Goal: Transaction & Acquisition: Purchase product/service

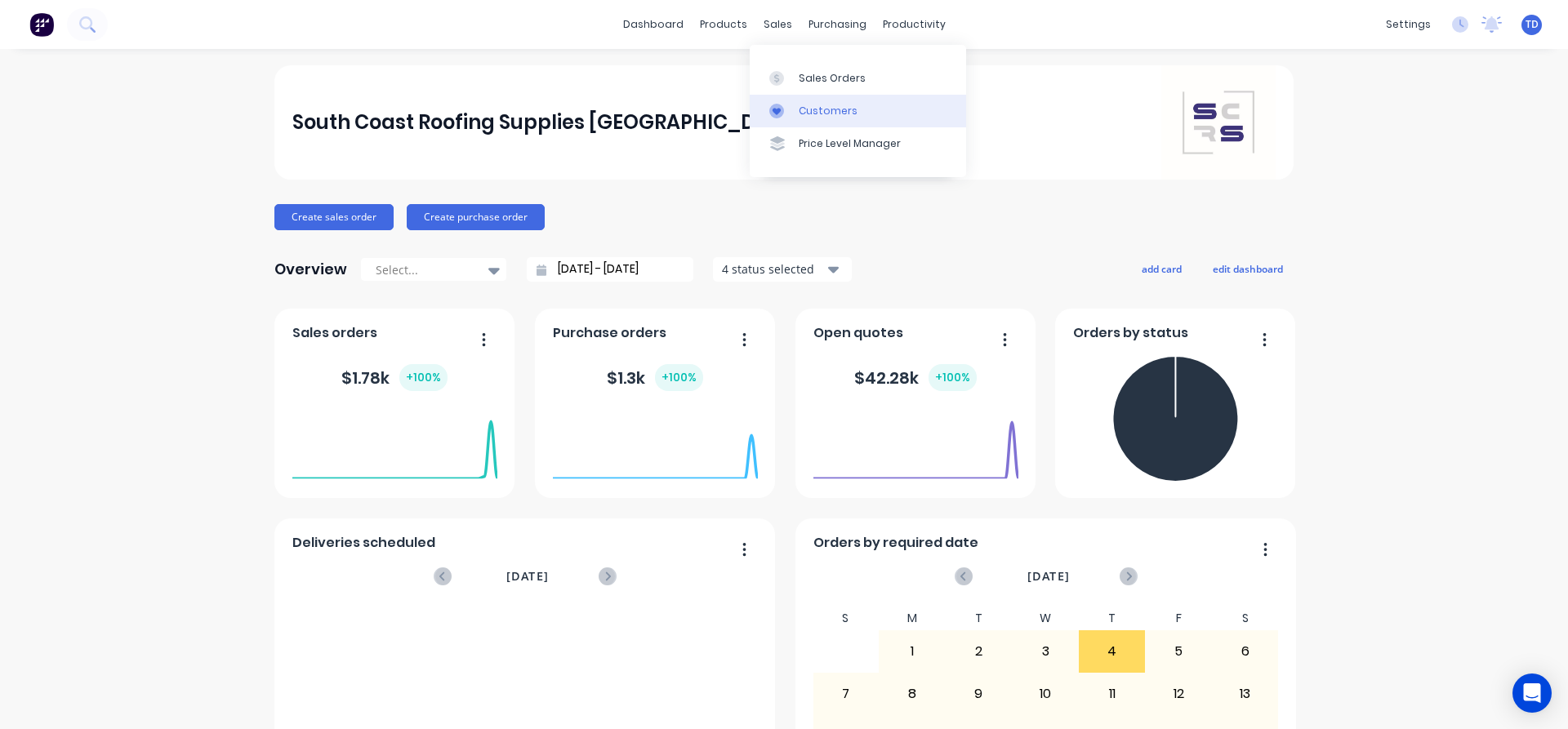
click at [805, 112] on div "Customers" at bounding box center [828, 111] width 59 height 14
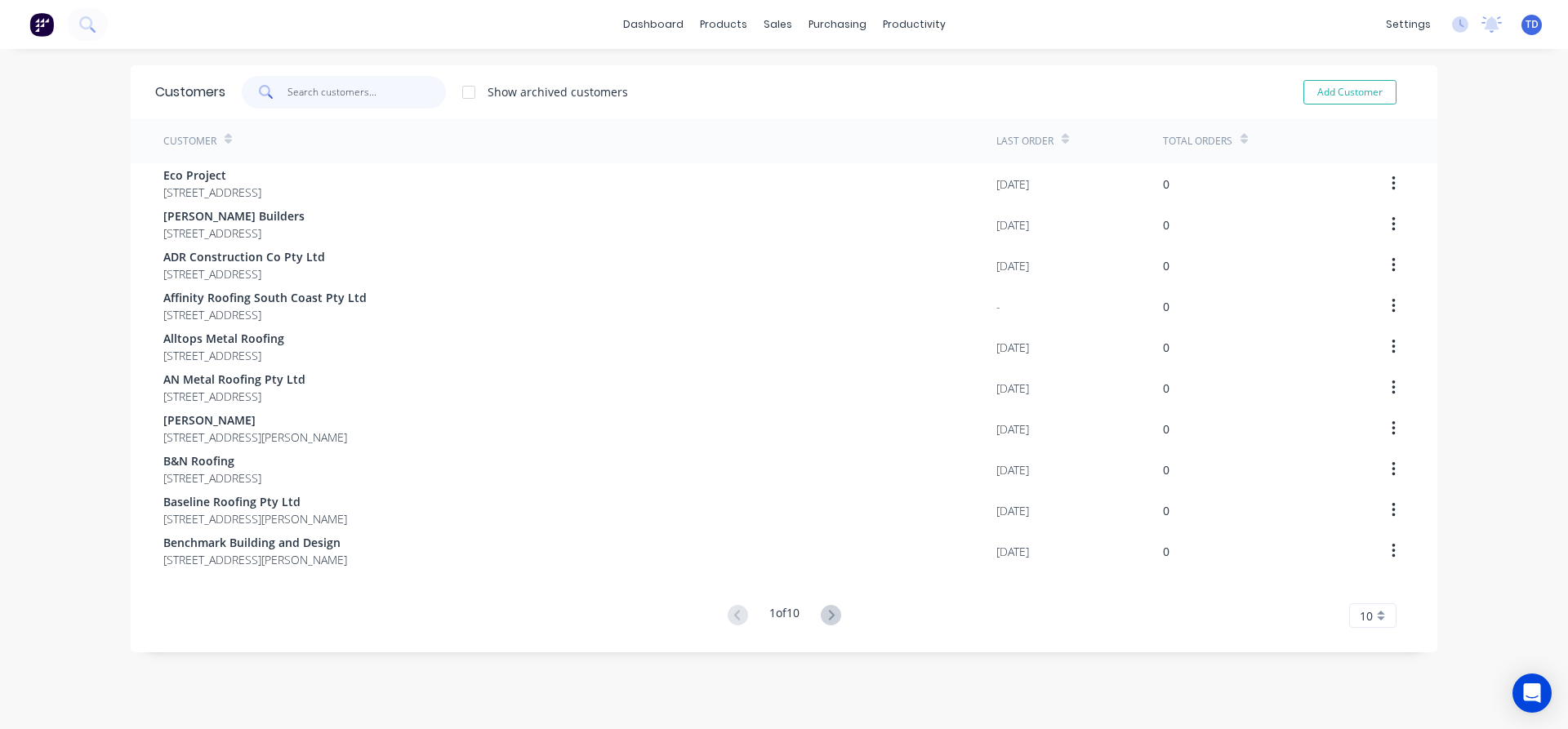
click at [368, 99] on input "text" at bounding box center [367, 92] width 159 height 33
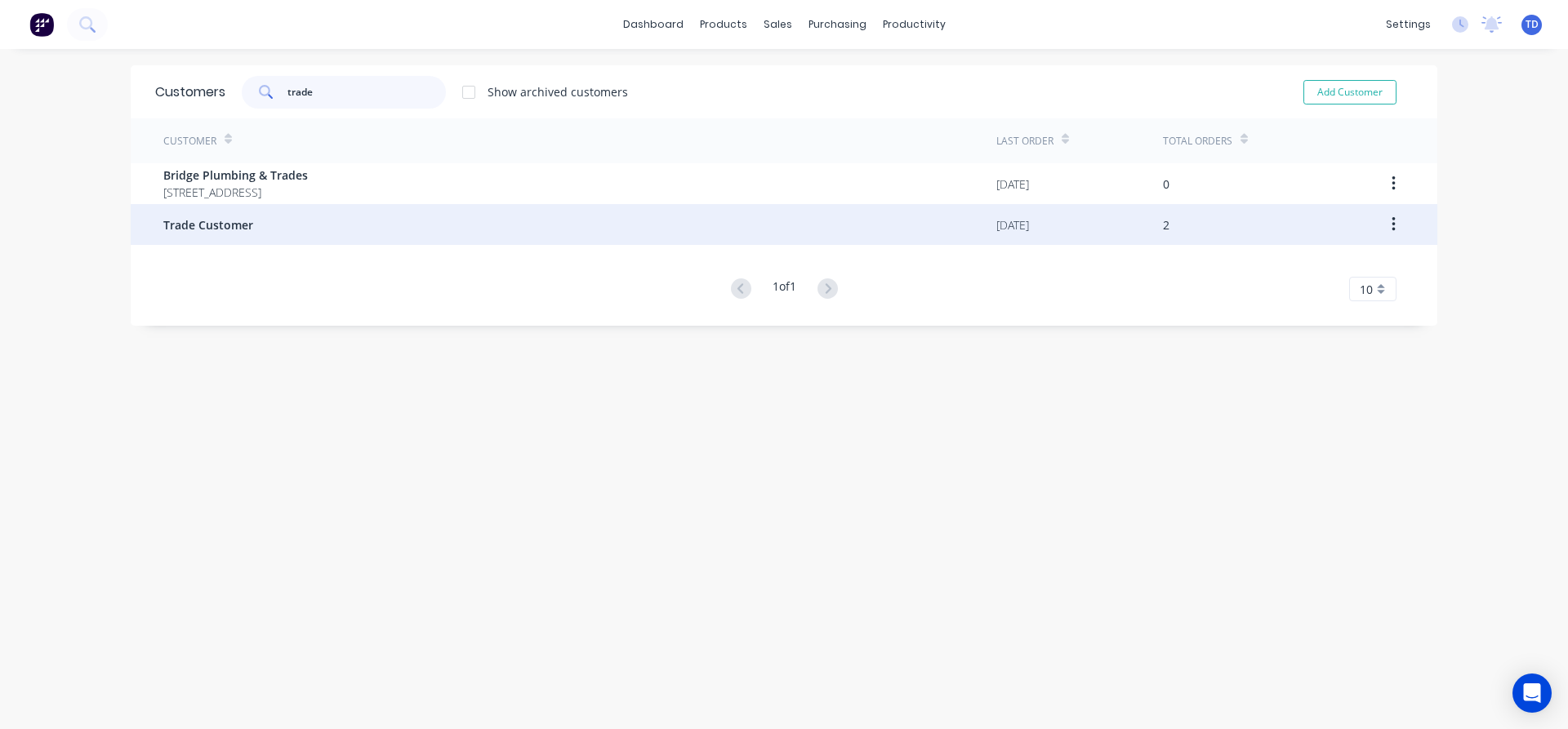
type input "trade"
click at [257, 232] on div "Trade Customer" at bounding box center [580, 225] width 833 height 41
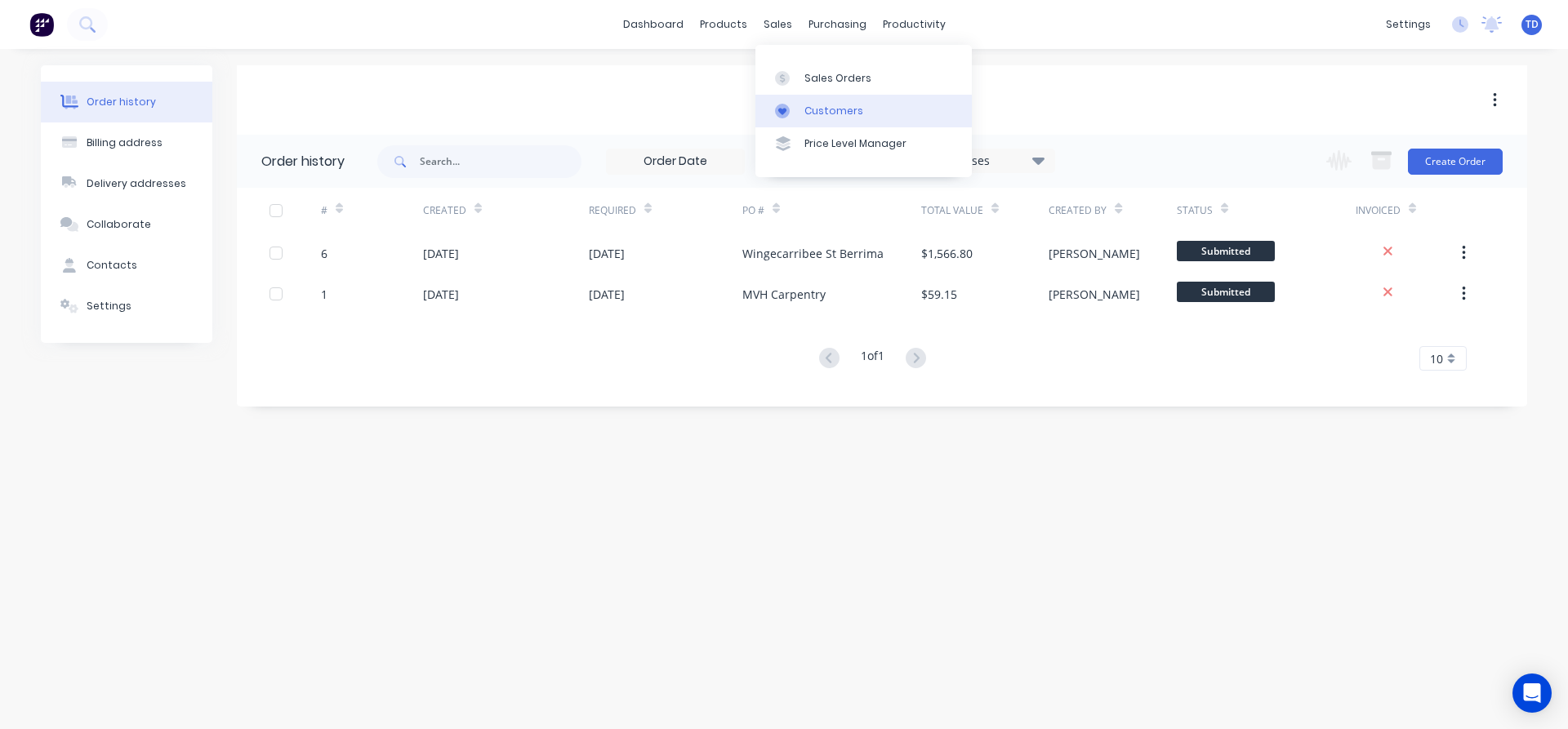
click at [831, 106] on div "Customers" at bounding box center [834, 111] width 59 height 14
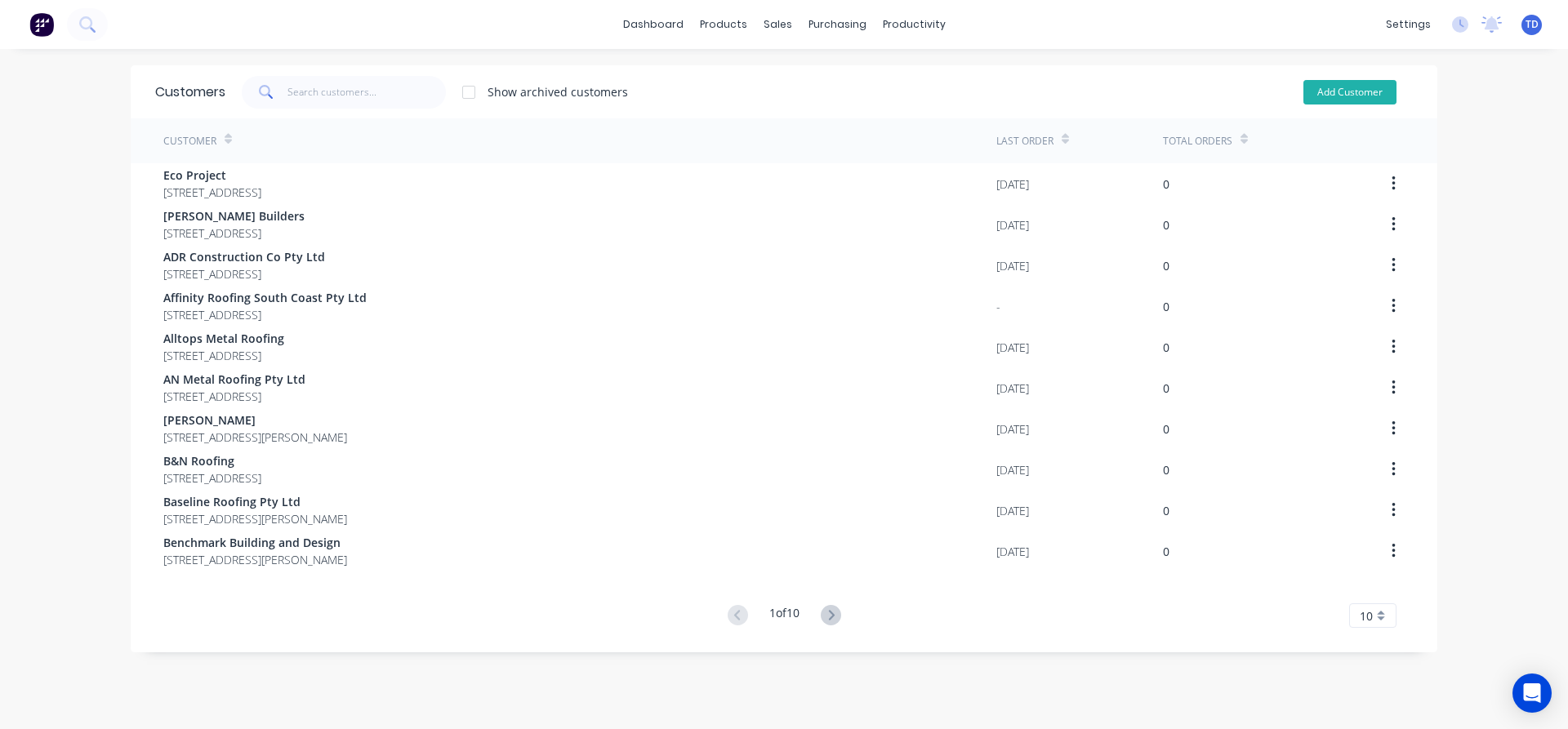
click at [1337, 97] on button "Add Customer" at bounding box center [1350, 92] width 93 height 24
select select "AU"
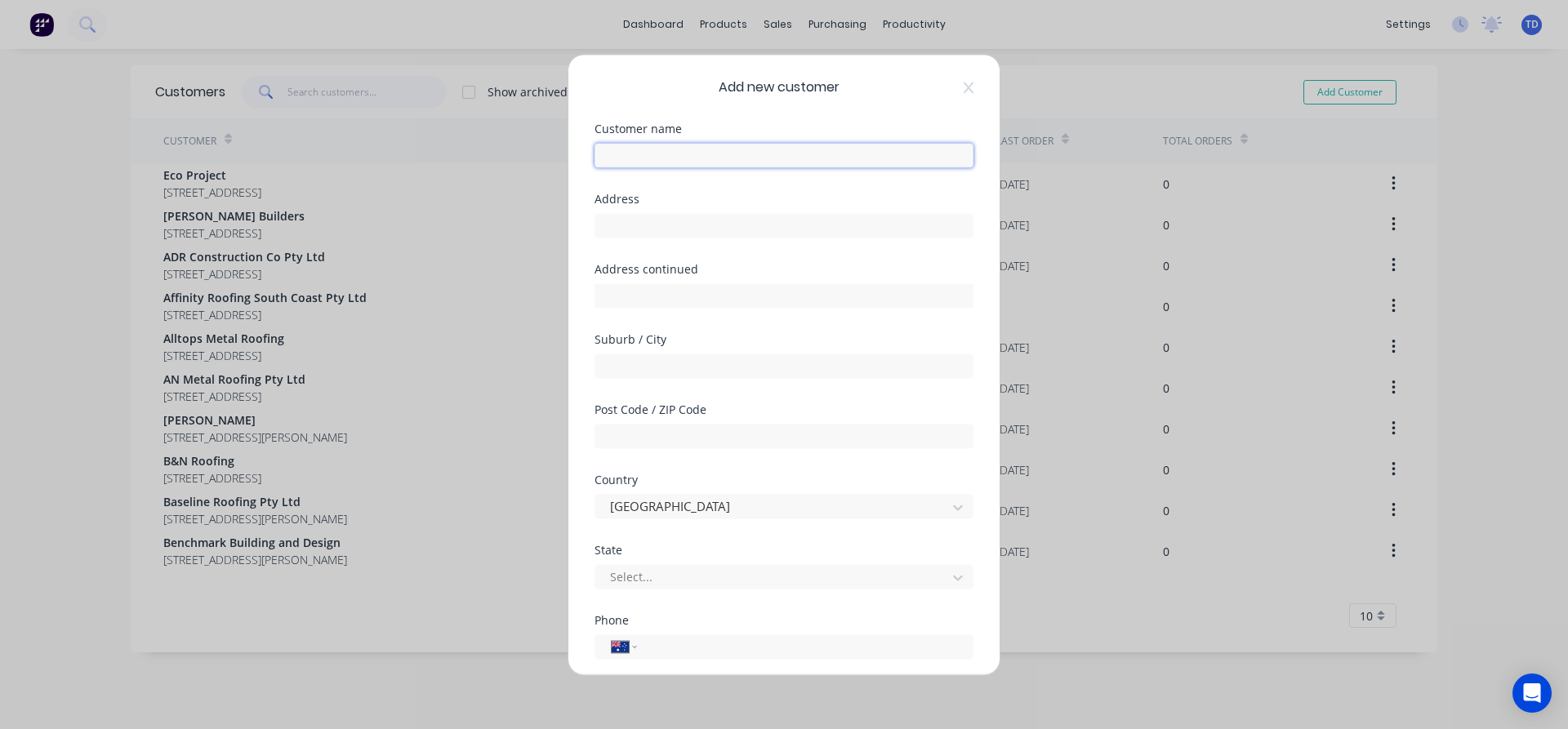
click at [667, 159] on input "text" at bounding box center [784, 155] width 378 height 24
type input "[PERSON_NAME] Constructions"
click at [645, 219] on input "text" at bounding box center [784, 225] width 378 height 24
type input "P.O Box 527"
type input "Moss Vale"
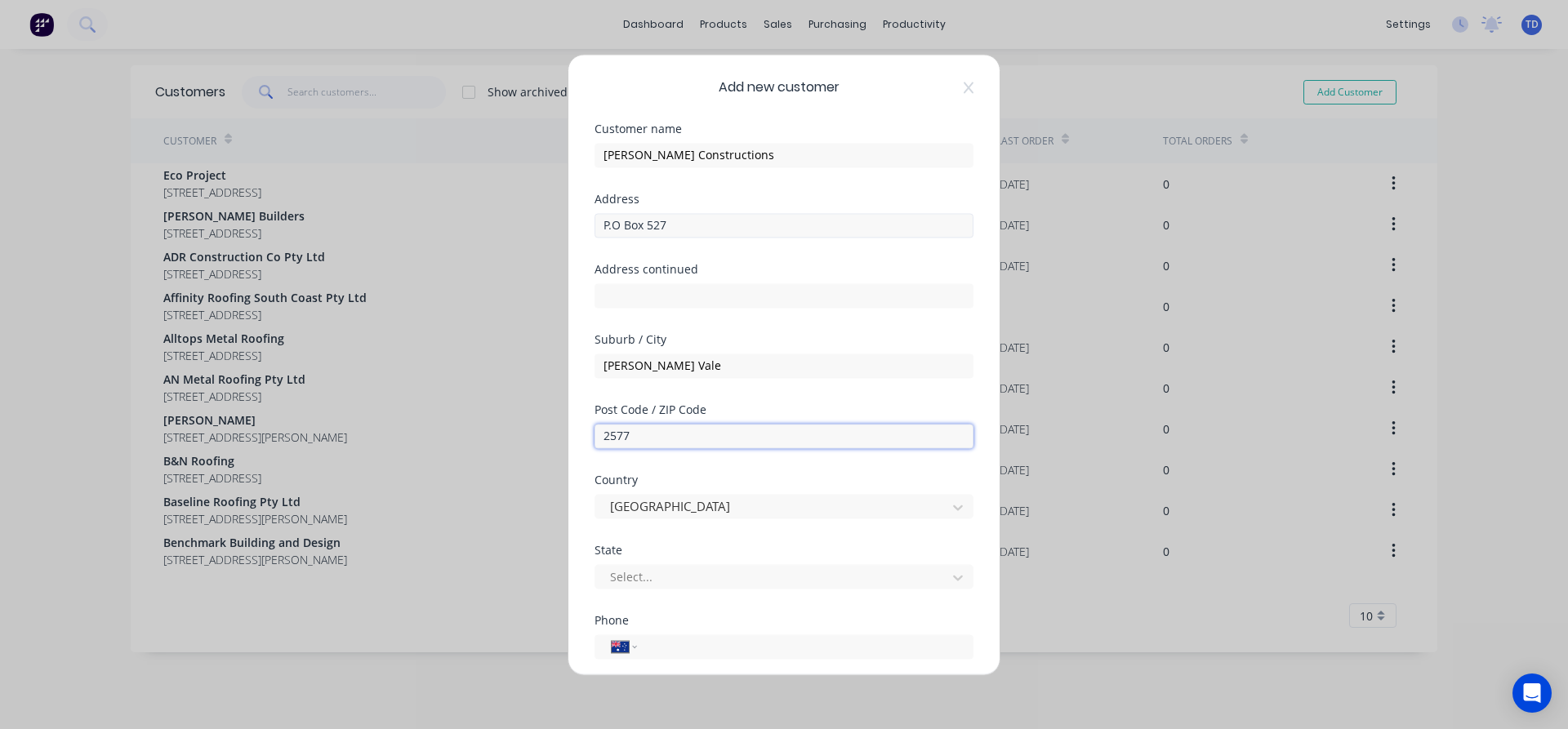
type input "2577"
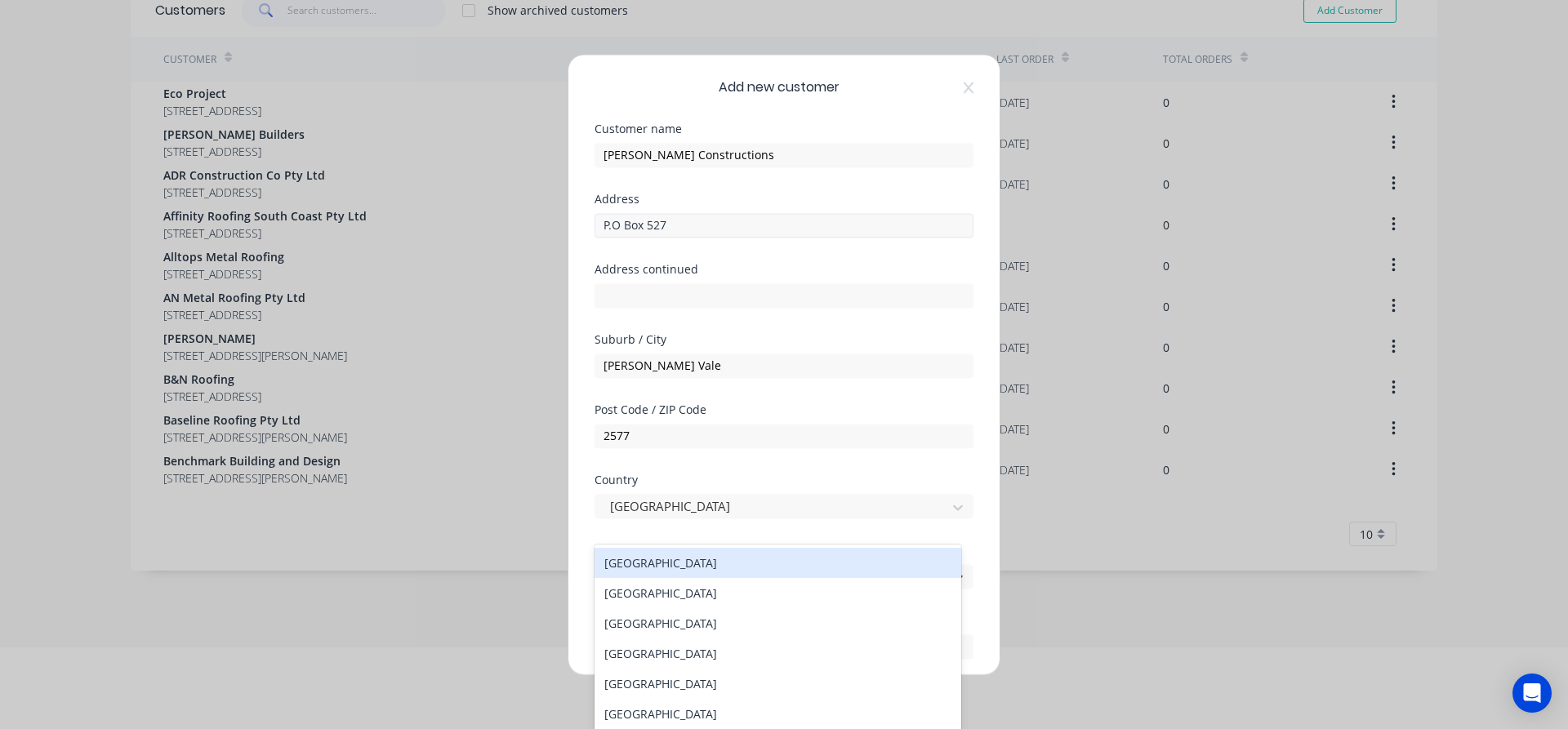
scroll to position [93, 0]
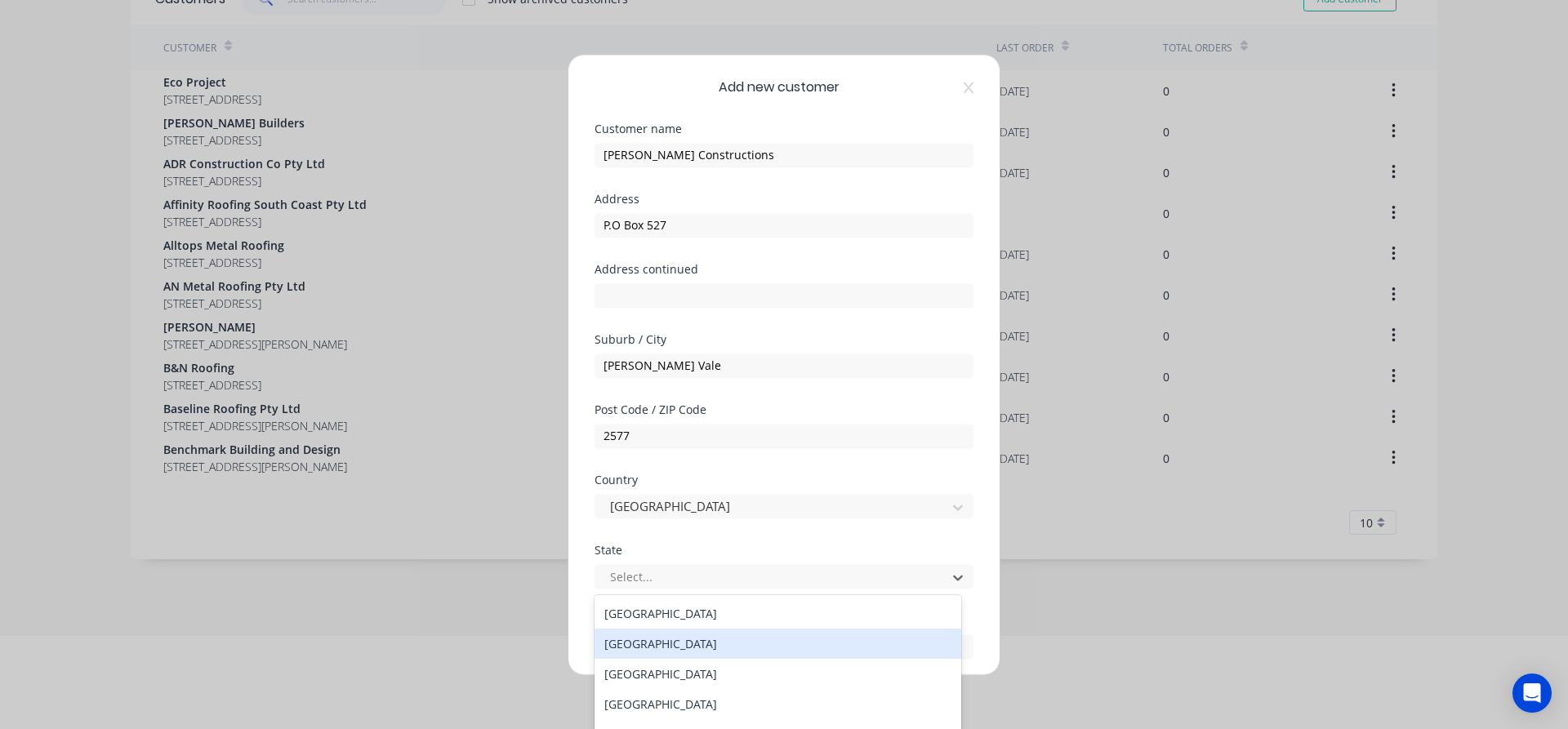
click at [645, 650] on div "New South Wales" at bounding box center [778, 644] width 367 height 30
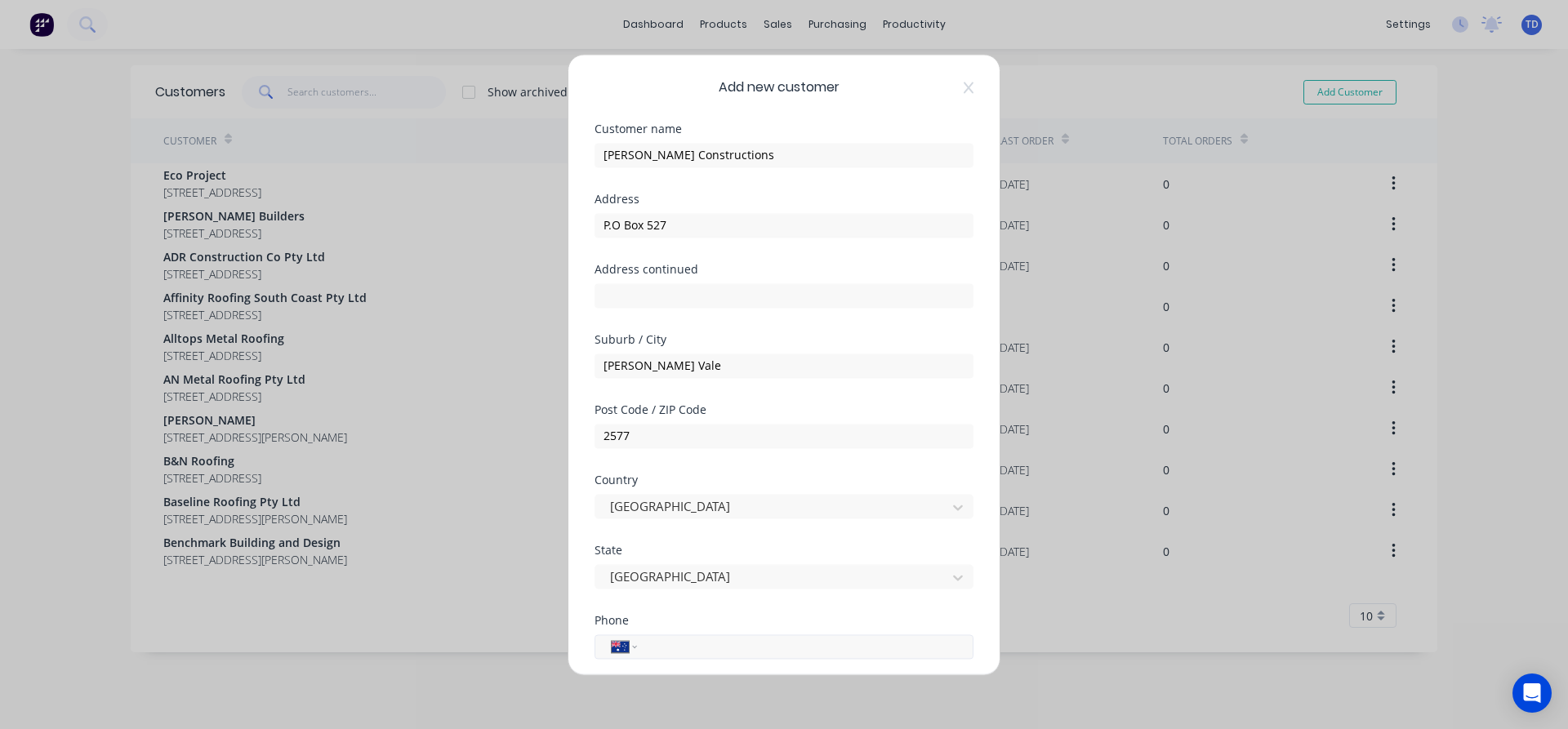
scroll to position [0, 0]
click at [656, 649] on input "tel" at bounding box center [802, 646] width 308 height 19
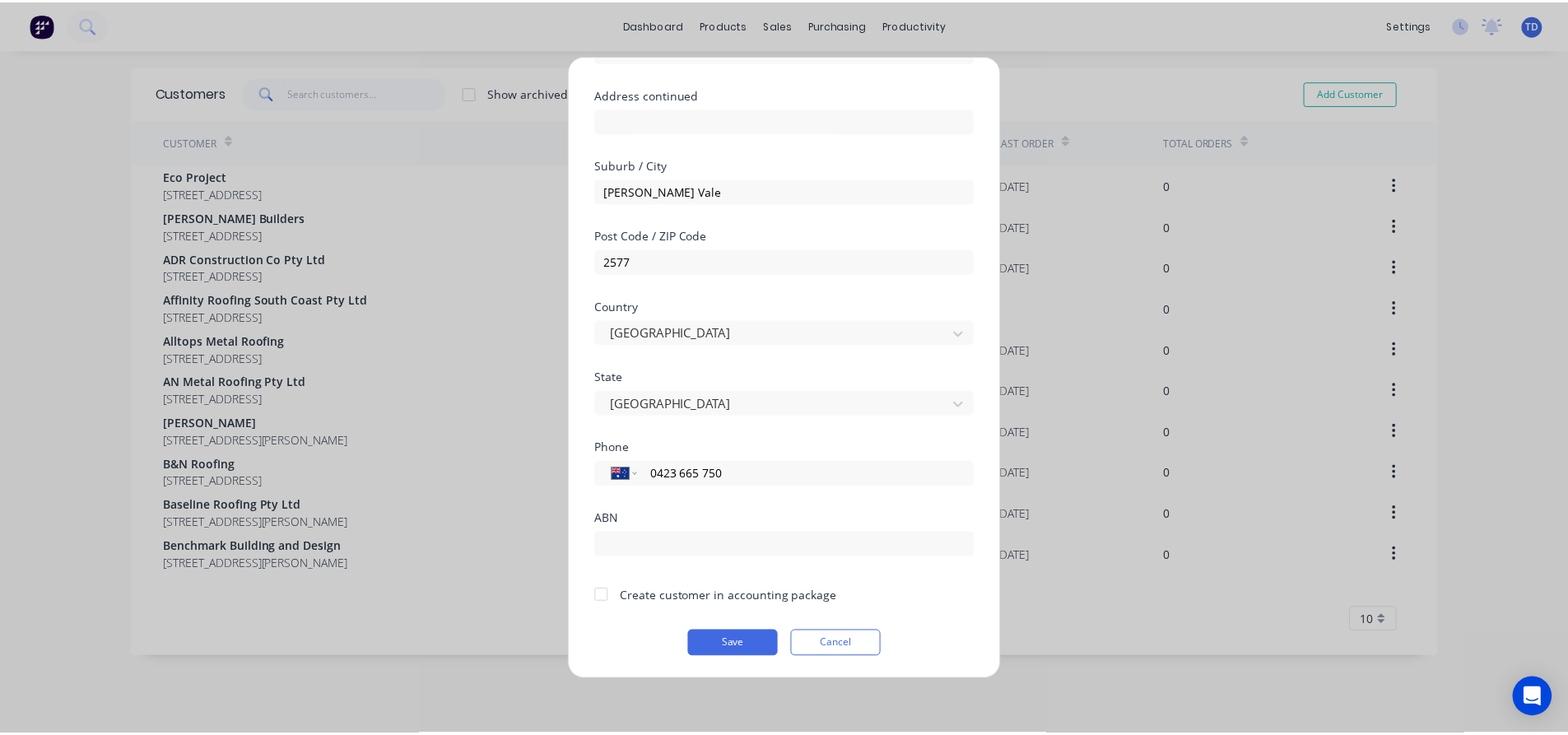
scroll to position [179, 0]
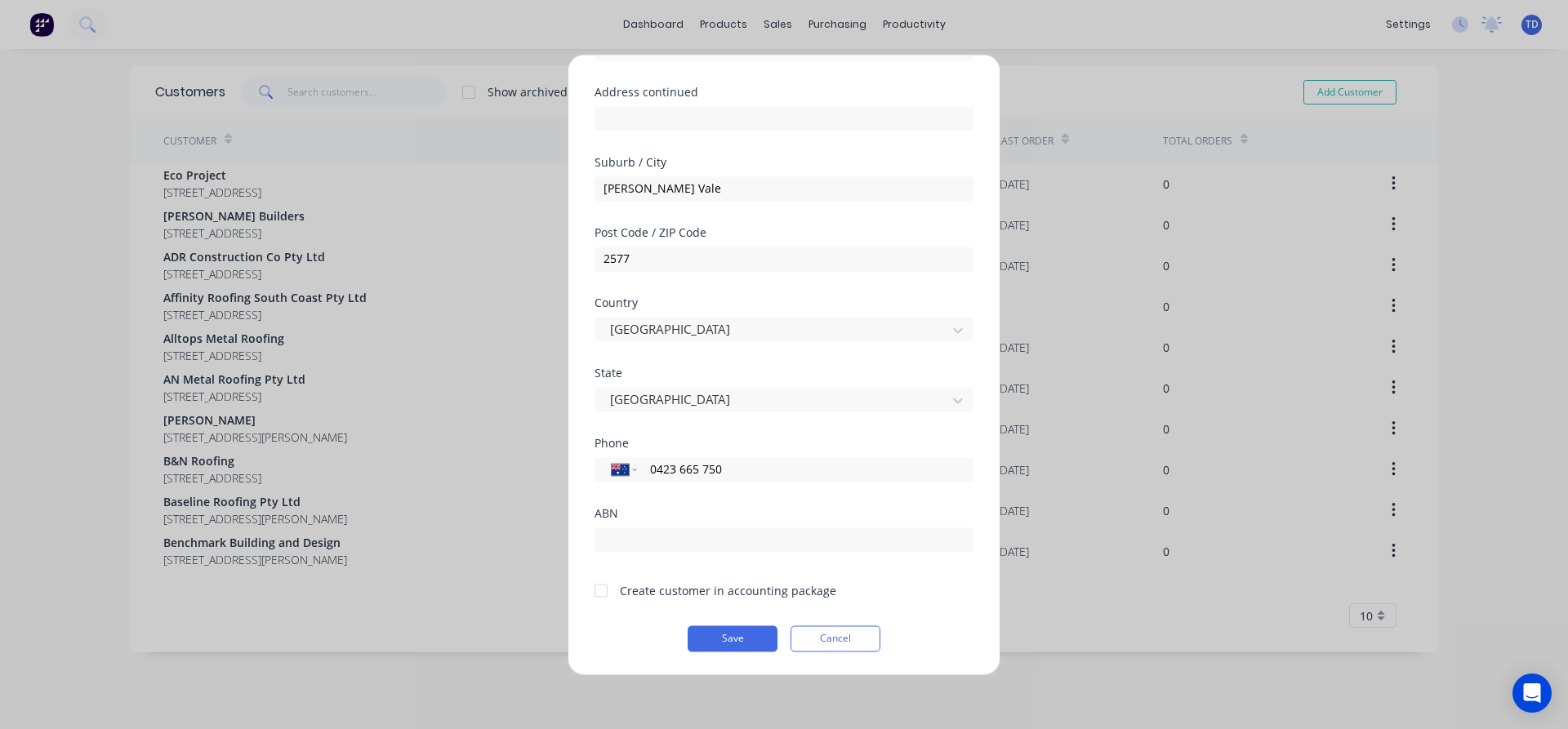
type input "0423 665 750"
click at [599, 592] on div at bounding box center [601, 590] width 33 height 33
paste input "24619022507"
type input "24619022507"
click at [603, 632] on div "Save Cancel" at bounding box center [784, 638] width 378 height 26
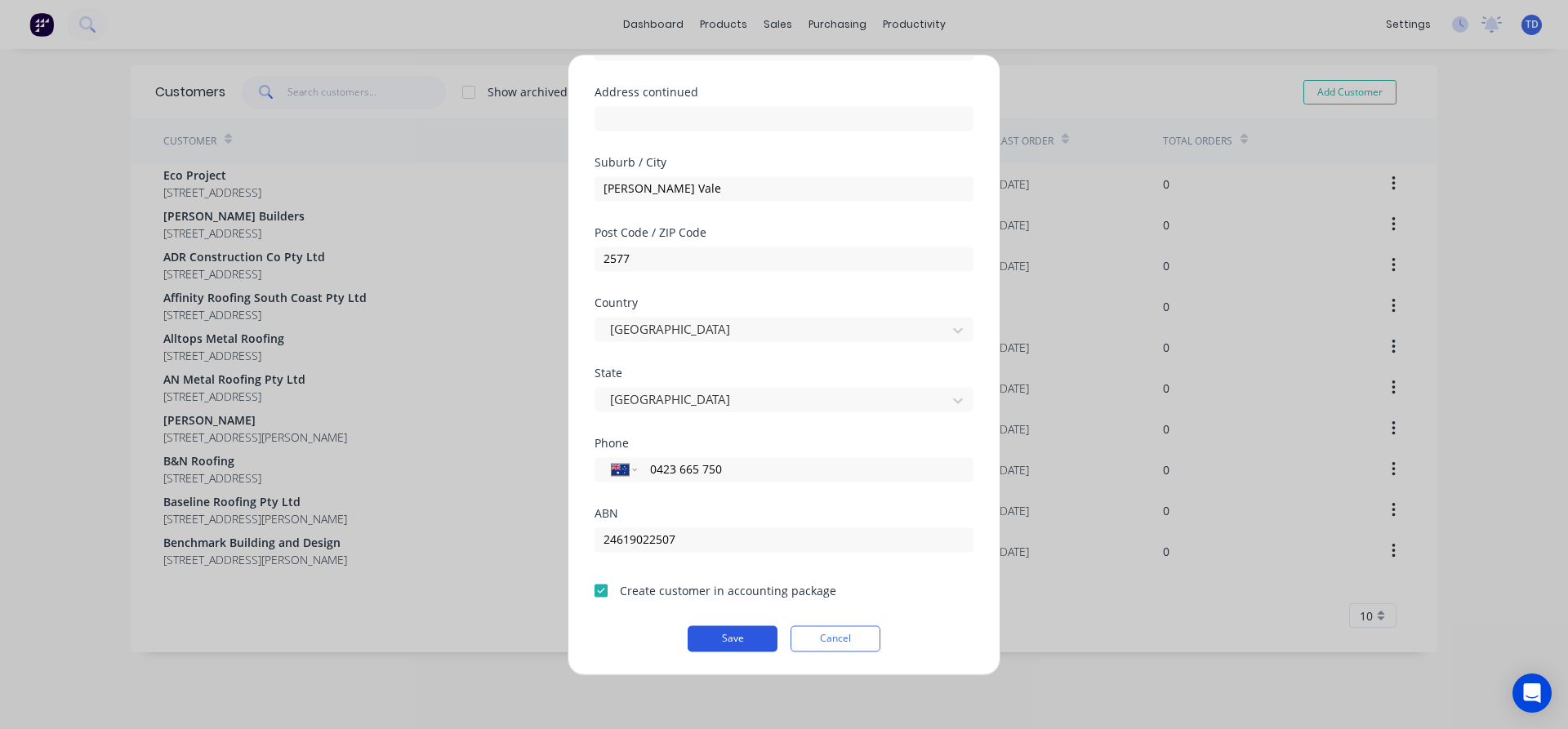
click at [721, 639] on button "Save" at bounding box center [732, 638] width 90 height 26
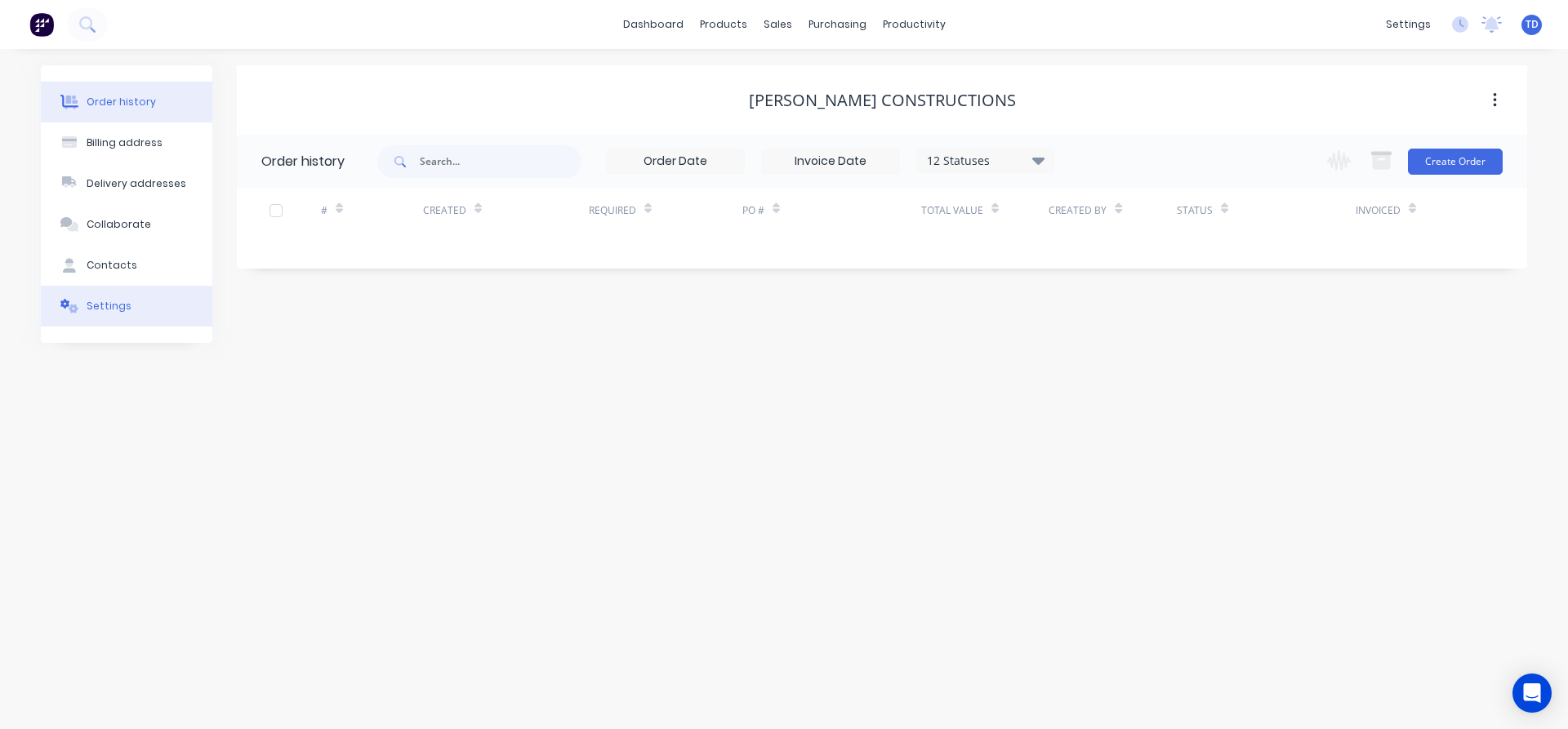
click at [111, 308] on div "Settings" at bounding box center [108, 306] width 45 height 14
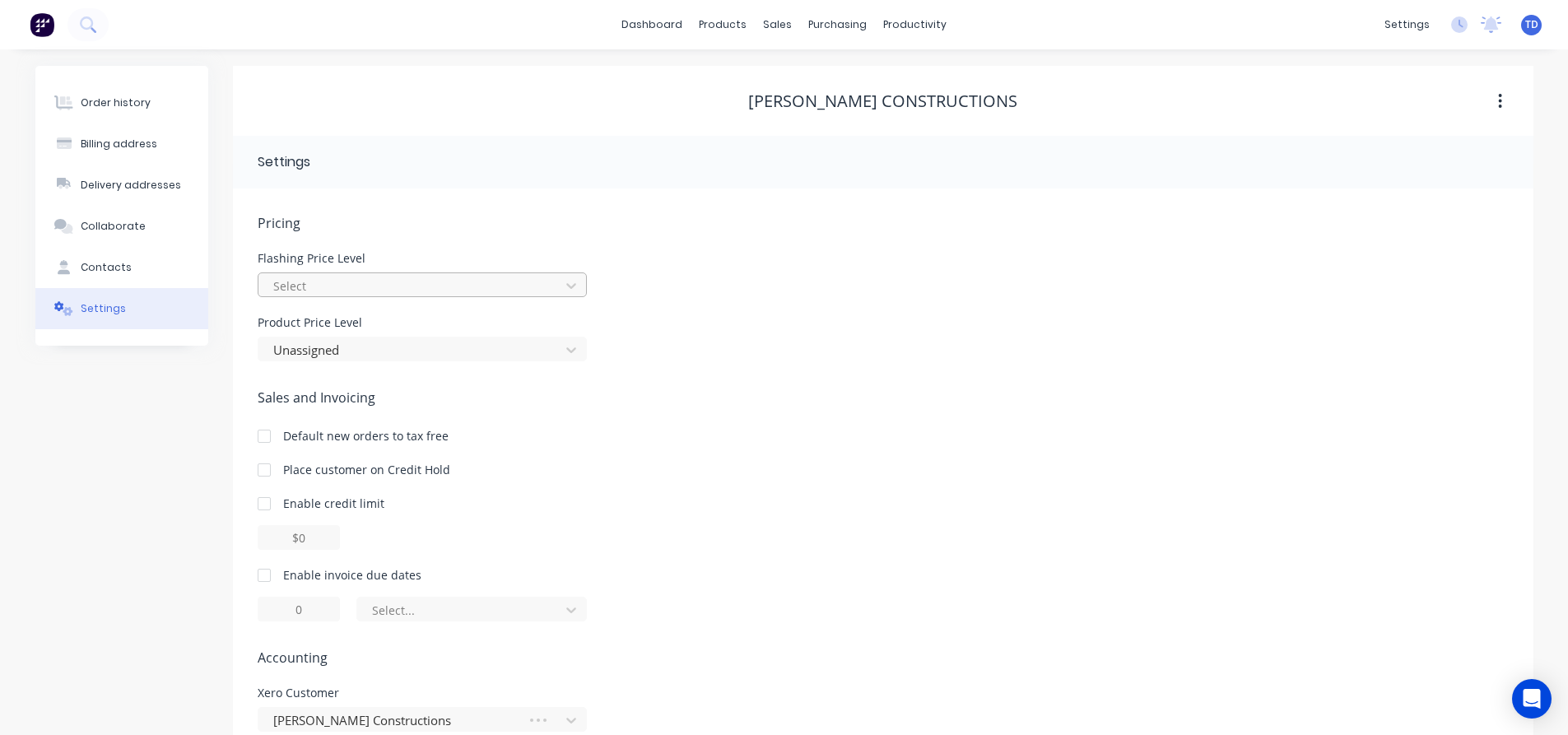
click at [443, 279] on div at bounding box center [411, 286] width 280 height 20
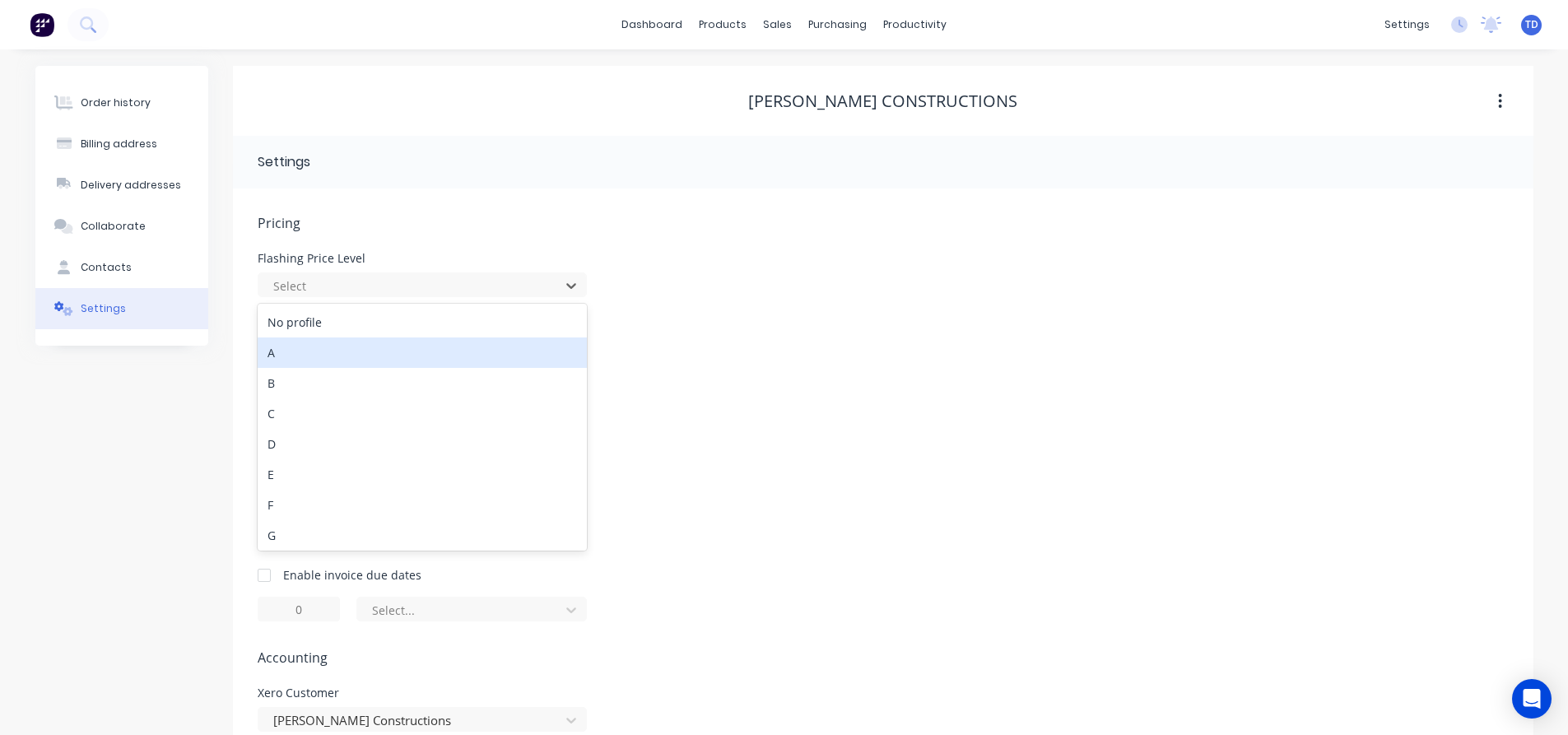
click at [367, 359] on div "A" at bounding box center [422, 353] width 330 height 31
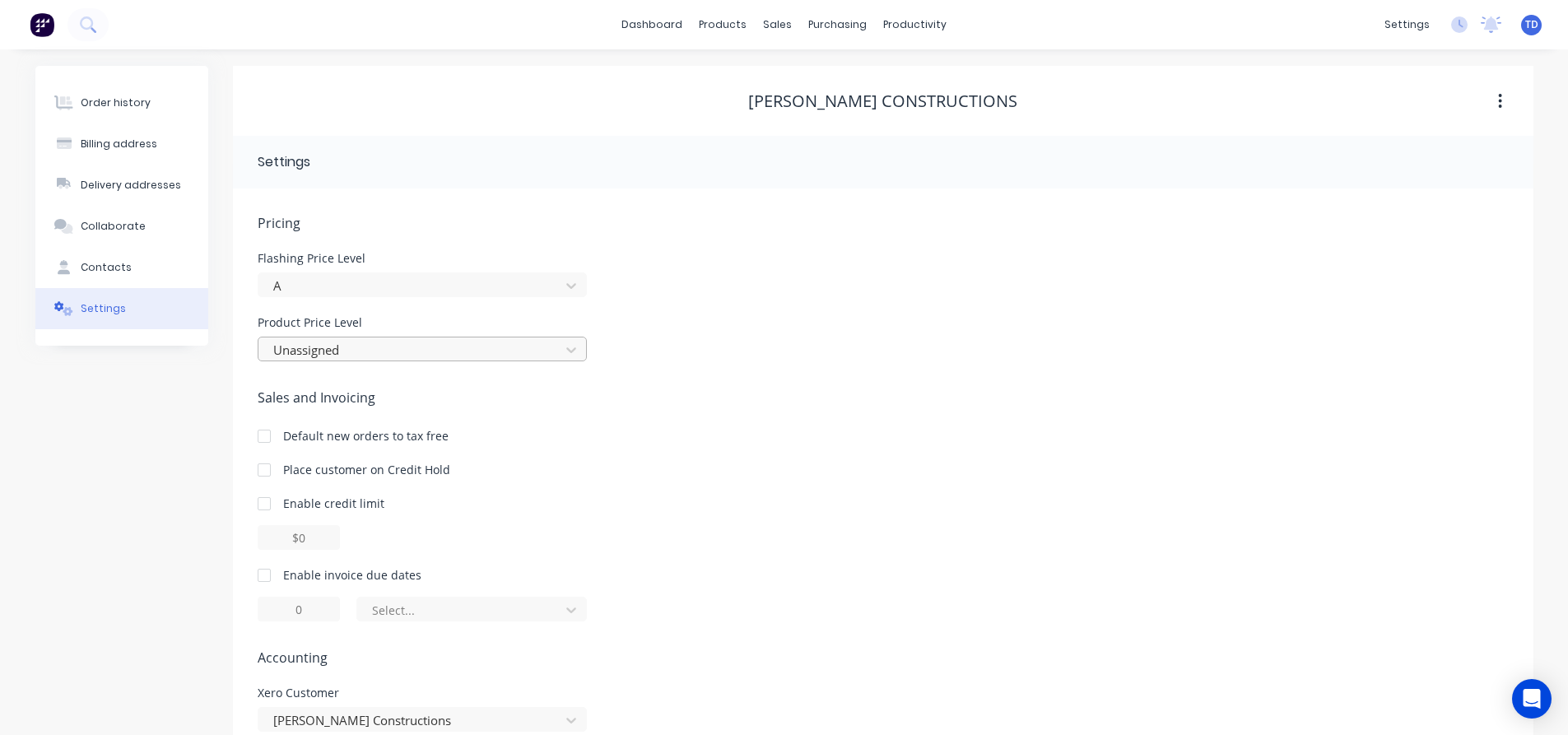
click at [366, 358] on div at bounding box center [411, 350] width 280 height 20
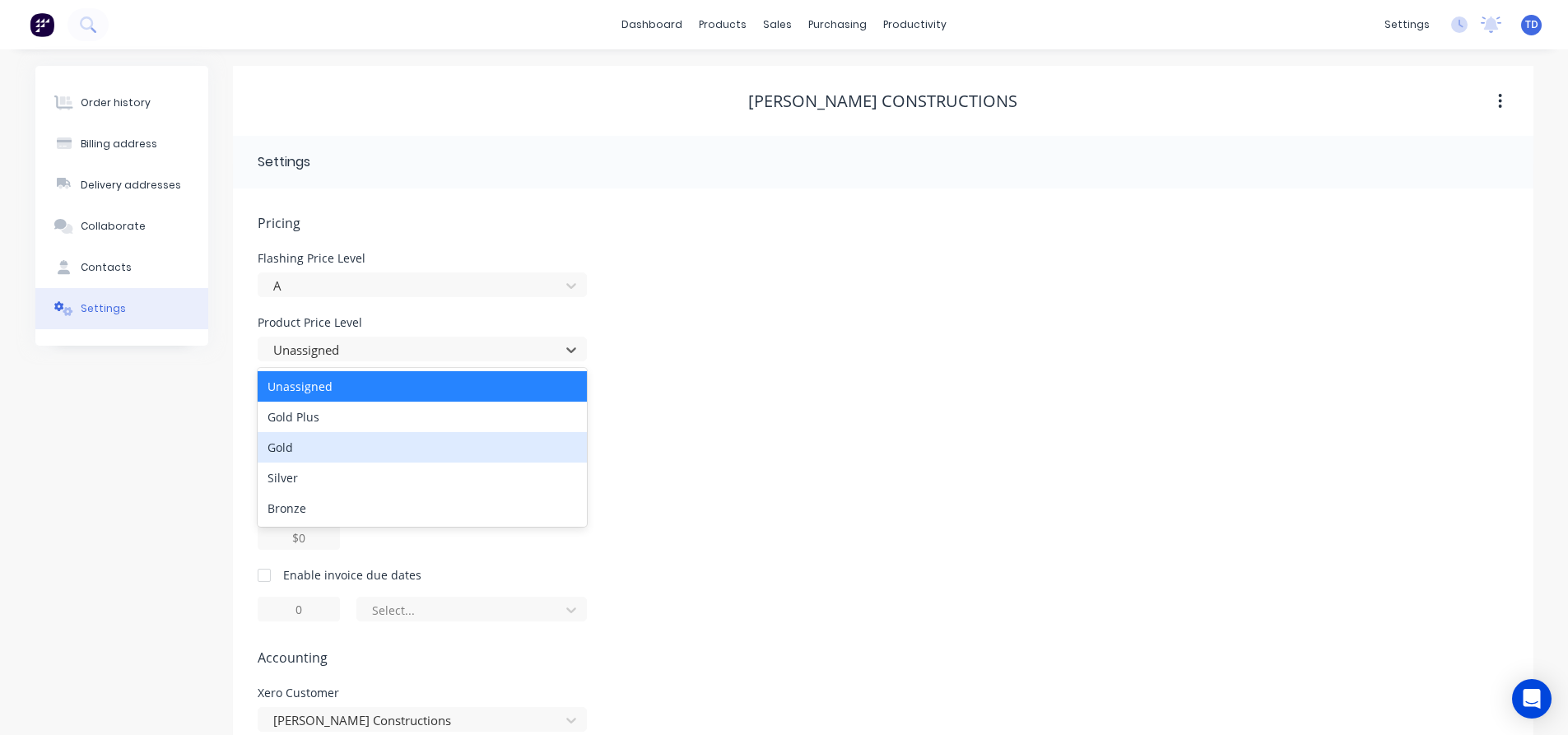
click at [325, 450] on div "Gold" at bounding box center [422, 447] width 330 height 31
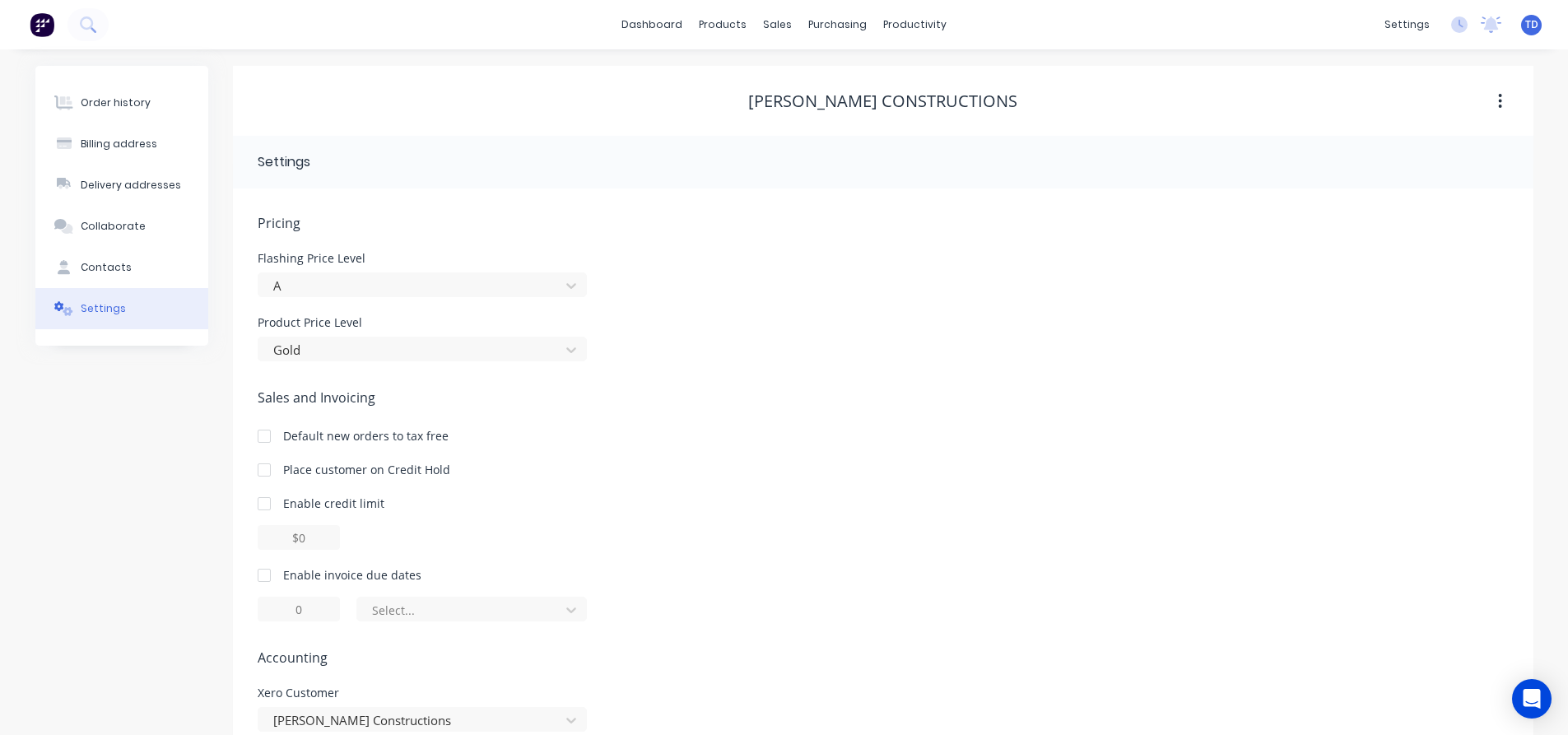
scroll to position [81, 0]
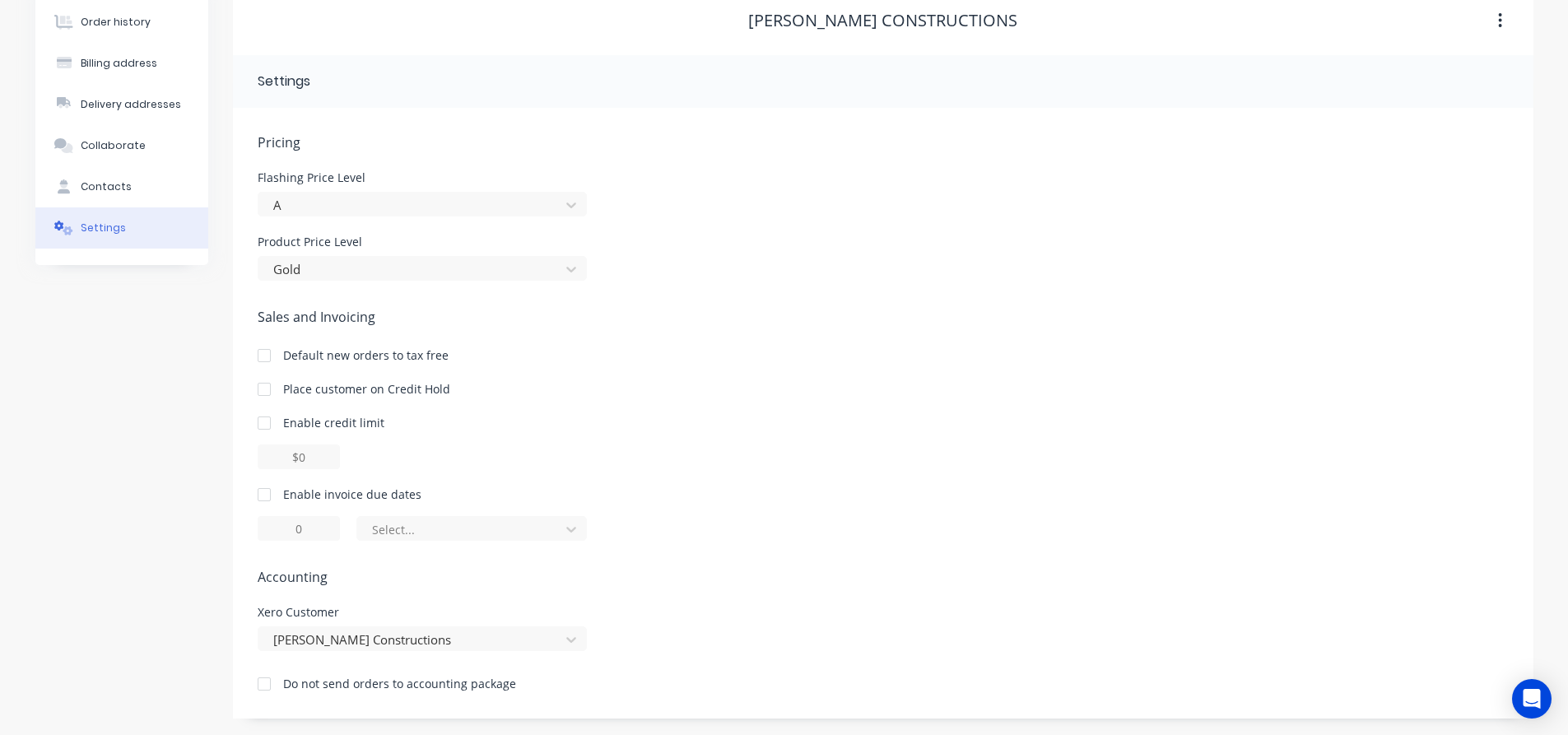
click at [265, 426] on div at bounding box center [264, 422] width 33 height 33
click at [291, 461] on input "$0.00" at bounding box center [299, 457] width 83 height 25
type input "$5000.00"
click at [376, 444] on div "Enable credit limit $5000.00" at bounding box center [883, 441] width 1251 height 55
click at [274, 493] on div at bounding box center [264, 495] width 33 height 33
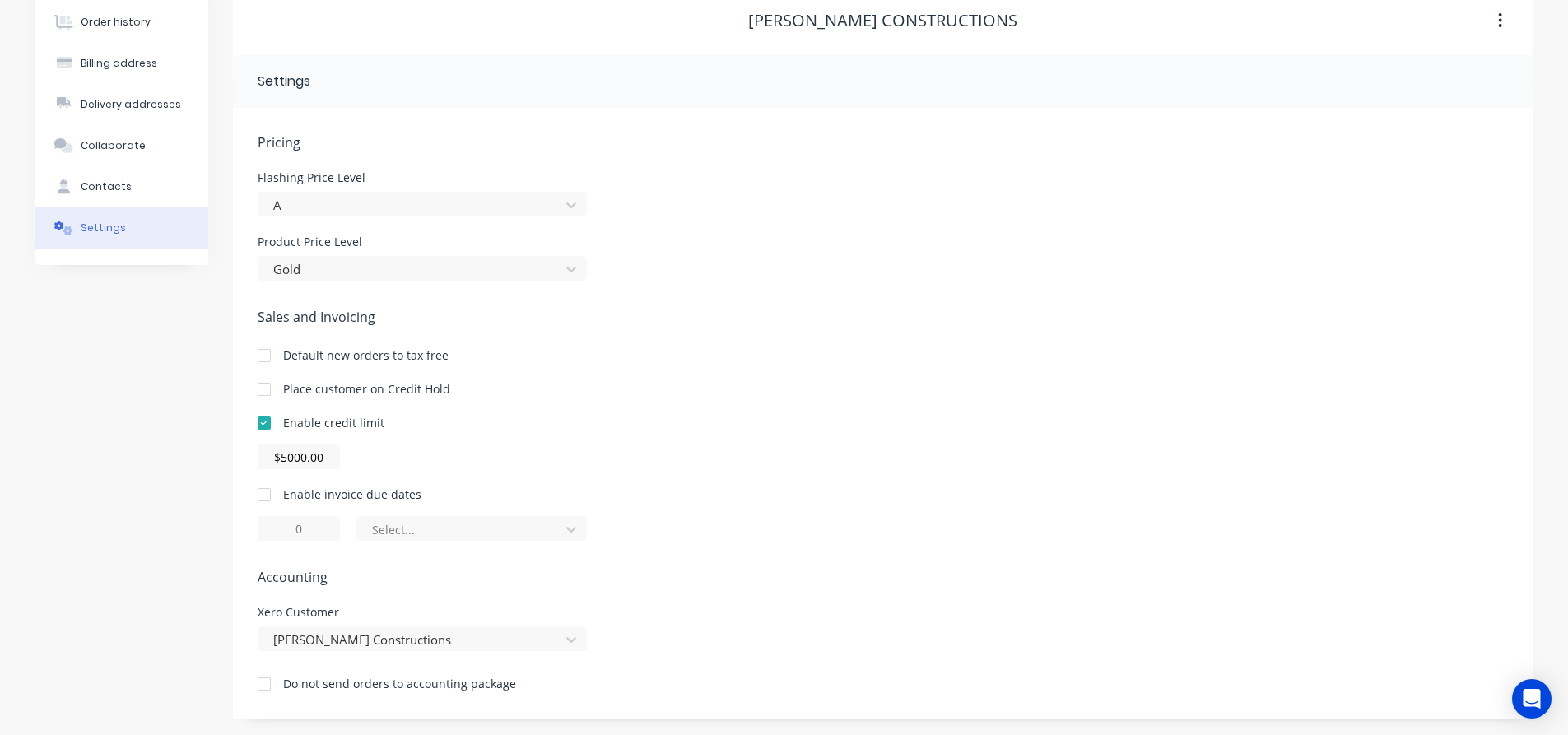
type input "1"
click at [303, 529] on input "1" at bounding box center [299, 528] width 83 height 25
type input "30"
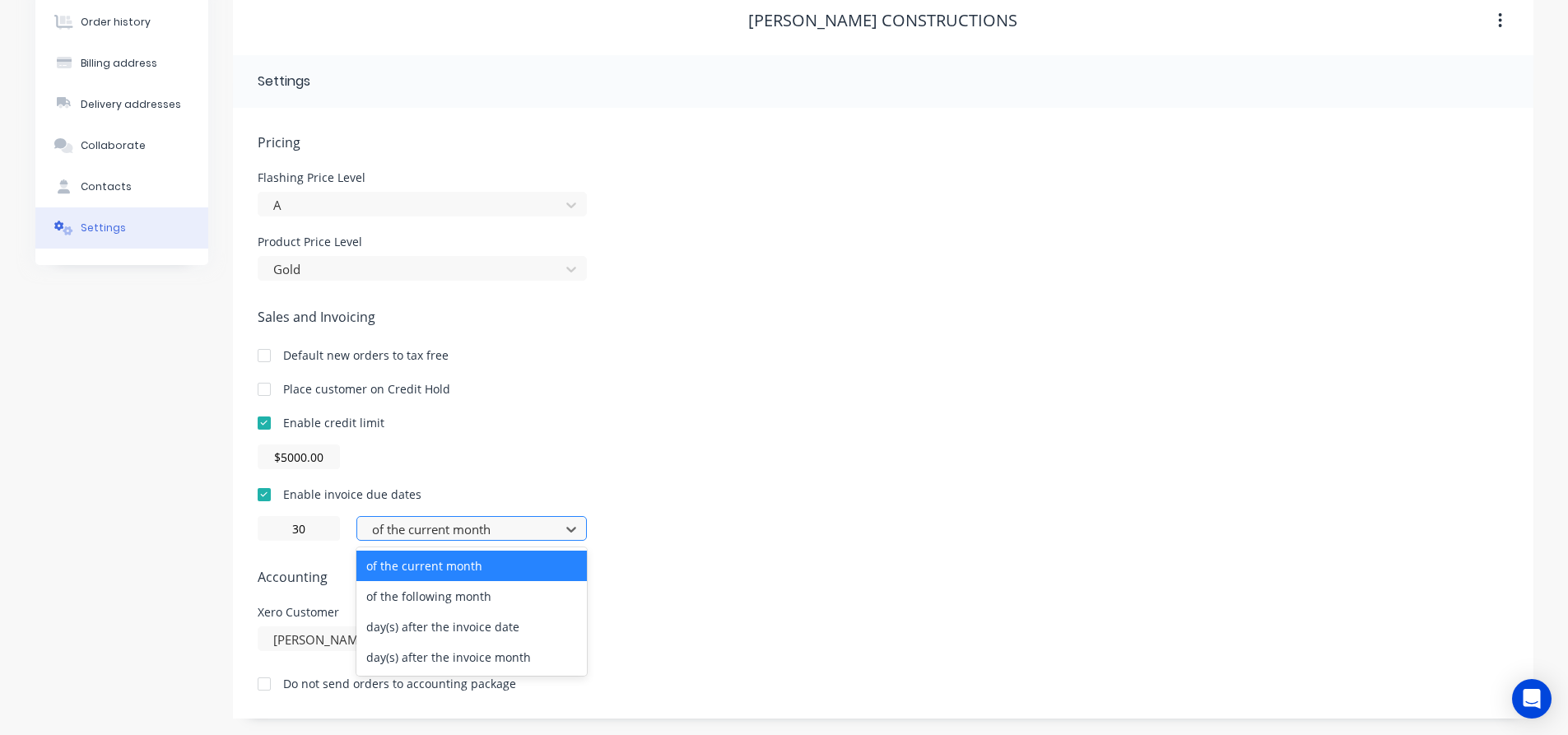
click at [488, 534] on div at bounding box center [461, 530] width 181 height 20
click at [485, 592] on div "of the following month" at bounding box center [471, 596] width 231 height 31
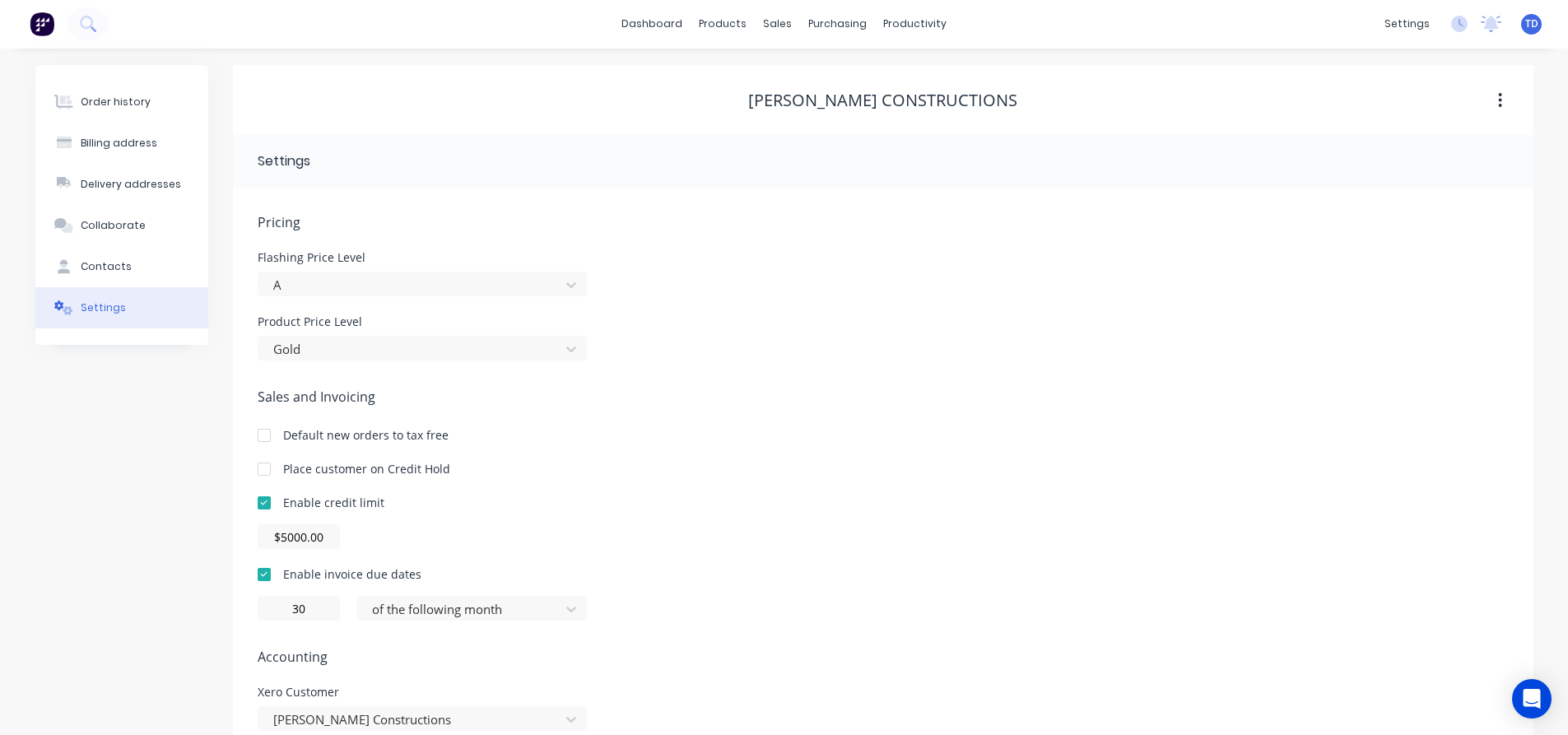
scroll to position [0, 0]
click at [747, 73] on div "Product Catalogue" at bounding box center [796, 78] width 102 height 14
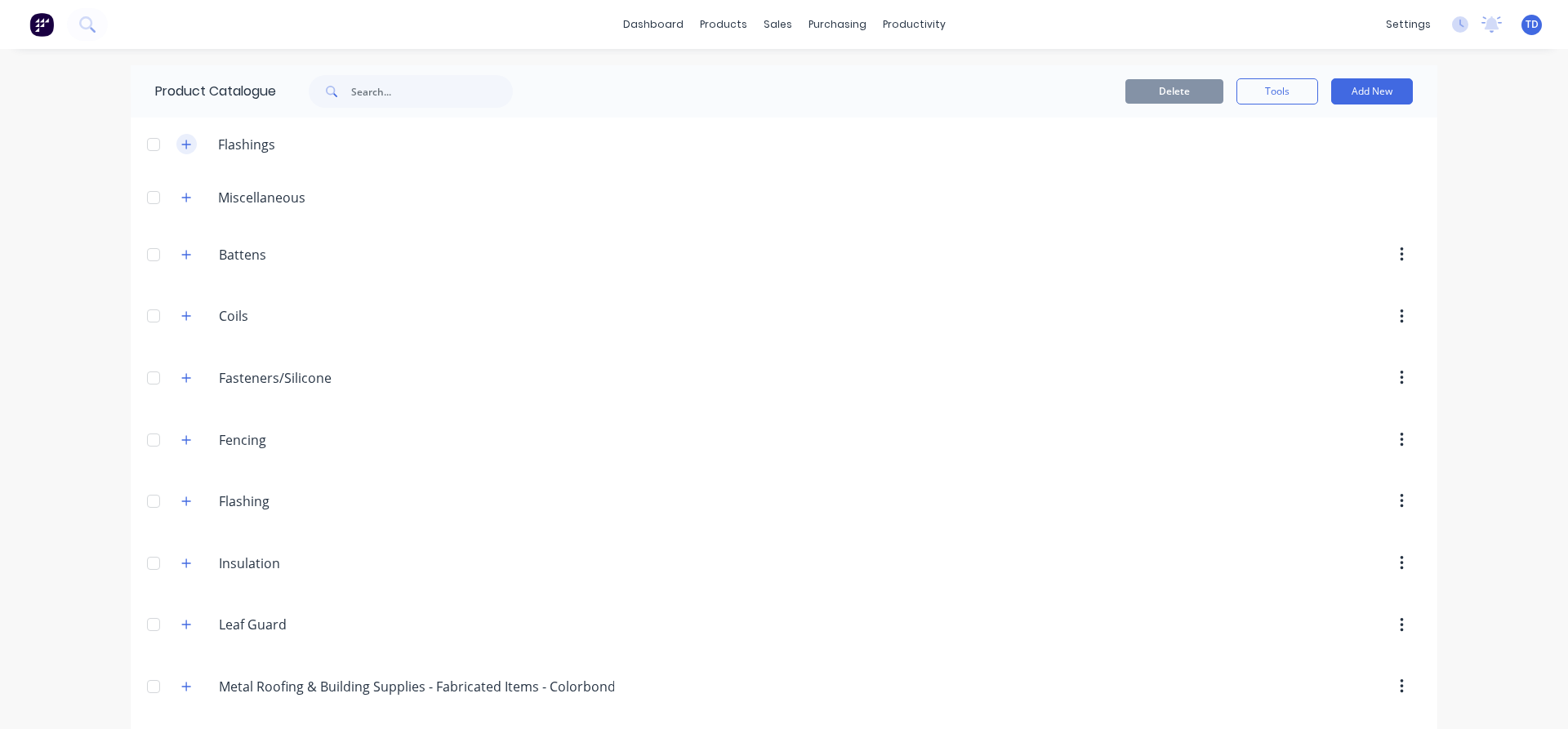
click at [187, 145] on button "button" at bounding box center [187, 144] width 20 height 20
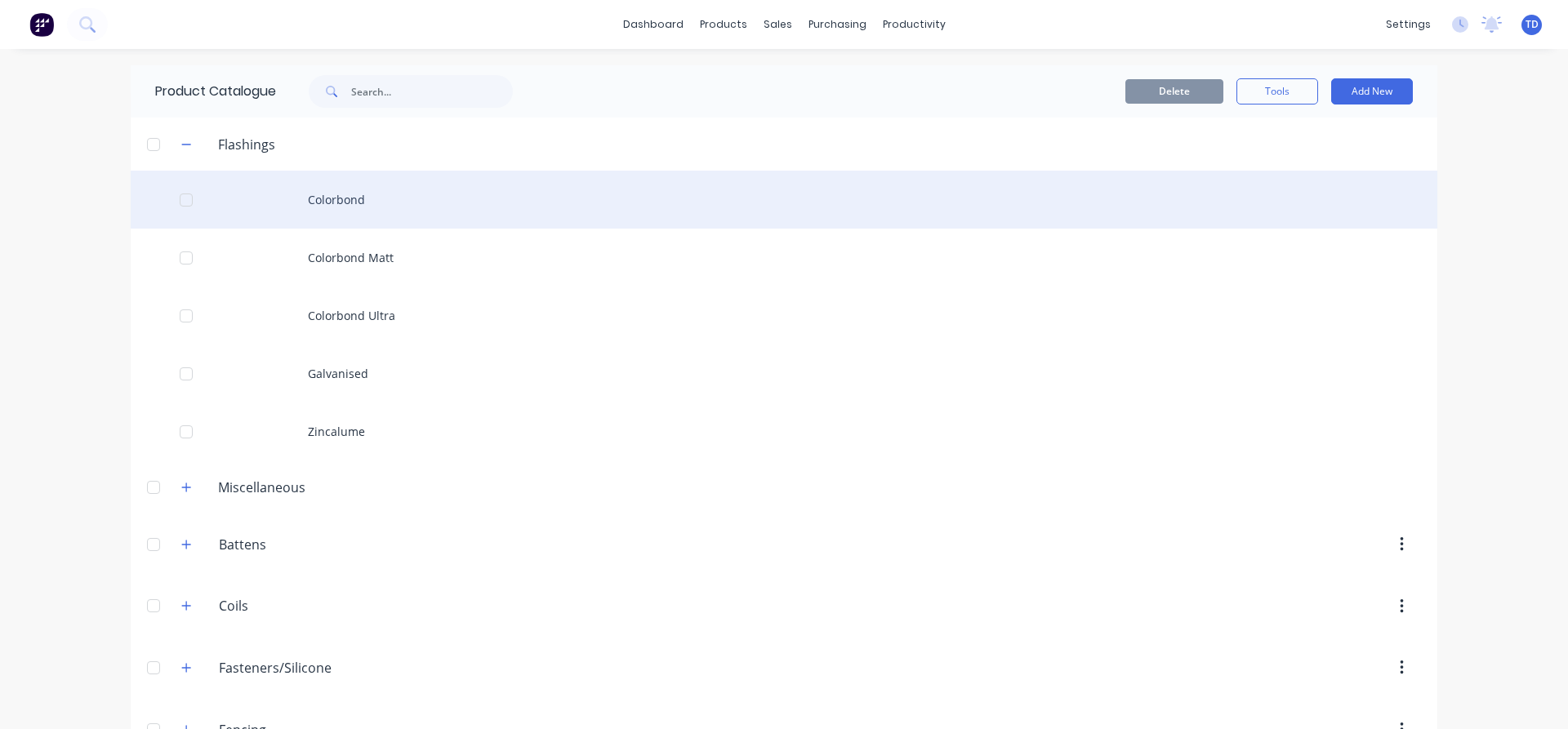
click at [322, 204] on div "Colorbond" at bounding box center [784, 199] width 1306 height 58
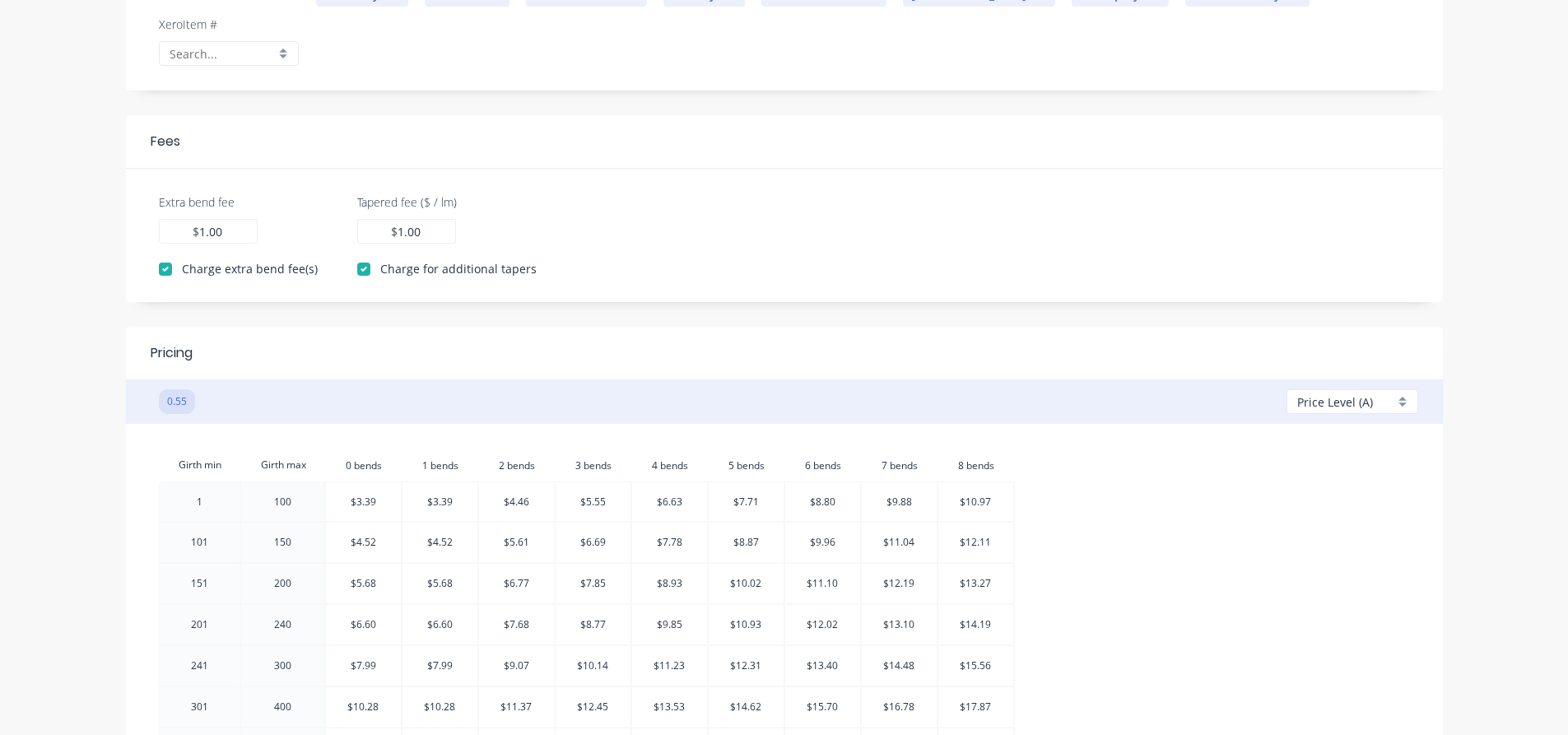
scroll to position [494, 0]
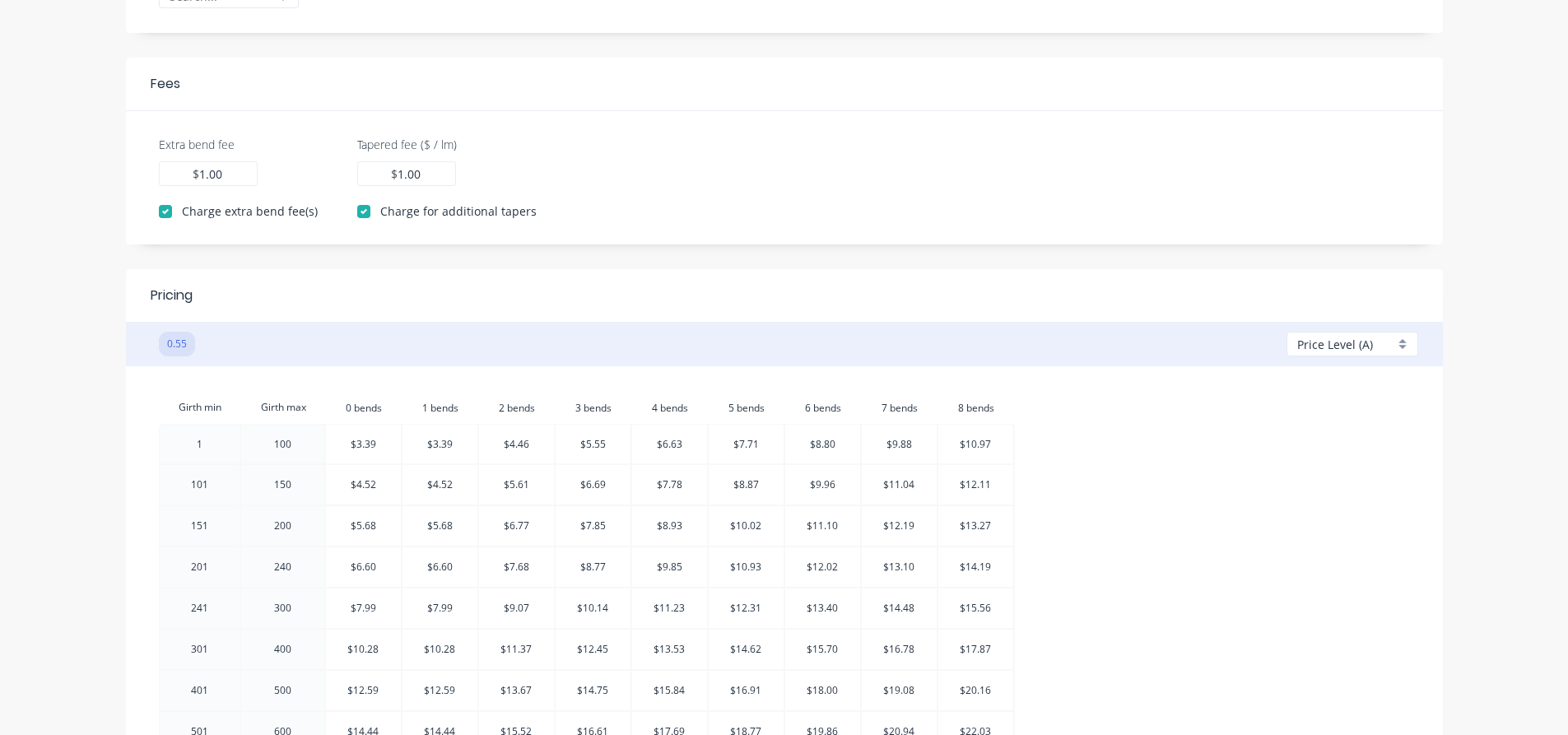
click at [1358, 347] on span "Price Level (A)" at bounding box center [1335, 344] width 76 height 17
click at [1338, 433] on div at bounding box center [1357, 440] width 118 height 20
checkbox input "false"
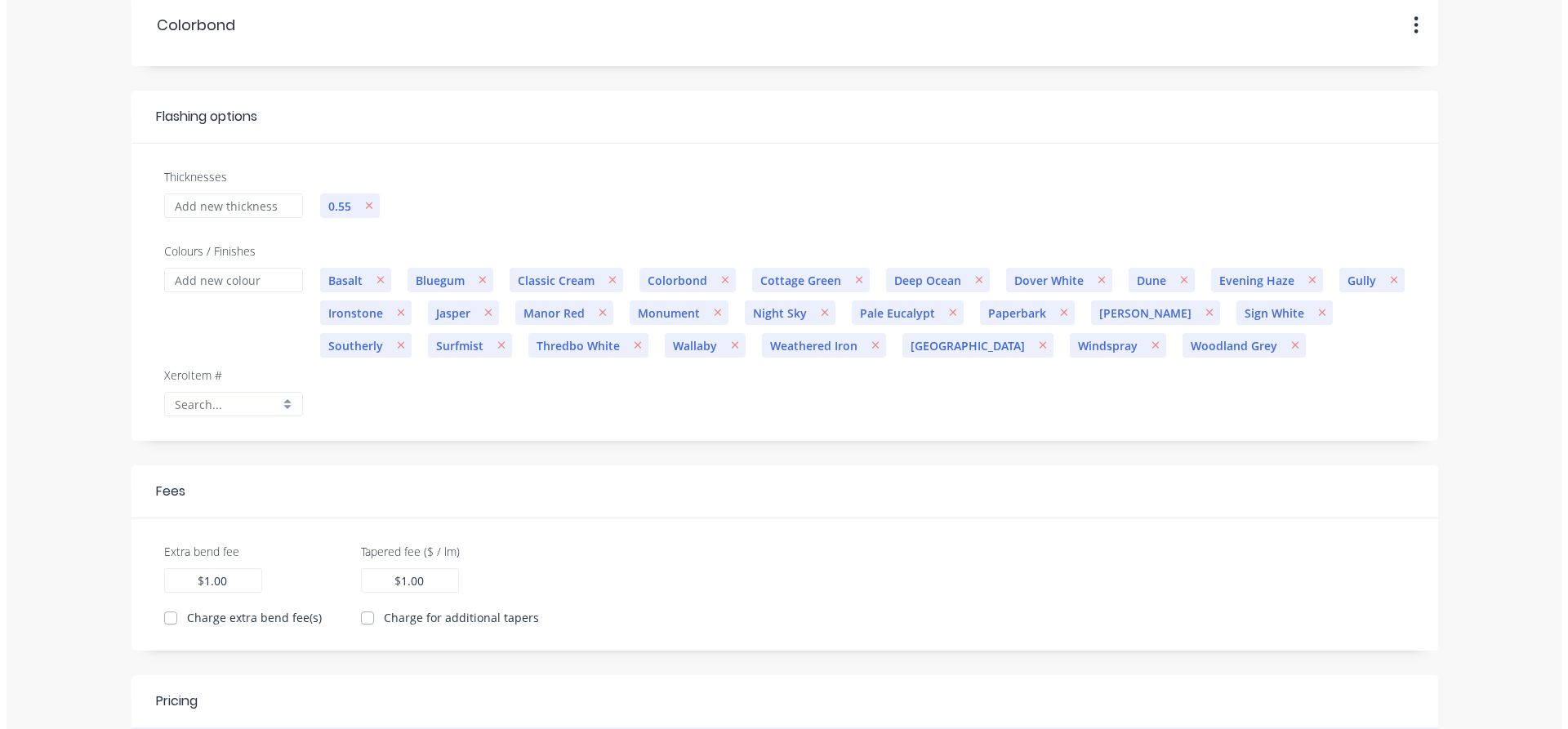
scroll to position [0, 0]
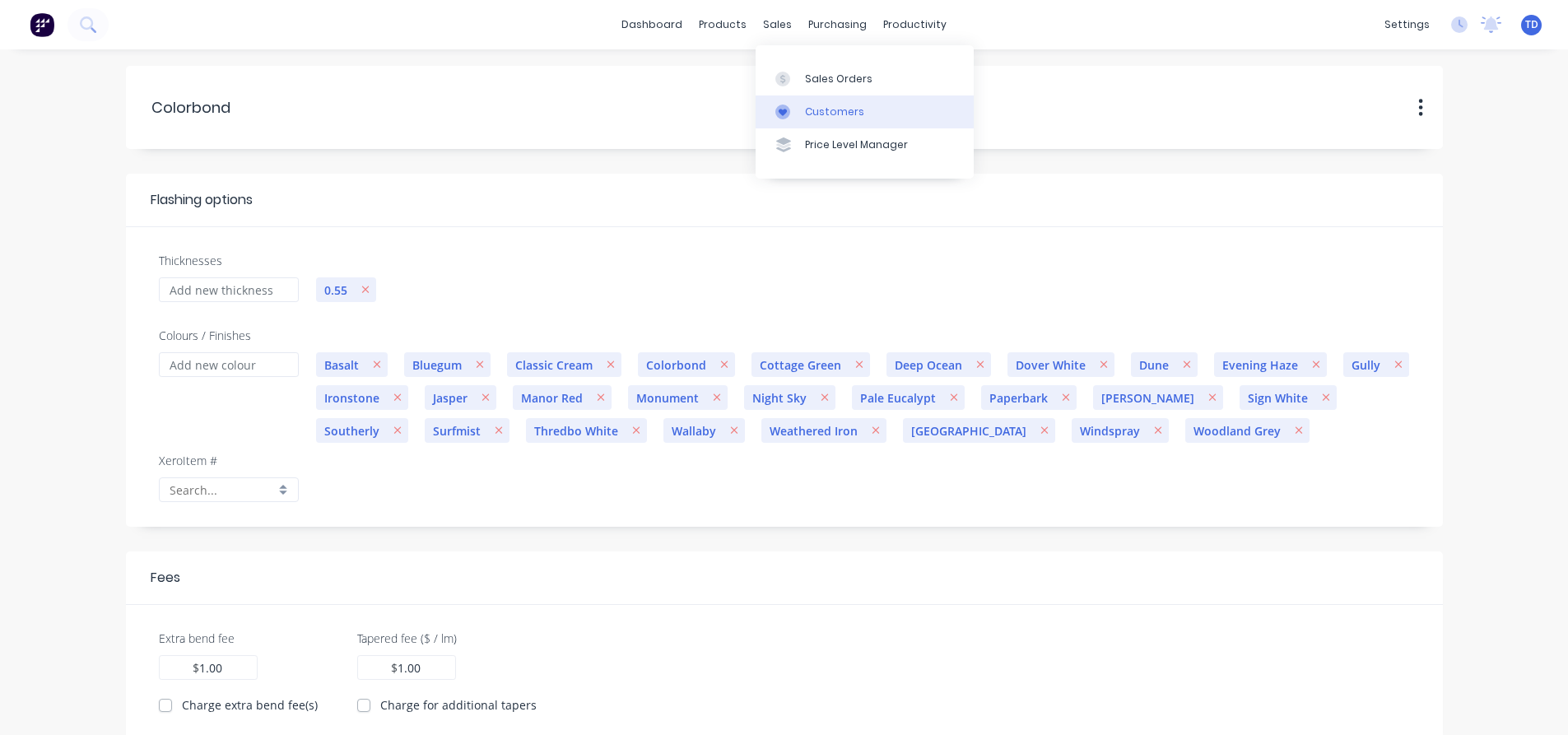
click at [817, 114] on div "Customers" at bounding box center [835, 112] width 60 height 14
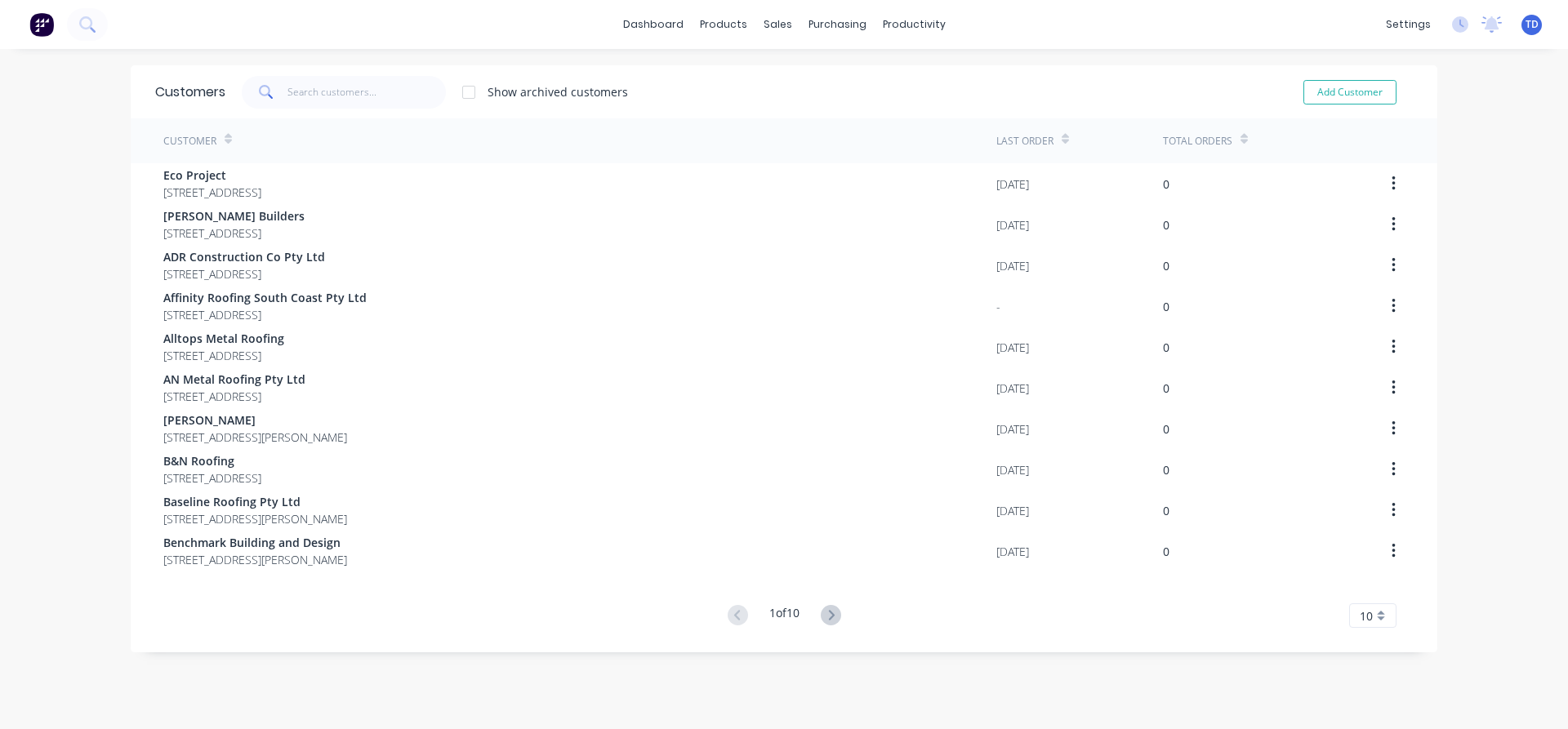
click at [830, 613] on icon at bounding box center [830, 615] width 20 height 20
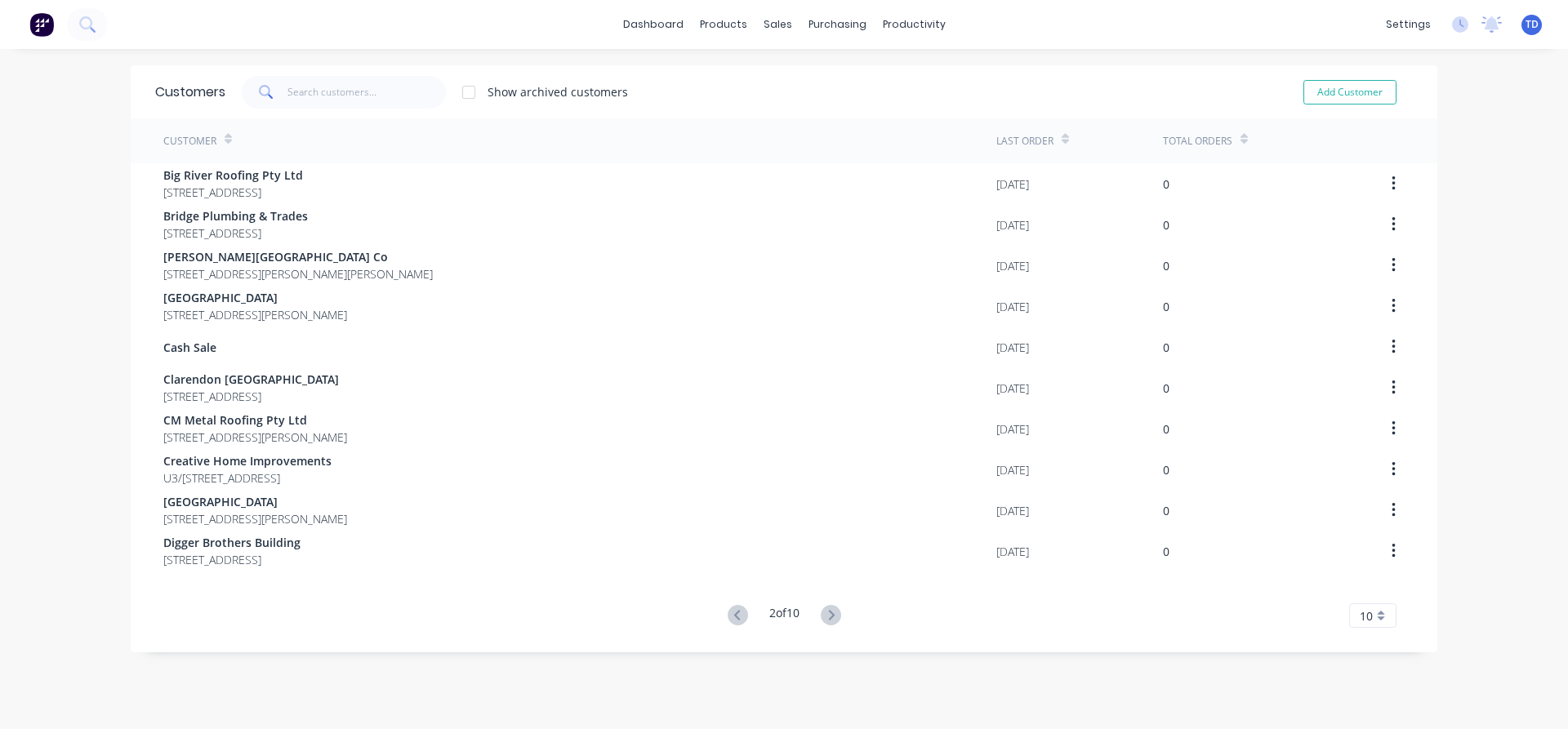
click at [829, 613] on icon at bounding box center [830, 615] width 6 height 10
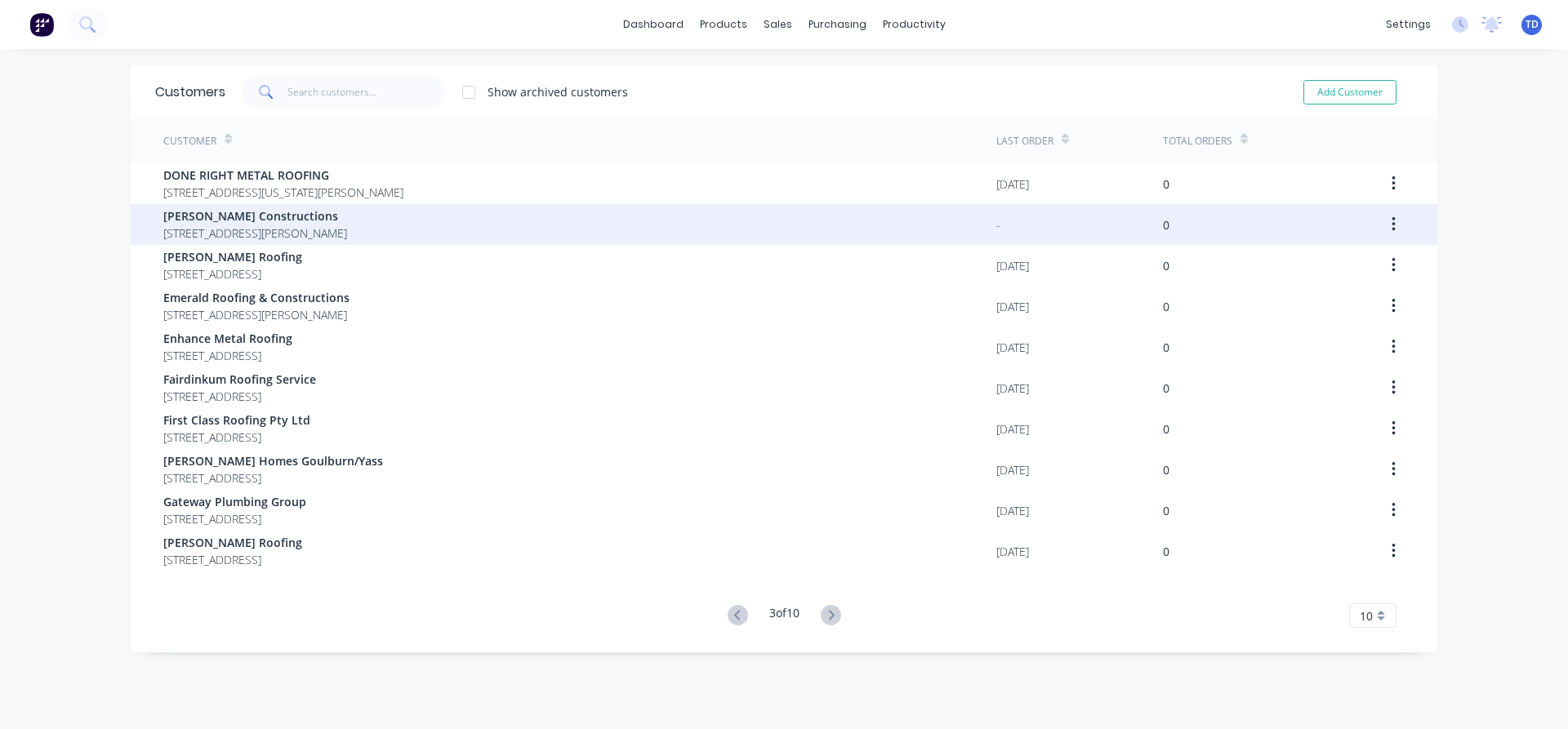
click at [313, 221] on span "[PERSON_NAME] Constructions" at bounding box center [254, 215] width 183 height 17
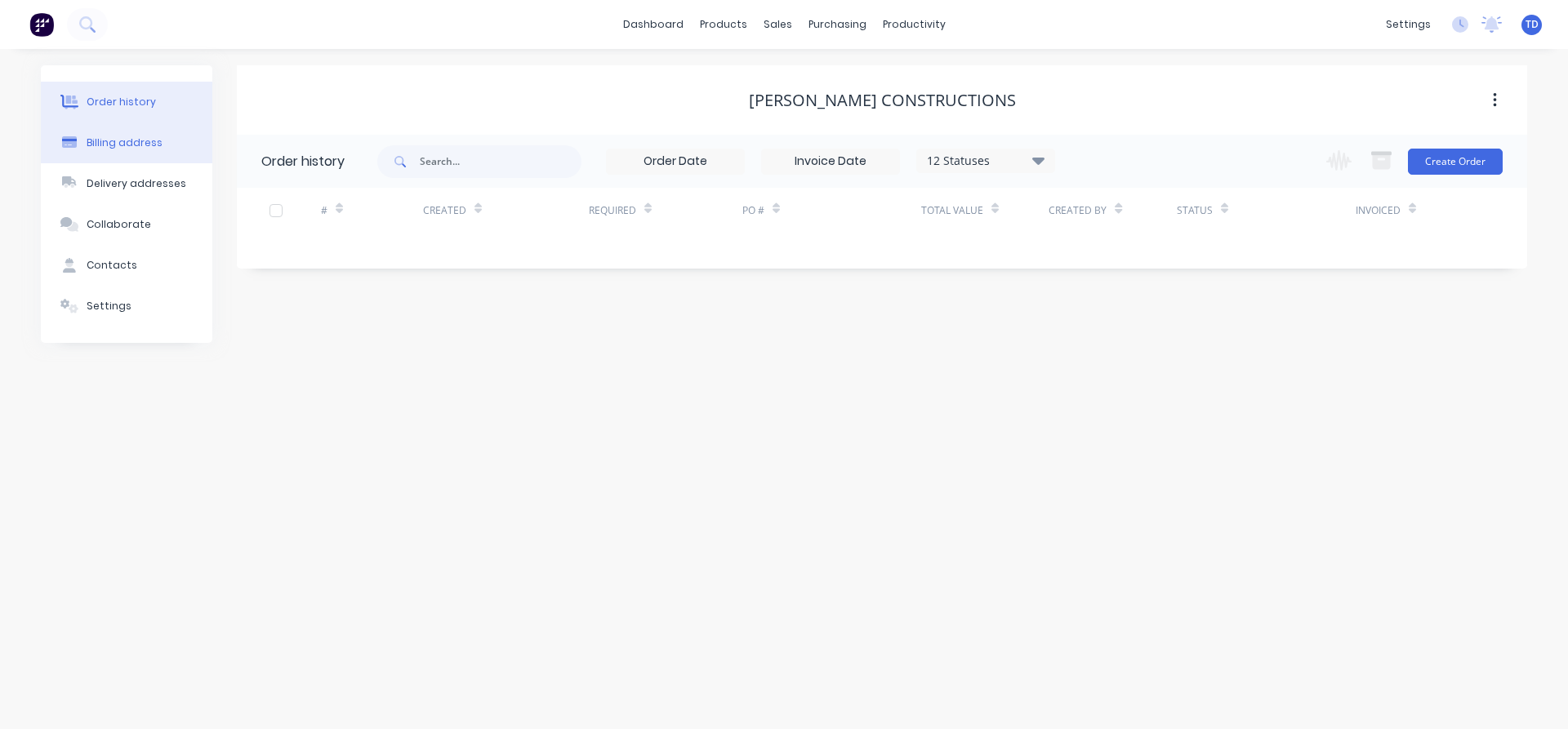
click at [97, 145] on div "Billing address" at bounding box center [124, 142] width 76 height 14
select select "AU"
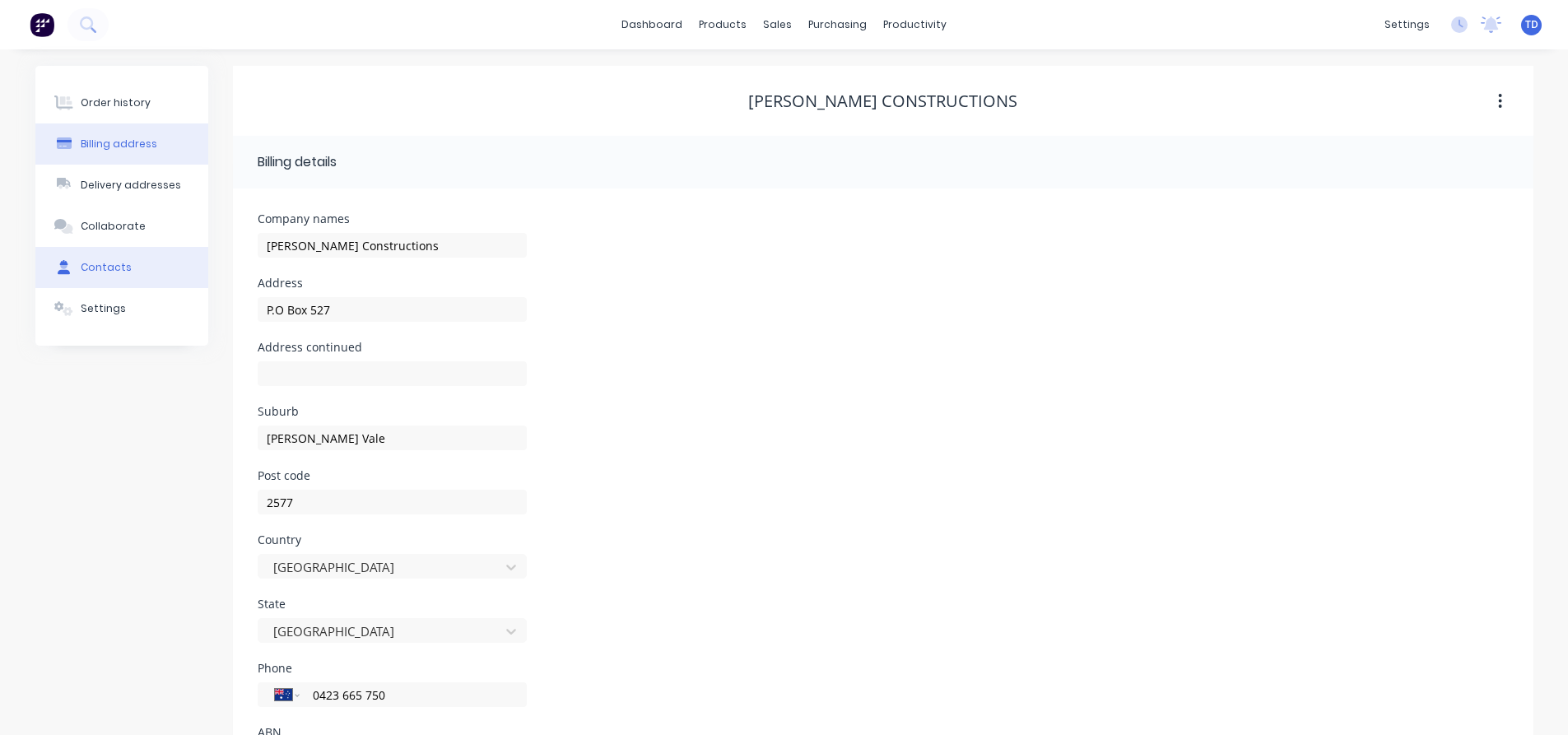
click at [111, 267] on div "Contacts" at bounding box center [106, 267] width 51 height 14
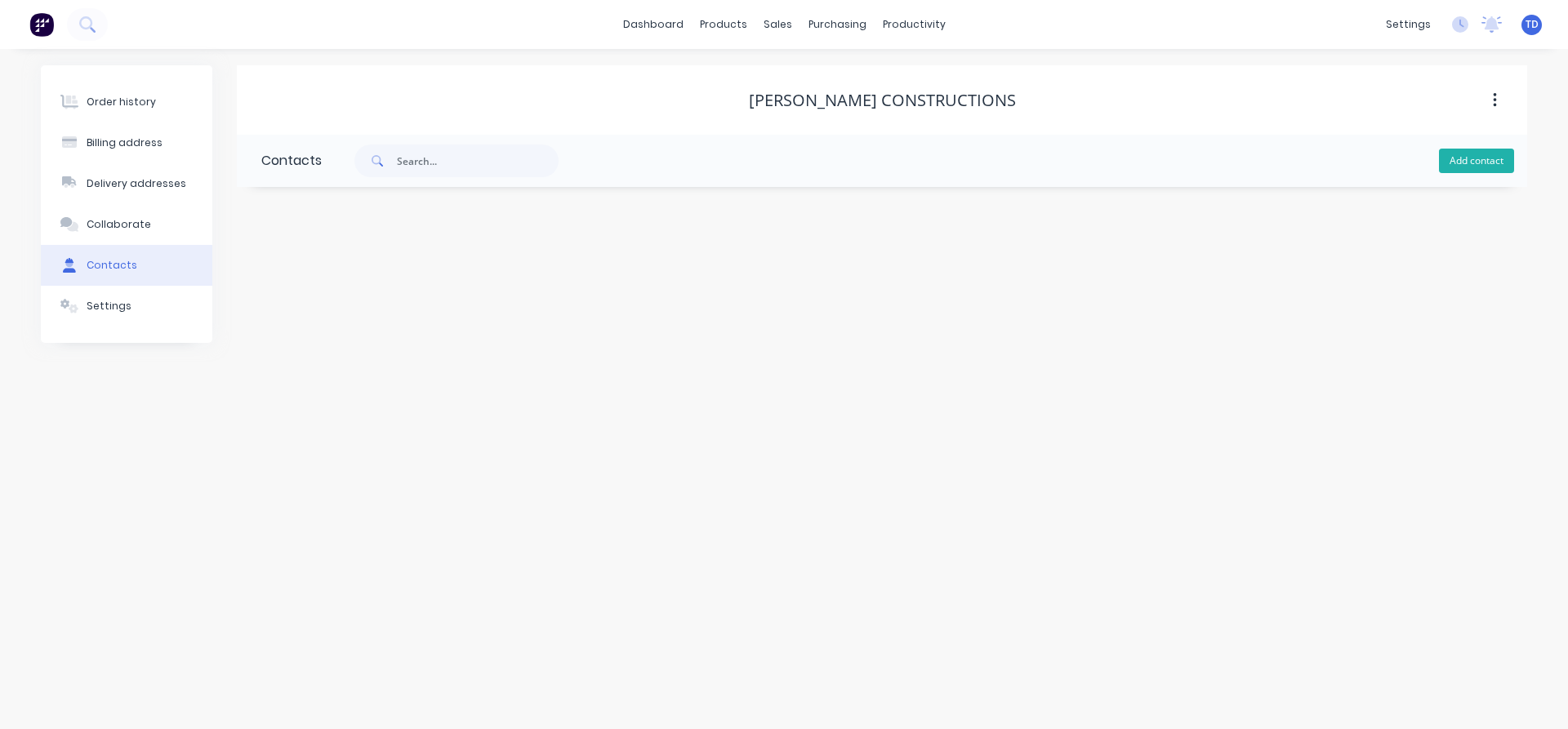
click at [1473, 162] on button "Add contact" at bounding box center [1476, 160] width 75 height 24
select select "AU"
click at [321, 280] on input "text" at bounding box center [395, 280] width 267 height 24
type input "[PERSON_NAME]"
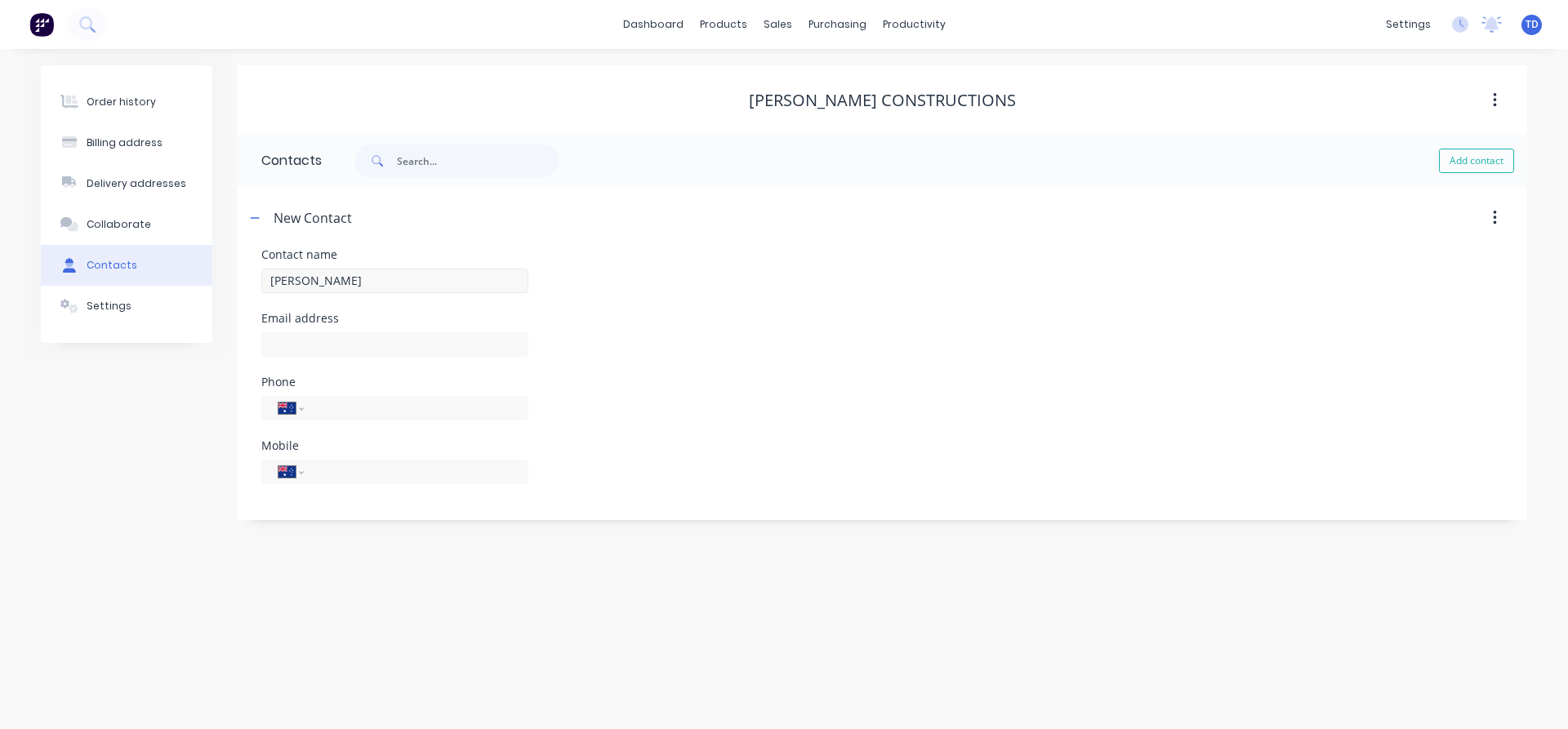
select select "AU"
click at [302, 344] on input "text" at bounding box center [395, 344] width 267 height 24
type input "[EMAIL_ADDRESS][DOMAIN_NAME]"
click at [355, 476] on input "tel" at bounding box center [413, 471] width 196 height 19
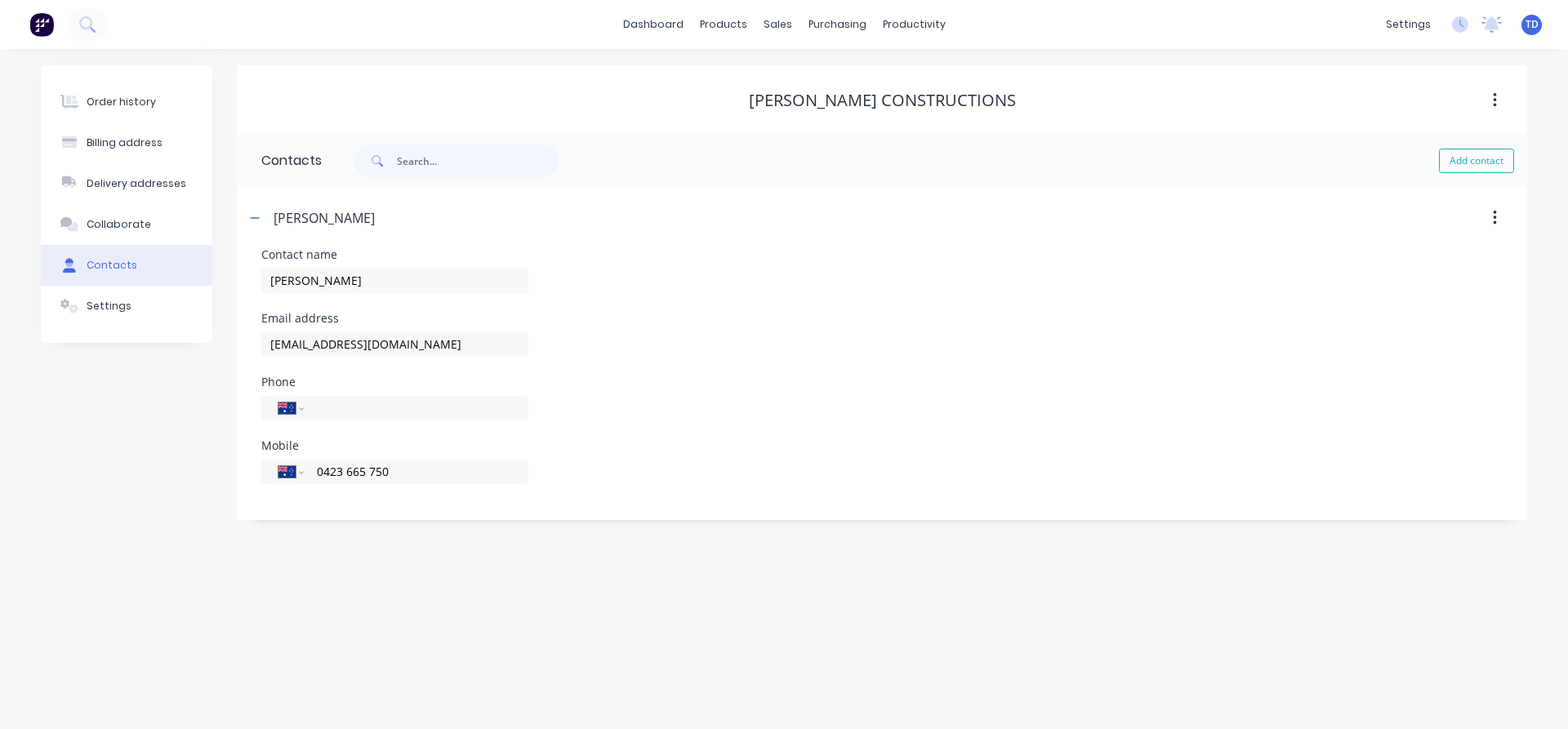
type input "0423 665 750"
click at [447, 427] on div "International Afghanistan Åland Islands Albania Algeria American Samoa Andorra …" at bounding box center [395, 416] width 267 height 48
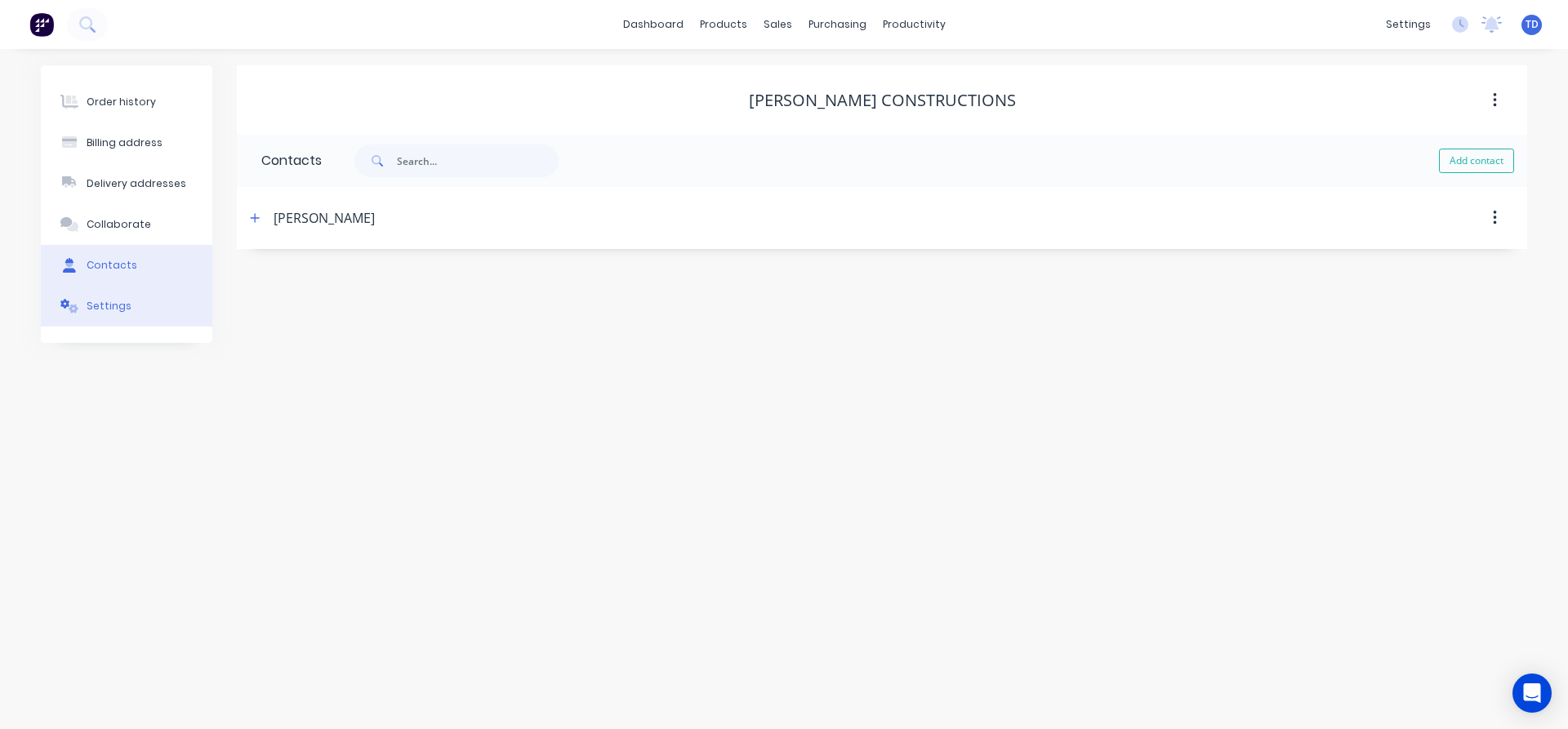
click at [122, 297] on button "Settings" at bounding box center [126, 306] width 172 height 41
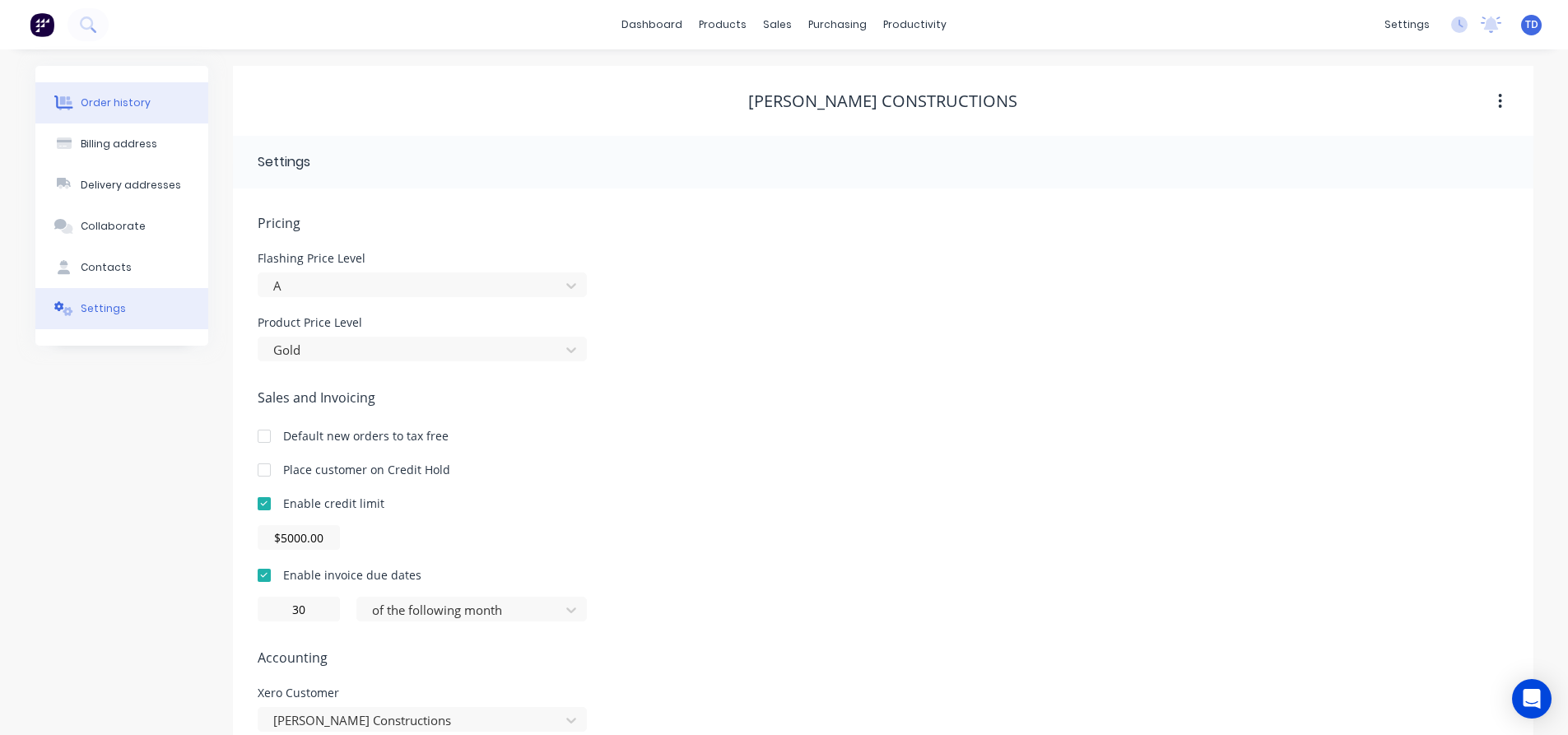
click at [103, 99] on div "Order history" at bounding box center [116, 102] width 70 height 14
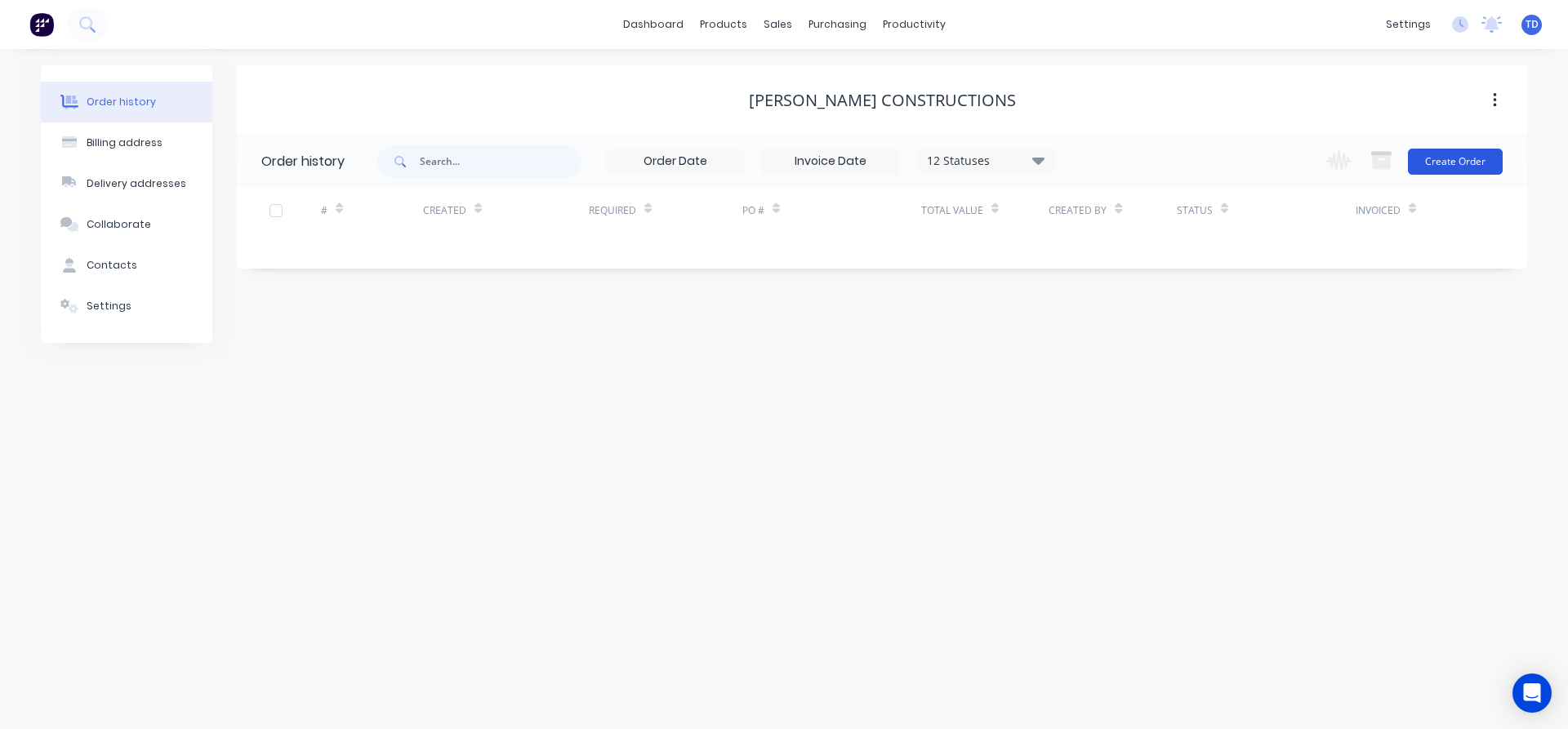
click at [1467, 159] on button "Create Order" at bounding box center [1455, 161] width 95 height 26
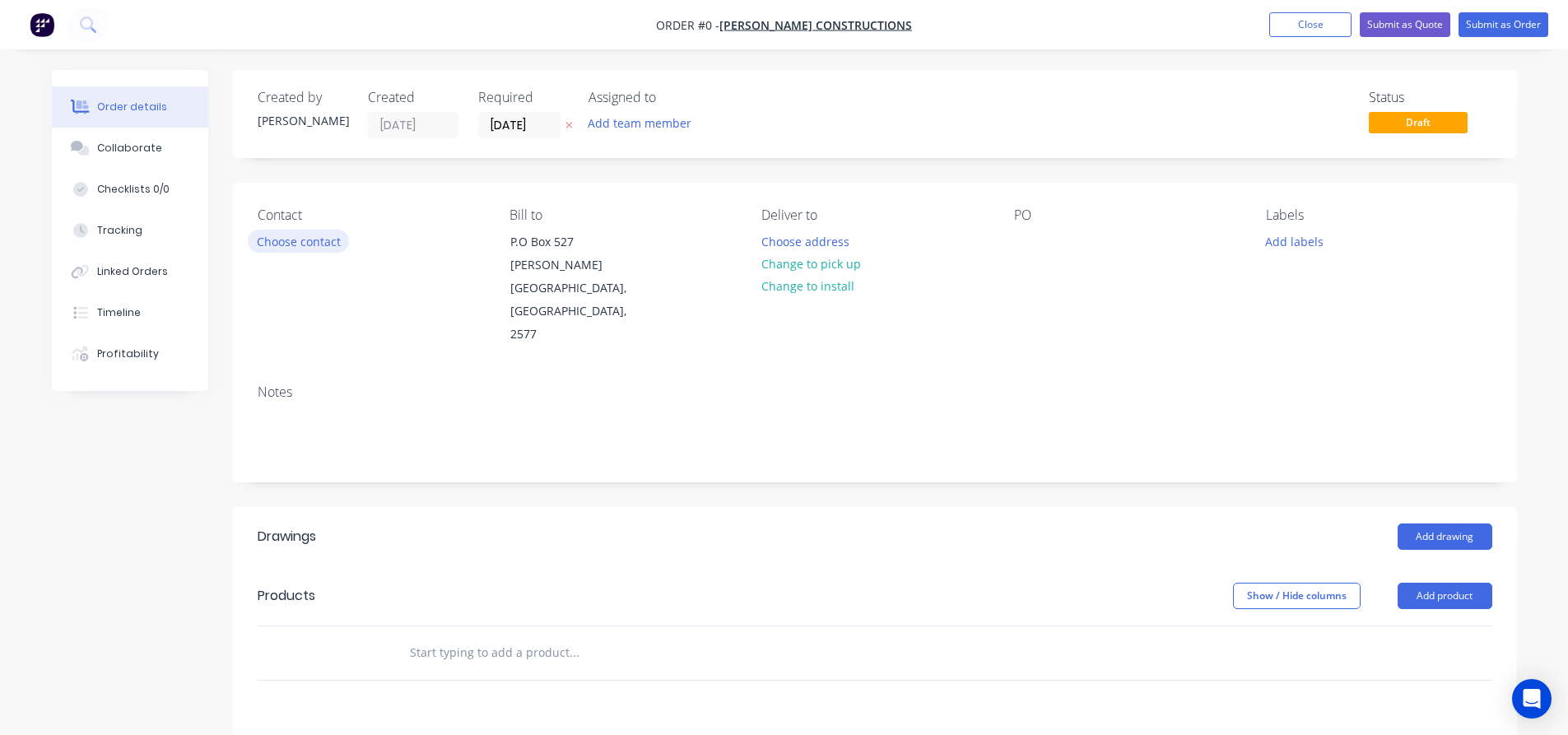
click at [302, 236] on button "Choose contact" at bounding box center [298, 241] width 101 height 22
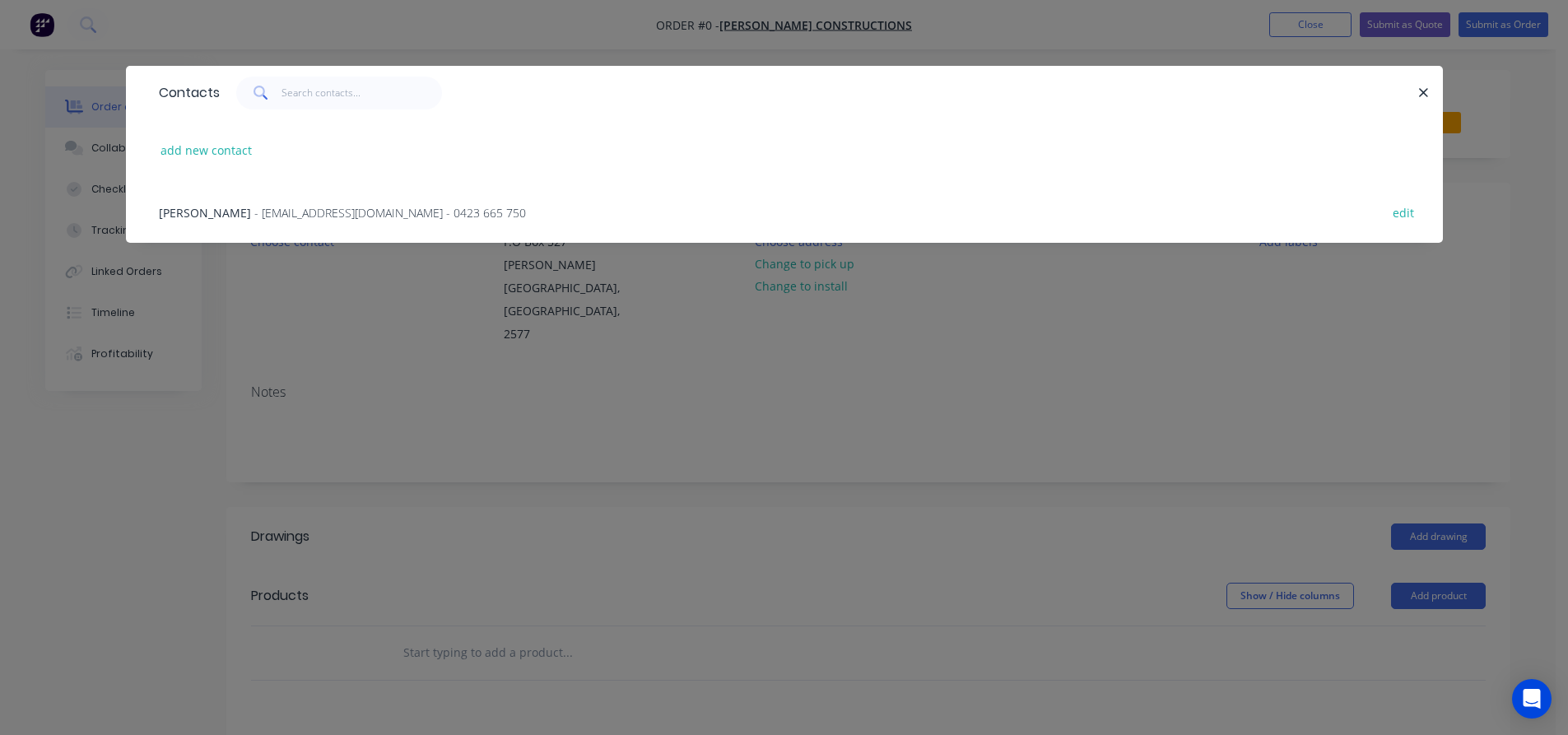
click at [310, 216] on span "- [EMAIL_ADDRESS][DOMAIN_NAME] - 0423 665 750" at bounding box center [390, 213] width 272 height 15
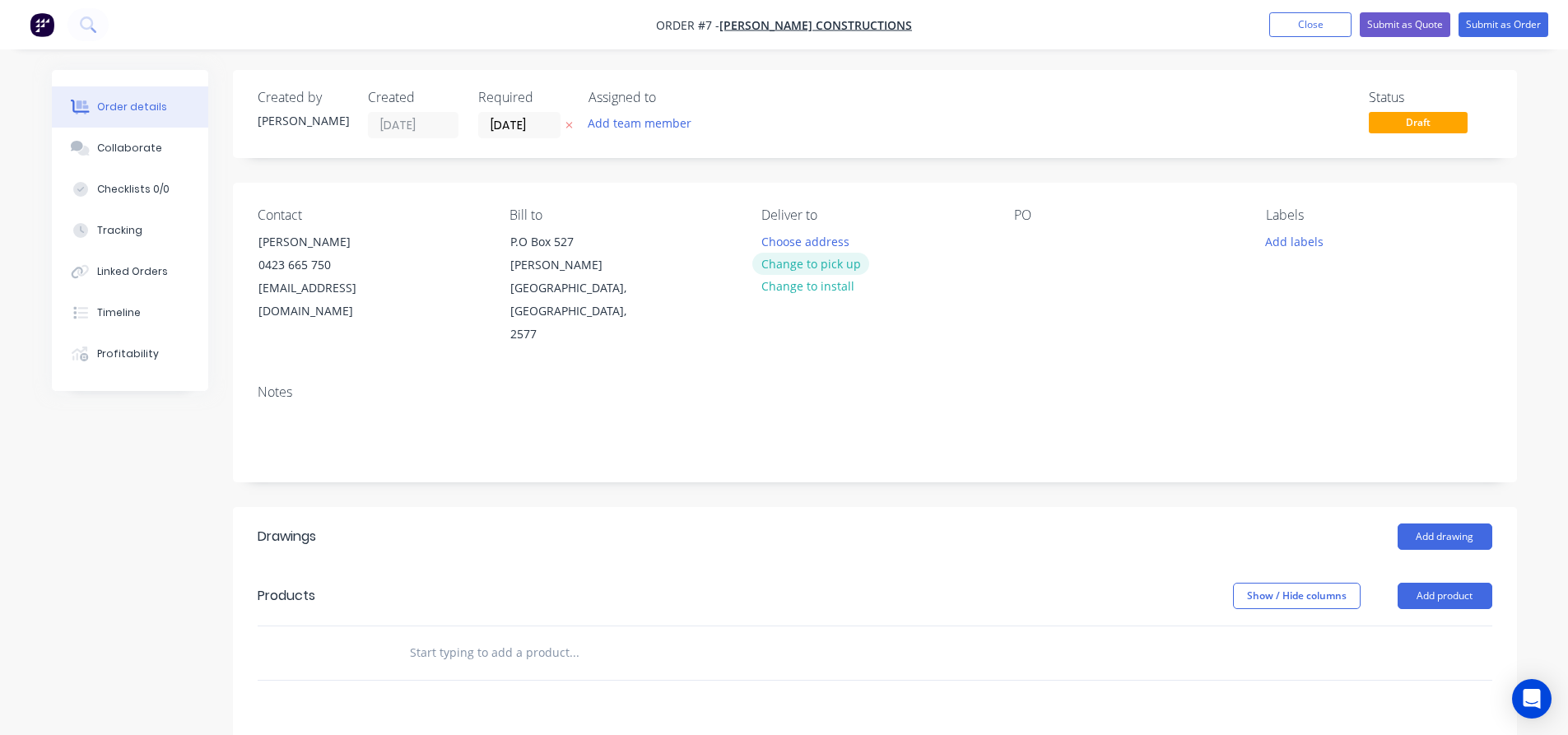
click at [801, 266] on button "Change to pick up" at bounding box center [810, 264] width 117 height 22
click at [776, 237] on div at bounding box center [774, 242] width 26 height 24
click at [1430, 524] on button "Add drawing" at bounding box center [1445, 537] width 95 height 26
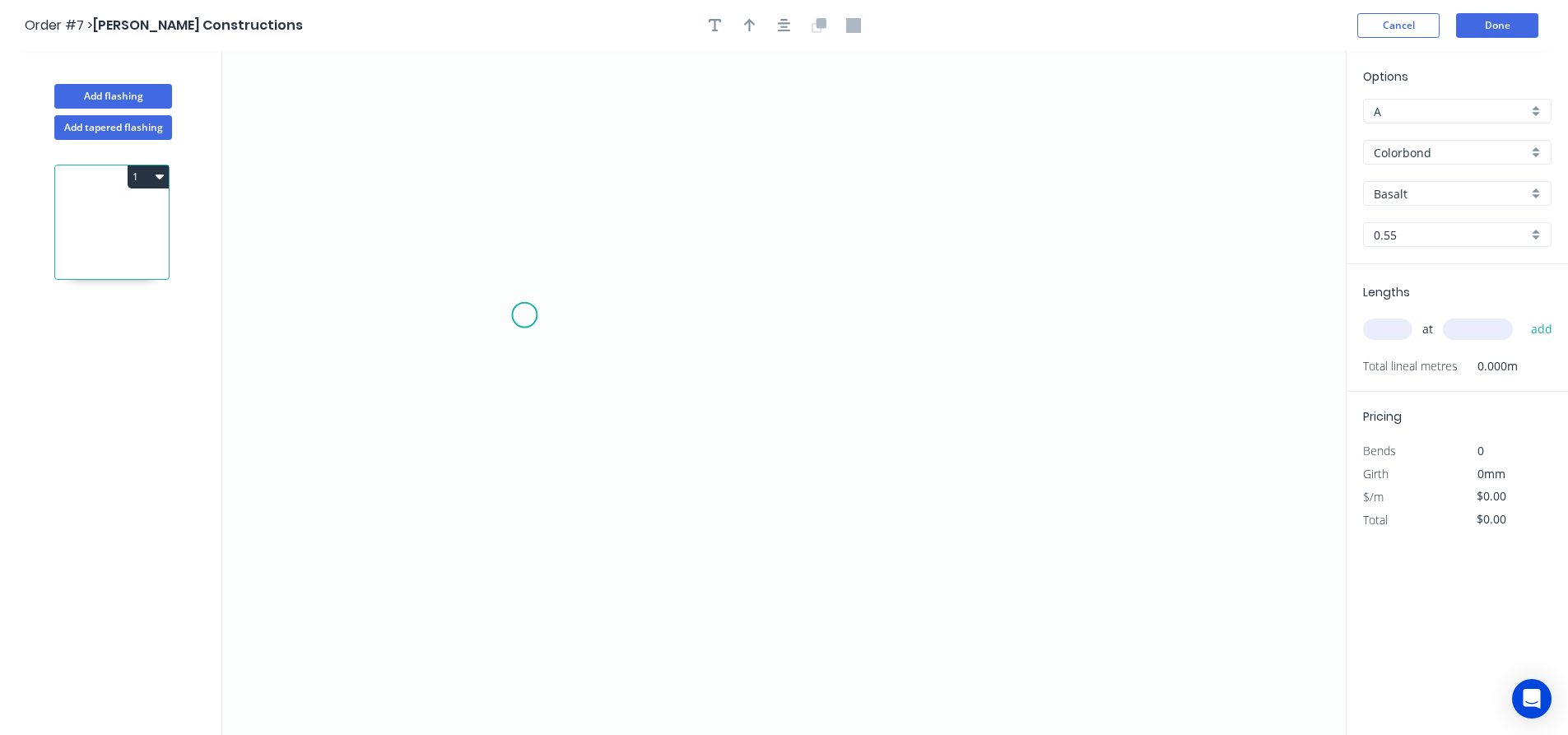
click at [525, 315] on icon "0" at bounding box center [784, 393] width 1123 height 684
click at [603, 236] on icon "0" at bounding box center [784, 393] width 1123 height 684
click at [1019, 242] on icon "0 ?" at bounding box center [784, 393] width 1123 height 684
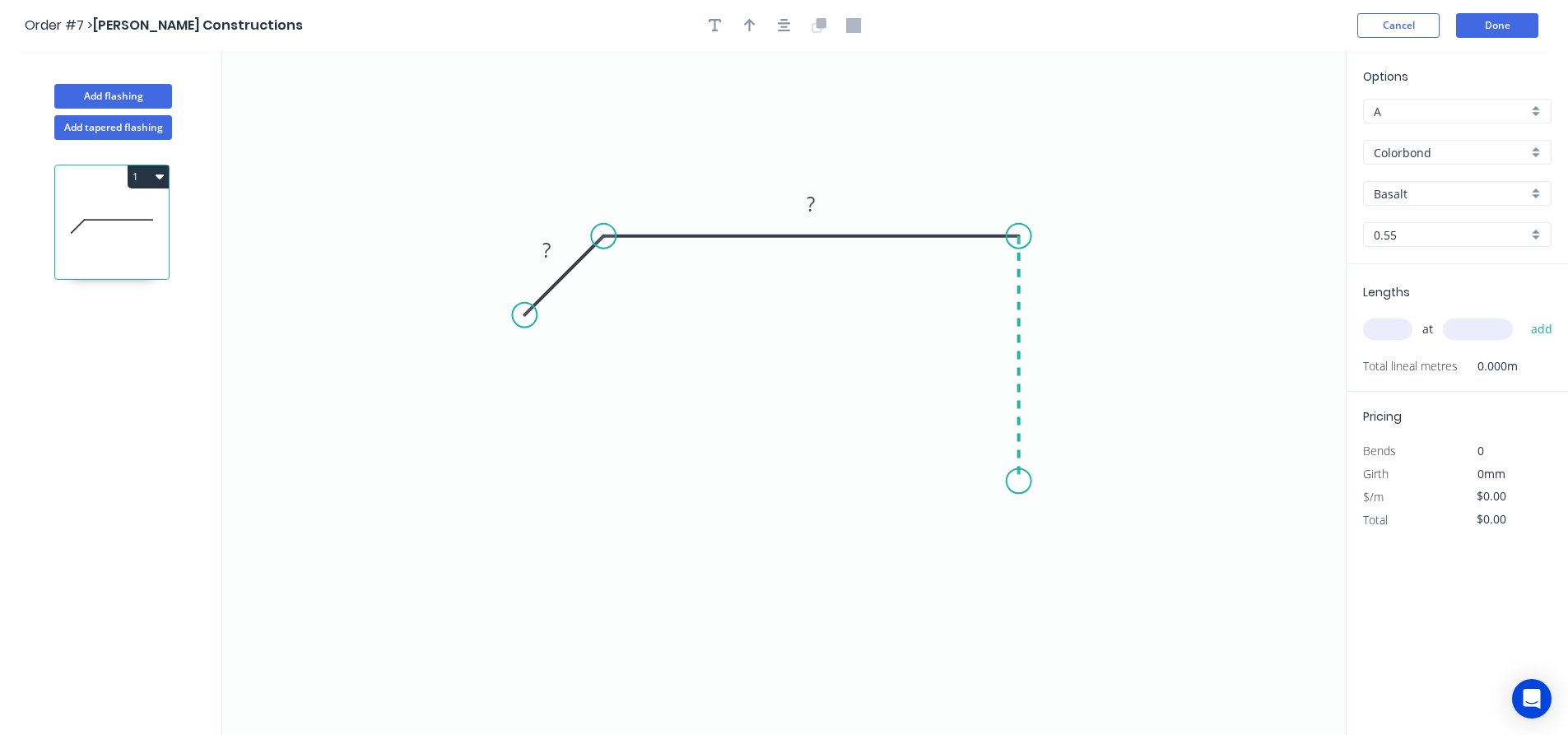
click at [1022, 481] on icon "0 ? ?" at bounding box center [784, 393] width 1123 height 684
click at [1022, 481] on circle at bounding box center [1019, 480] width 25 height 25
click at [1044, 289] on div "Show angle" at bounding box center [1100, 294] width 165 height 34
drag, startPoint x: 521, startPoint y: 308, endPoint x: 522, endPoint y: 296, distance: 12.0
click at [522, 296] on circle at bounding box center [521, 295] width 25 height 25
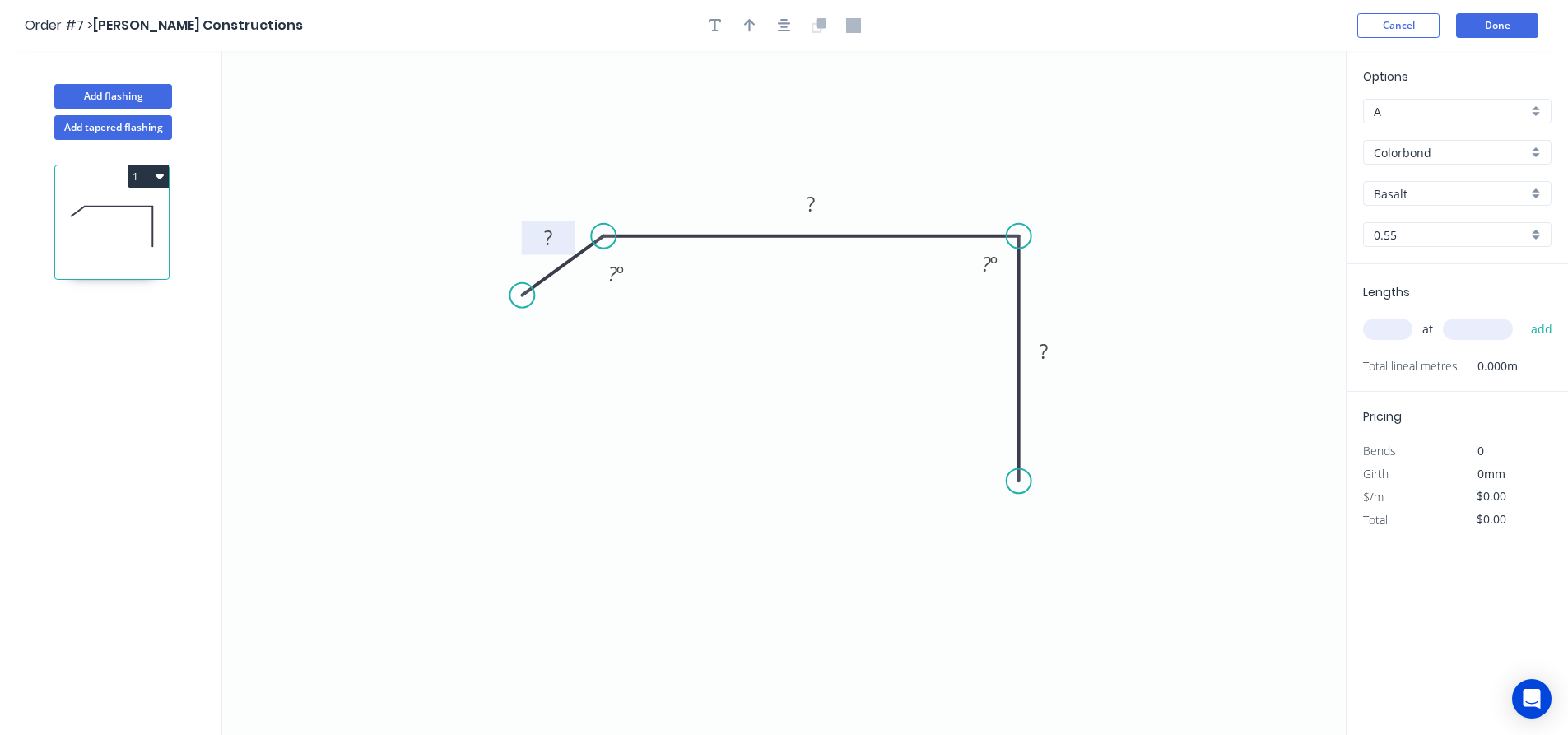
click at [550, 230] on tspan "?" at bounding box center [549, 238] width 9 height 27
type input "$7.68"
click at [749, 26] on icon "button" at bounding box center [750, 25] width 12 height 14
click at [1261, 135] on icon at bounding box center [1262, 114] width 14 height 53
drag, startPoint x: 1261, startPoint y: 135, endPoint x: 1047, endPoint y: 156, distance: 215.0
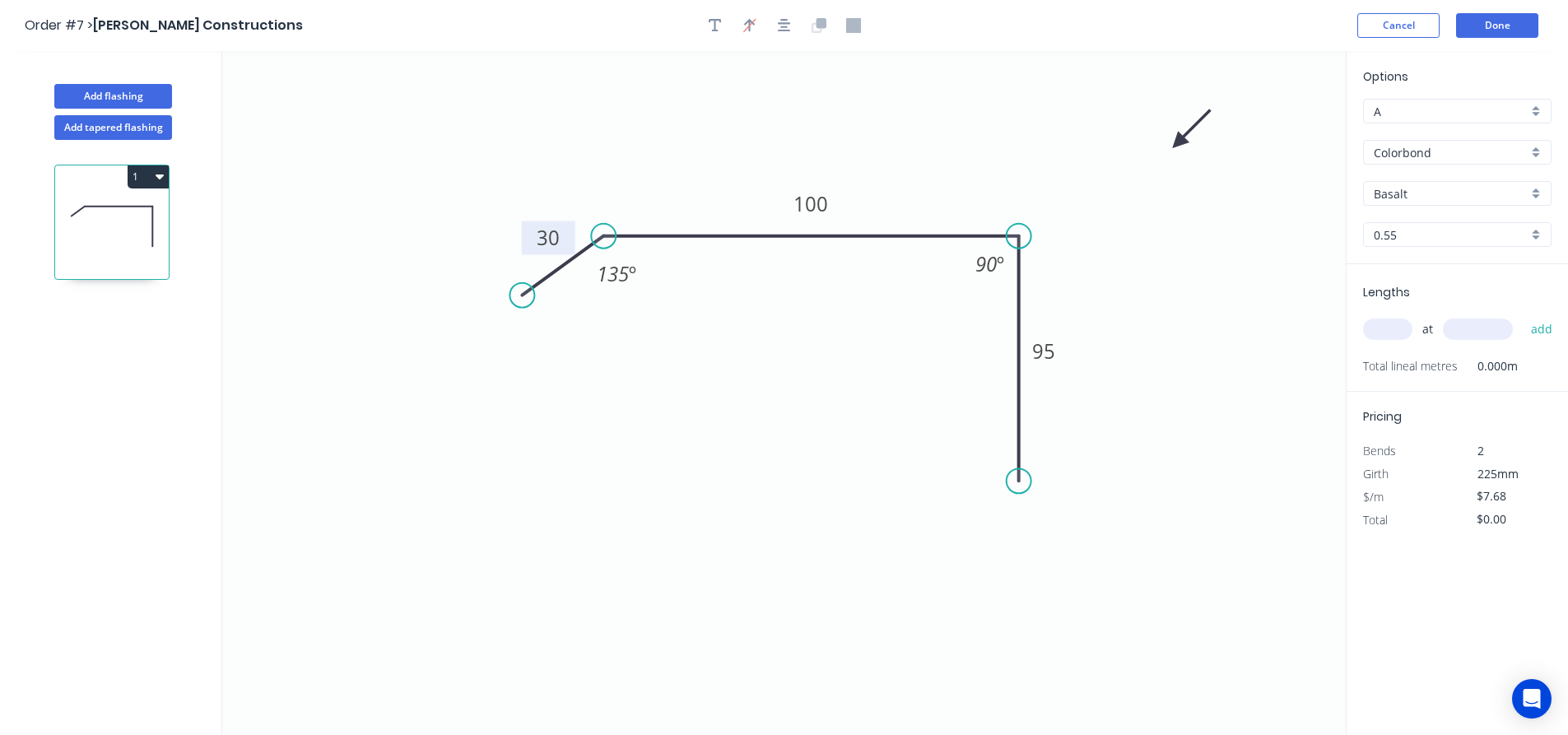
click at [1168, 153] on icon at bounding box center [1192, 129] width 48 height 48
click at [1421, 194] on input "Basalt" at bounding box center [1450, 193] width 154 height 17
click at [1418, 220] on div "Dune" at bounding box center [1456, 225] width 187 height 29
type input "Dune"
click at [1405, 326] on input "text" at bounding box center [1388, 329] width 49 height 21
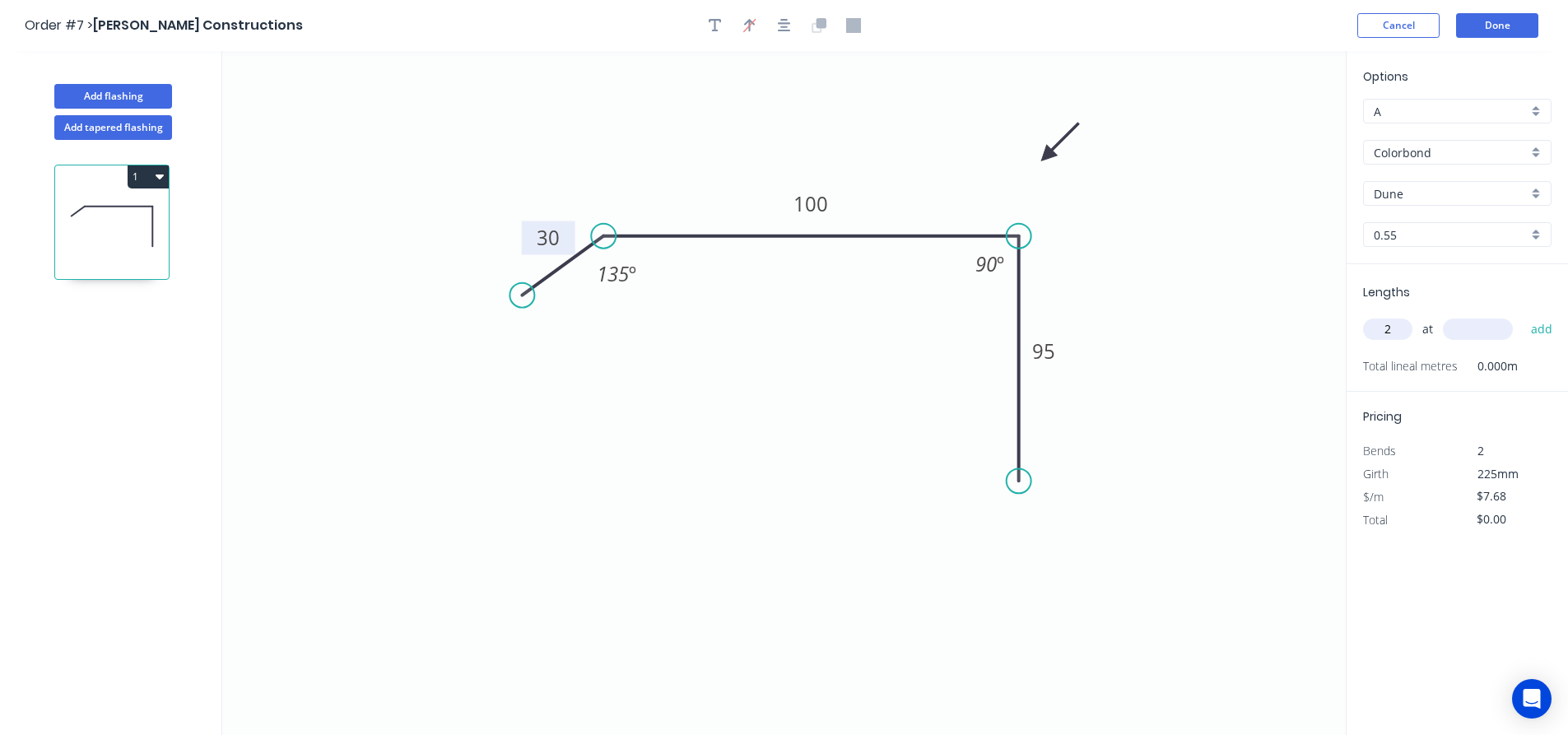
type input "2"
type input "2200"
click at [1523, 315] on button "add" at bounding box center [1542, 329] width 38 height 28
type input "$33.79"
click at [1486, 28] on button "Done" at bounding box center [1497, 25] width 83 height 25
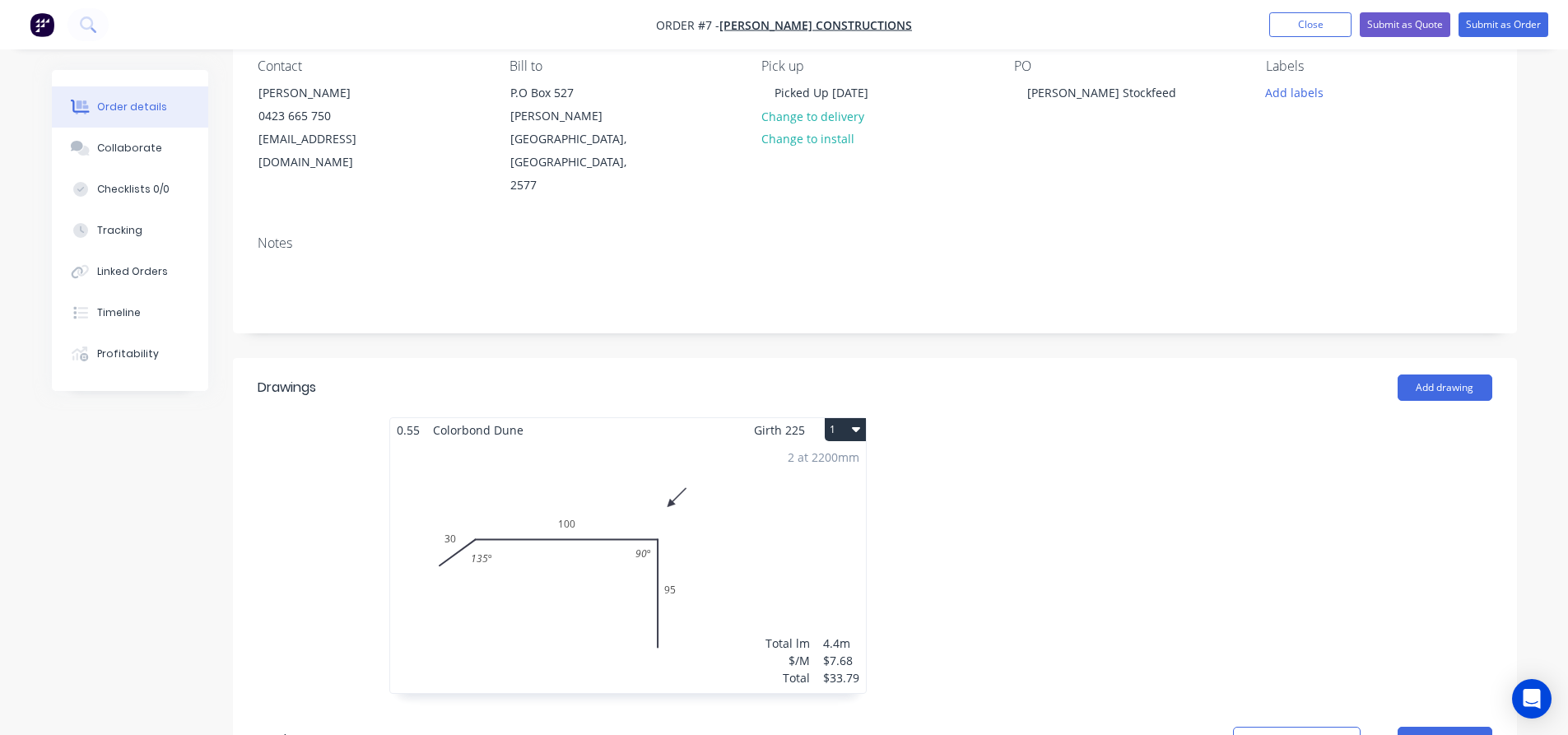
scroll to position [164, 0]
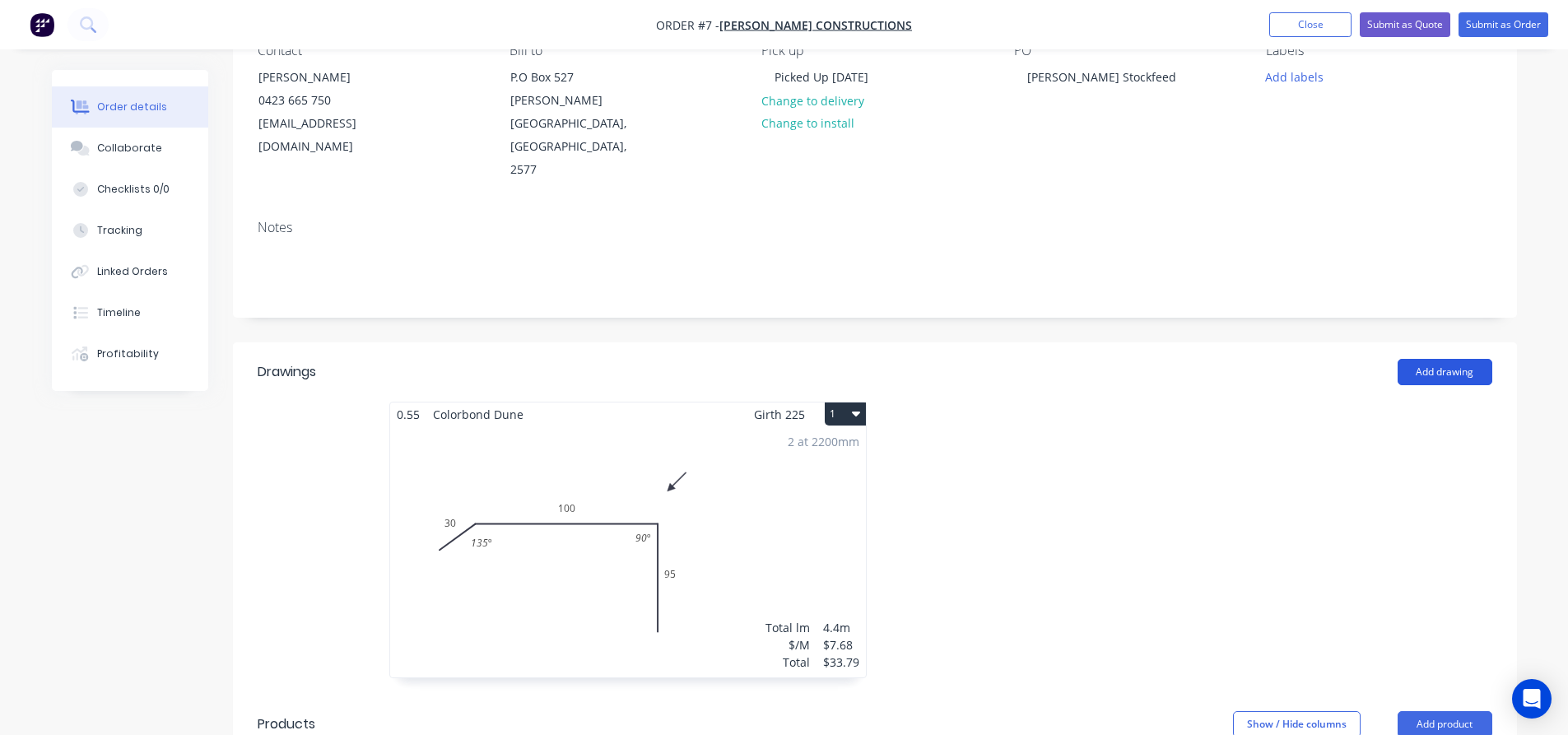
click at [1452, 359] on button "Add drawing" at bounding box center [1445, 371] width 95 height 26
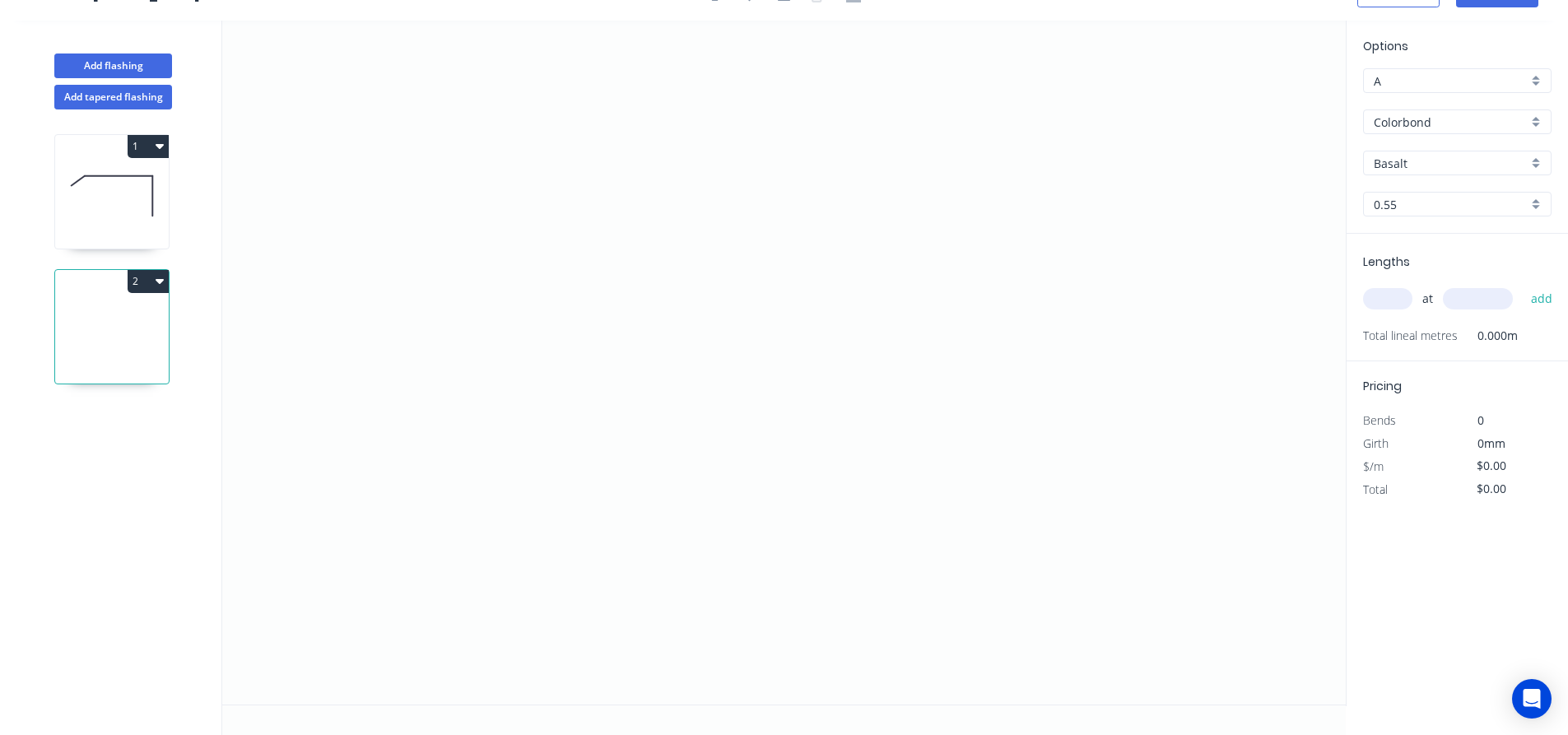
scroll to position [31, 0]
click at [606, 244] on icon "0" at bounding box center [784, 362] width 1123 height 684
click at [995, 255] on icon "0" at bounding box center [784, 362] width 1123 height 684
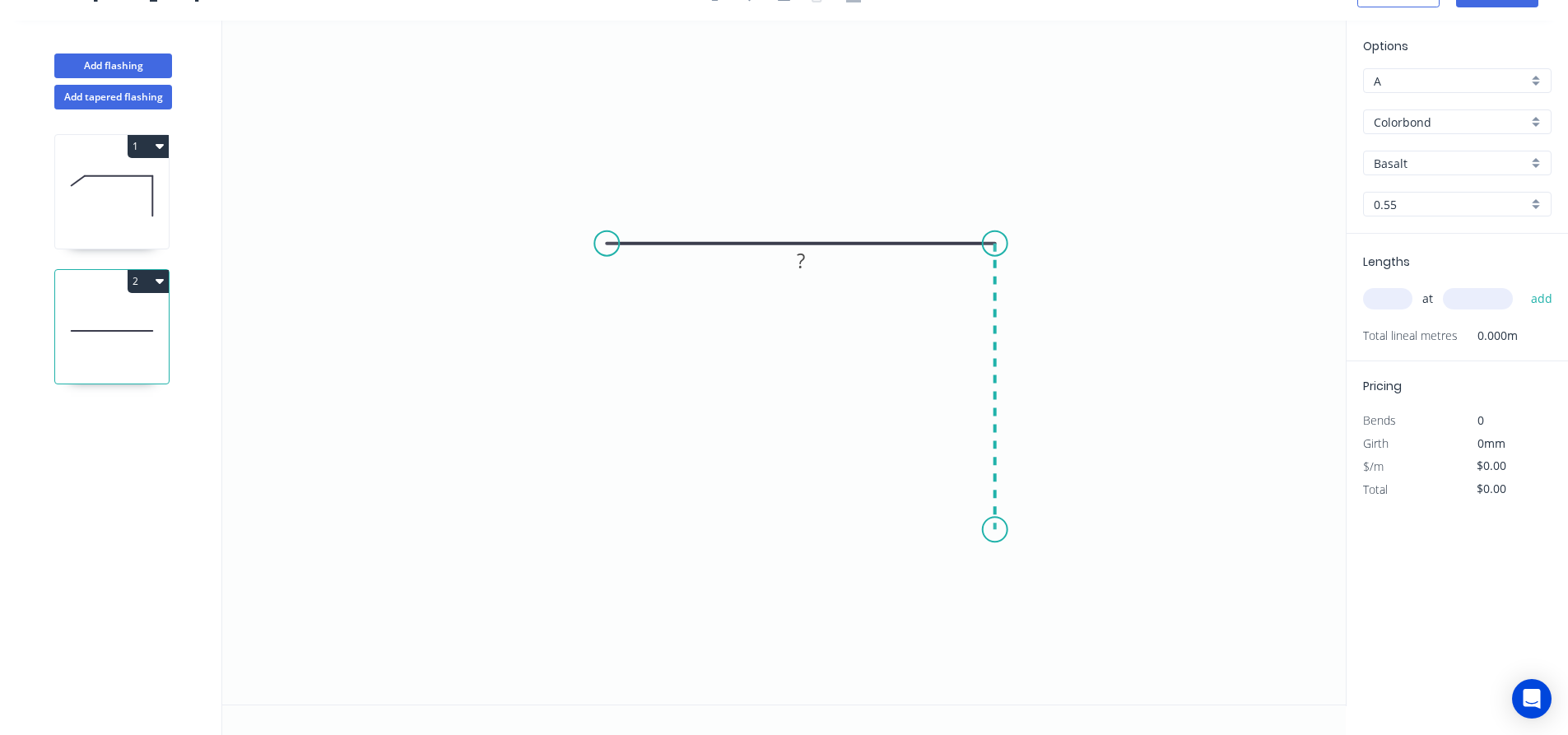
click at [982, 530] on icon "0 ?" at bounding box center [784, 362] width 1123 height 684
click at [983, 530] on circle at bounding box center [995, 529] width 25 height 25
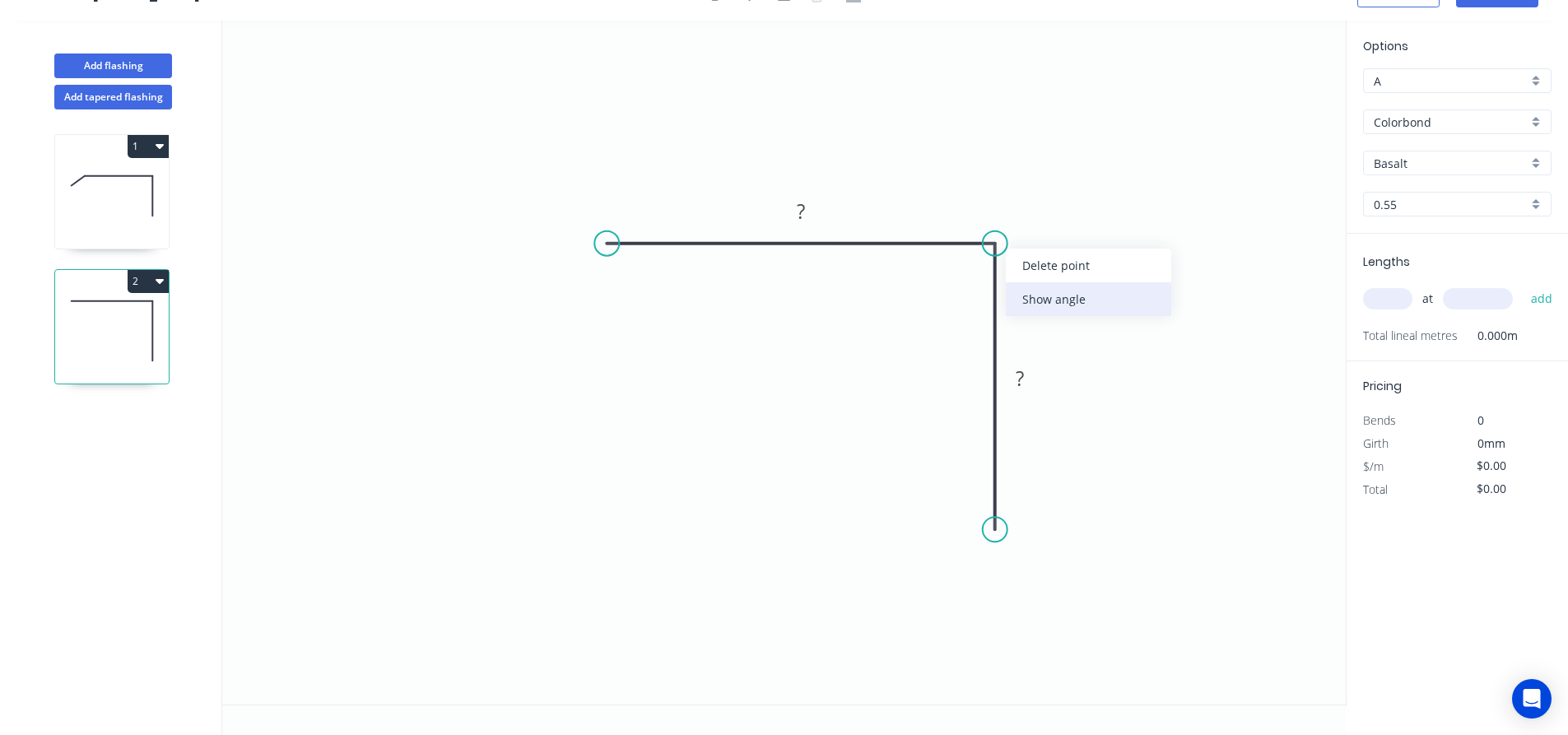
click at [1026, 290] on div "Show angle" at bounding box center [1088, 300] width 165 height 34
click at [811, 213] on rect at bounding box center [801, 212] width 33 height 23
type input "$5.68"
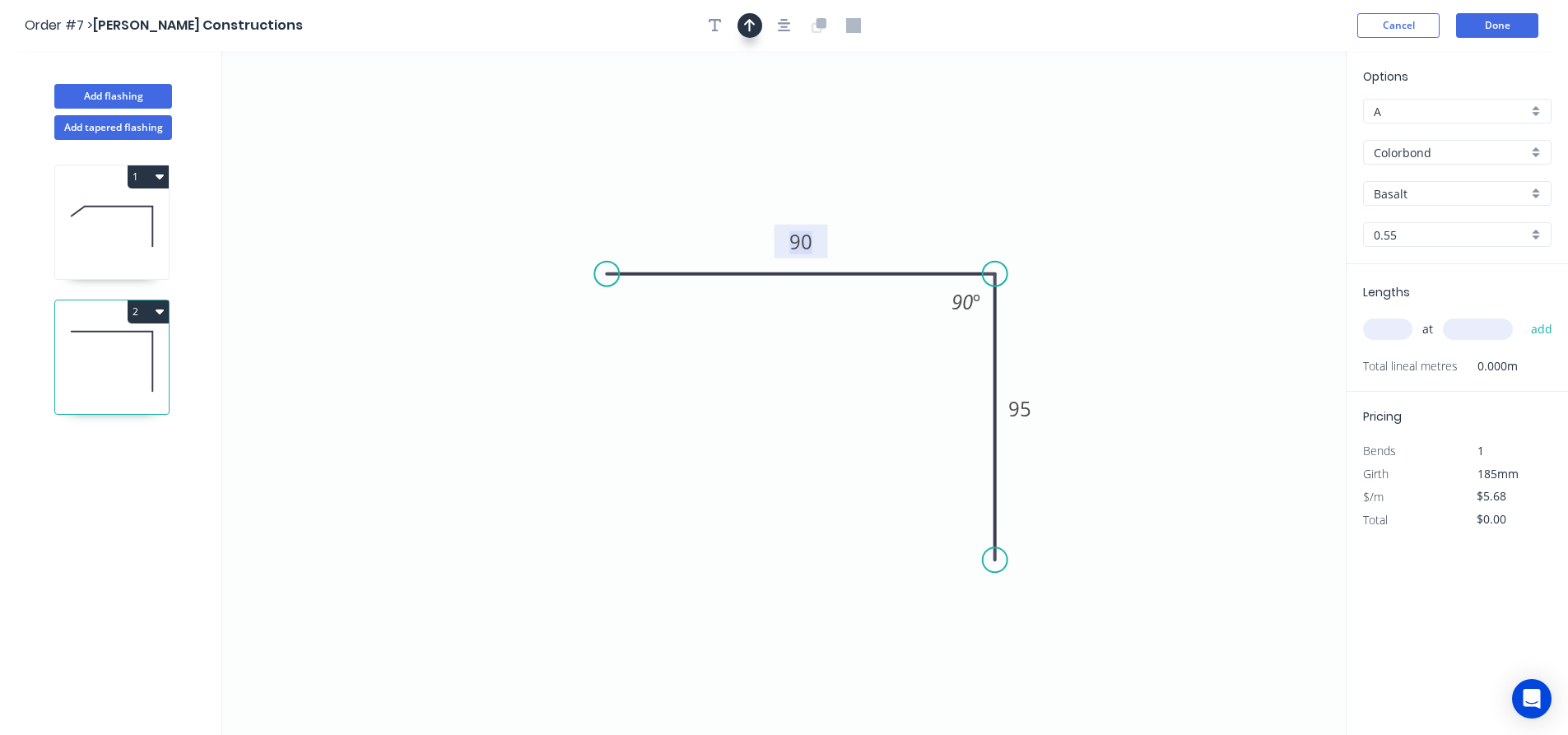
click at [751, 37] on button "button" at bounding box center [750, 25] width 25 height 25
click at [1266, 134] on icon at bounding box center [1262, 114] width 14 height 53
drag, startPoint x: 1246, startPoint y: 135, endPoint x: 1094, endPoint y: 181, distance: 158.8
click at [1236, 146] on icon at bounding box center [1260, 122] width 48 height 48
click at [1428, 191] on input "Basalt" at bounding box center [1450, 193] width 154 height 17
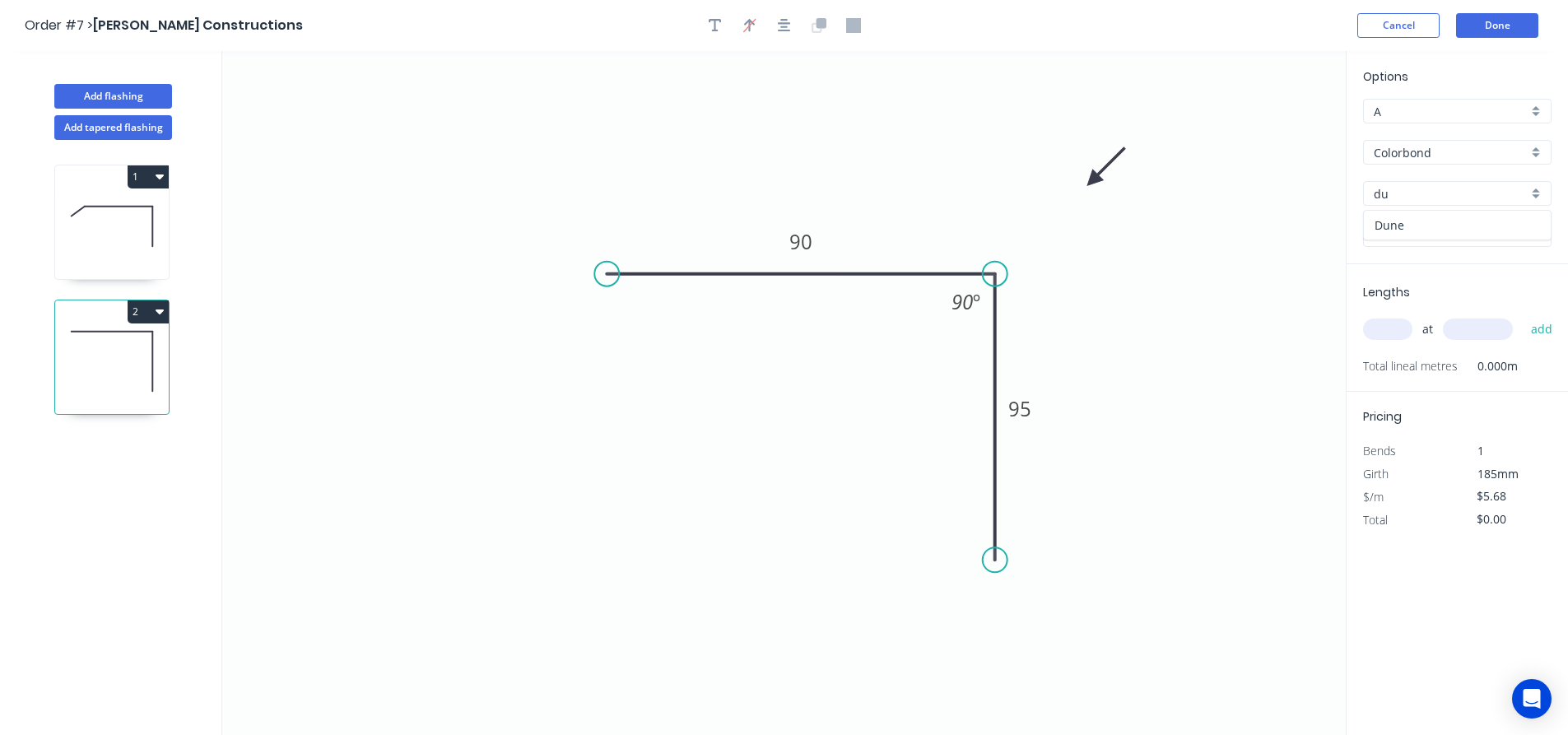
click at [1413, 226] on div "Dune" at bounding box center [1456, 225] width 187 height 29
type input "Dune"
click at [1399, 319] on input "text" at bounding box center [1388, 329] width 49 height 21
type input "1"
type input "1200"
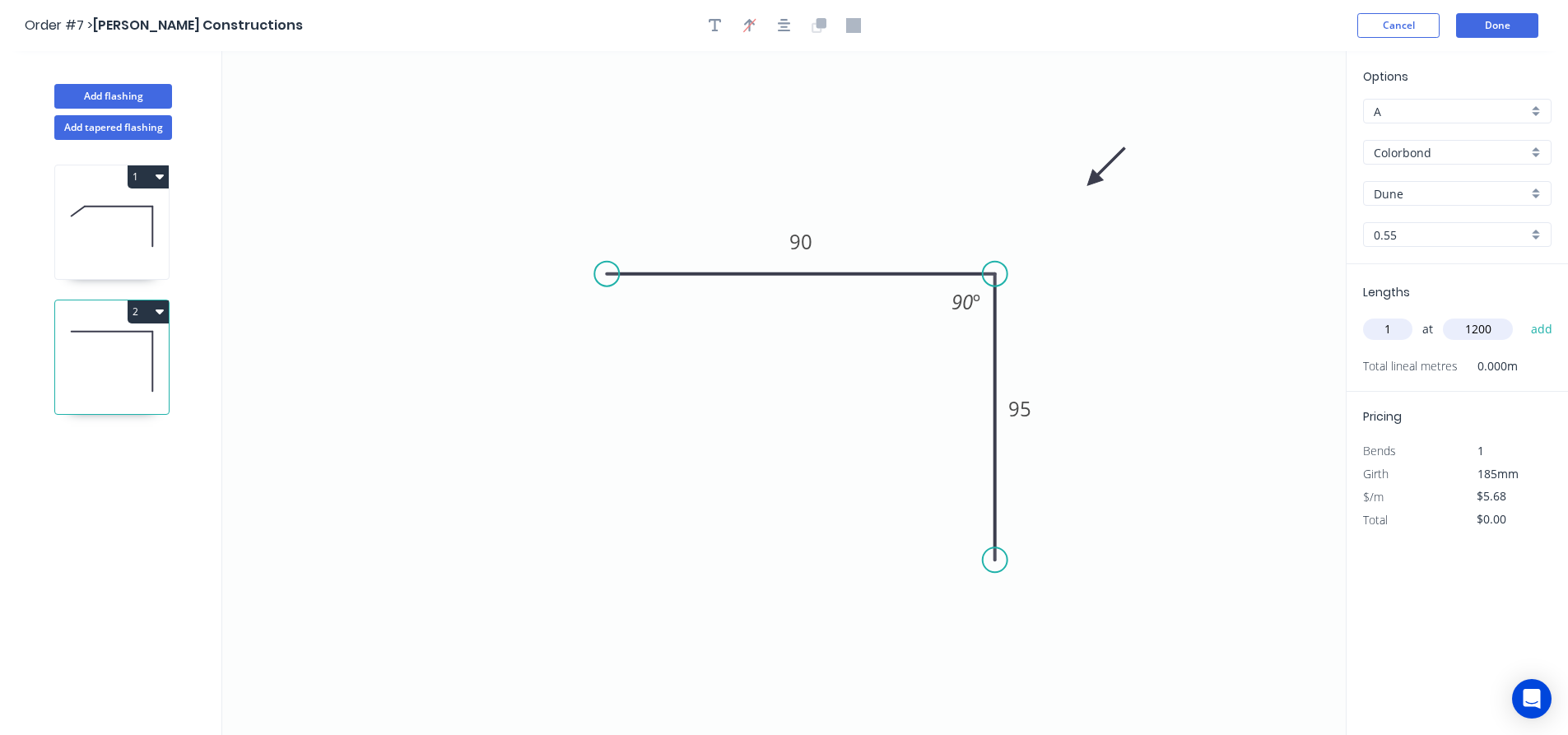
click at [1523, 315] on button "add" at bounding box center [1542, 329] width 38 height 28
type input "$6.82"
click at [1491, 31] on button "Done" at bounding box center [1497, 25] width 83 height 25
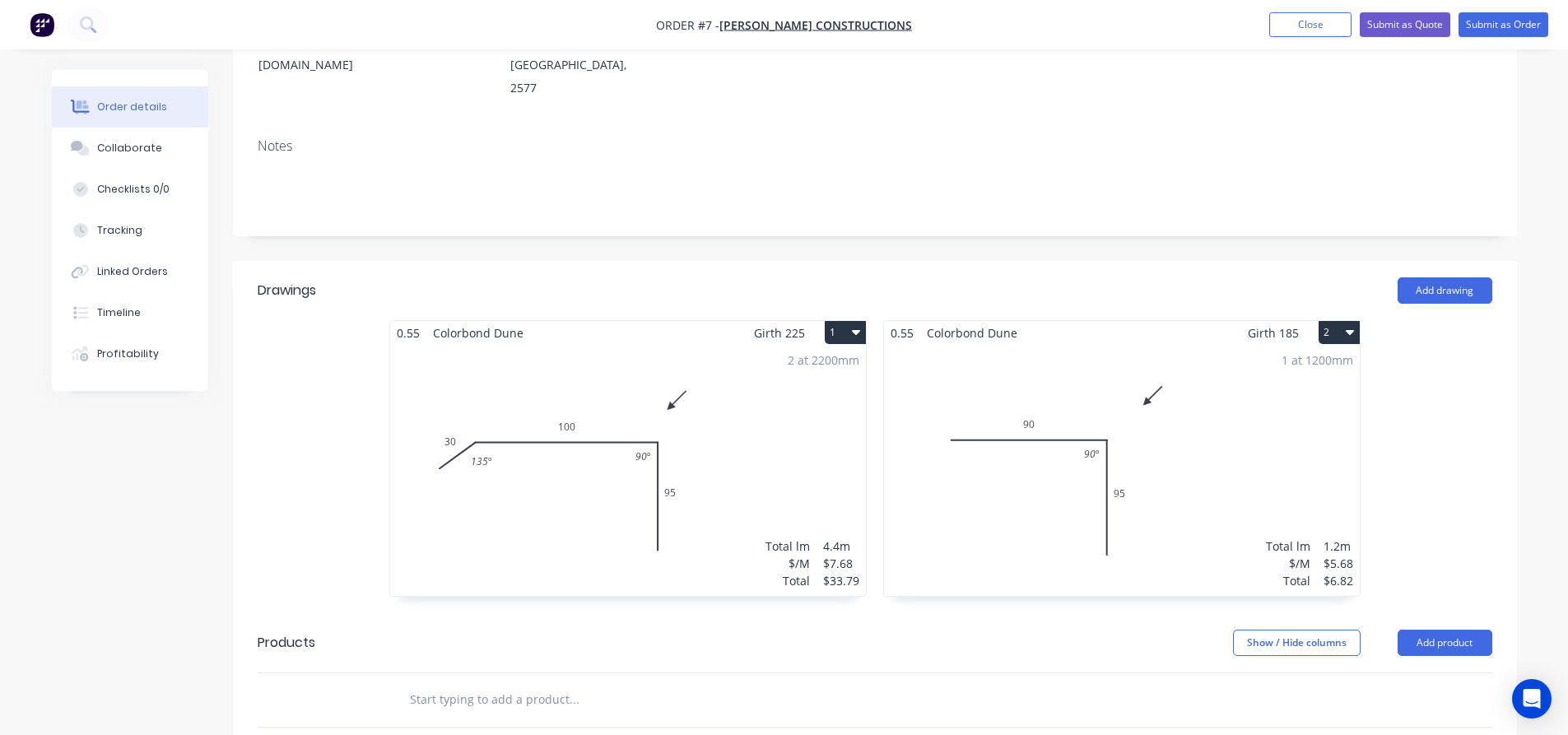
scroll to position [247, 0]
click at [1445, 277] on button "Add drawing" at bounding box center [1445, 290] width 95 height 26
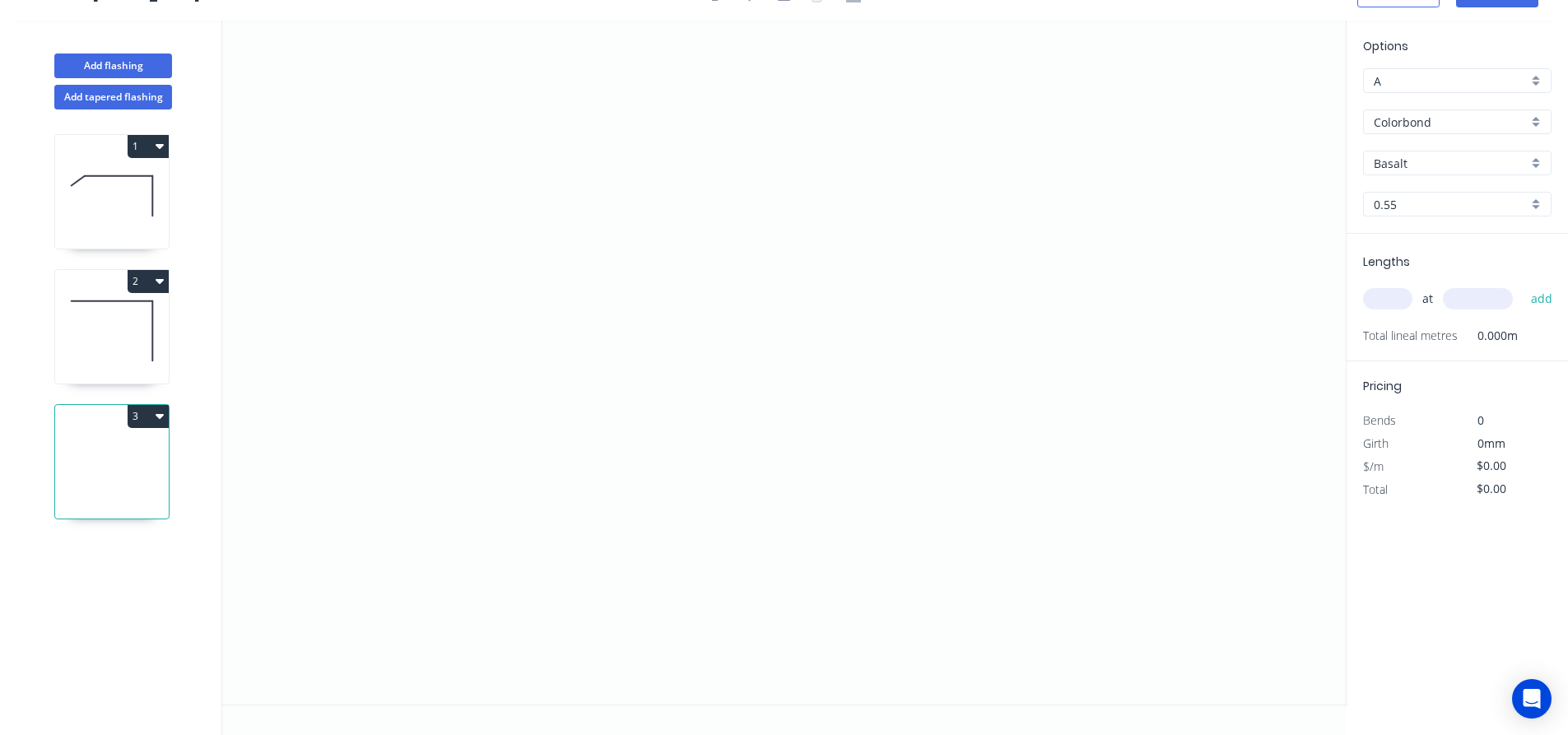
scroll to position [31, 0]
click at [483, 289] on icon "0" at bounding box center [784, 362] width 1123 height 684
click at [562, 197] on icon at bounding box center [522, 243] width 79 height 92
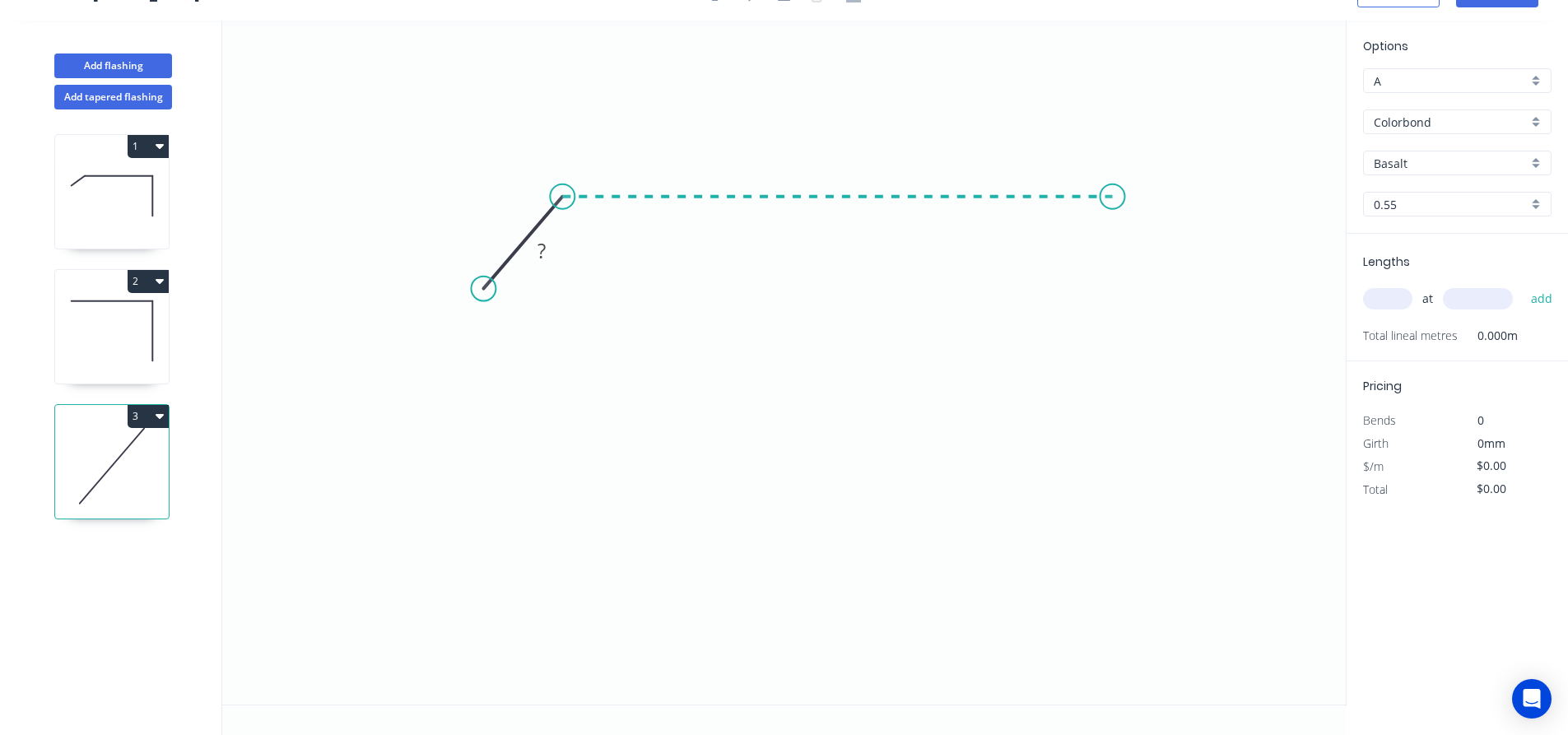
click at [1113, 238] on icon "0 ?" at bounding box center [784, 362] width 1123 height 684
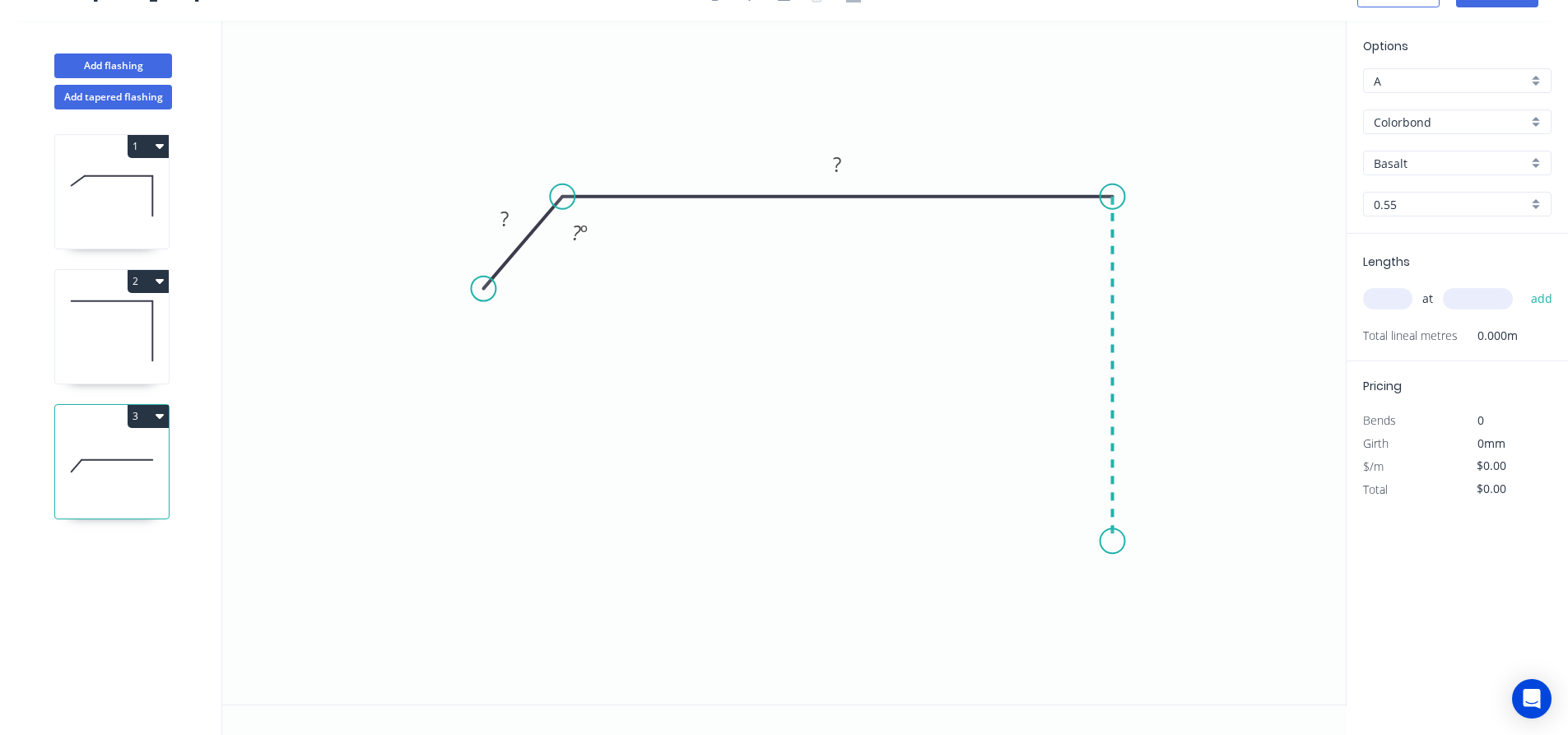
click at [1110, 542] on icon "0 ? ? ? º" at bounding box center [784, 362] width 1123 height 684
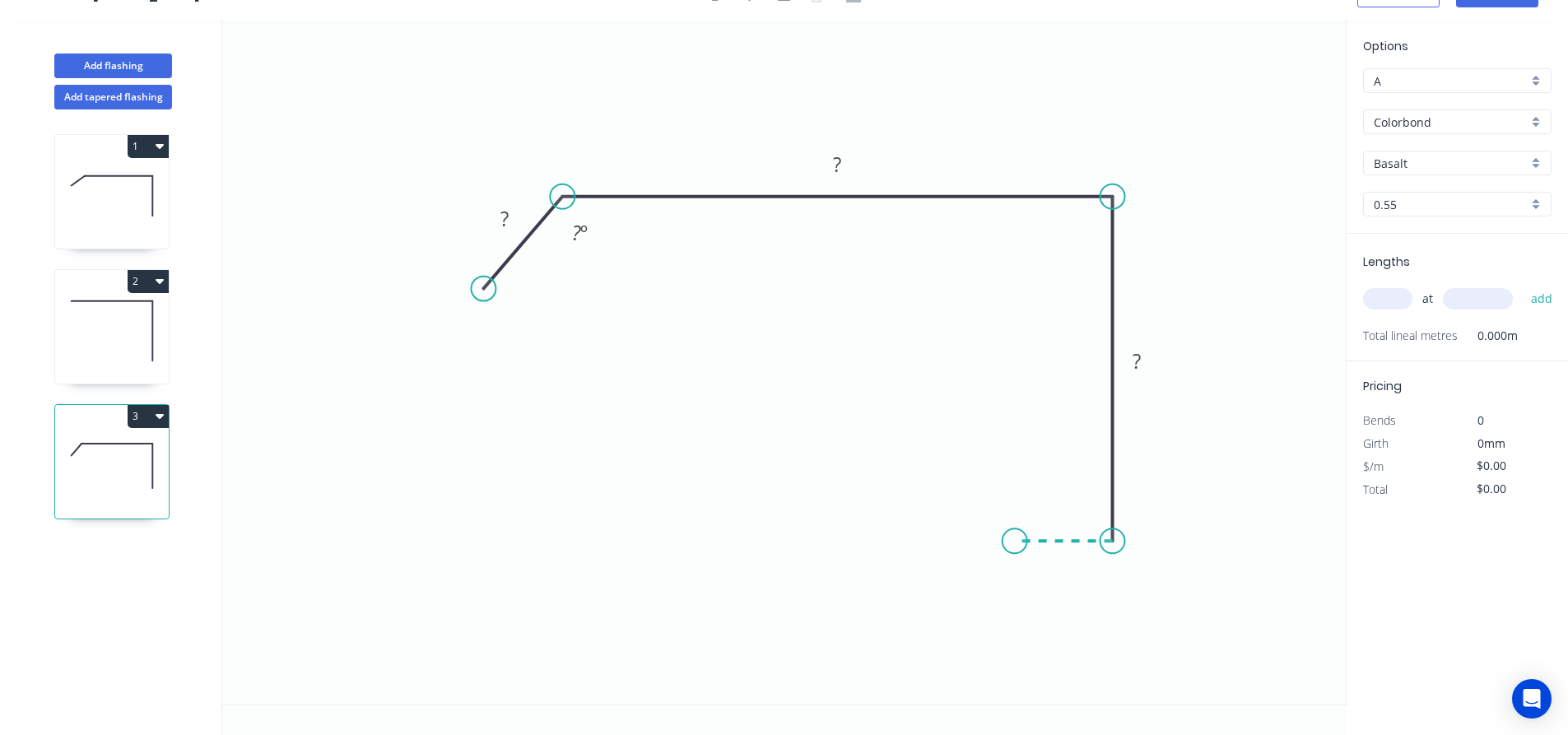
click at [1015, 535] on icon "0 ? ? ? ? º" at bounding box center [784, 362] width 1123 height 684
click at [1137, 250] on div "Show angle" at bounding box center [1188, 255] width 165 height 34
click at [503, 210] on tspan "?" at bounding box center [505, 219] width 9 height 27
type input "$12.45"
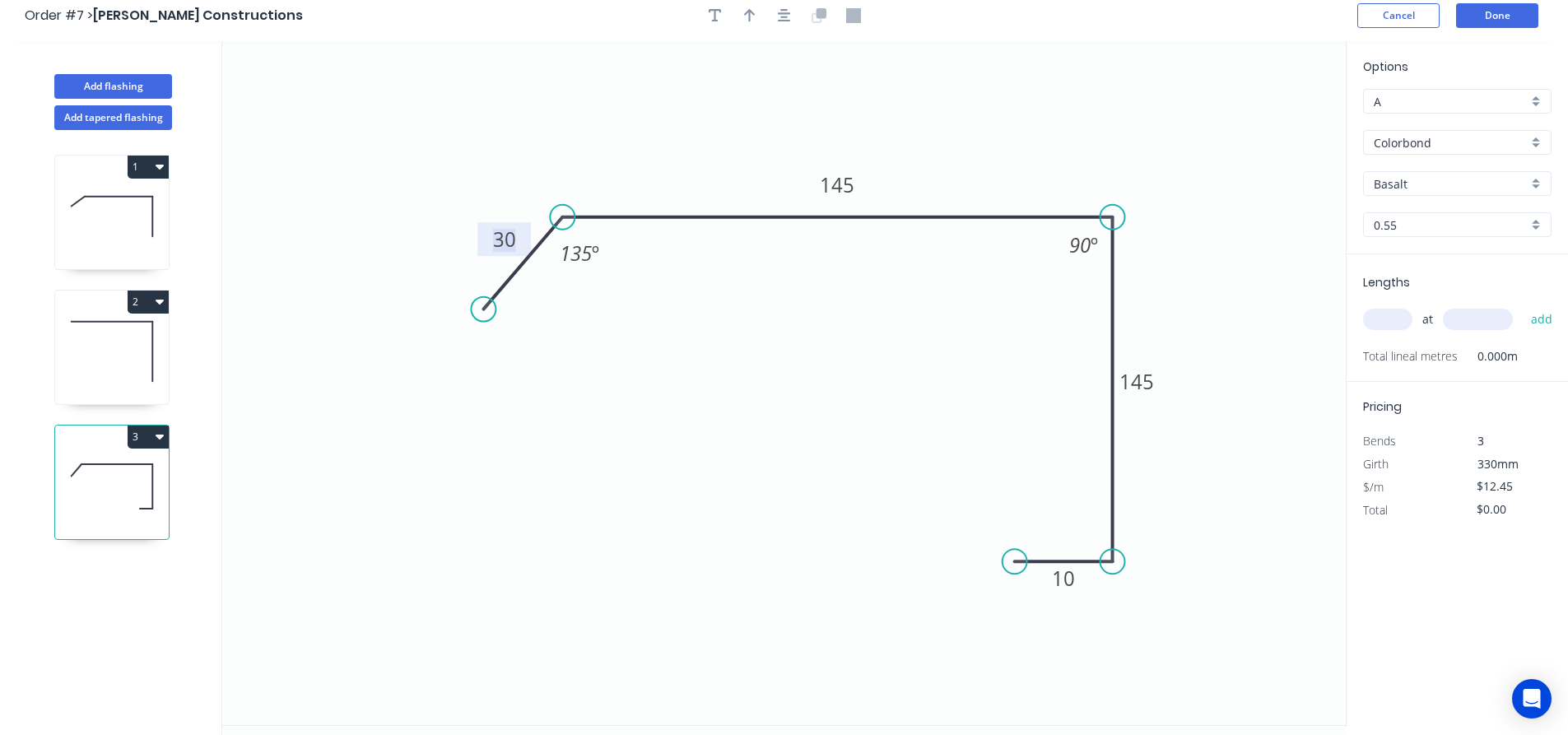
scroll to position [0, 0]
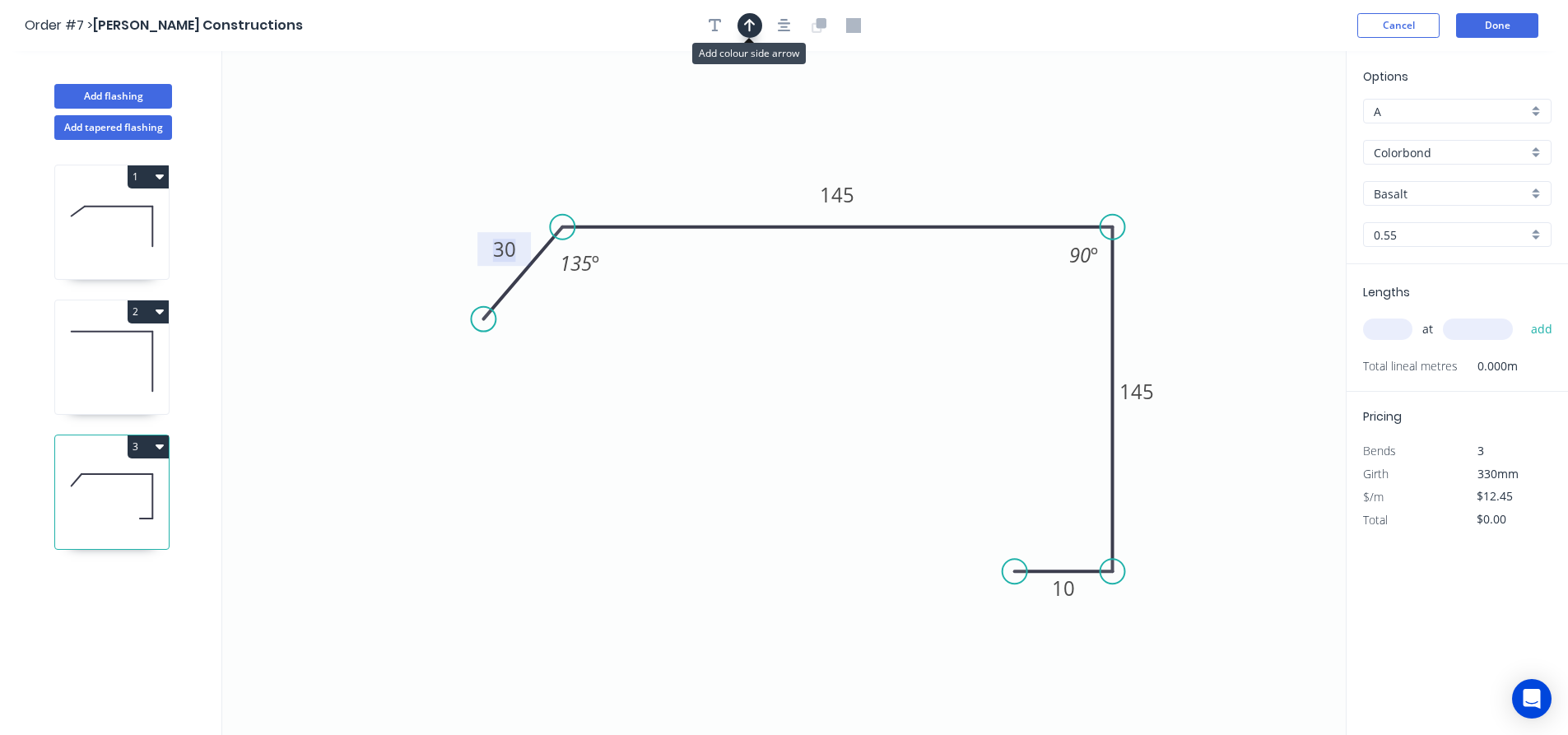
click at [750, 34] on button "button" at bounding box center [750, 25] width 25 height 25
click at [1263, 133] on icon at bounding box center [1262, 114] width 14 height 53
drag, startPoint x: 1263, startPoint y: 133, endPoint x: 1205, endPoint y: 158, distance: 63.2
click at [1205, 158] on icon at bounding box center [1218, 144] width 48 height 48
click at [1431, 192] on input "Basalt" at bounding box center [1450, 193] width 154 height 17
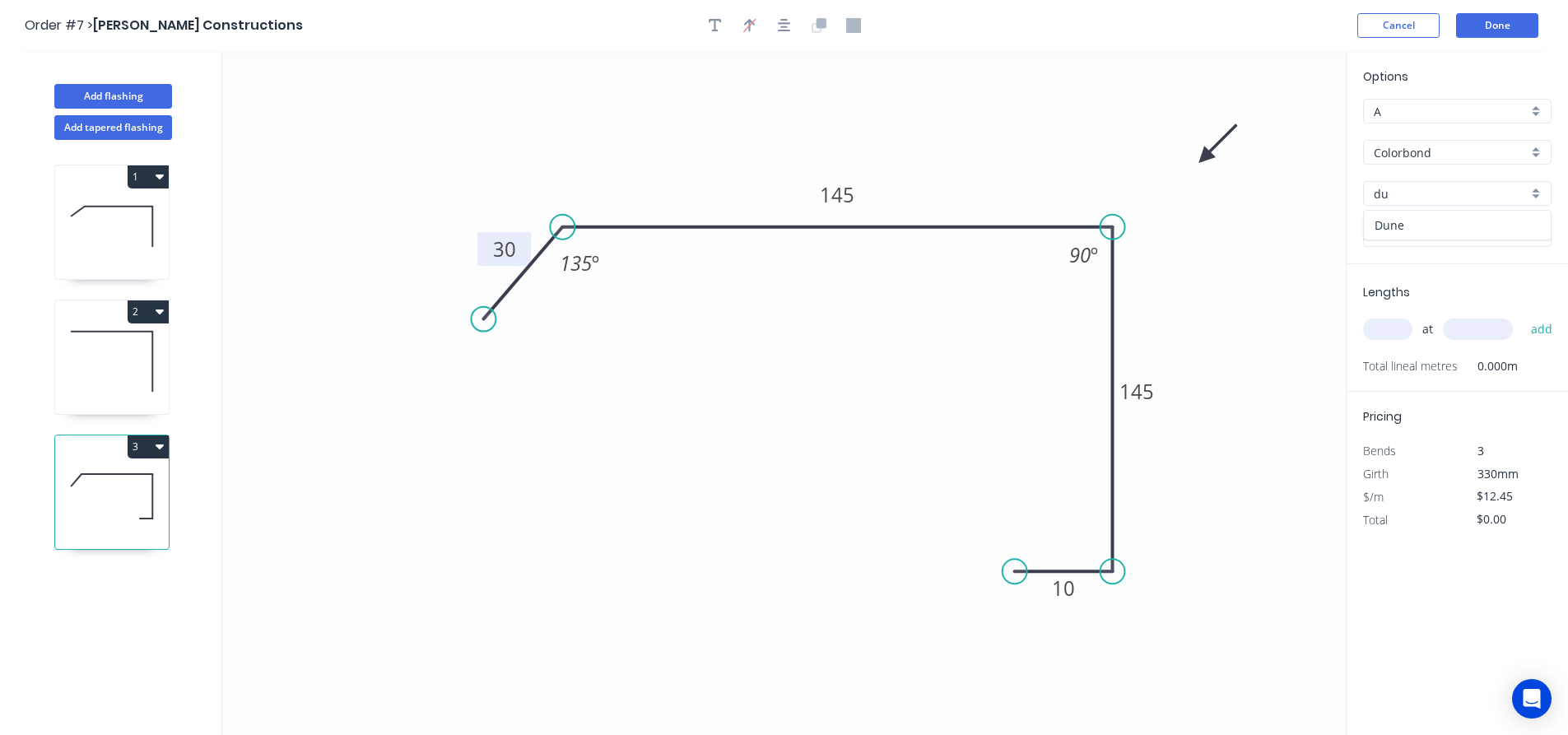
click at [1416, 226] on div "Dune" at bounding box center [1456, 225] width 187 height 29
type input "Dune"
click at [1387, 326] on input "text" at bounding box center [1388, 329] width 49 height 21
type input "2"
type input "4500"
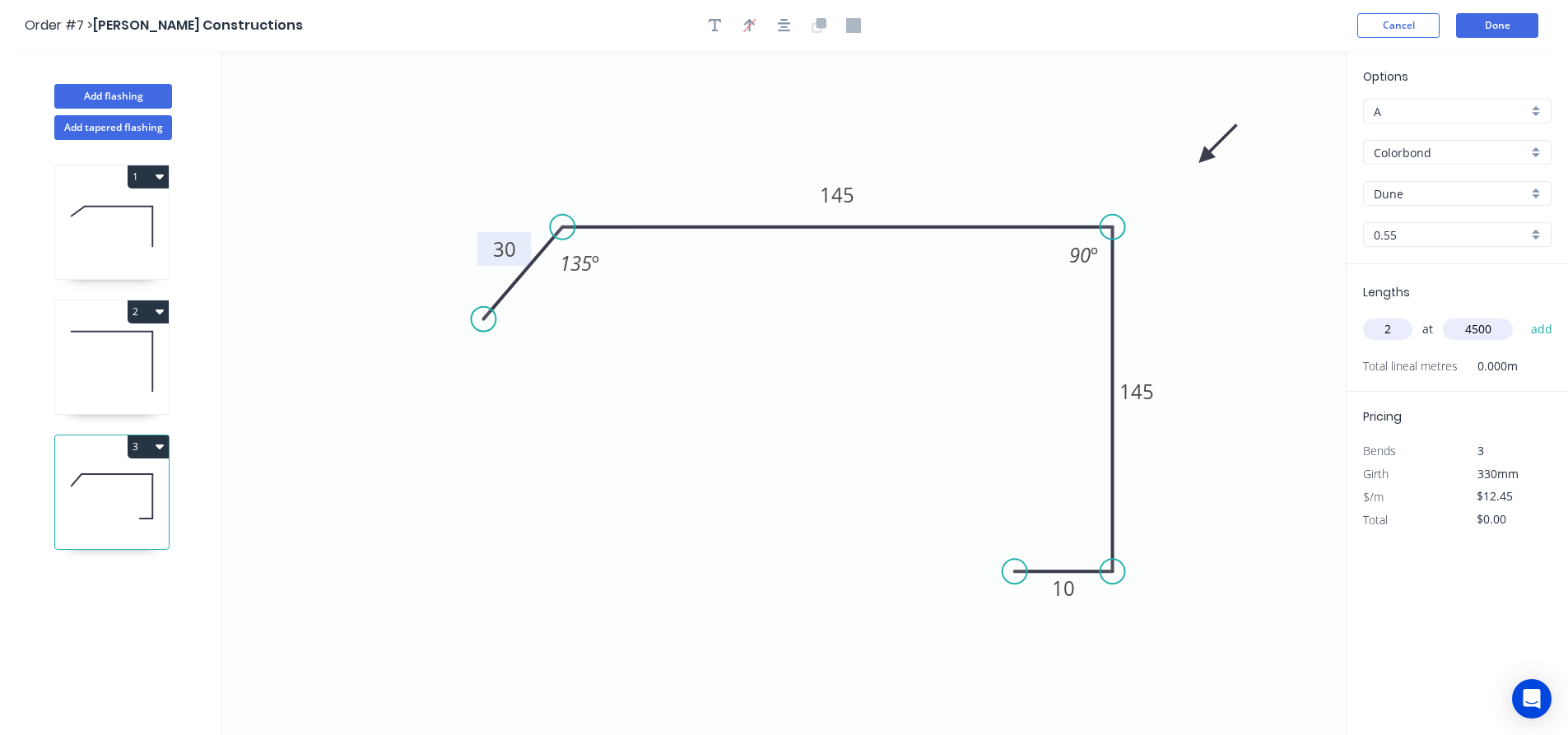
click at [1523, 315] on button "add" at bounding box center [1542, 329] width 38 height 28
type input "$112.05"
click at [1506, 25] on button "Done" at bounding box center [1497, 25] width 83 height 25
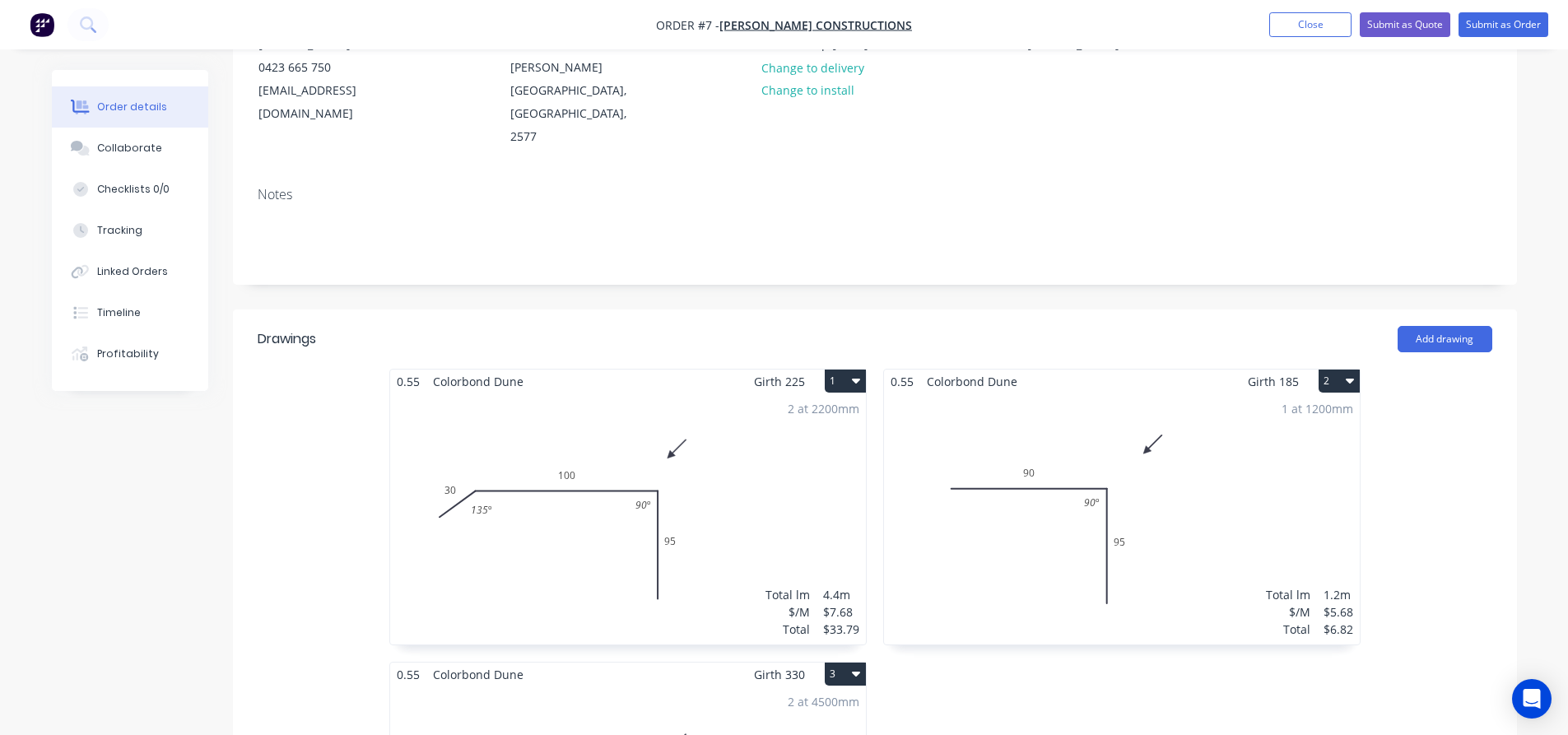
scroll to position [247, 0]
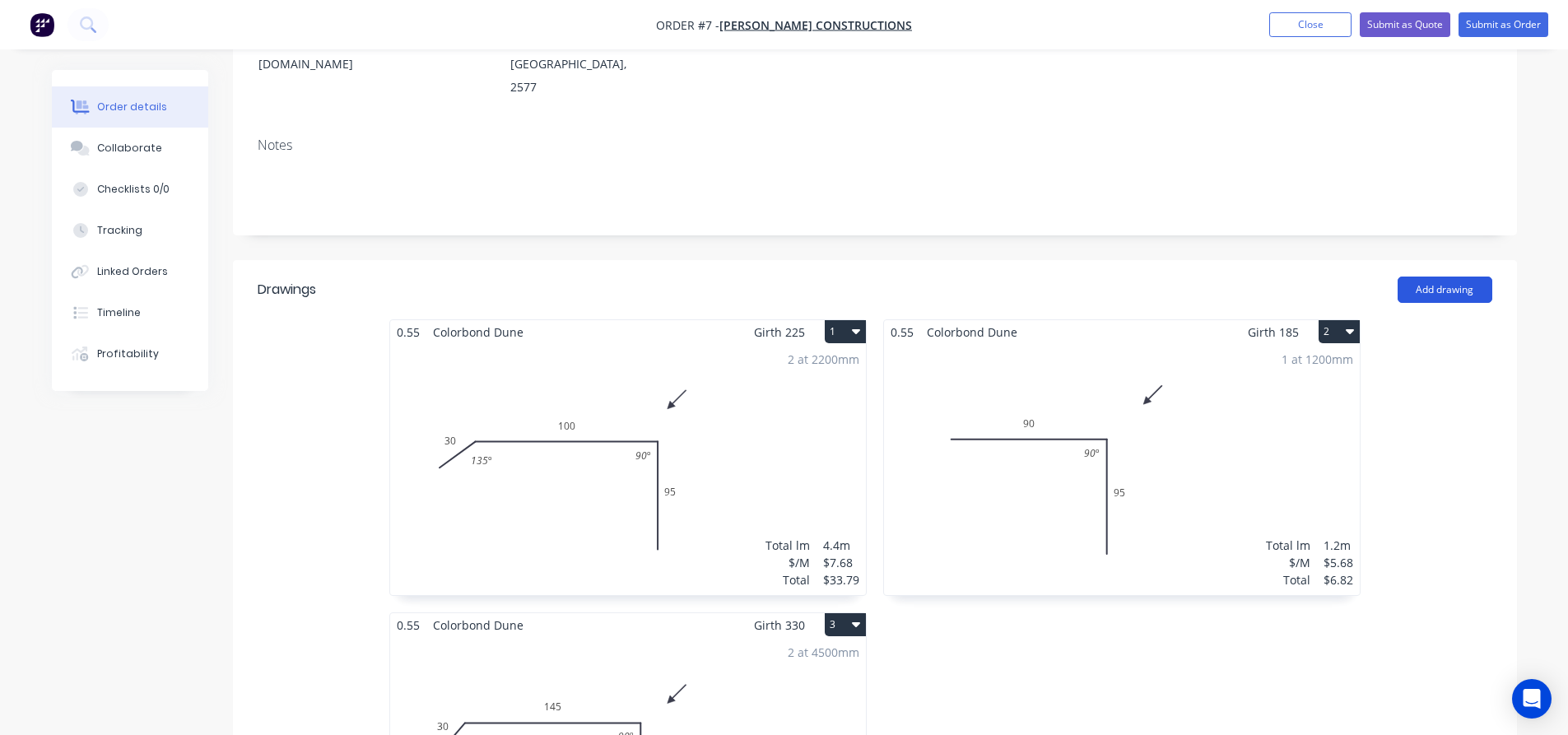
click at [1432, 277] on button "Add drawing" at bounding box center [1445, 290] width 95 height 26
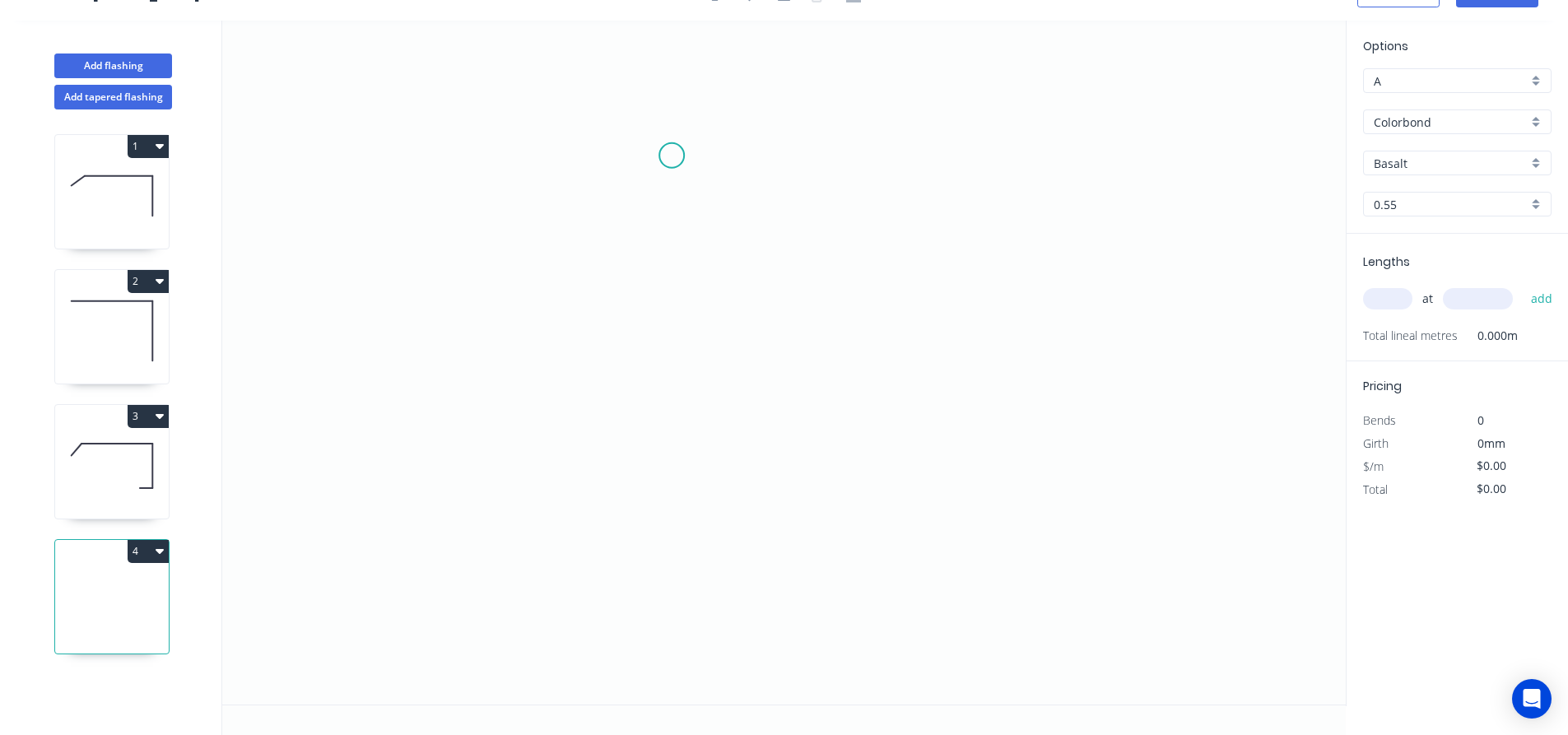
click at [673, 155] on icon "0" at bounding box center [784, 362] width 1123 height 684
click at [683, 511] on icon "0" at bounding box center [784, 362] width 1123 height 684
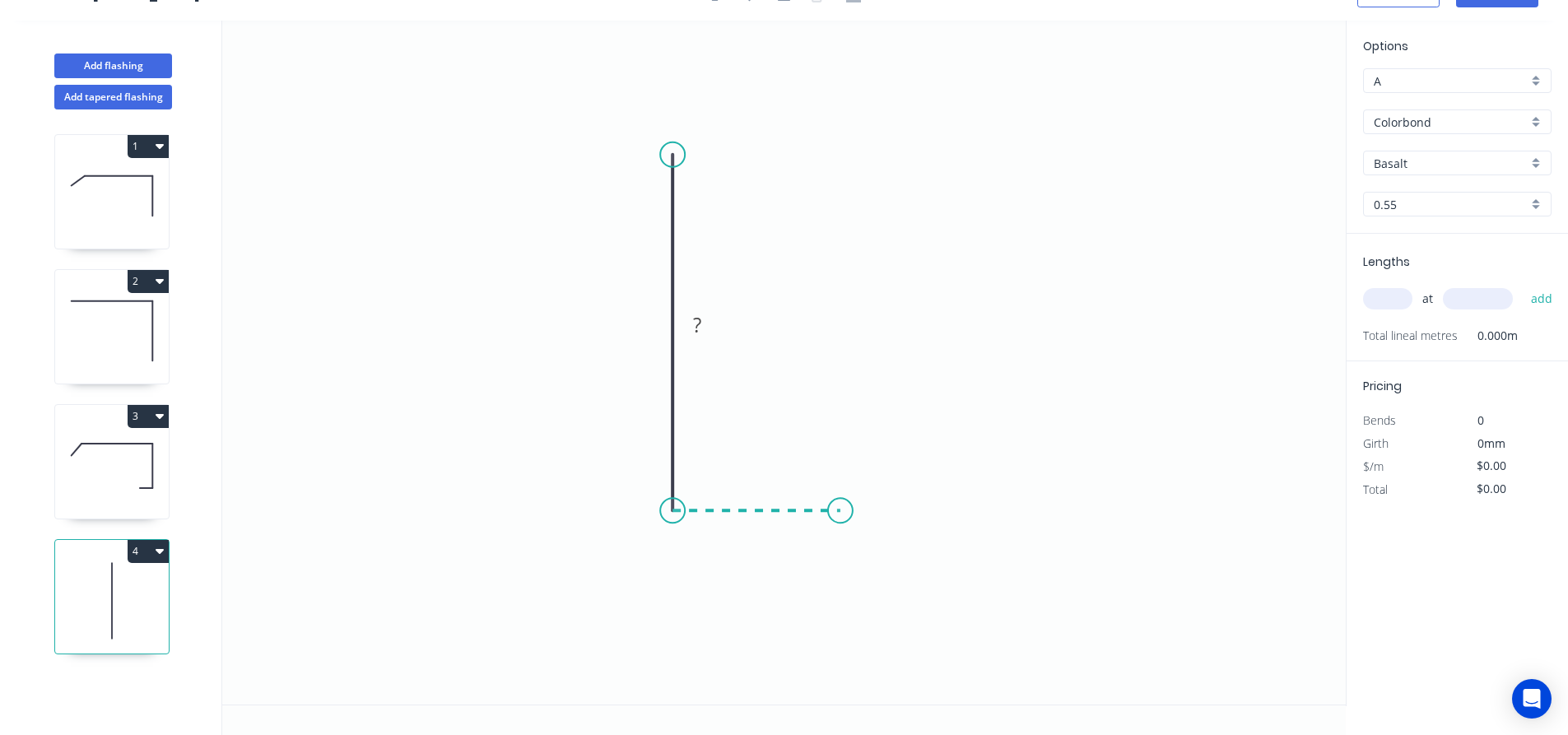
click at [841, 523] on icon "0 ?" at bounding box center [784, 362] width 1123 height 684
click at [845, 594] on icon "0 ? ?" at bounding box center [784, 362] width 1123 height 684
click at [845, 594] on circle at bounding box center [840, 593] width 25 height 25
drag, startPoint x: 778, startPoint y: 524, endPoint x: 828, endPoint y: 434, distance: 103.0
click at [828, 434] on rect at bounding box center [806, 438] width 54 height 34
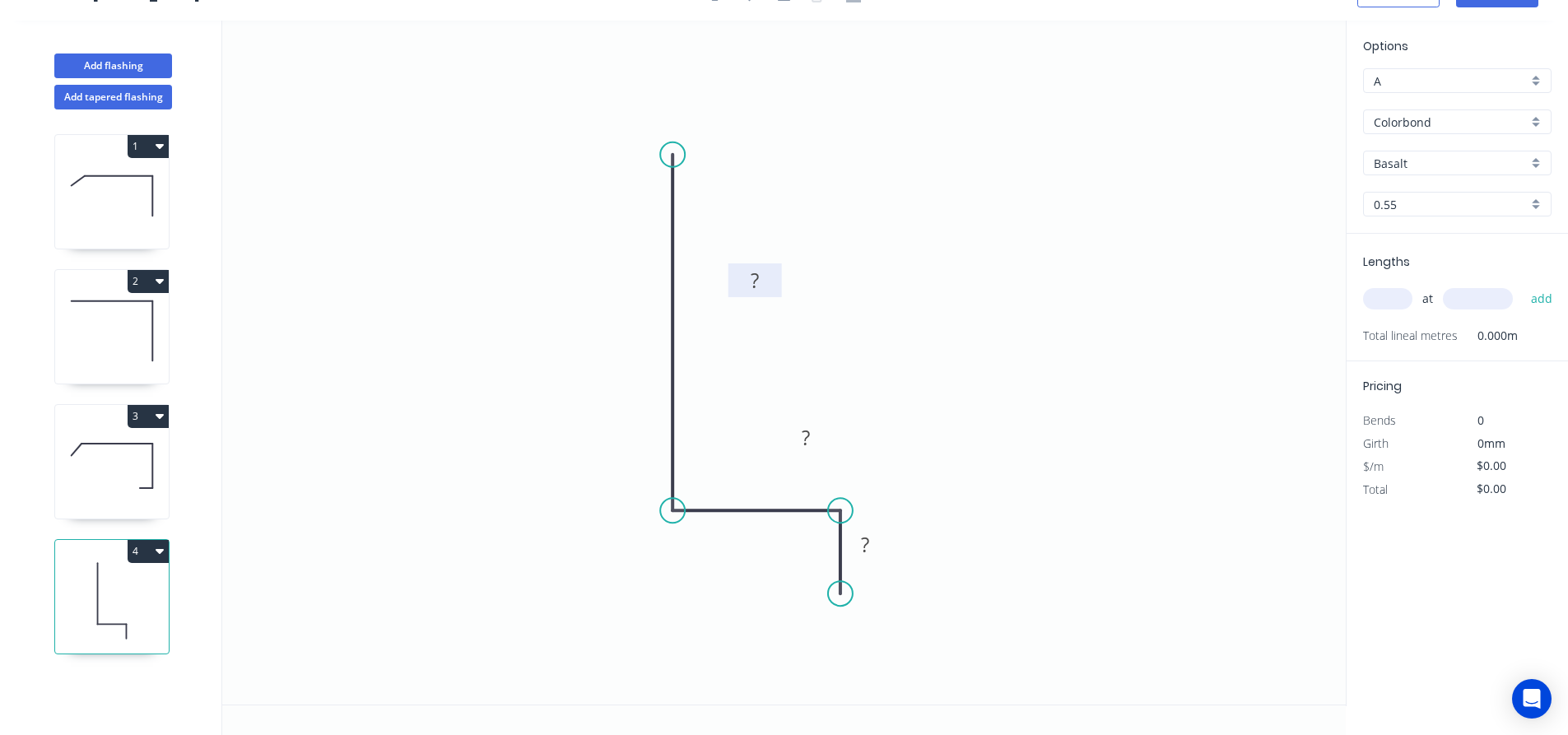
drag, startPoint x: 666, startPoint y: 309, endPoint x: 773, endPoint y: 265, distance: 115.7
click at [773, 265] on rect at bounding box center [755, 280] width 54 height 34
click at [765, 279] on rect at bounding box center [755, 281] width 33 height 23
type input "$11.37"
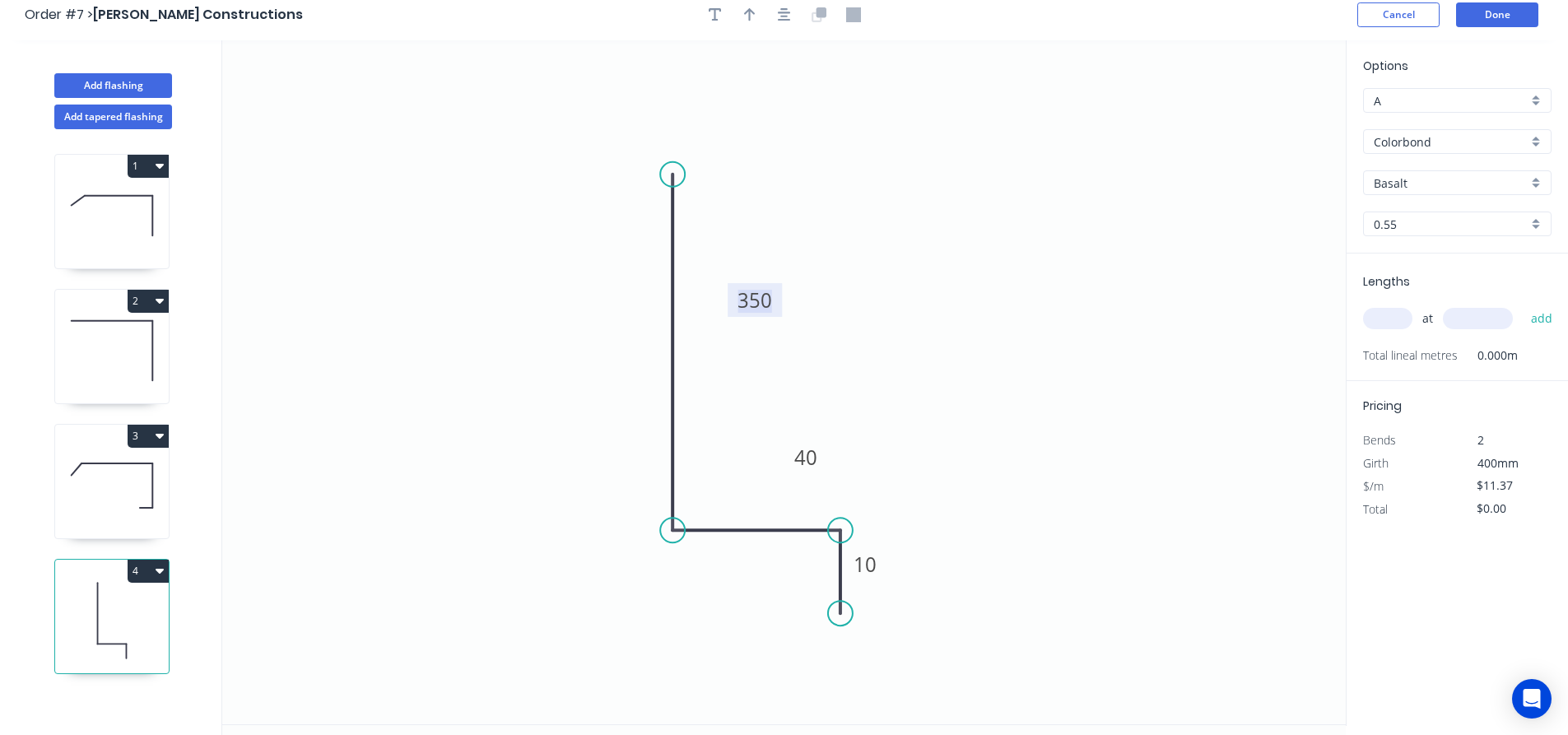
scroll to position [0, 0]
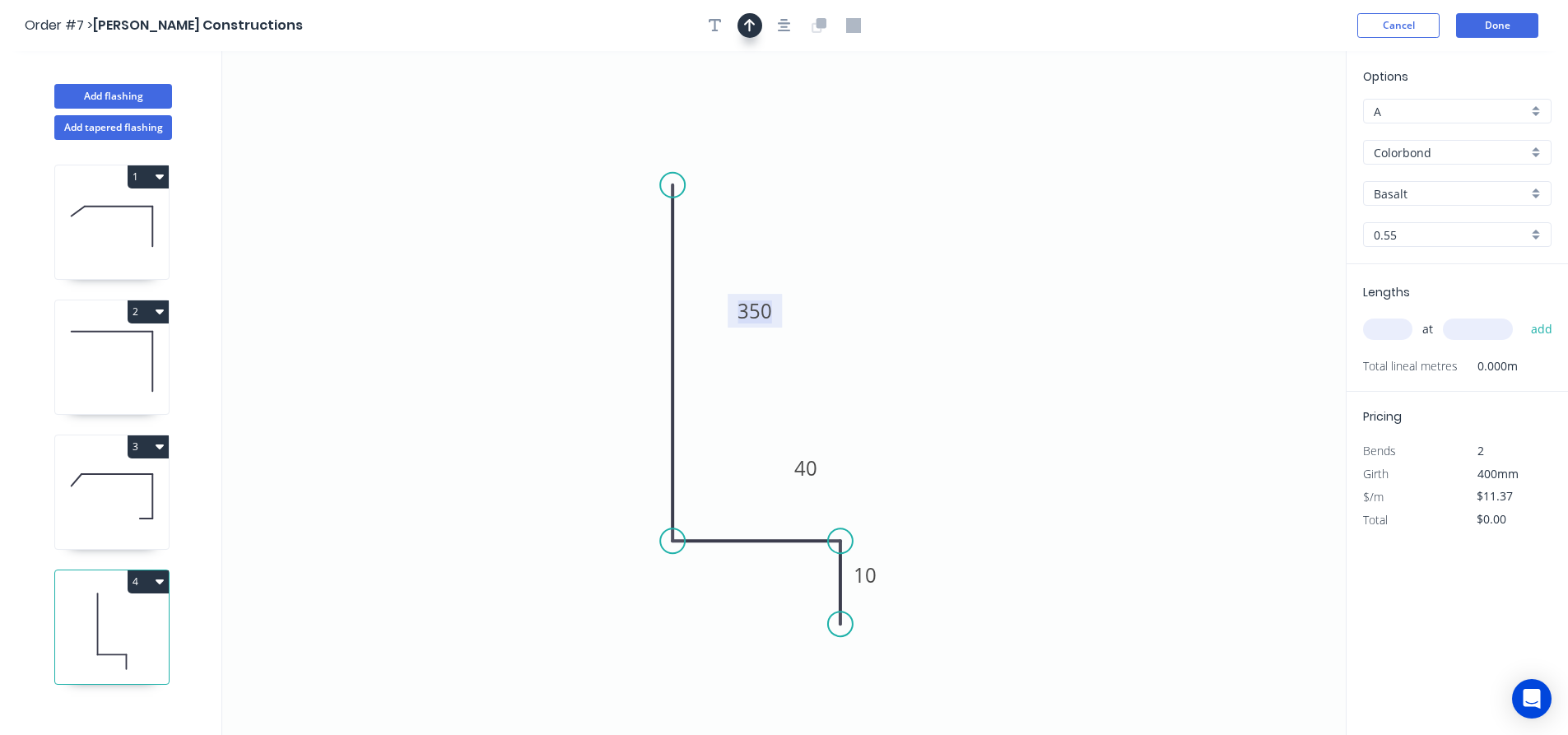
click at [744, 30] on button "button" at bounding box center [750, 25] width 25 height 25
click at [1266, 135] on icon at bounding box center [1262, 114] width 14 height 53
drag, startPoint x: 1266, startPoint y: 130, endPoint x: 992, endPoint y: 276, distance: 310.5
click at [992, 276] on icon at bounding box center [1005, 261] width 48 height 48
click at [1433, 188] on input "Basalt" at bounding box center [1450, 193] width 154 height 17
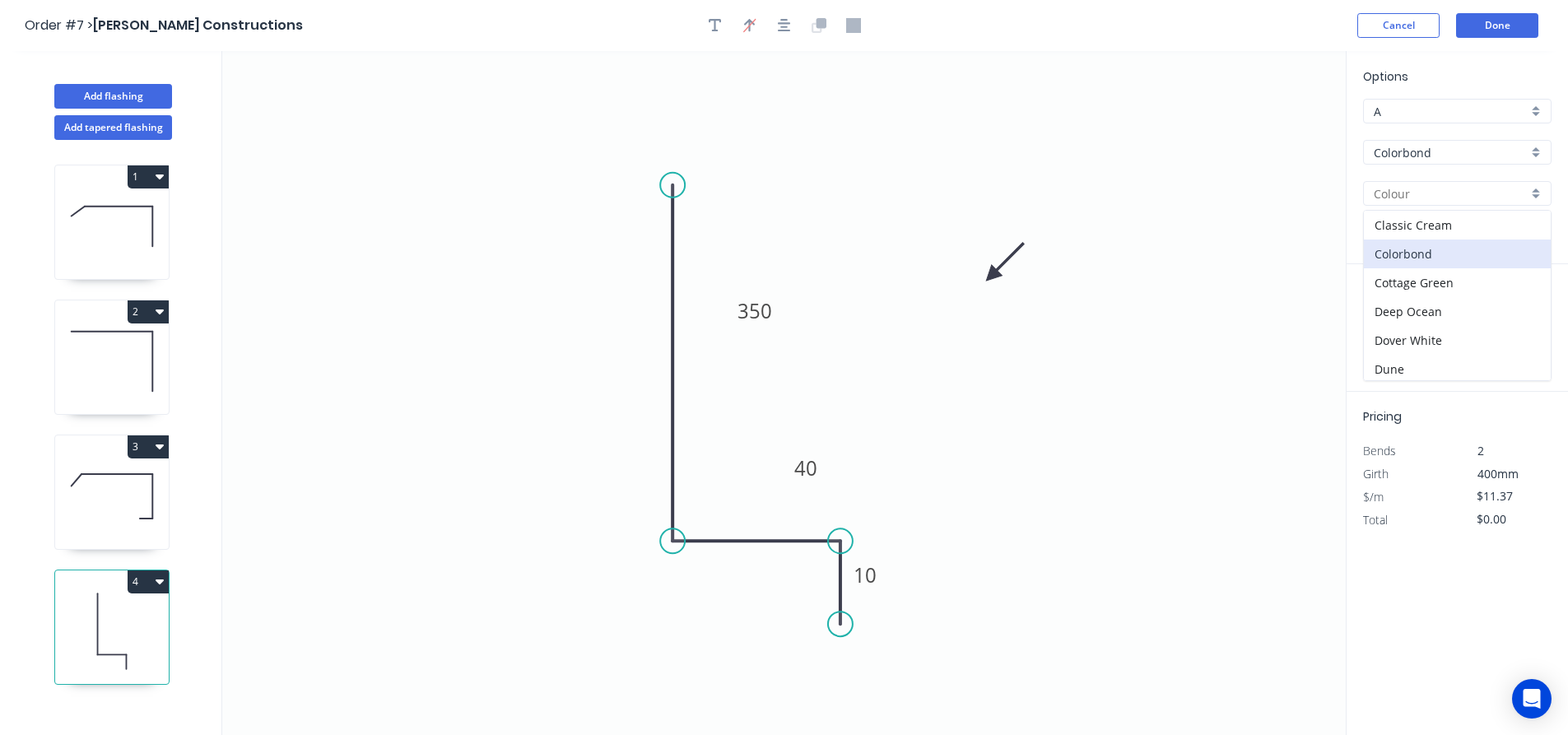
scroll to position [83, 0]
click at [1408, 339] on div "Dune" at bounding box center [1456, 345] width 187 height 29
type input "Dune"
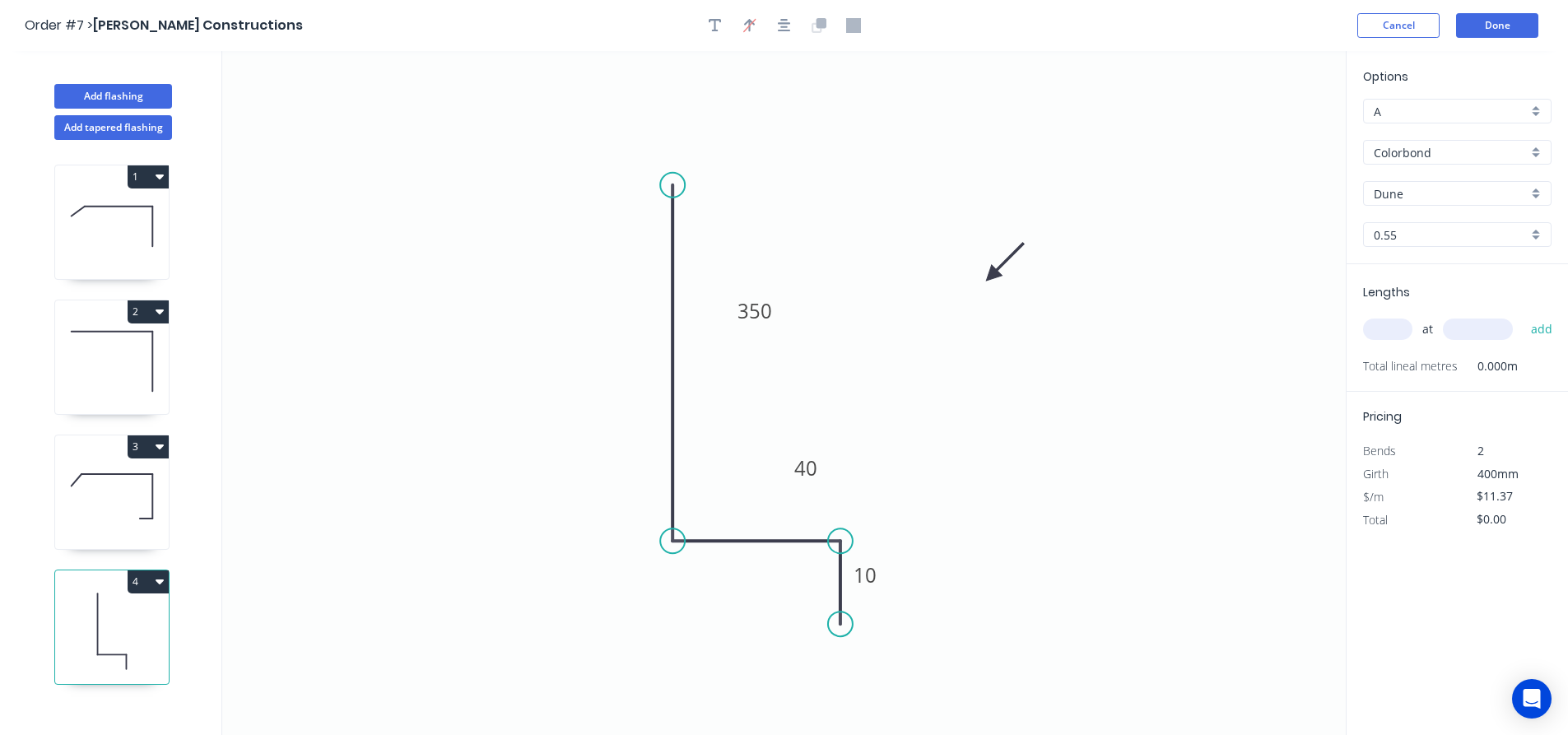
click at [1384, 330] on input "text" at bounding box center [1388, 329] width 49 height 21
type input "1"
type input "1000"
click at [1523, 315] on button "add" at bounding box center [1542, 329] width 38 height 28
type input "$11.37"
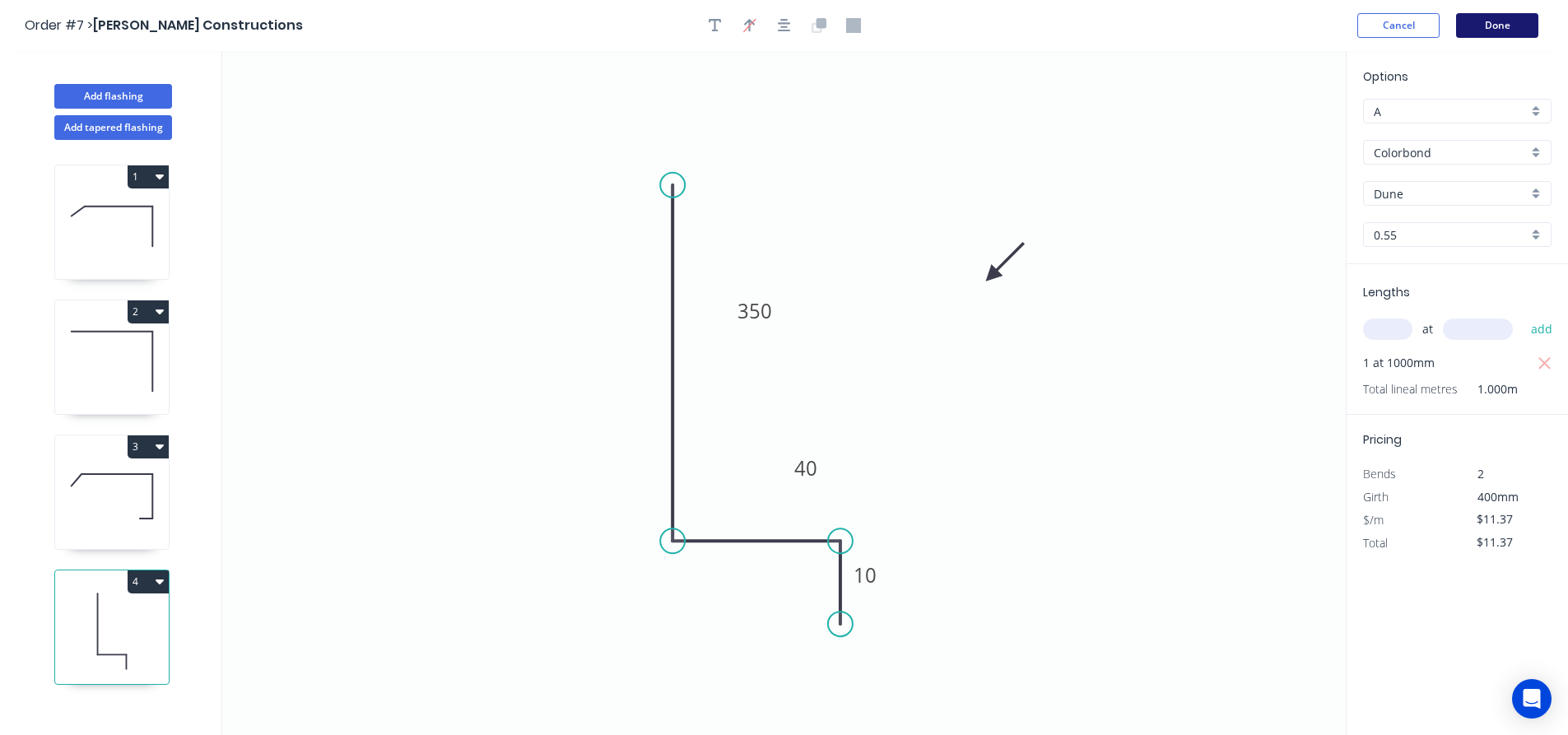
click at [1490, 26] on button "Done" at bounding box center [1497, 25] width 83 height 25
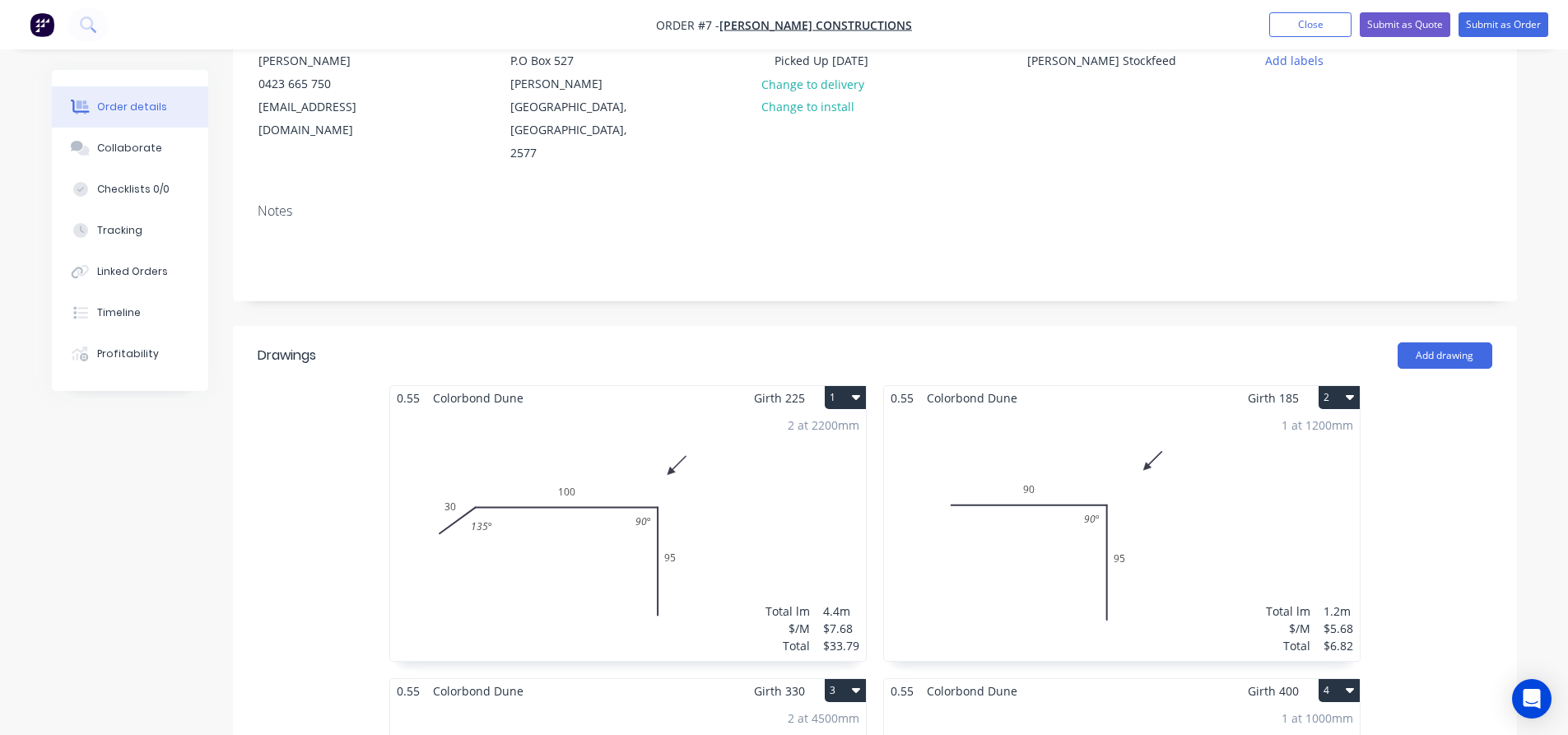
scroll to position [164, 0]
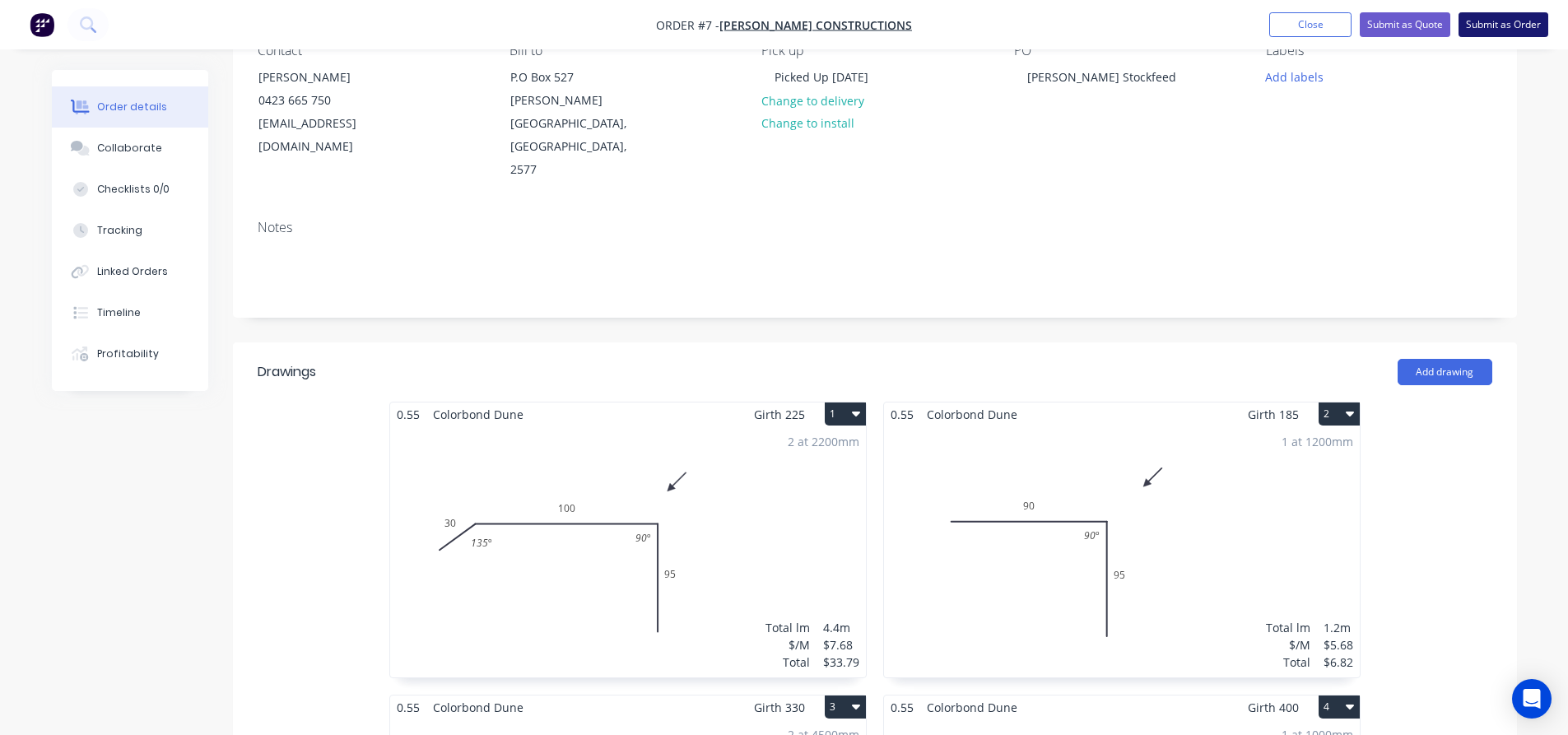
click at [1508, 27] on button "Submit as Order" at bounding box center [1503, 24] width 89 height 25
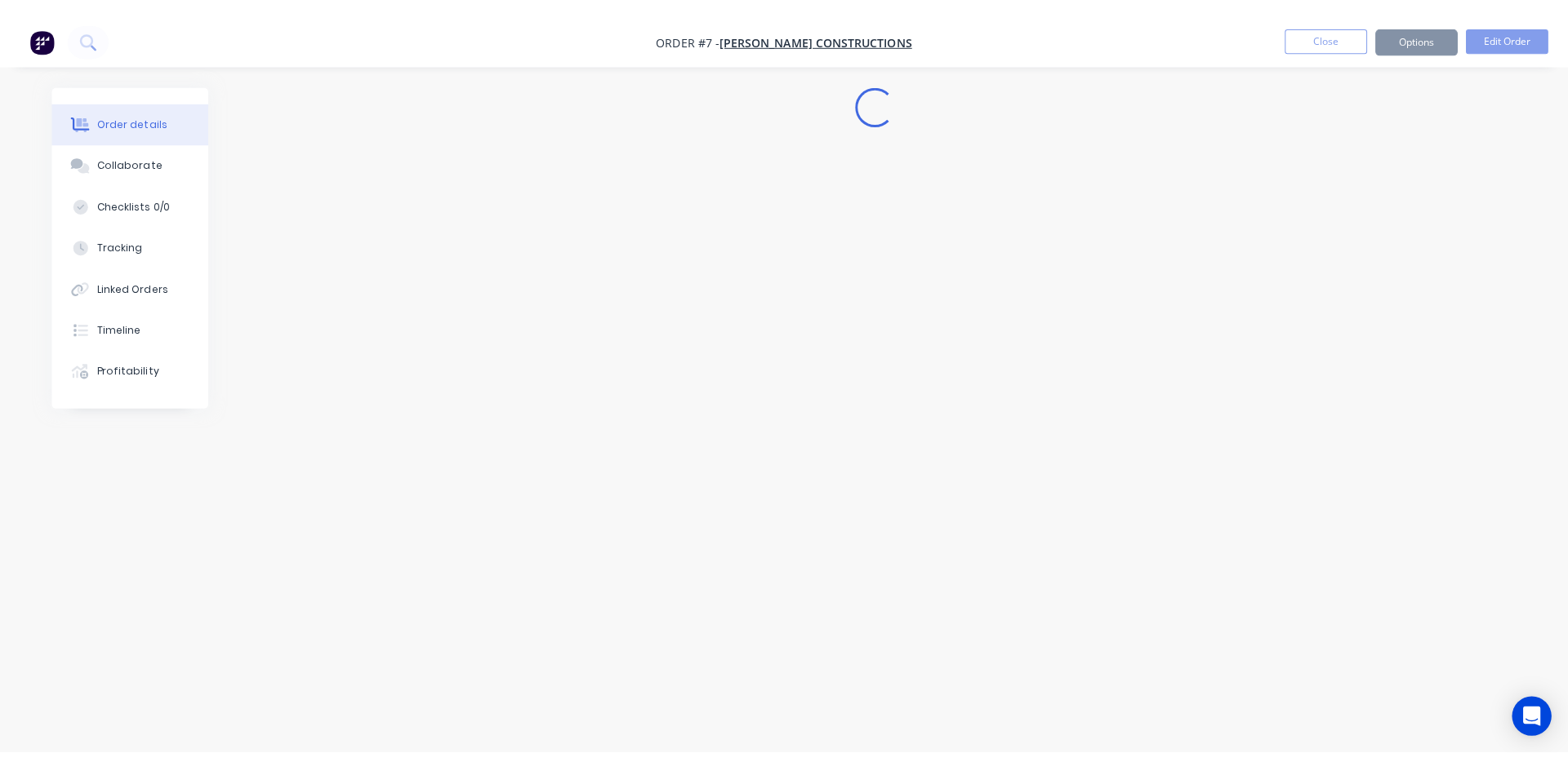
scroll to position [0, 0]
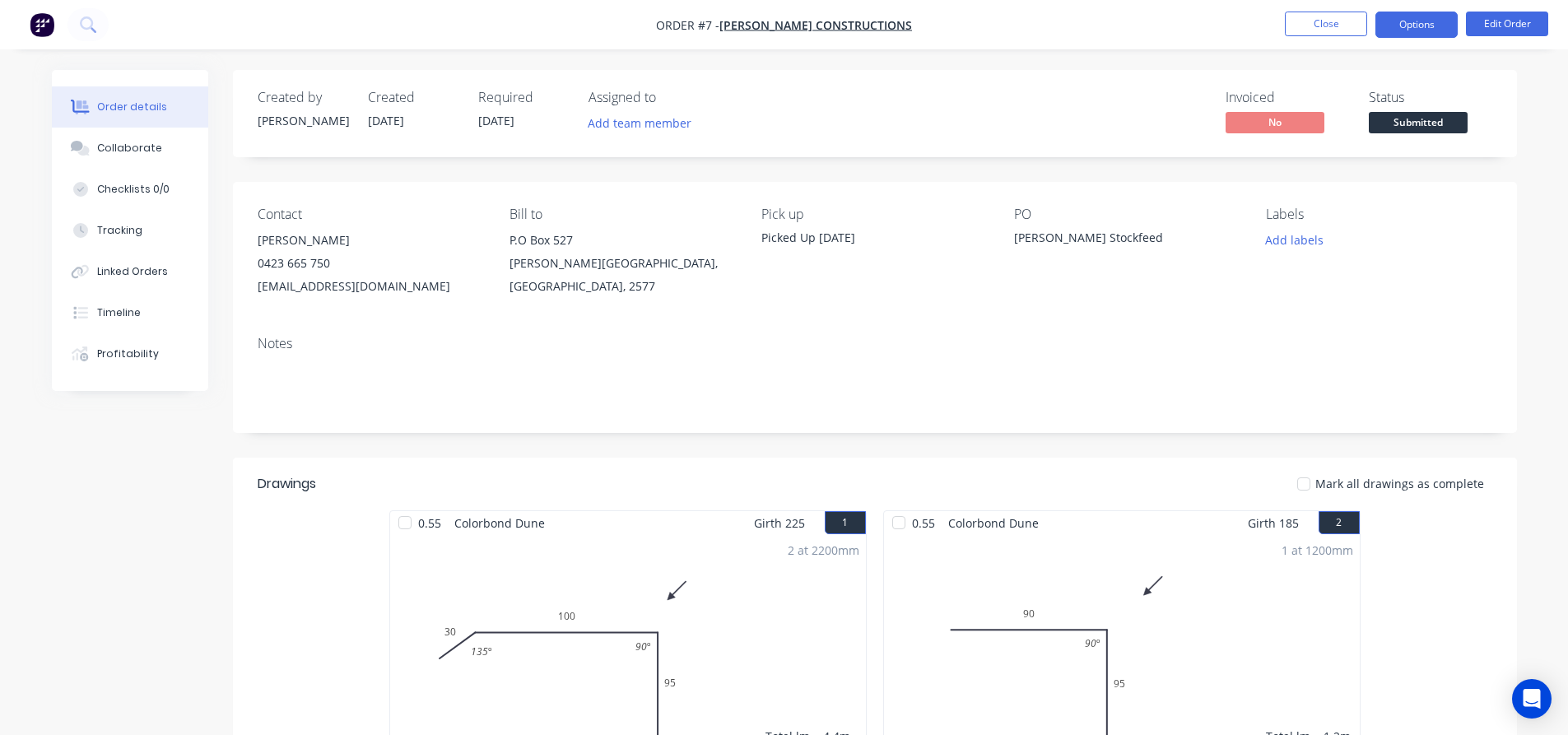
click at [1408, 26] on button "Options" at bounding box center [1416, 25] width 83 height 26
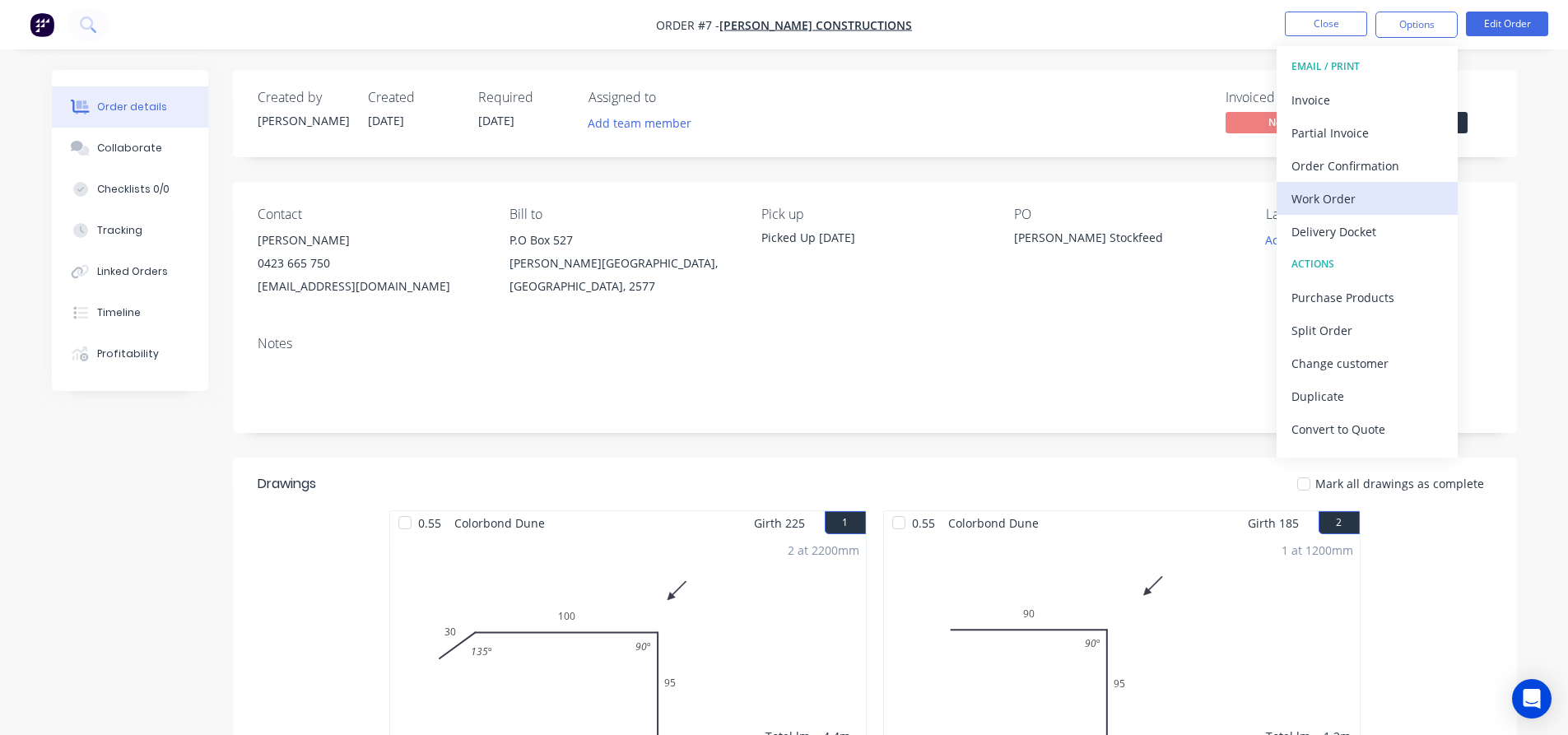
click at [1353, 194] on div "Work Order" at bounding box center [1367, 198] width 152 height 24
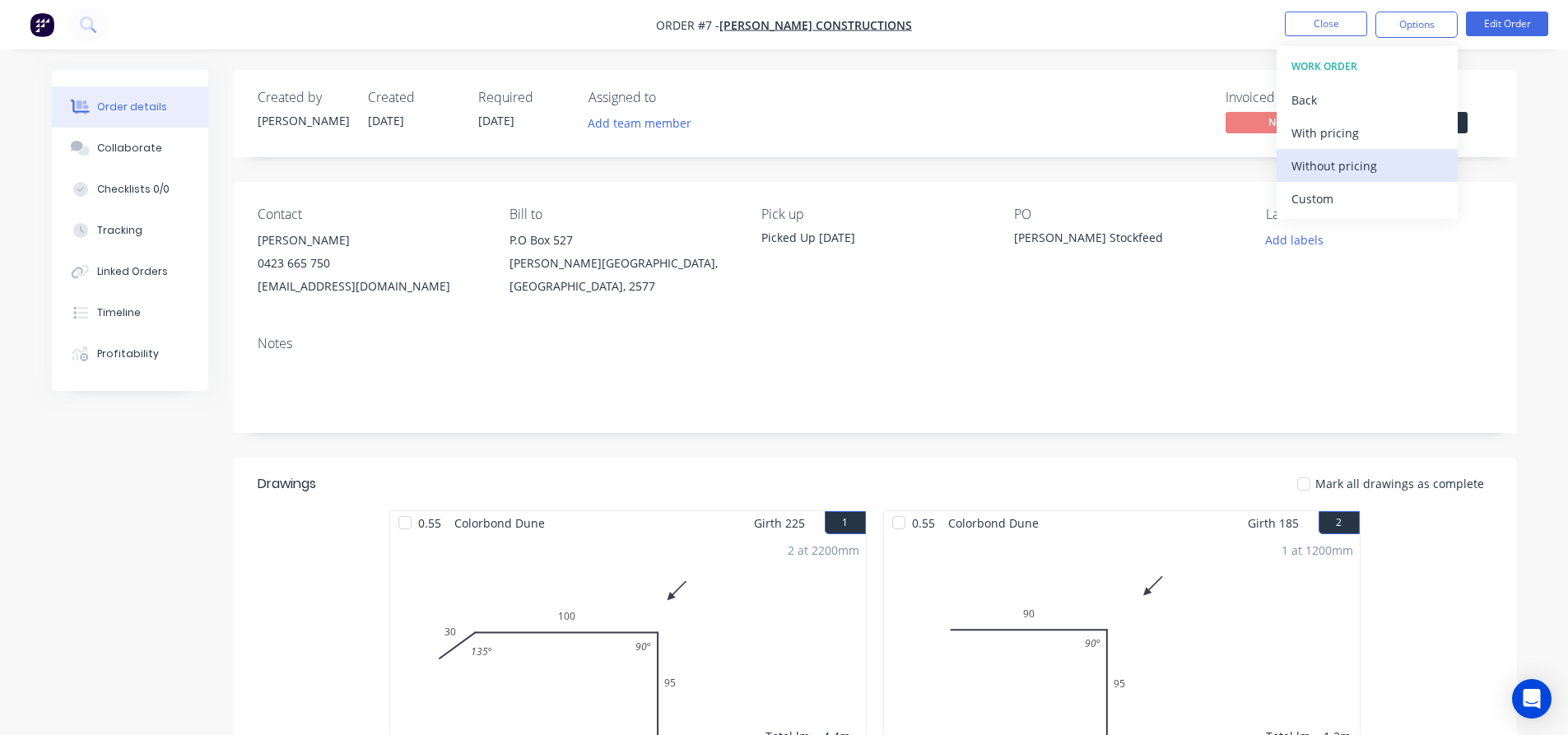
click at [1360, 176] on div "Without pricing" at bounding box center [1367, 166] width 152 height 24
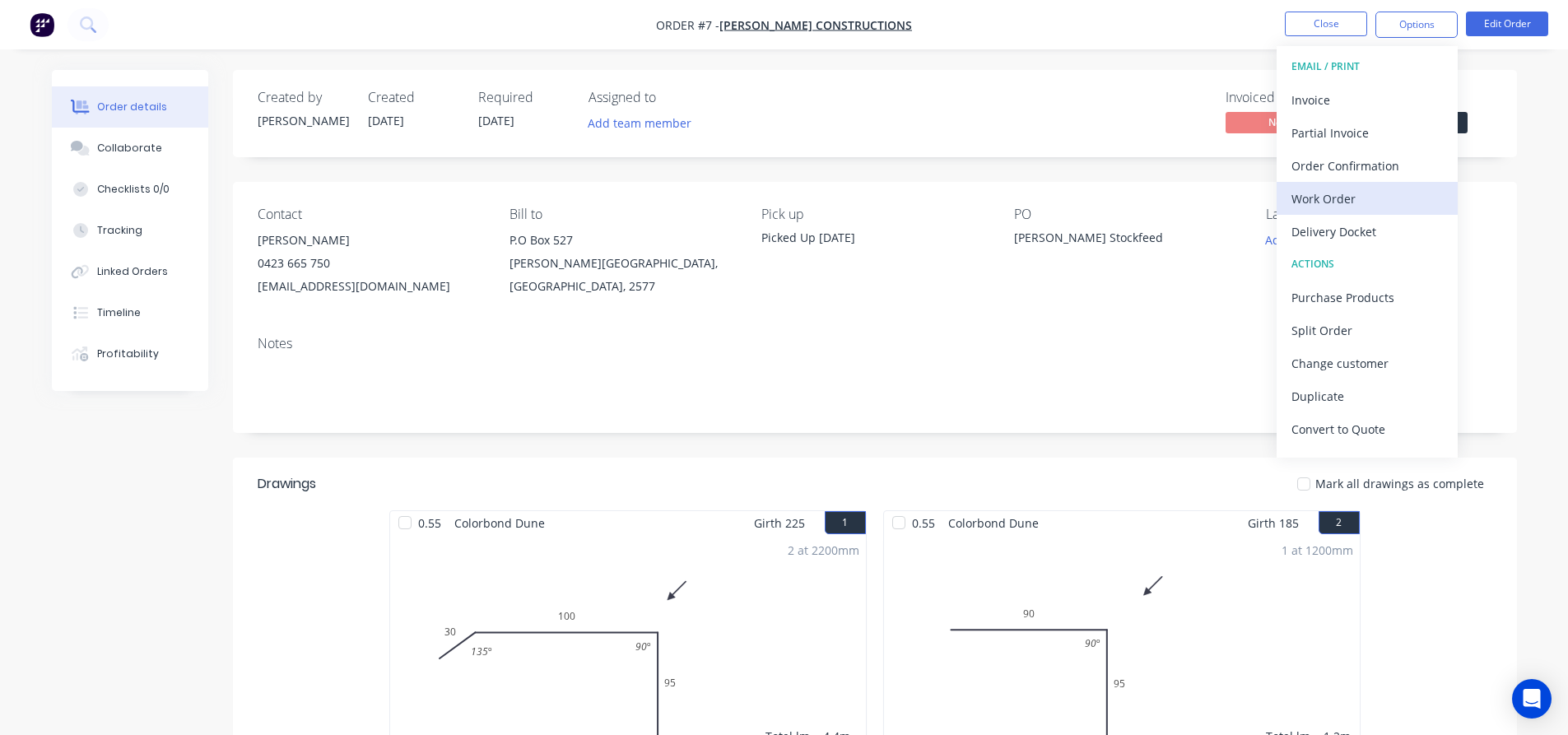
click at [1348, 201] on div "Work Order" at bounding box center [1367, 198] width 152 height 24
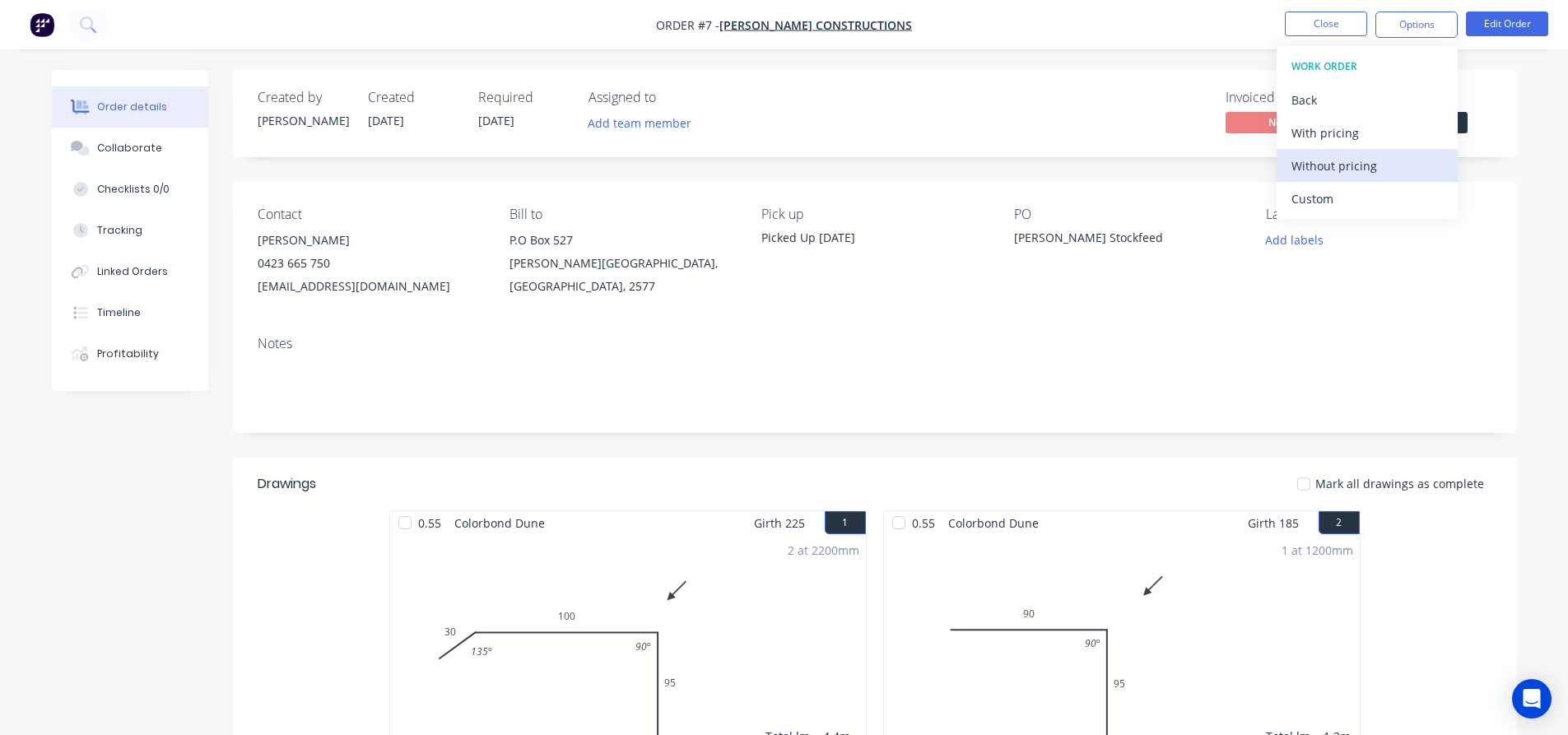
click at [1371, 175] on div "Without pricing" at bounding box center [1367, 166] width 152 height 24
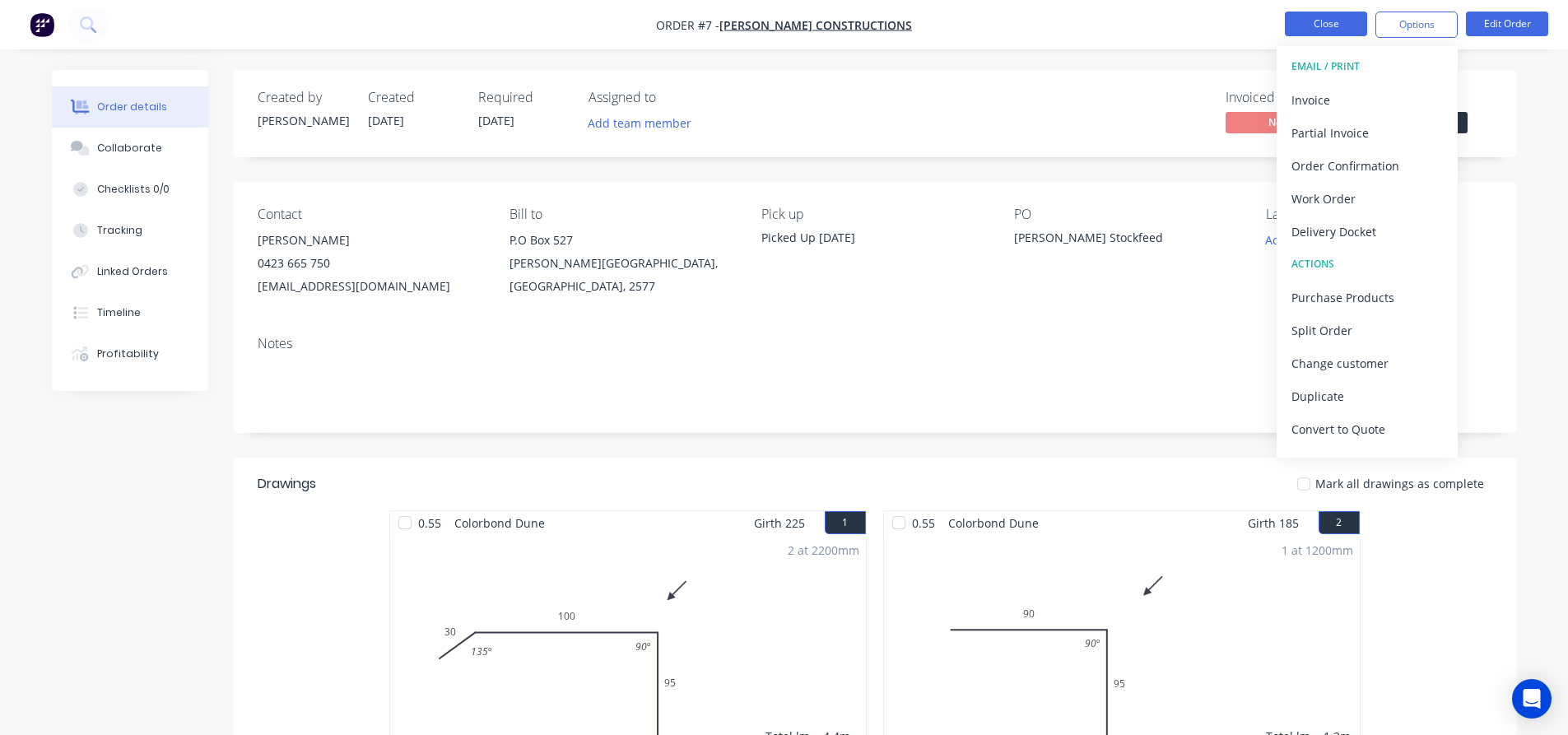
click at [1335, 31] on button "Close" at bounding box center [1326, 24] width 83 height 25
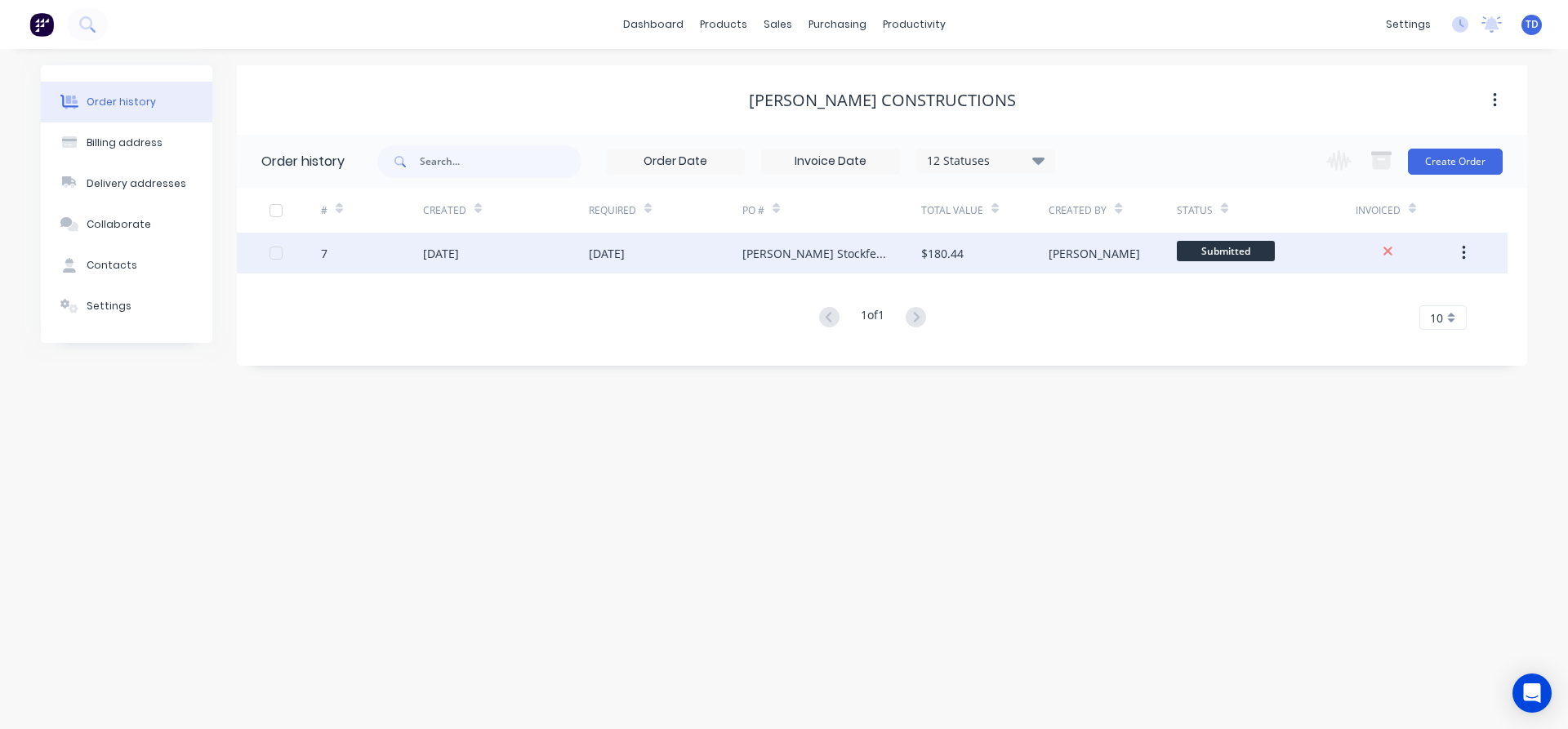
click at [876, 255] on div "[PERSON_NAME] Stockfeed" at bounding box center [832, 253] width 179 height 41
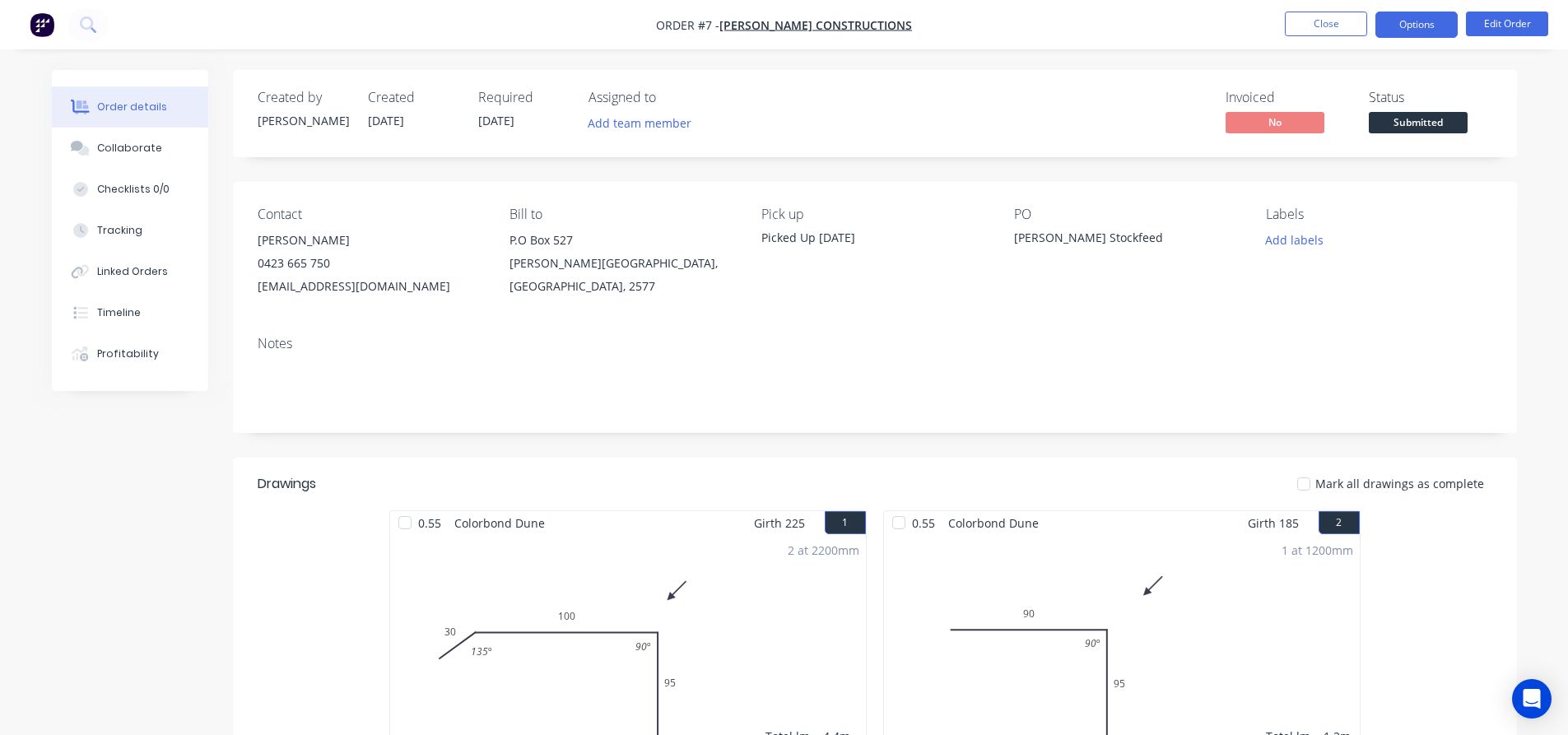
click at [1408, 24] on button "Options" at bounding box center [1416, 25] width 83 height 26
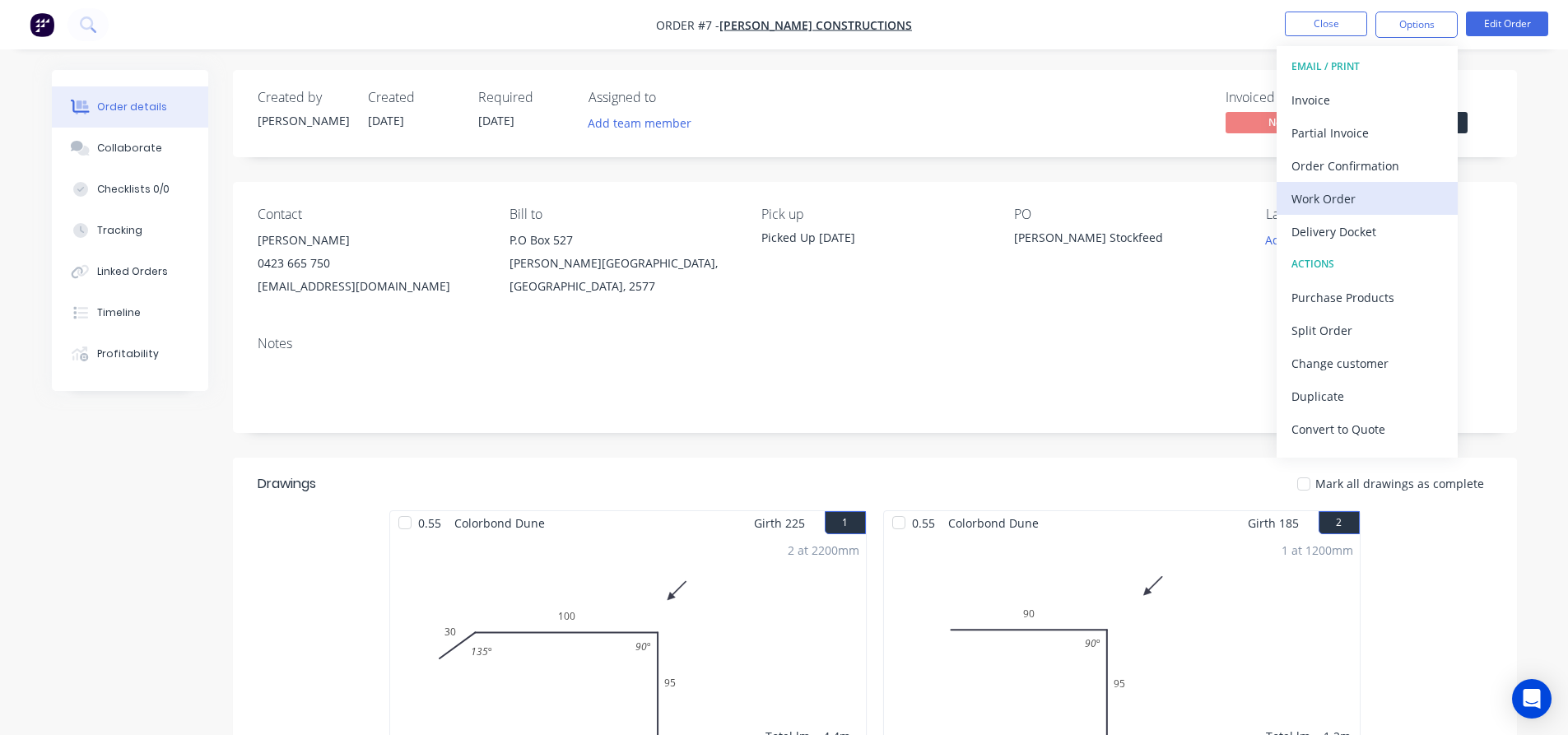
click at [1376, 187] on div "Work Order" at bounding box center [1367, 198] width 152 height 24
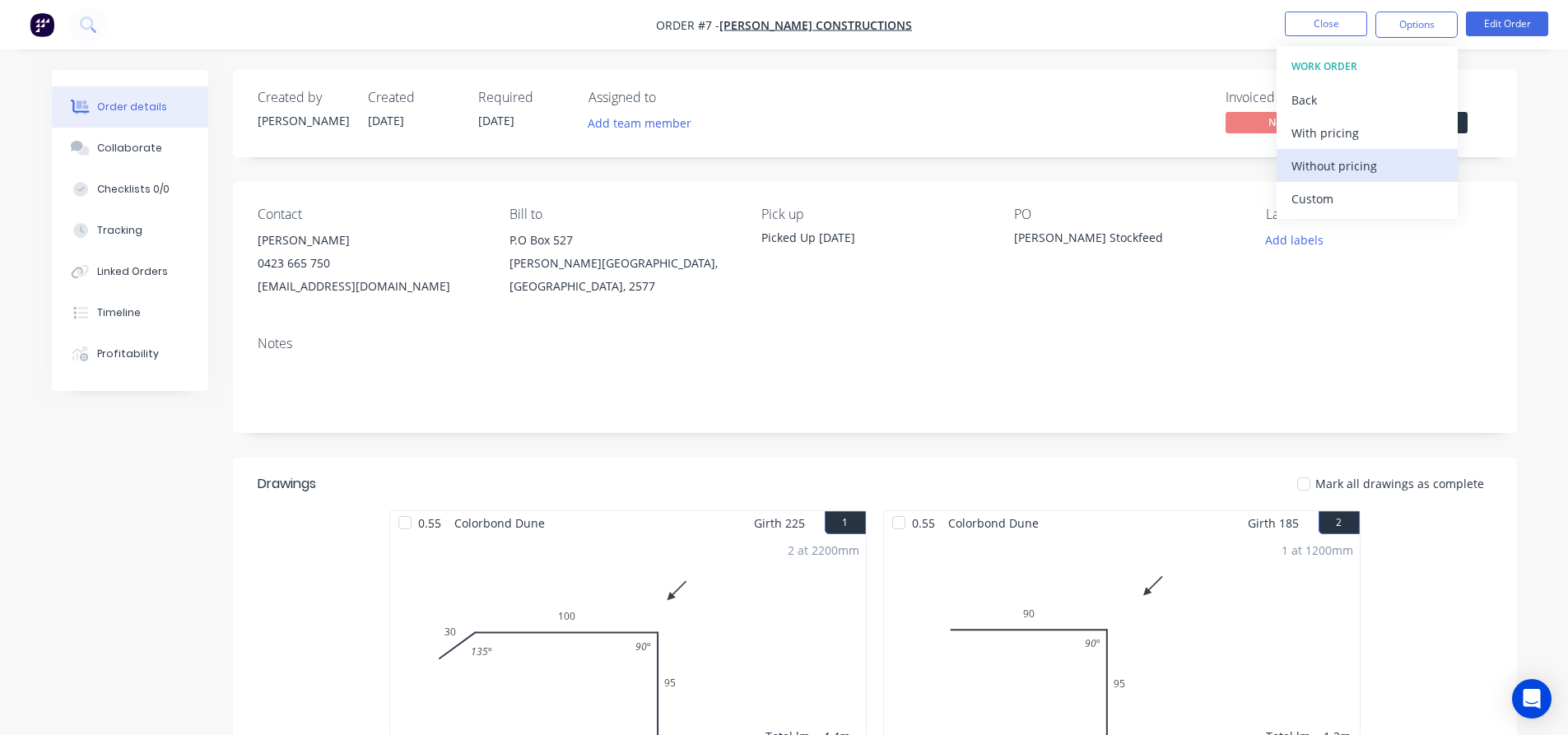
click at [1394, 177] on div "Without pricing" at bounding box center [1367, 166] width 152 height 24
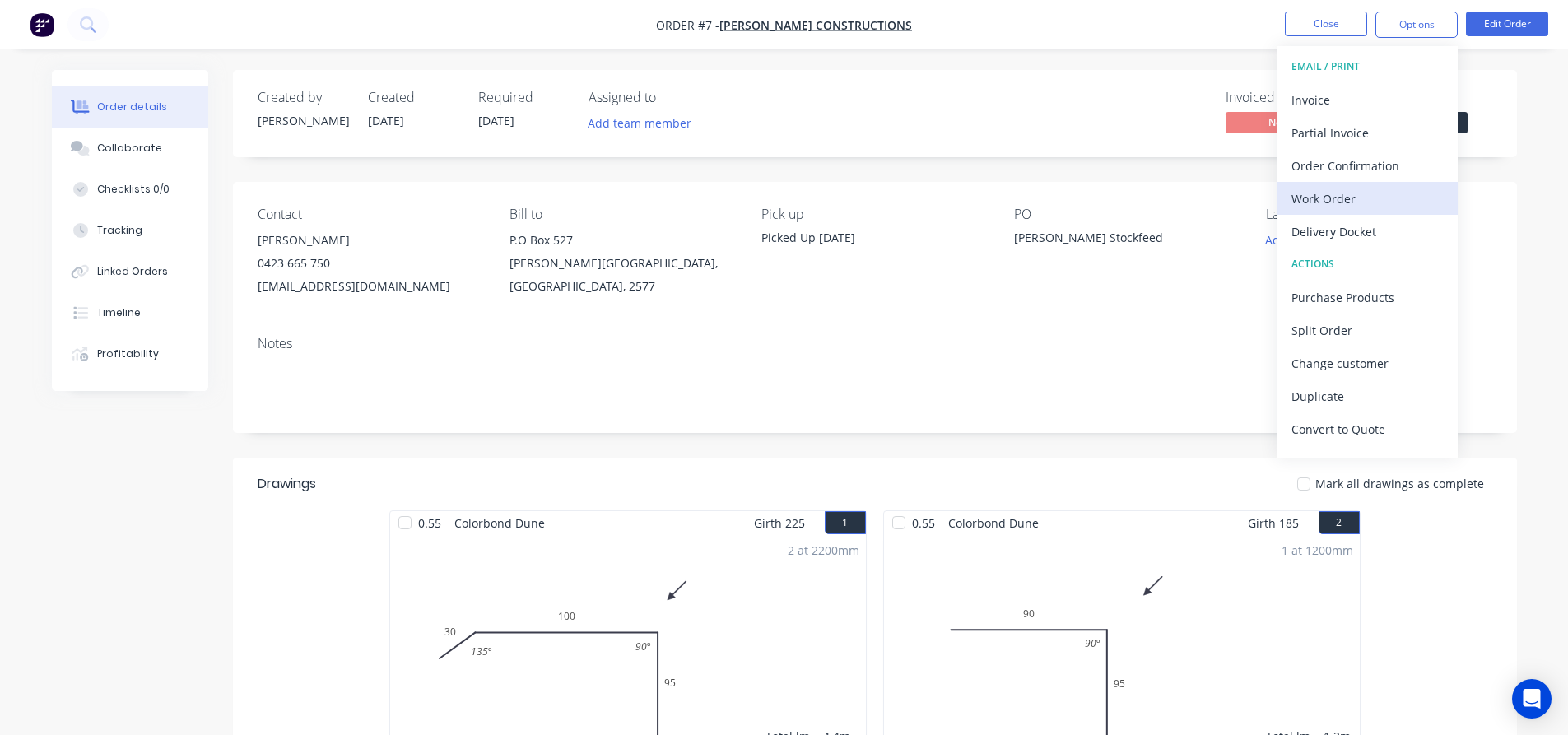
click at [1339, 201] on div "Work Order" at bounding box center [1367, 198] width 152 height 24
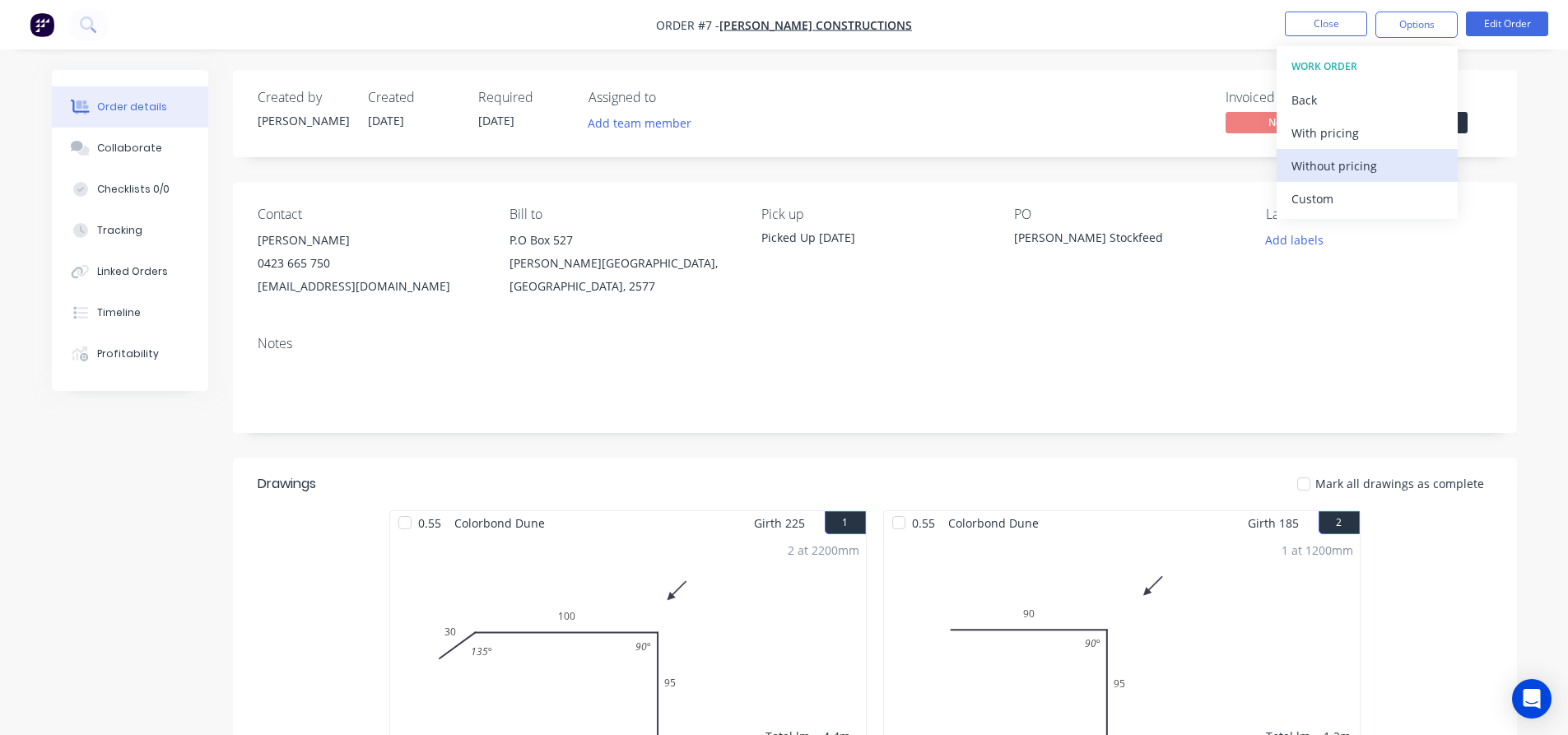
click at [1338, 168] on div "Without pricing" at bounding box center [1367, 166] width 152 height 24
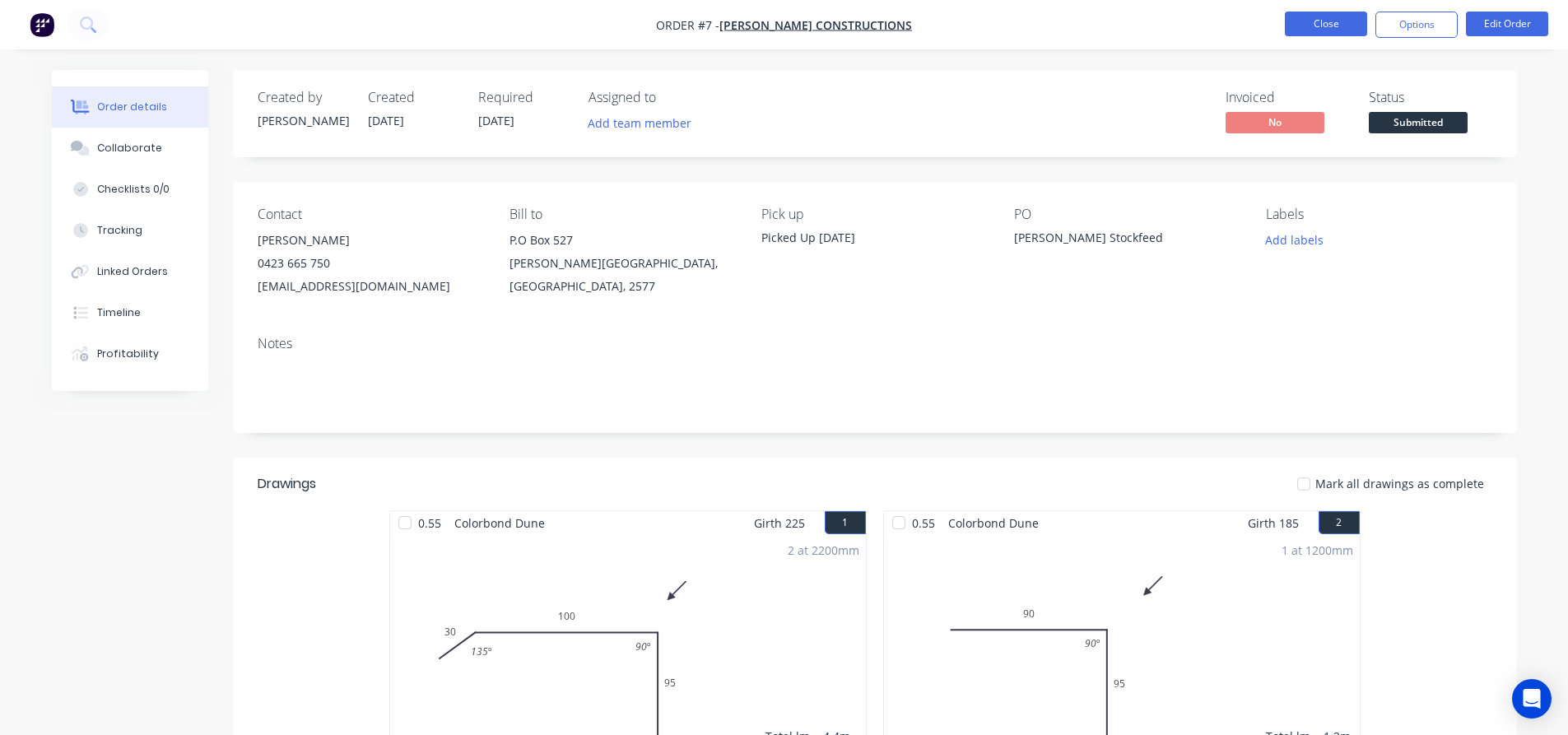
click at [1305, 26] on button "Close" at bounding box center [1326, 24] width 83 height 25
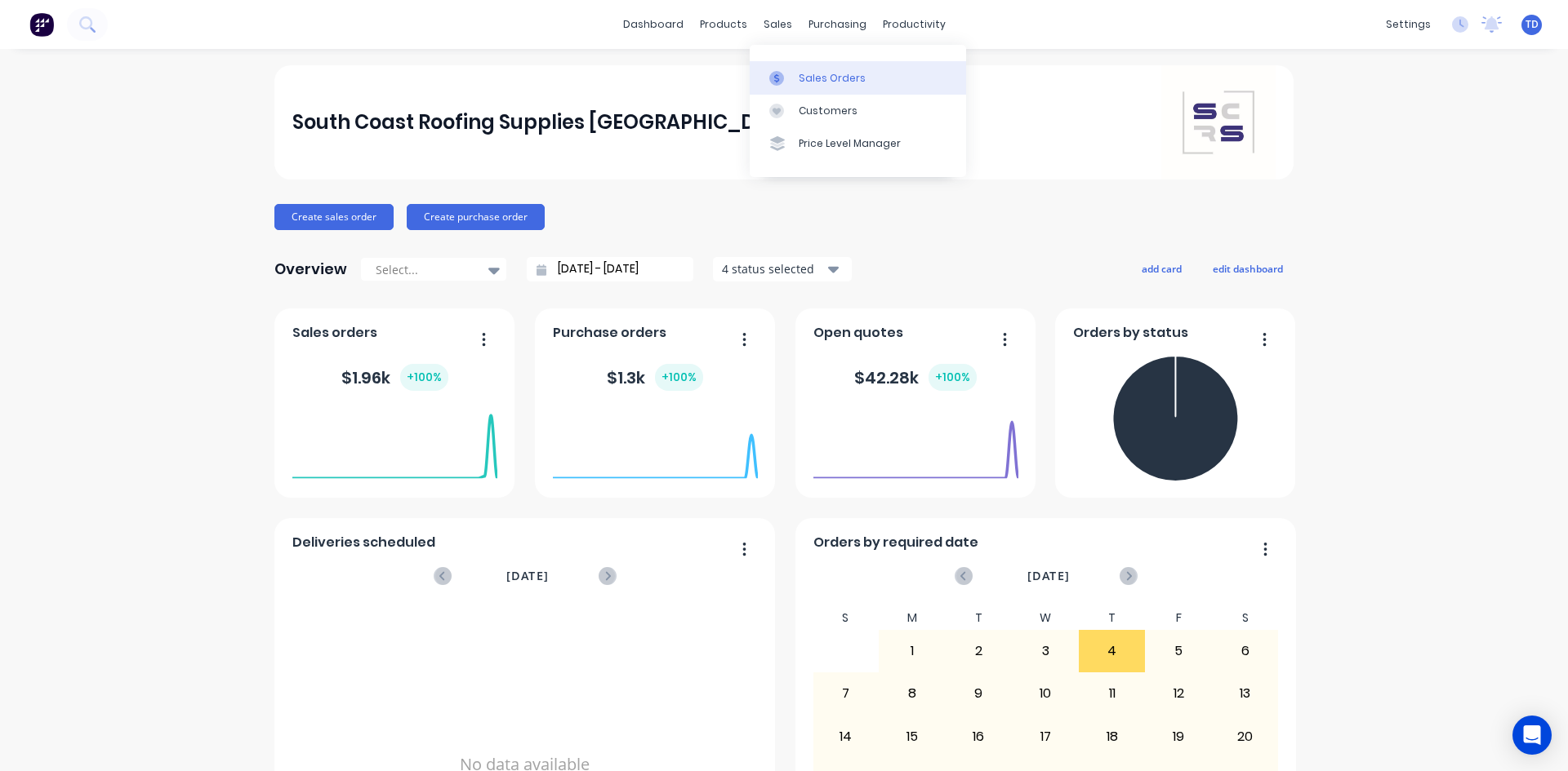
click at [822, 74] on div "Sales Orders" at bounding box center [831, 78] width 67 height 14
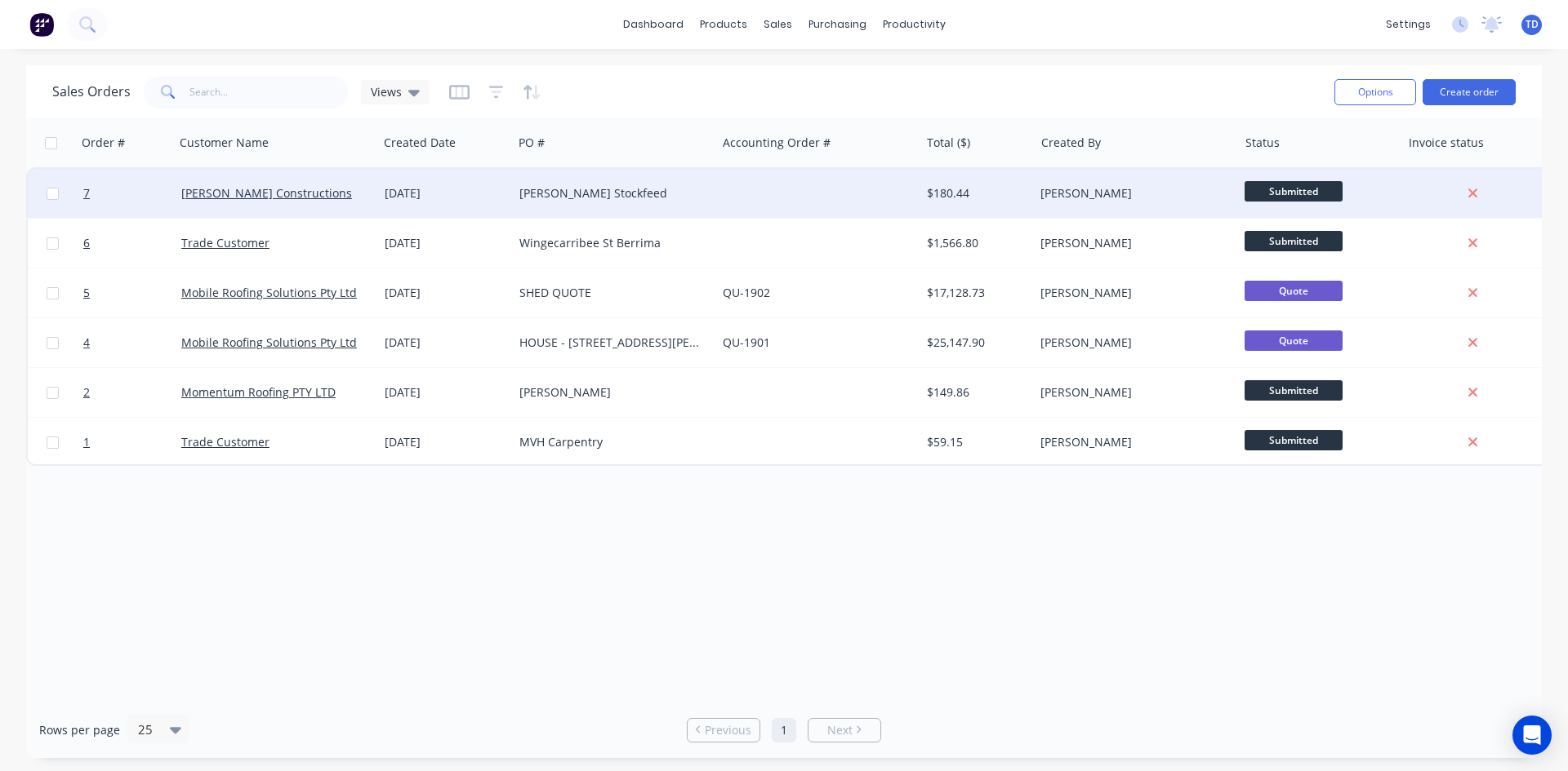
click at [637, 190] on div "[PERSON_NAME] Stockfeed" at bounding box center [610, 193] width 182 height 16
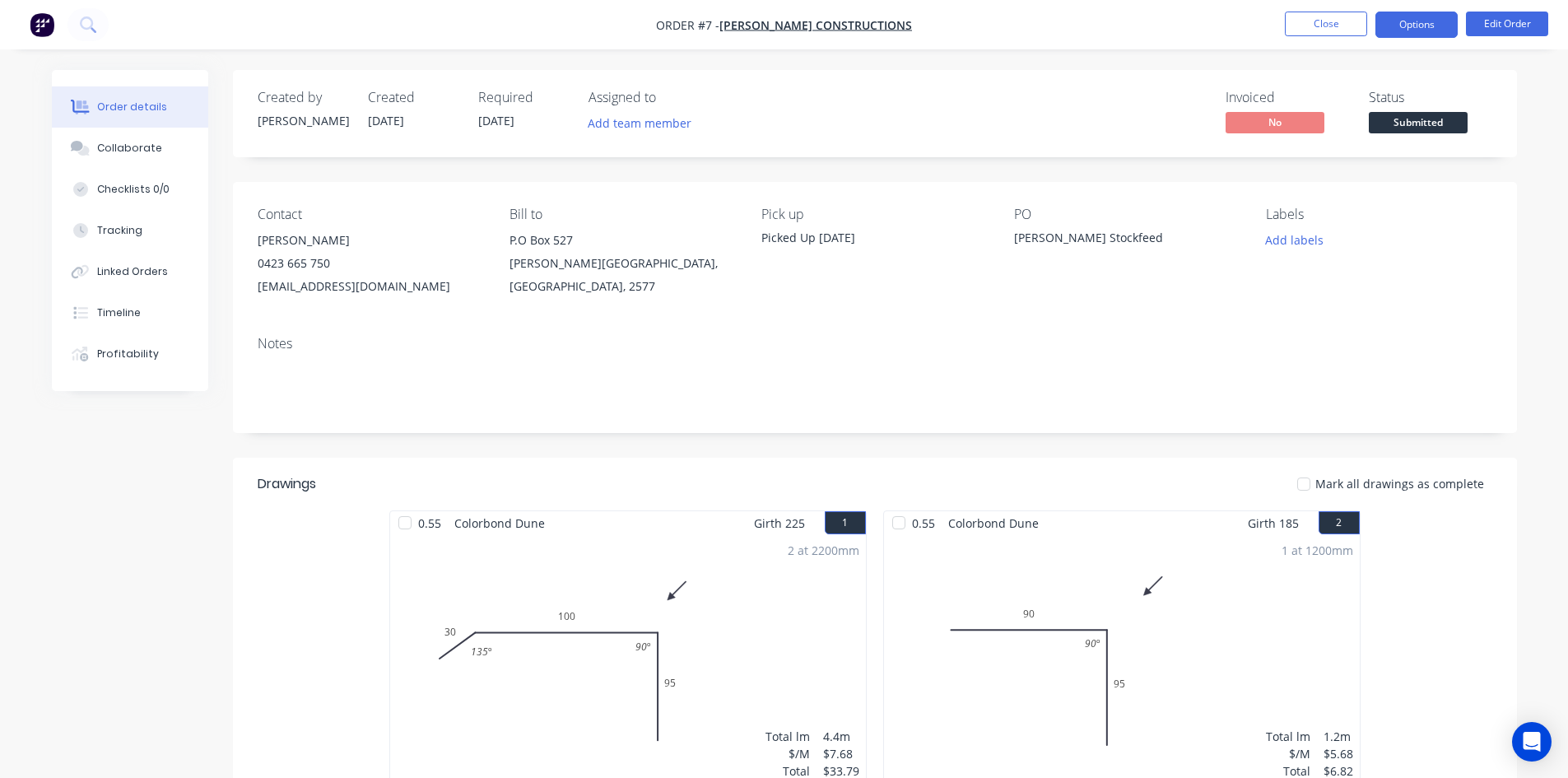
click at [1405, 30] on button "Options" at bounding box center [1416, 25] width 83 height 26
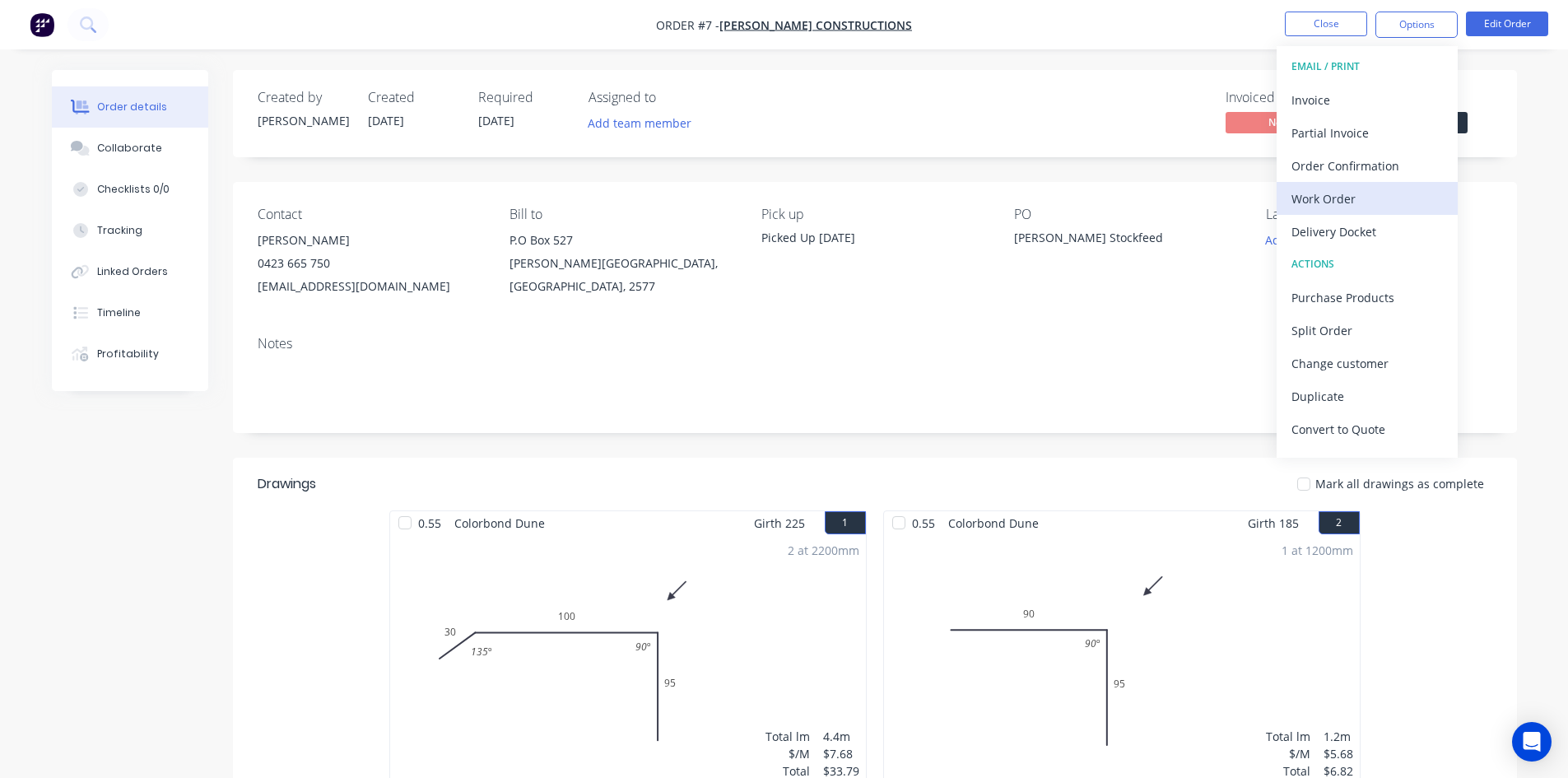
click at [1360, 196] on div "Work Order" at bounding box center [1367, 199] width 152 height 24
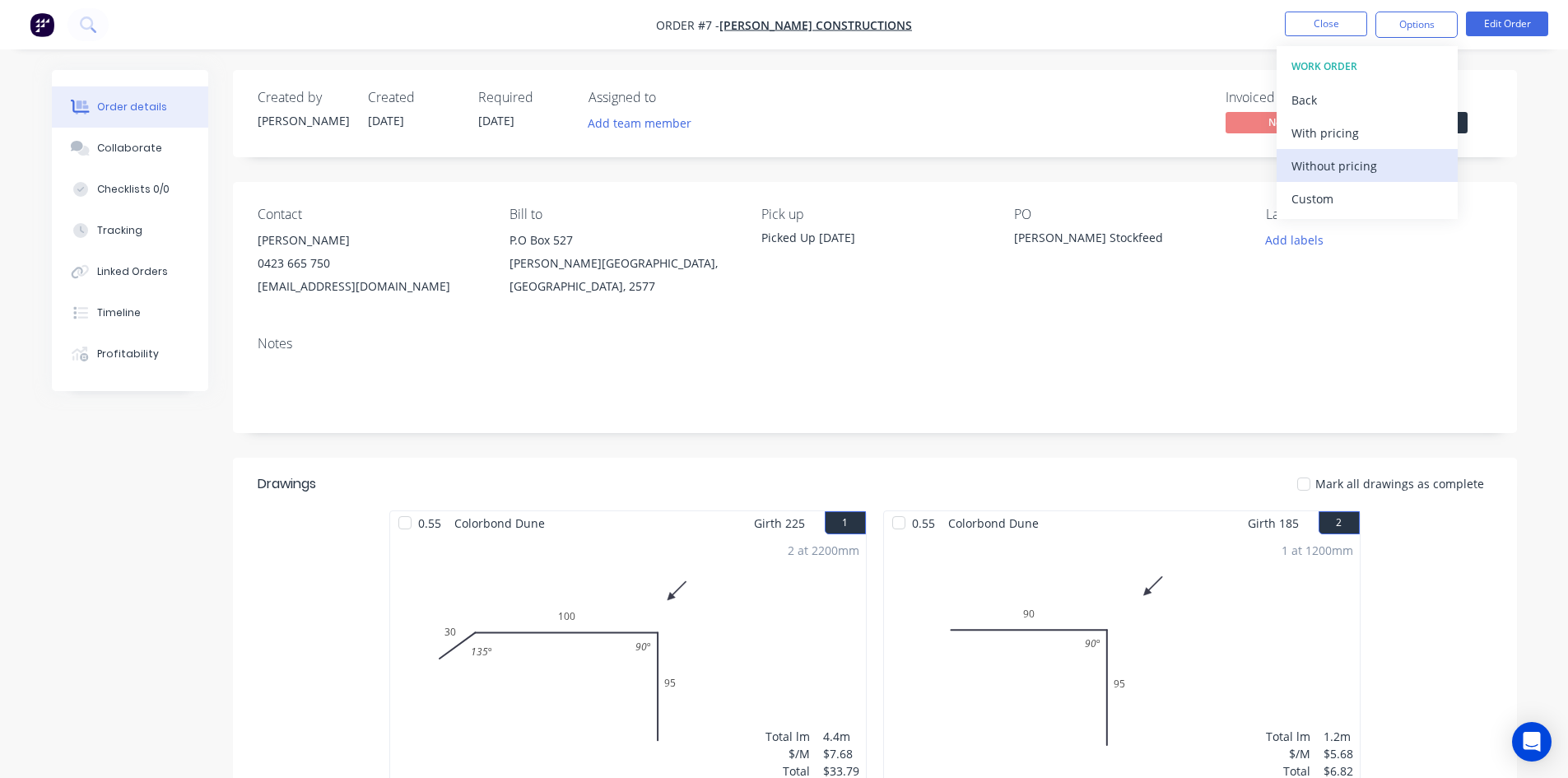
click at [1364, 172] on div "Without pricing" at bounding box center [1367, 166] width 152 height 24
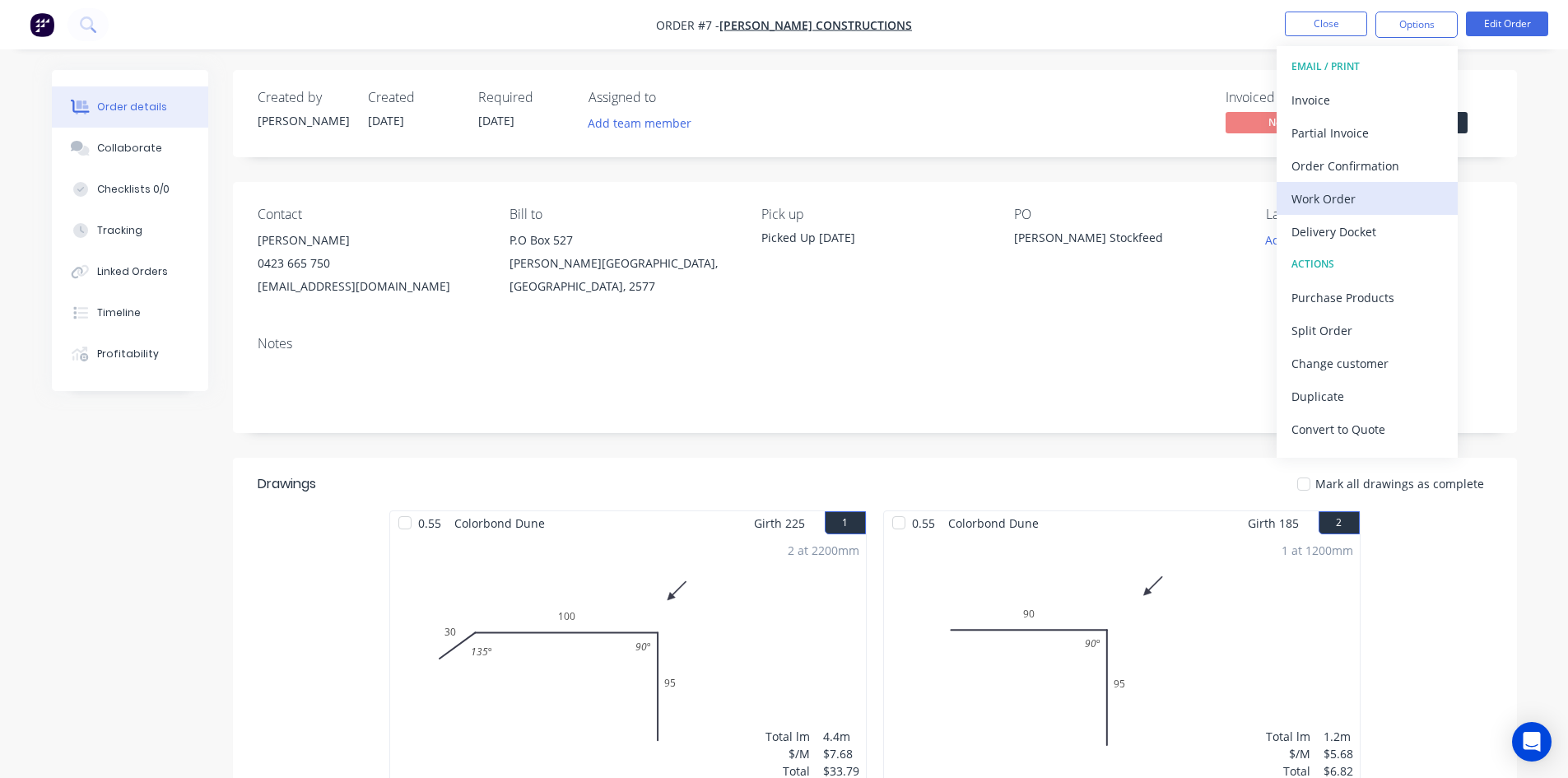
click at [1341, 204] on div "Work Order" at bounding box center [1367, 199] width 152 height 24
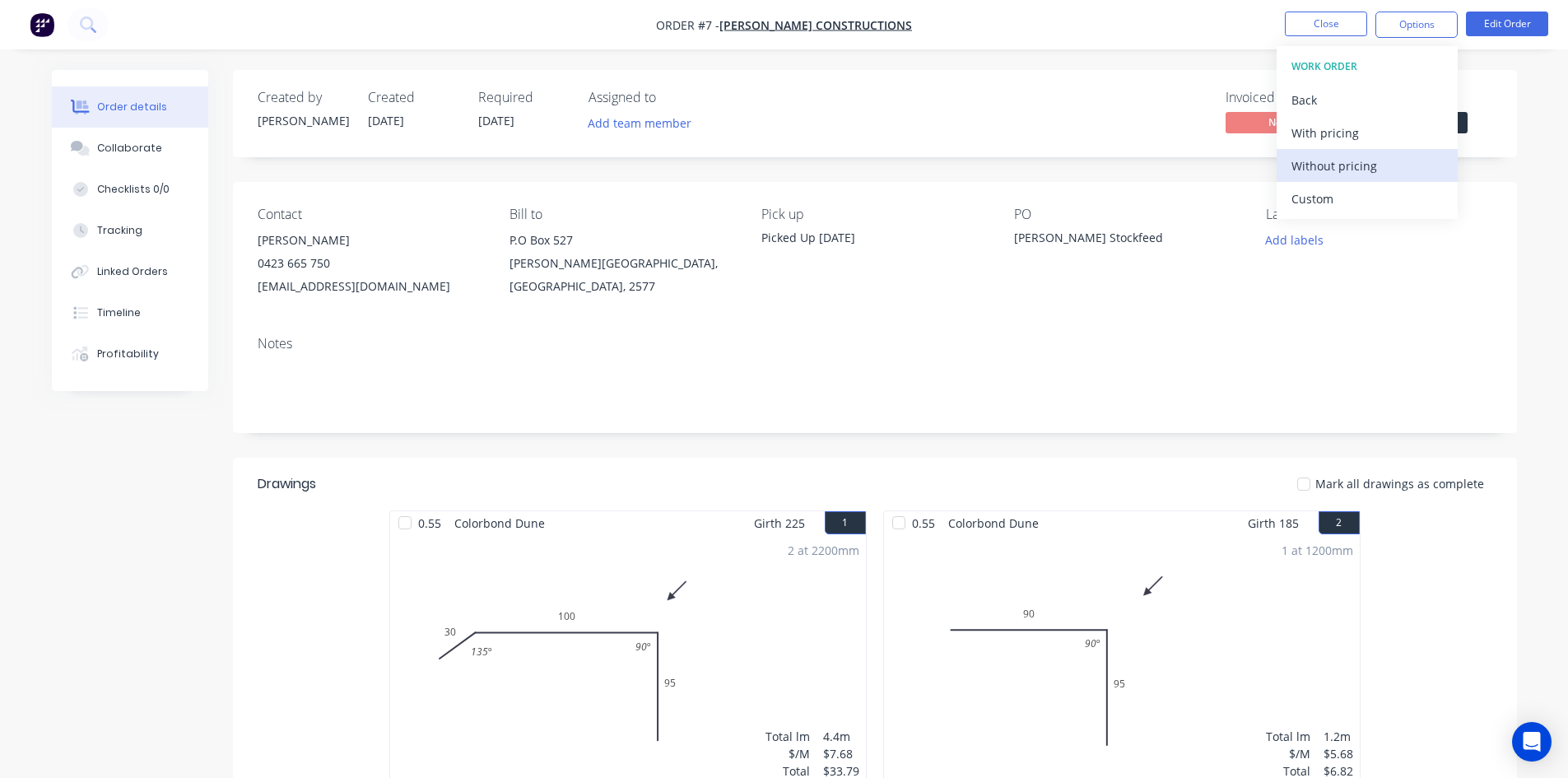
click at [1353, 177] on div "Without pricing" at bounding box center [1367, 166] width 152 height 24
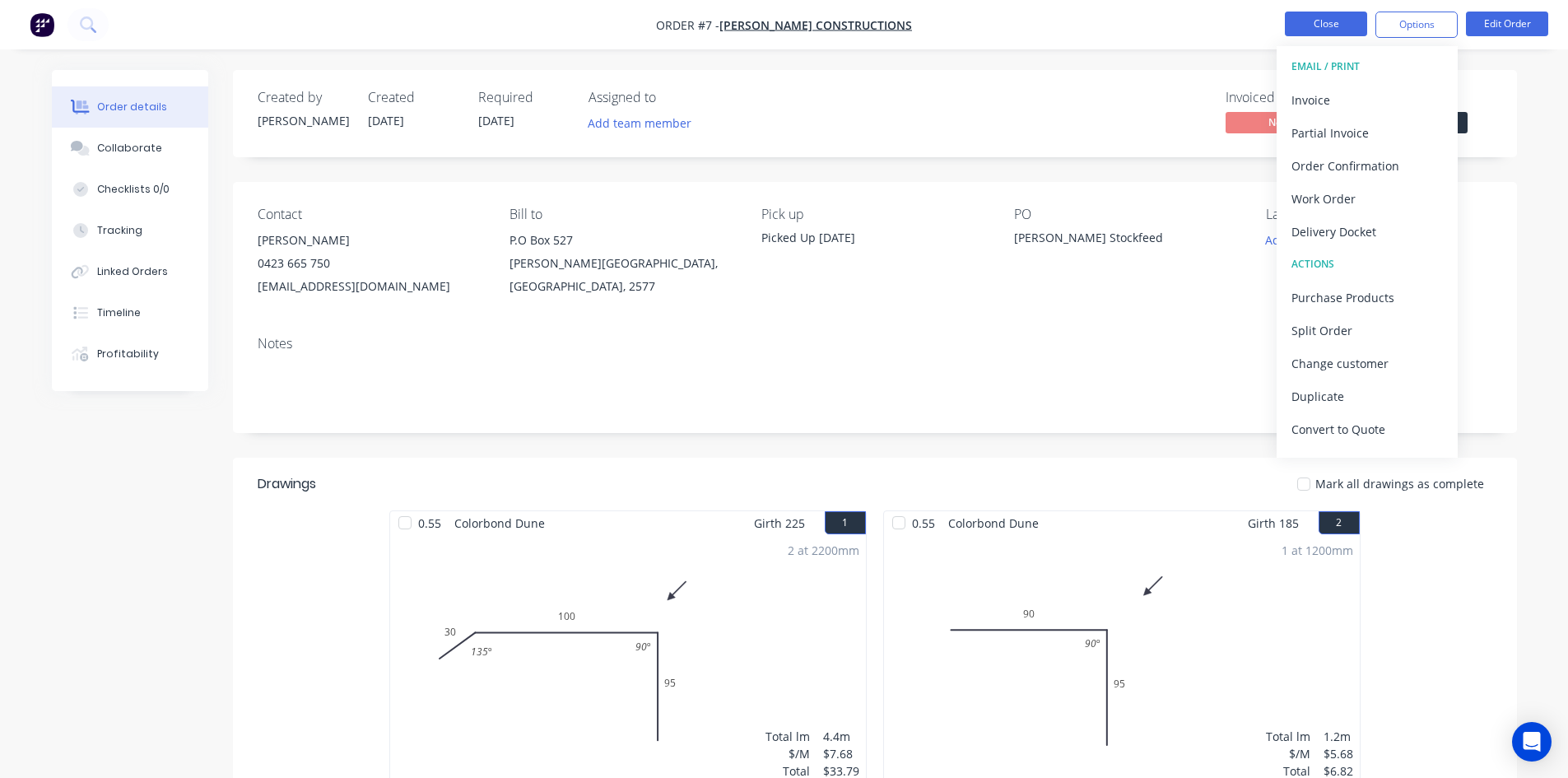
click at [1292, 30] on button "Close" at bounding box center [1326, 24] width 83 height 25
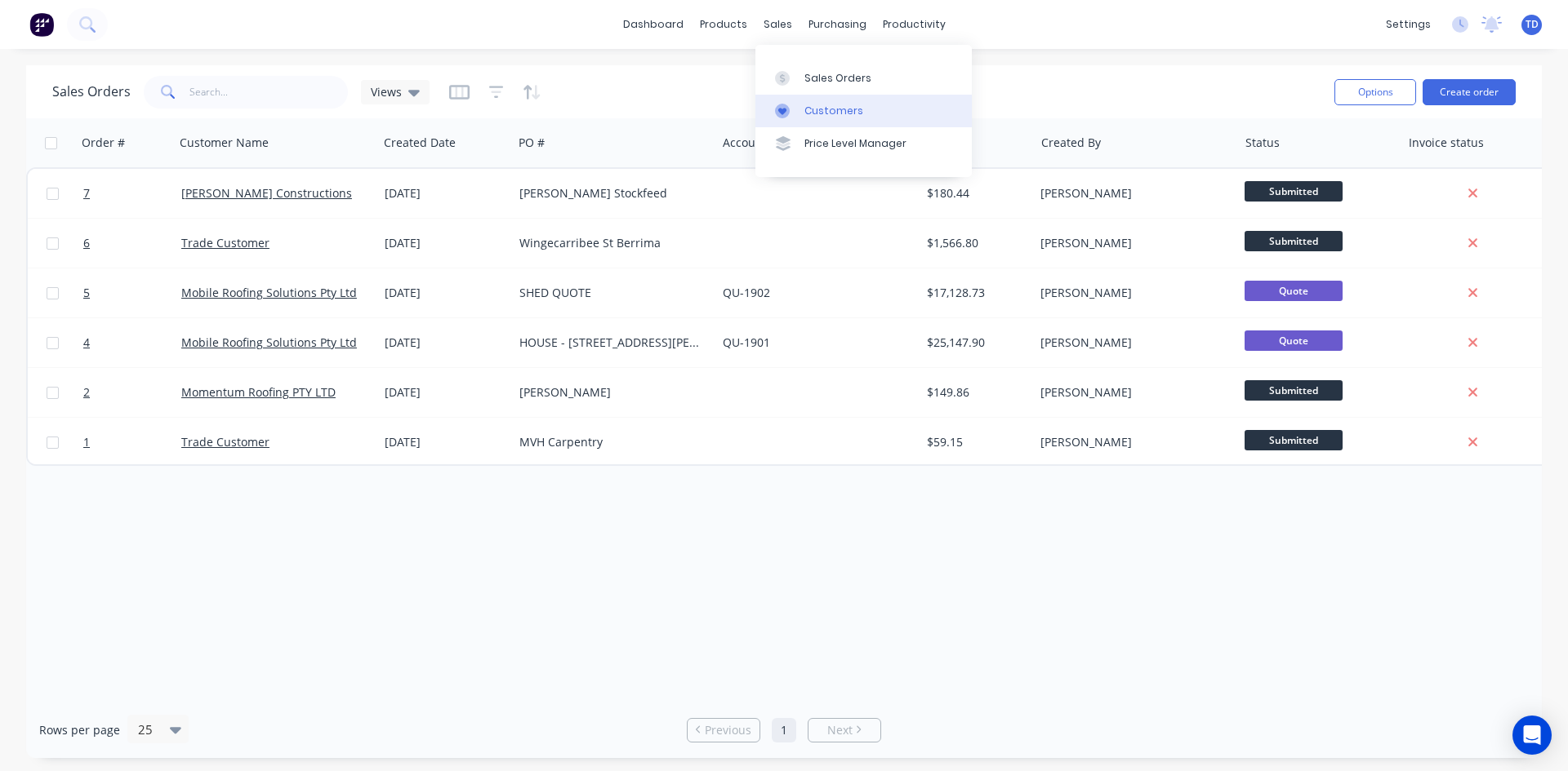
click at [830, 108] on div "Customers" at bounding box center [834, 111] width 59 height 14
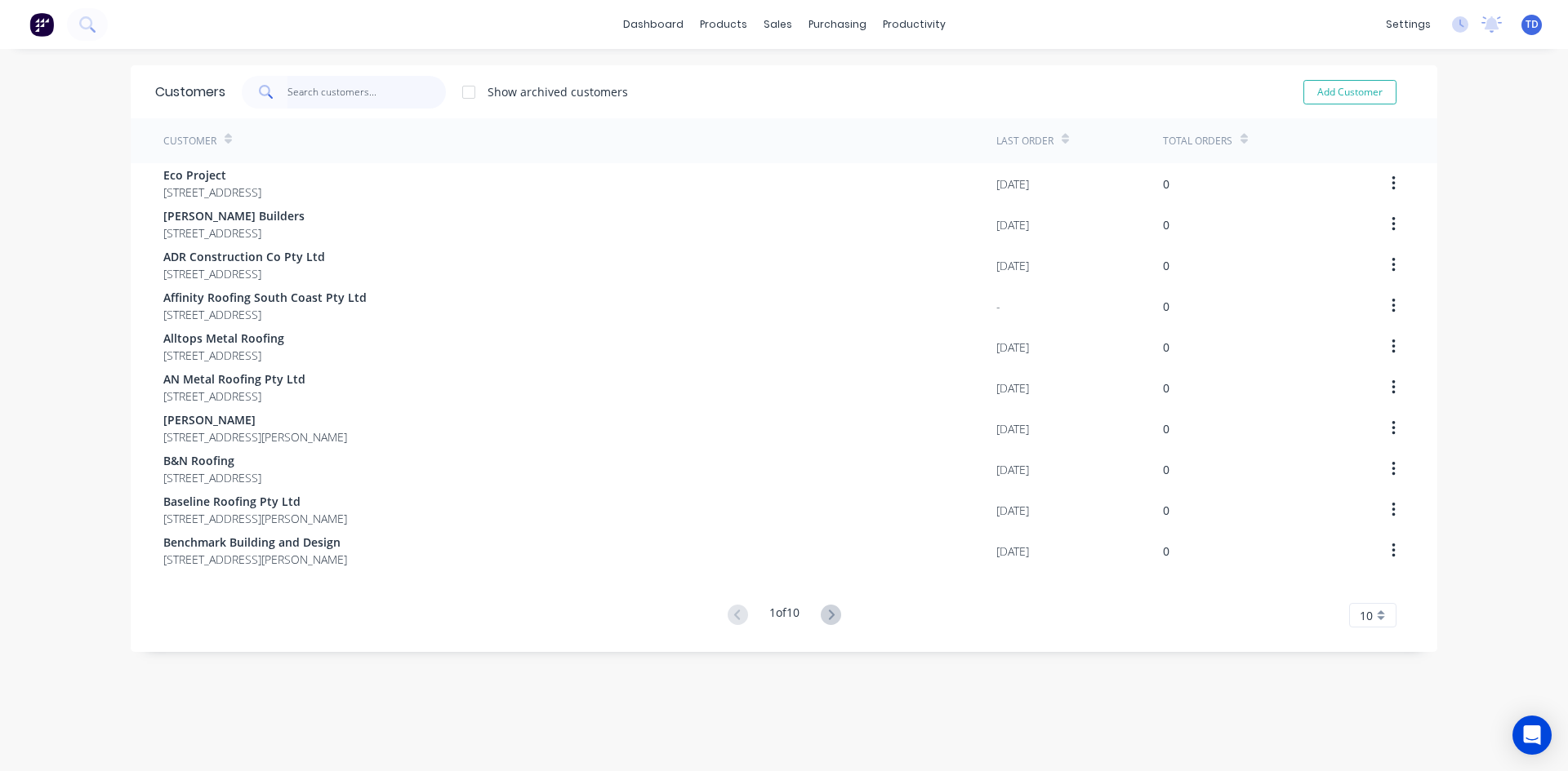
click at [383, 95] on input "text" at bounding box center [367, 92] width 159 height 33
type input "ecc"
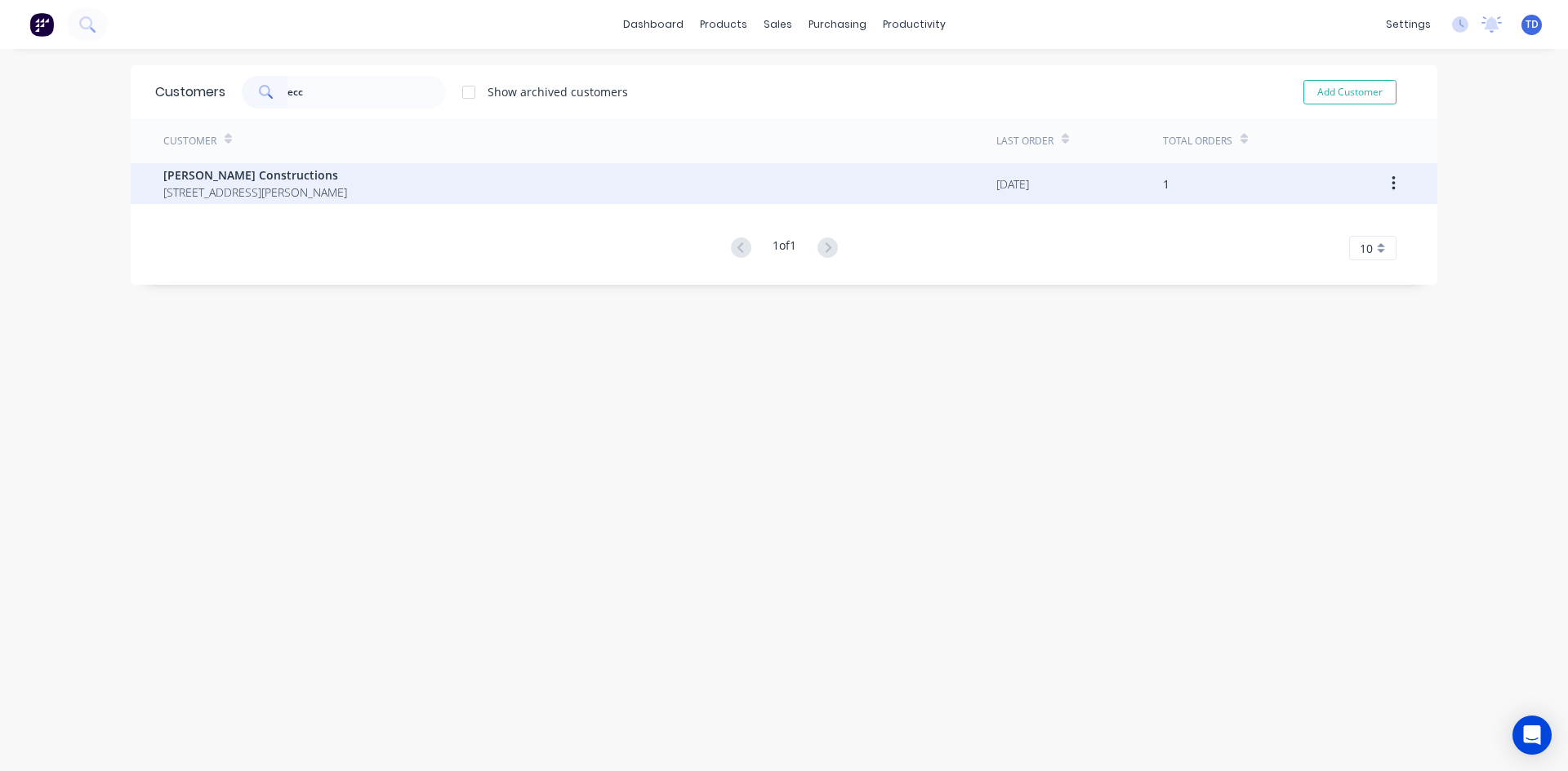
click at [261, 185] on span "[STREET_ADDRESS][PERSON_NAME]" at bounding box center [254, 192] width 183 height 17
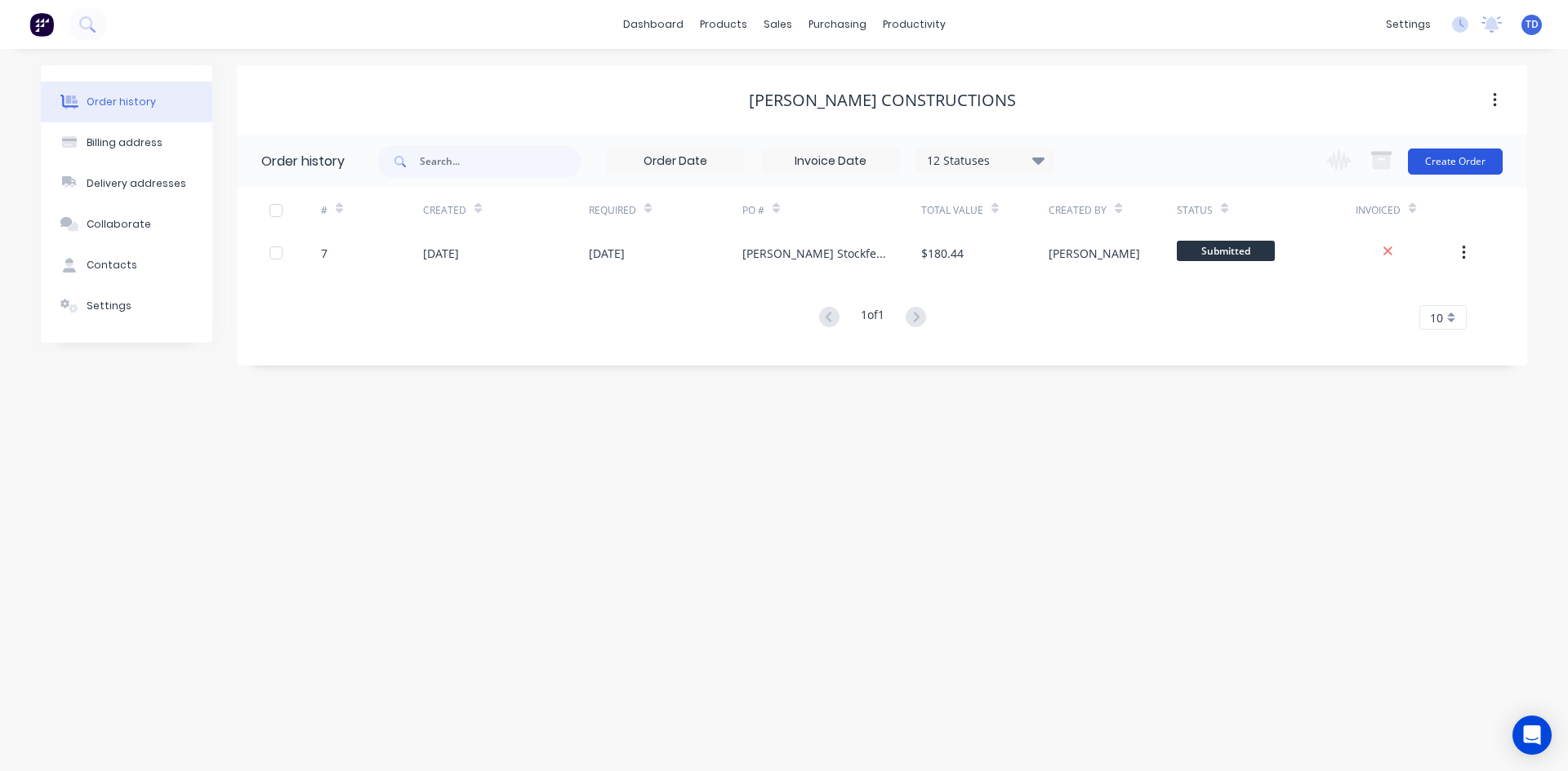
click at [1451, 166] on button "Create Order" at bounding box center [1455, 161] width 95 height 26
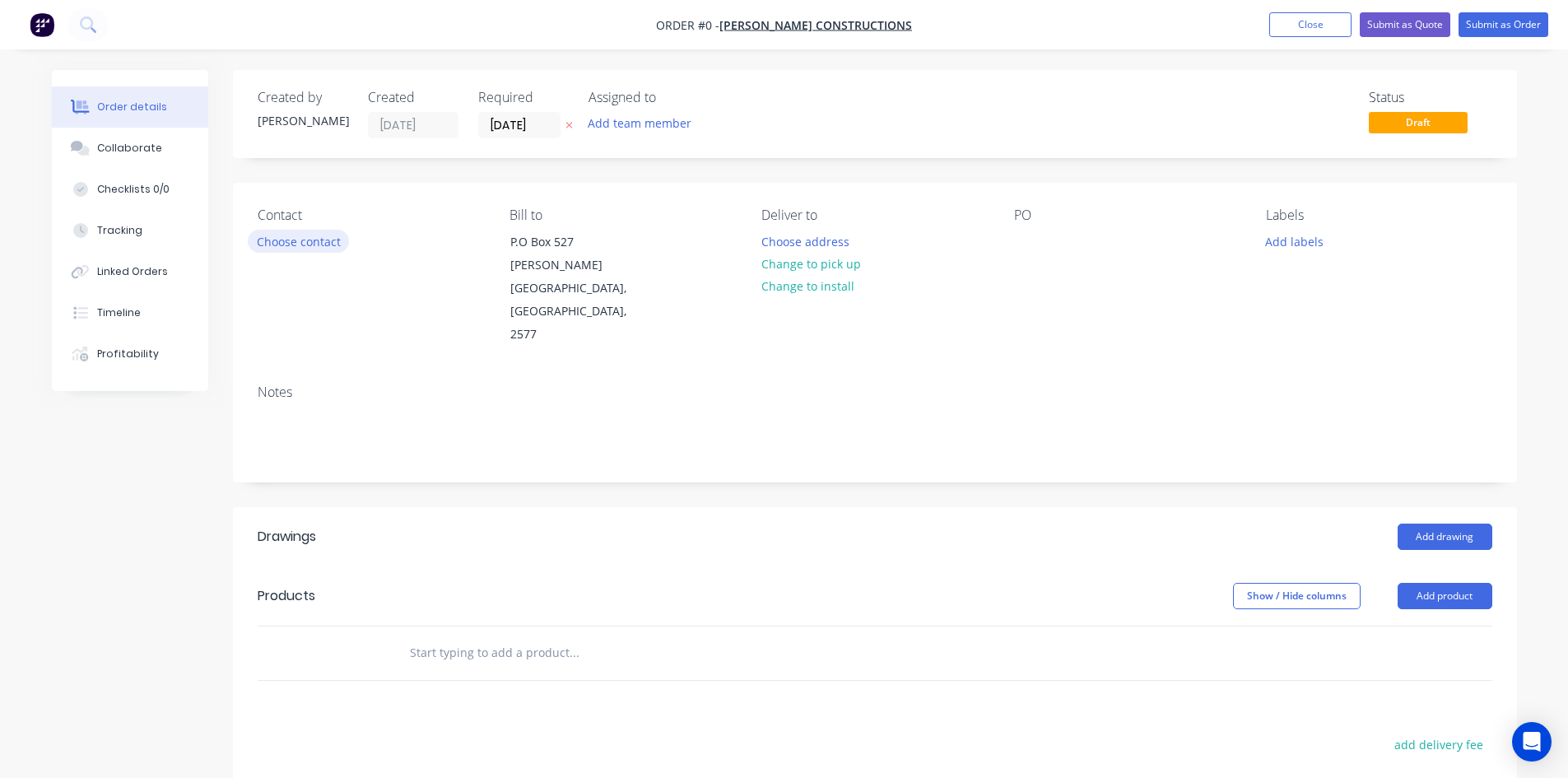
click at [319, 235] on button "Choose contact" at bounding box center [298, 241] width 101 height 22
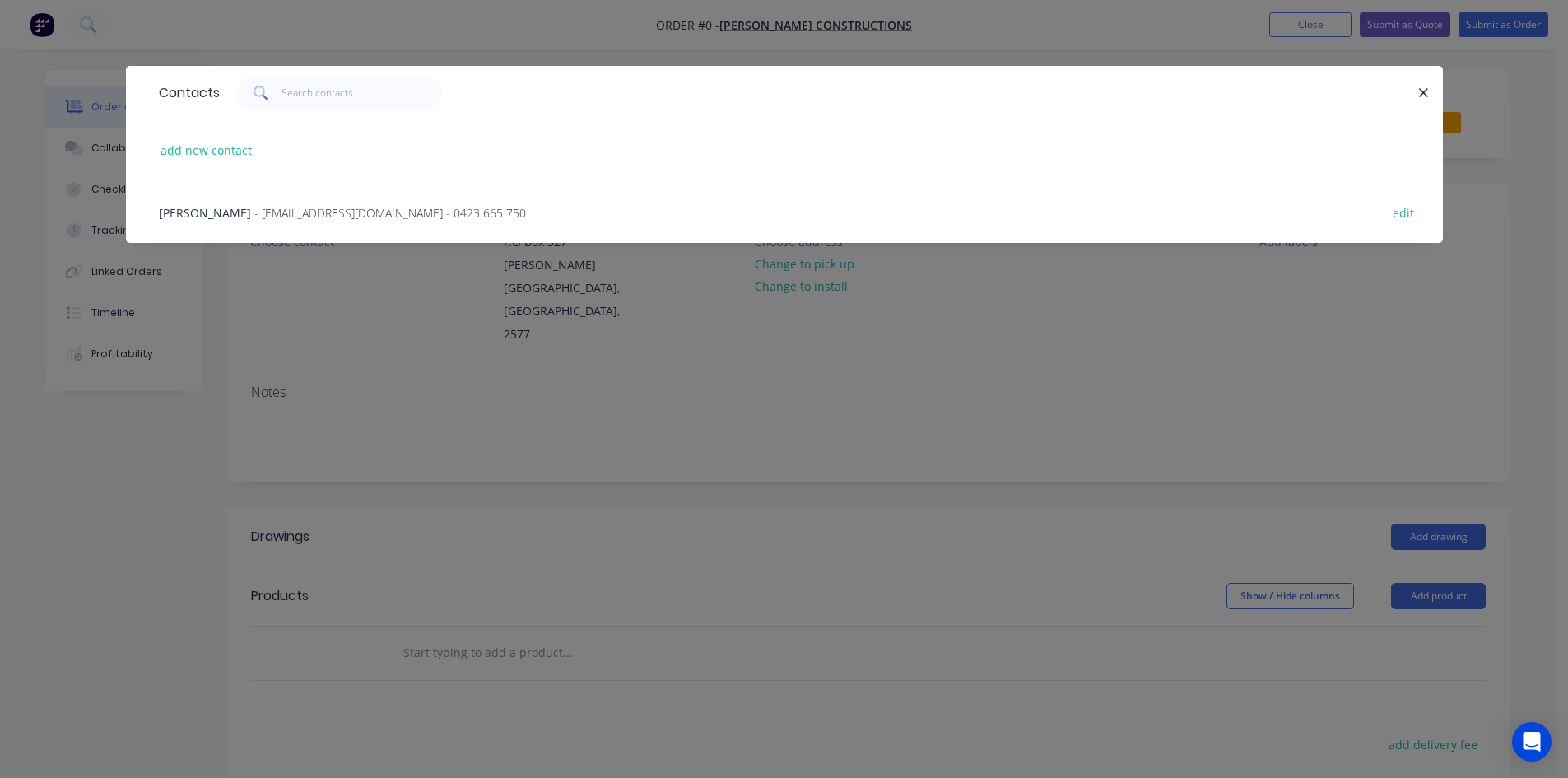
click at [313, 219] on span "- [EMAIL_ADDRESS][DOMAIN_NAME] - 0423 665 750" at bounding box center [390, 213] width 272 height 15
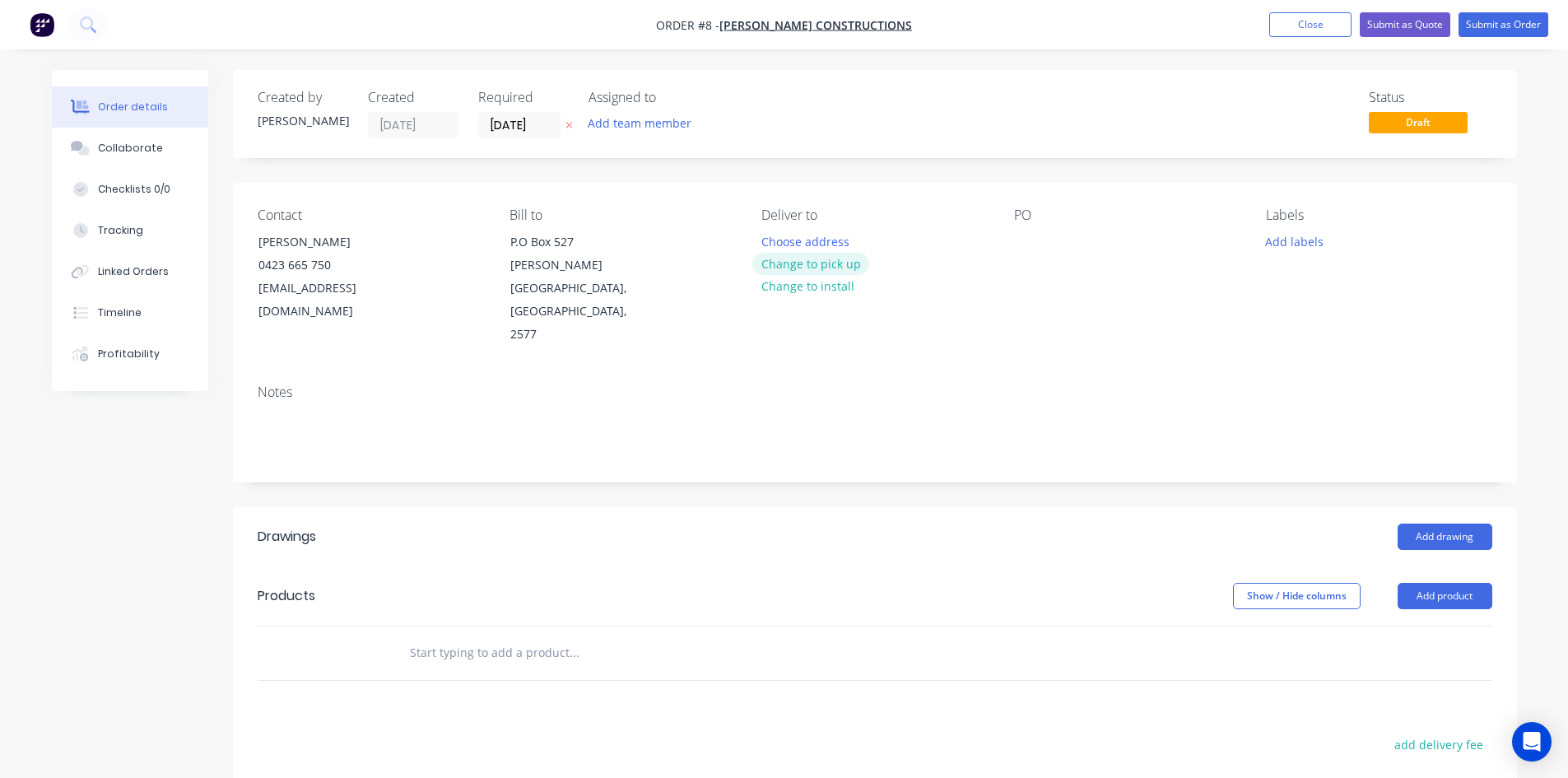
click at [800, 268] on button "Change to pick up" at bounding box center [810, 264] width 117 height 22
click at [786, 229] on div "Pick up Change to delivery Change to install" at bounding box center [874, 277] width 226 height 139
click at [777, 236] on div at bounding box center [774, 242] width 26 height 24
click button "Add drawing" at bounding box center [1445, 537] width 95 height 26
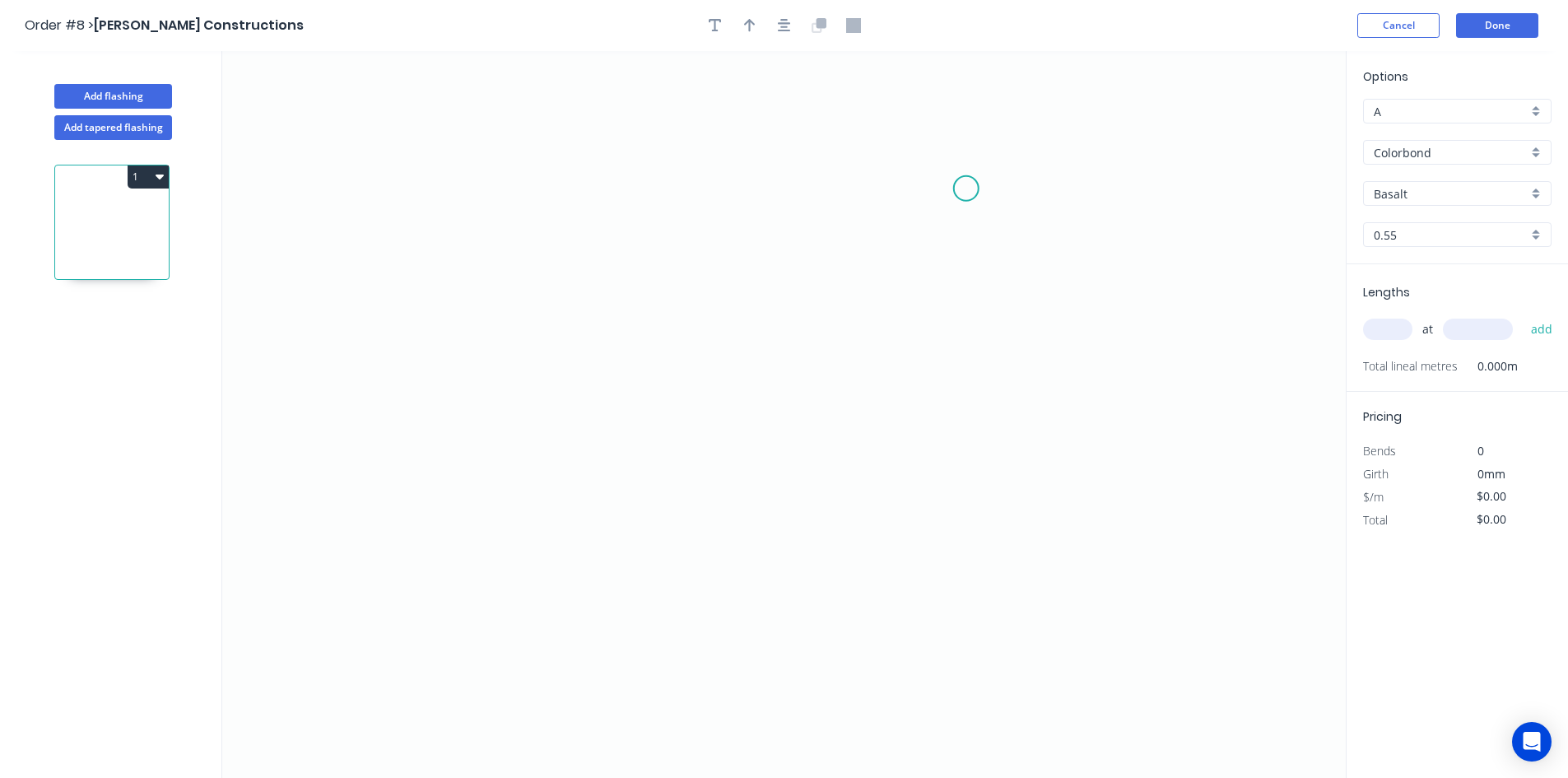
click at [967, 188] on icon "0" at bounding box center [784, 414] width 1123 height 727
click at [974, 425] on icon "0" at bounding box center [784, 414] width 1123 height 727
click at [623, 419] on icon "0 ?" at bounding box center [784, 414] width 1123 height 727
click at [623, 432] on circle at bounding box center [623, 424] width 25 height 25
click at [623, 434] on circle at bounding box center [623, 424] width 25 height 25
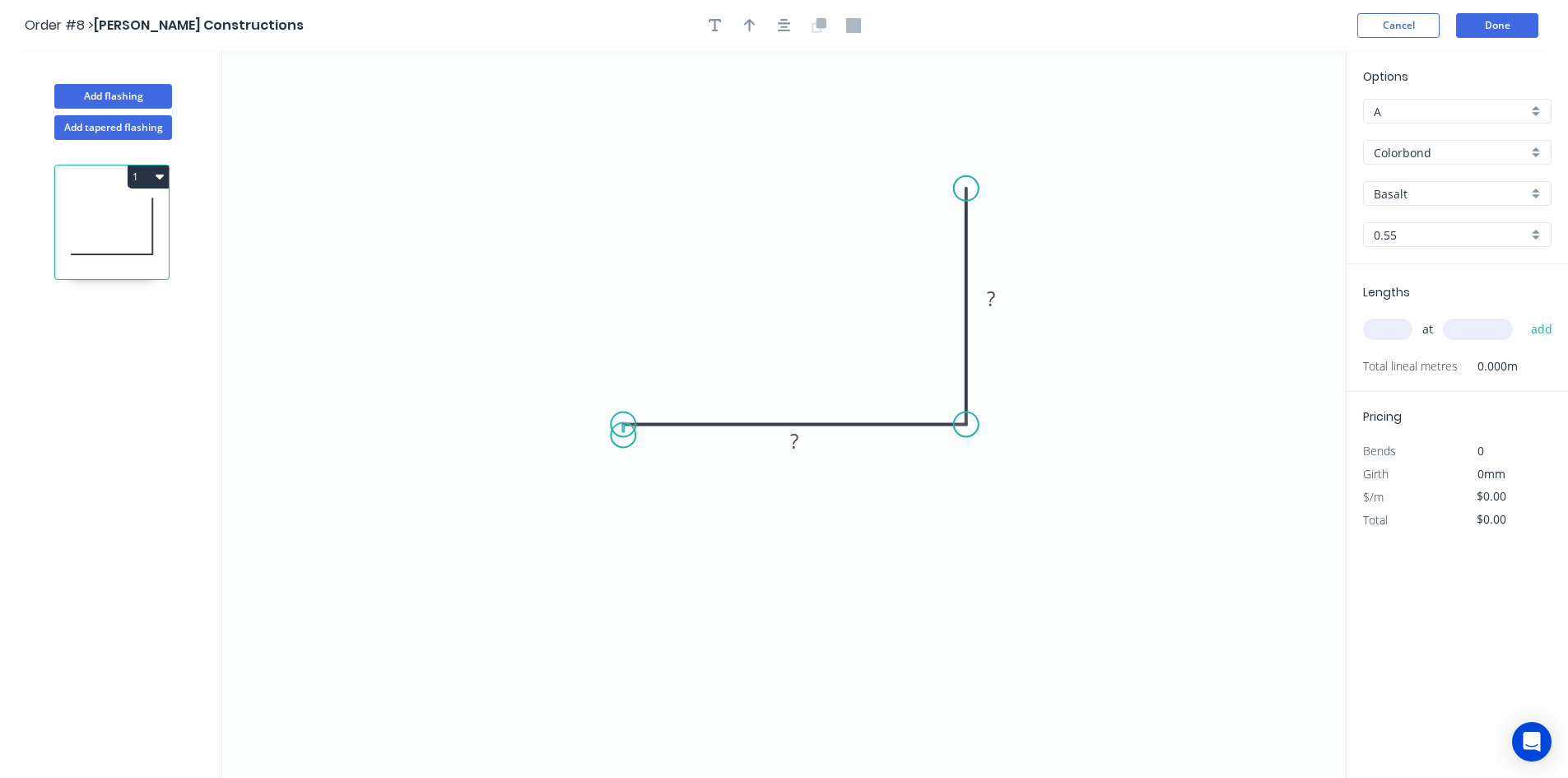
click at [623, 435] on circle at bounding box center [623, 424] width 25 height 25
click at [624, 444] on icon "0 ? ?" at bounding box center [784, 414] width 1123 height 727
click at [973, 455] on icon "0 ? ? ?" at bounding box center [784, 414] width 1123 height 727
click at [970, 557] on icon "0 ? ? ? ?" at bounding box center [784, 414] width 1123 height 727
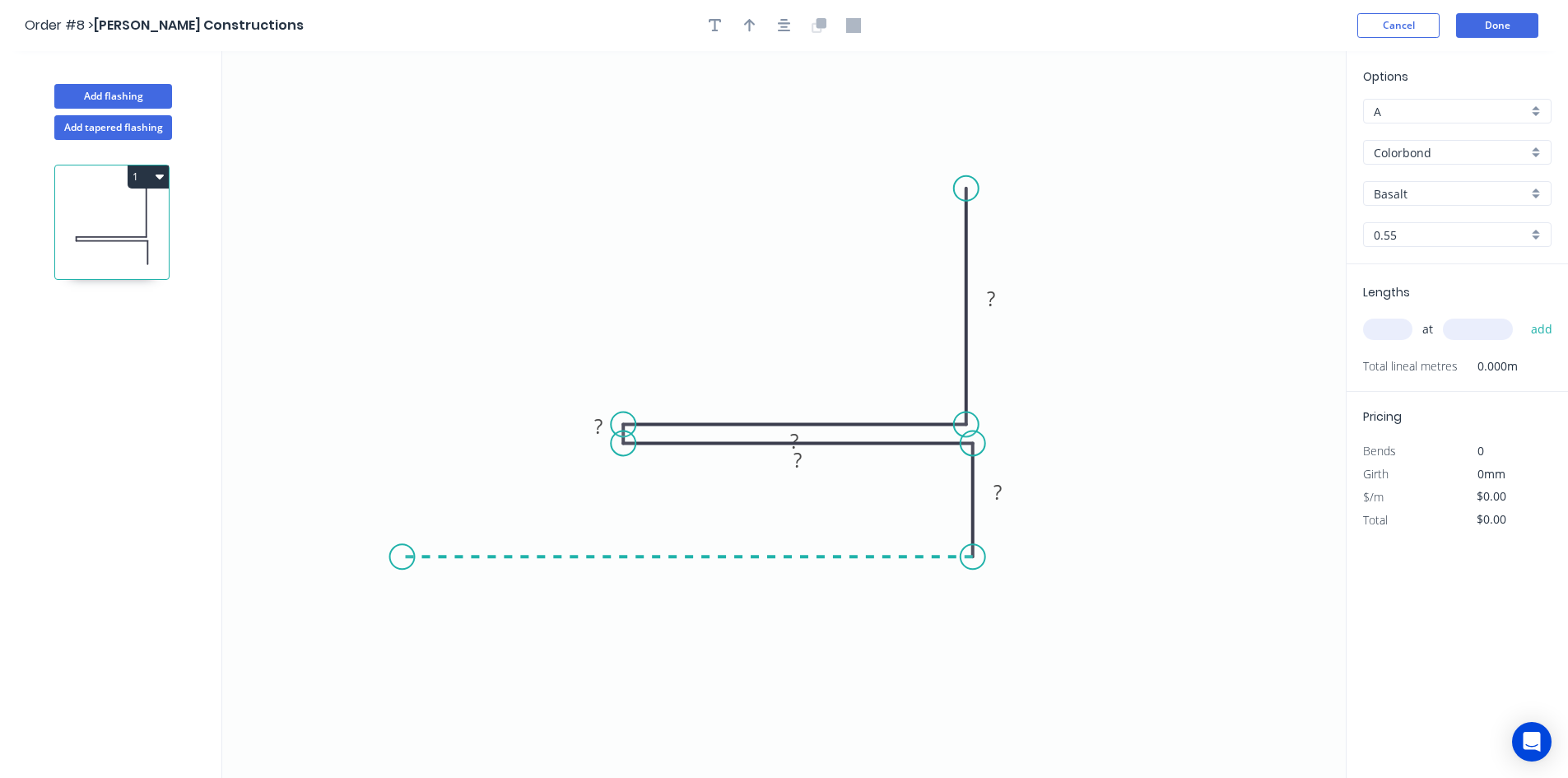
click at [402, 547] on icon "0 ? ? ? ? ?" at bounding box center [784, 414] width 1123 height 727
click at [402, 547] on circle at bounding box center [402, 556] width 25 height 25
drag, startPoint x: 710, startPoint y: 566, endPoint x: 663, endPoint y: 508, distance: 74.7
click at [663, 508] on rect at bounding box center [640, 516] width 54 height 34
drag, startPoint x: 1016, startPoint y: 483, endPoint x: 933, endPoint y: 481, distance: 83.0
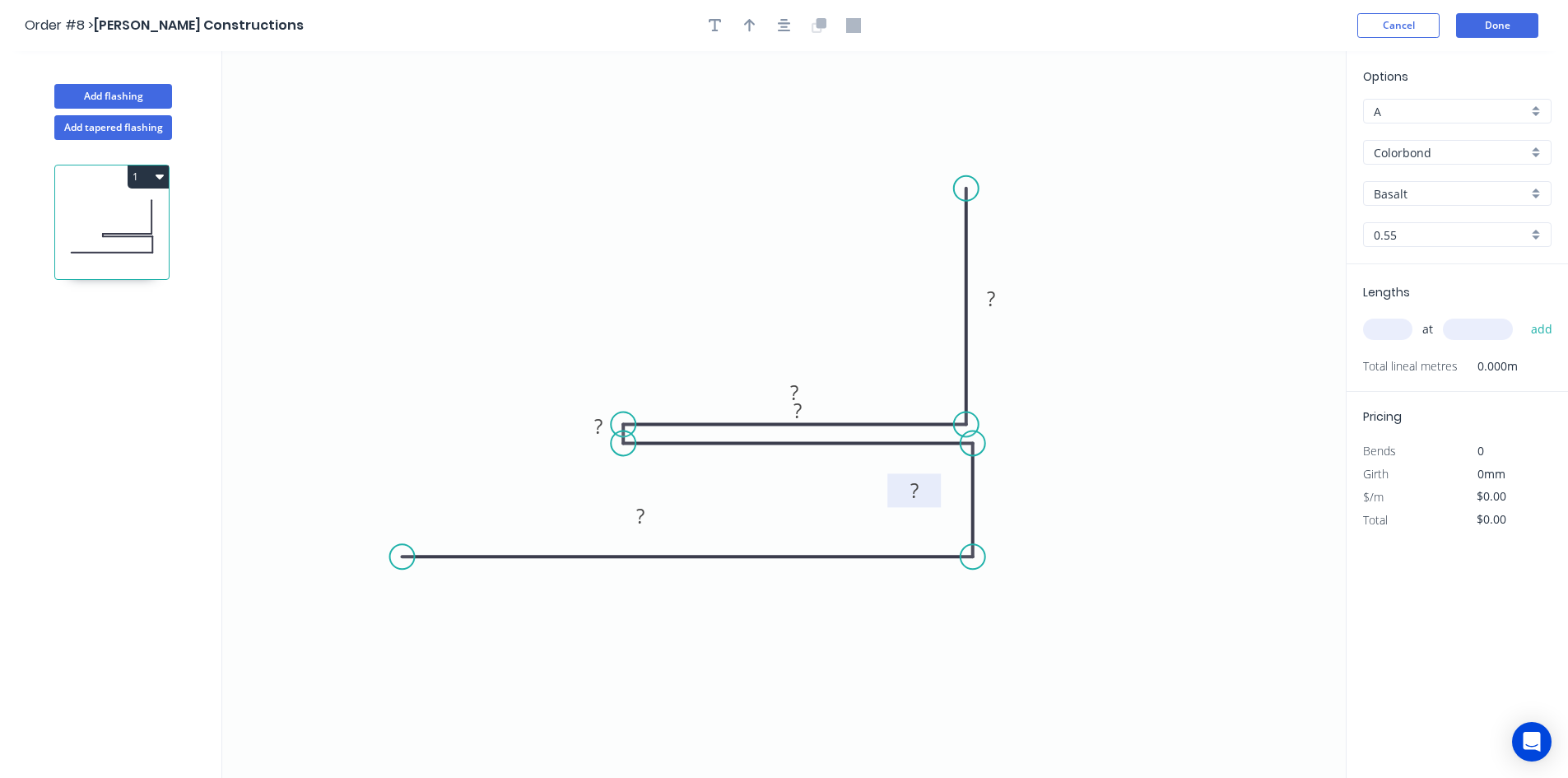
click at [933, 481] on rect at bounding box center [914, 491] width 54 height 34
drag, startPoint x: 1008, startPoint y: 287, endPoint x: 930, endPoint y: 244, distance: 89.1
click at [930, 244] on rect at bounding box center [912, 255] width 54 height 34
drag, startPoint x: 819, startPoint y: 412, endPoint x: 820, endPoint y: 481, distance: 69.0
click at [820, 481] on rect at bounding box center [799, 479] width 54 height 34
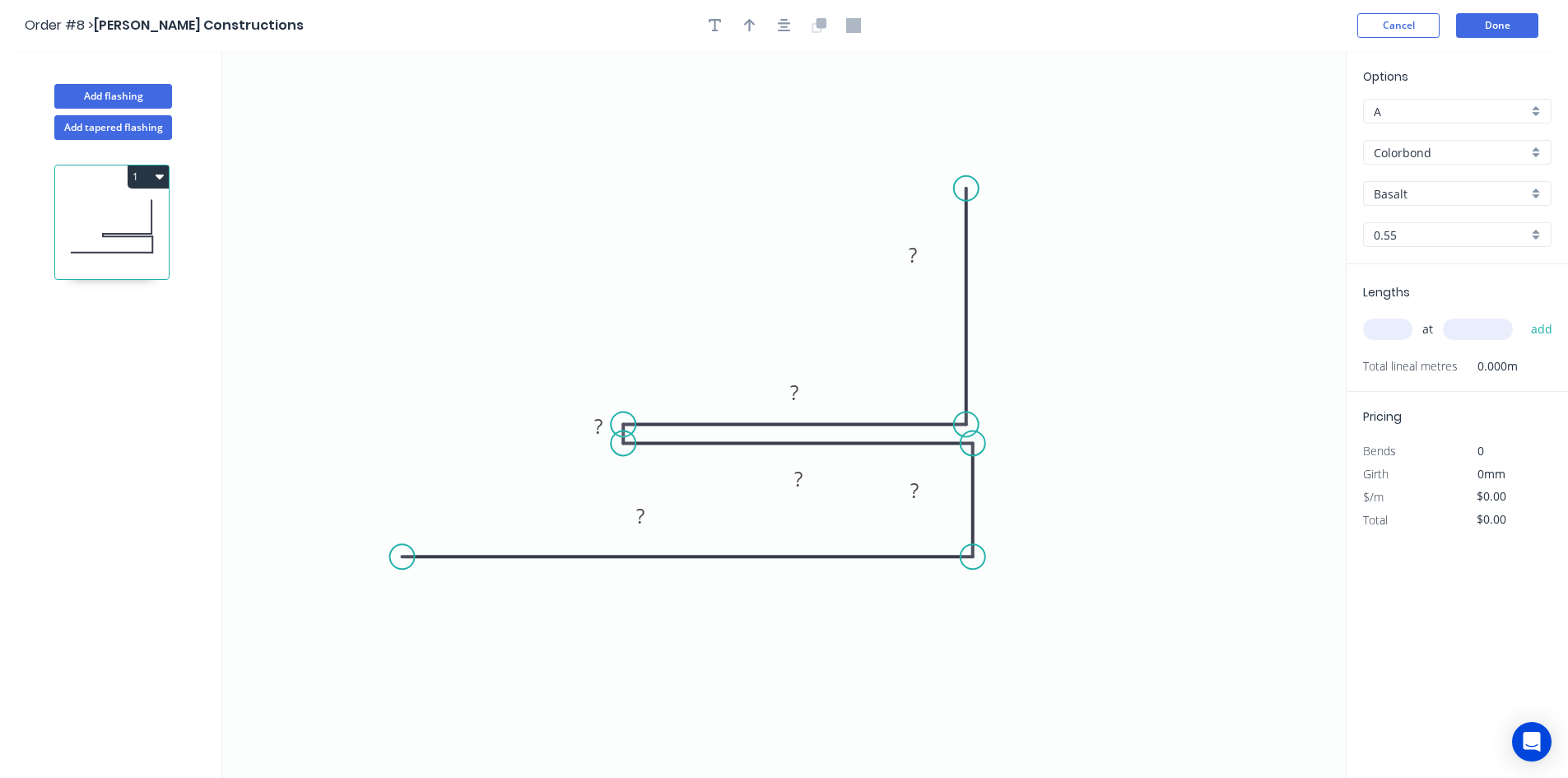
click at [978, 421] on circle at bounding box center [966, 424] width 25 height 25
click at [617, 437] on div "Hide measurement" at bounding box center [682, 447] width 165 height 34
click at [923, 253] on rect at bounding box center [913, 256] width 33 height 23
type input "$14.62"
click at [740, 23] on button "button" at bounding box center [750, 25] width 25 height 25
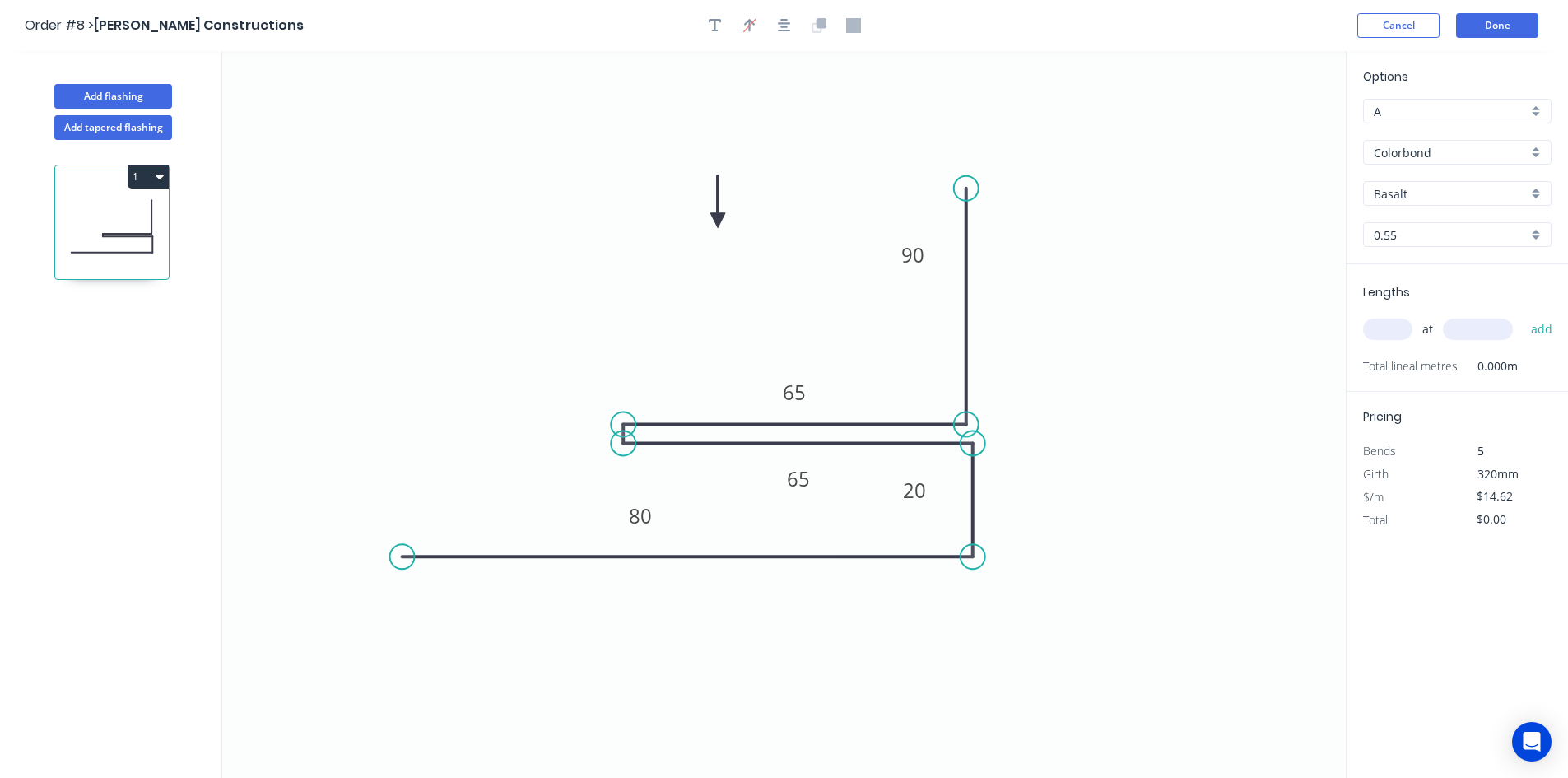
drag, startPoint x: 1264, startPoint y: 130, endPoint x: 718, endPoint y: 221, distance: 553.5
click at [718, 221] on icon at bounding box center [717, 202] width 14 height 53
click at [1416, 187] on input "Basalt" at bounding box center [1450, 193] width 154 height 17
click at [1439, 221] on div "Monument" at bounding box center [1456, 225] width 187 height 29
type input "Monument"
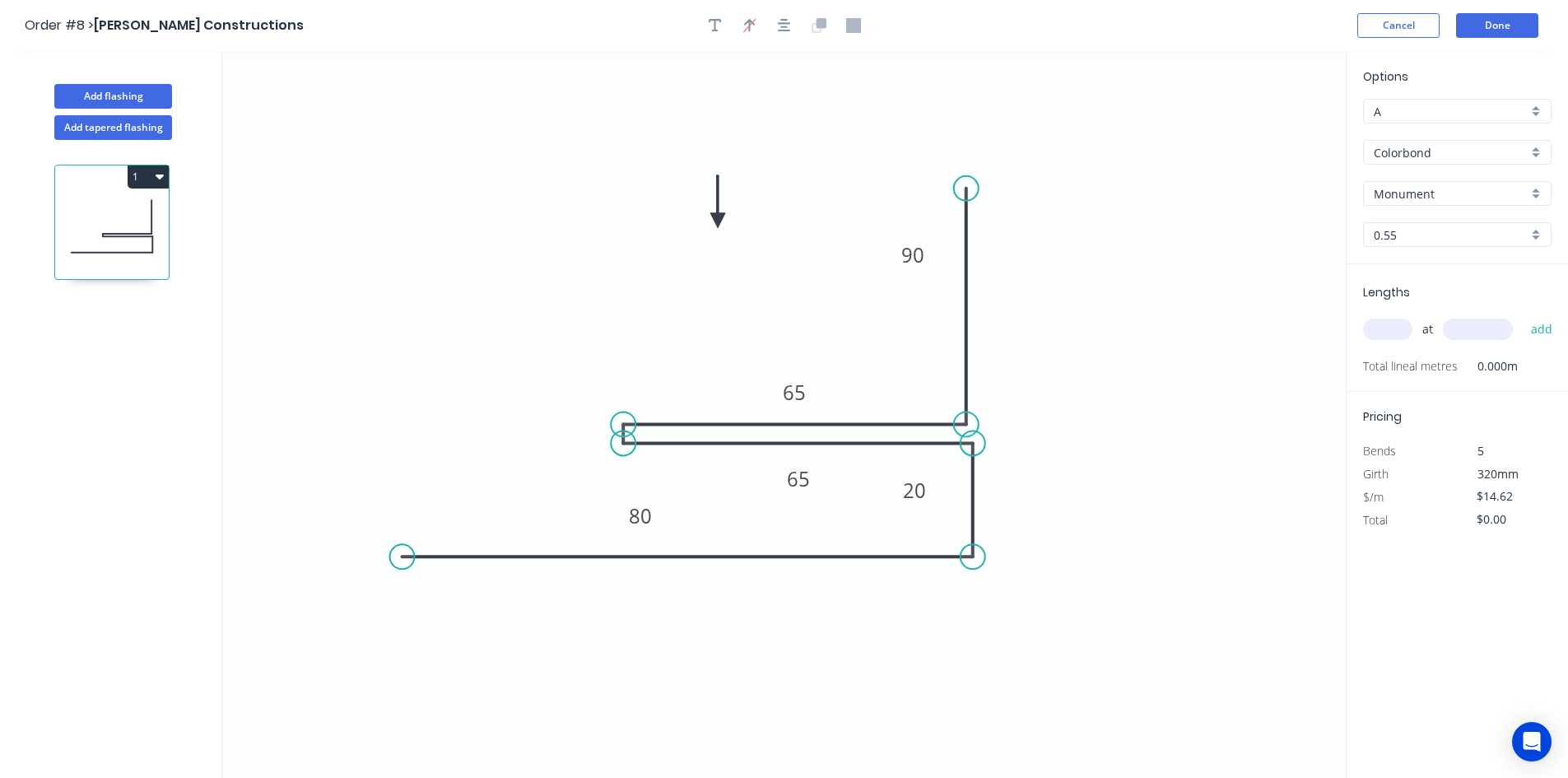
click at [1396, 331] on input "text" at bounding box center [1388, 329] width 49 height 21
type input "1"
type input "6000"
click at [1523, 315] on button "add" at bounding box center [1542, 329] width 38 height 28
type input "$87.72"
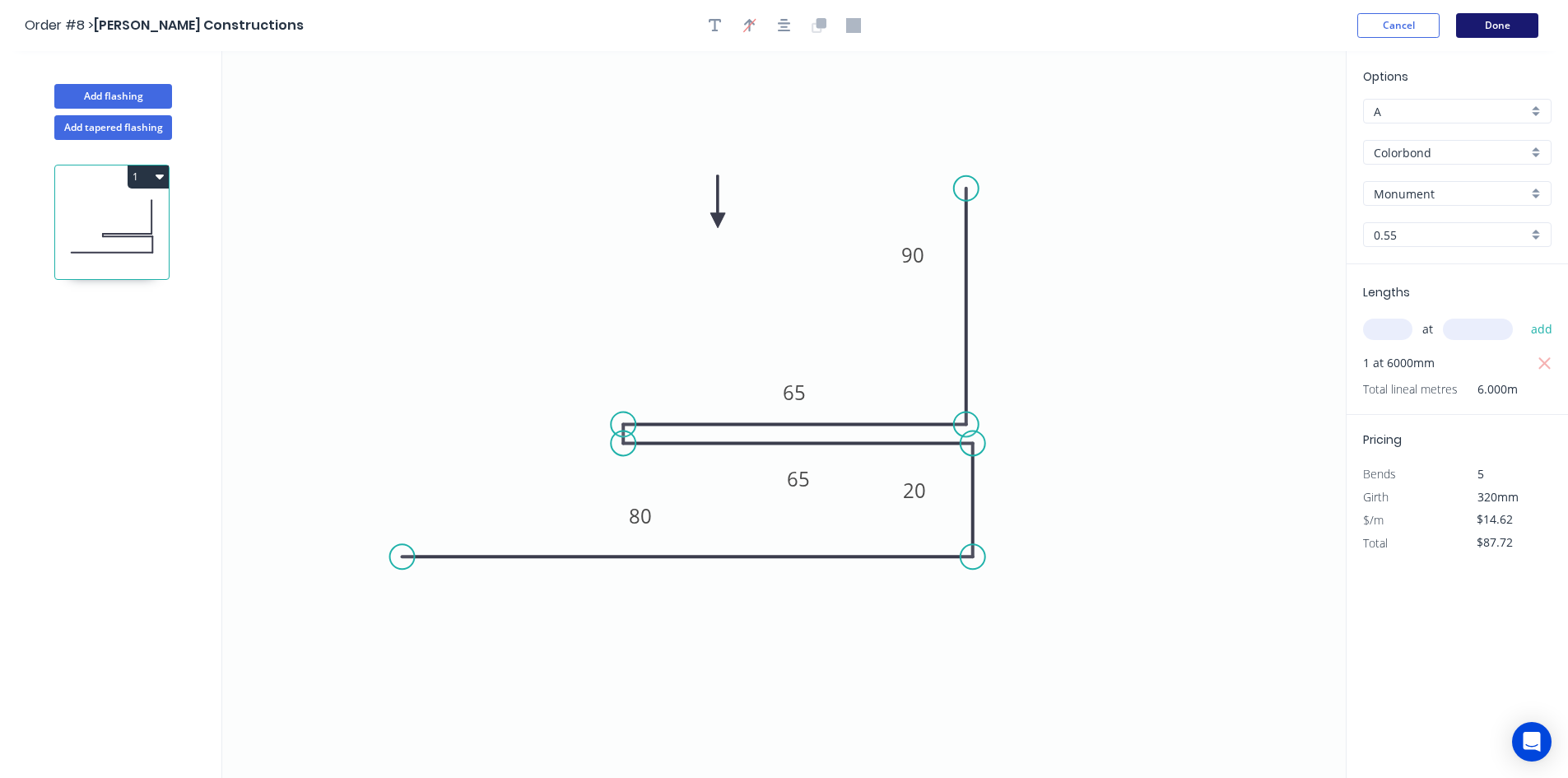
click at [1483, 28] on button "Done" at bounding box center [1497, 25] width 83 height 25
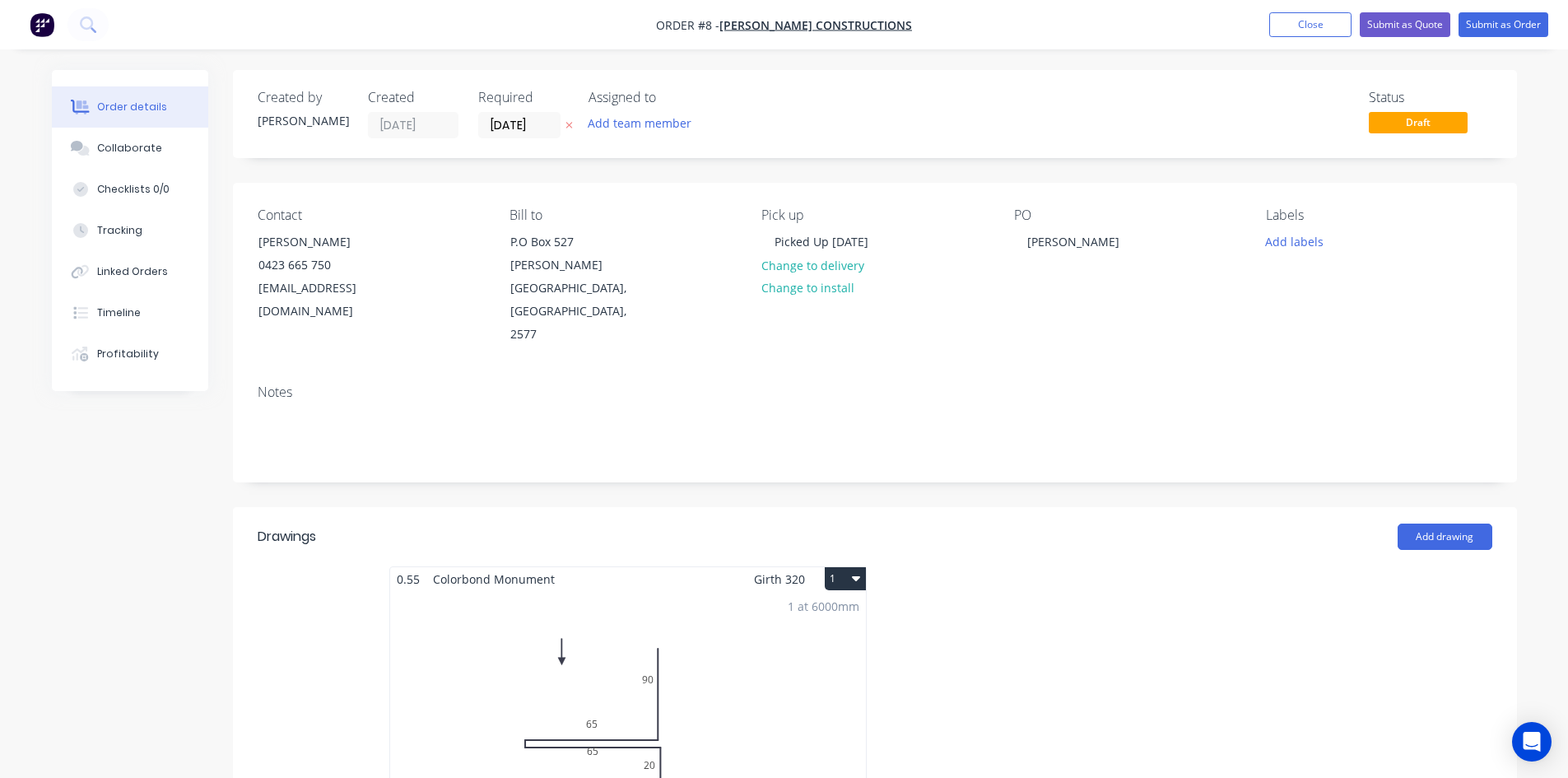
click at [700, 591] on div "1 at 6000mm Total lm $/M Total 6m $14.62 $87.72" at bounding box center [628, 717] width 476 height 251
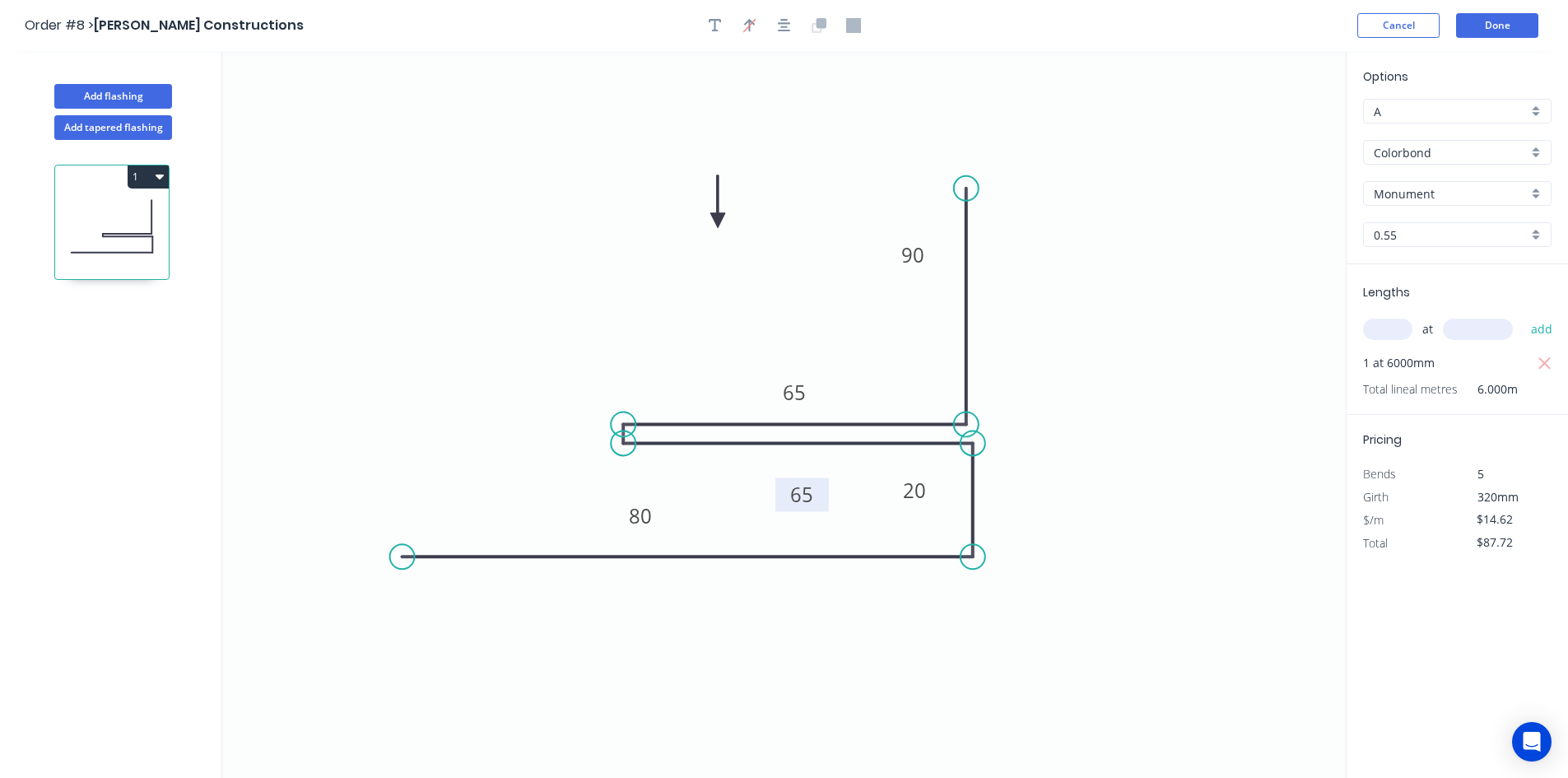
drag, startPoint x: 824, startPoint y: 470, endPoint x: 827, endPoint y: 486, distance: 16.3
click at [827, 486] on rect at bounding box center [801, 495] width 54 height 34
click at [1519, 28] on button "Done" at bounding box center [1497, 25] width 83 height 25
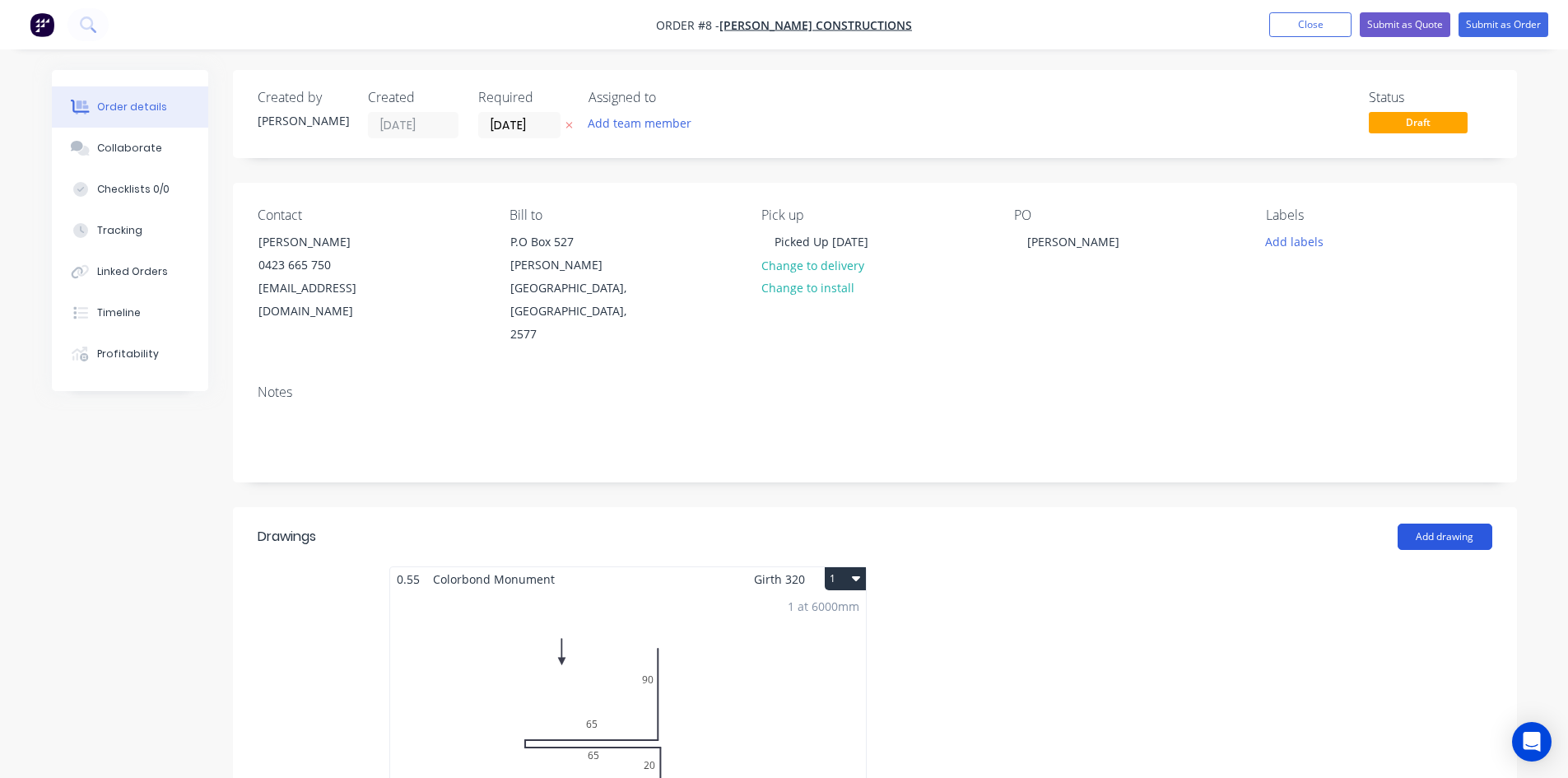
click at [1435, 524] on button "Add drawing" at bounding box center [1445, 537] width 95 height 26
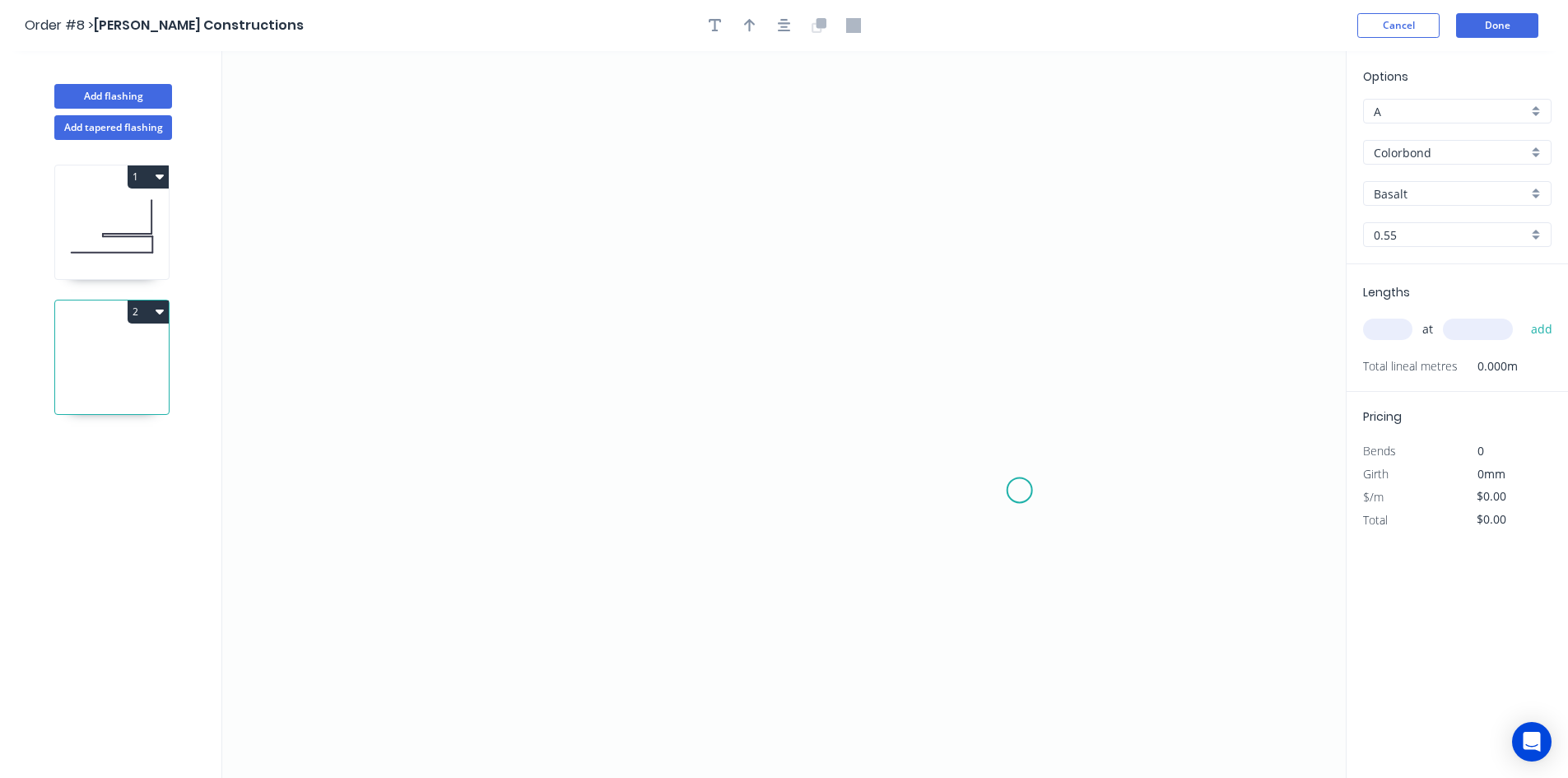
click at [1019, 491] on icon "0" at bounding box center [784, 414] width 1123 height 727
click at [1030, 233] on icon "0" at bounding box center [784, 414] width 1123 height 727
click at [446, 214] on icon "0 ?" at bounding box center [784, 414] width 1123 height 727
click at [447, 252] on icon "0 ? ?" at bounding box center [784, 414] width 1123 height 727
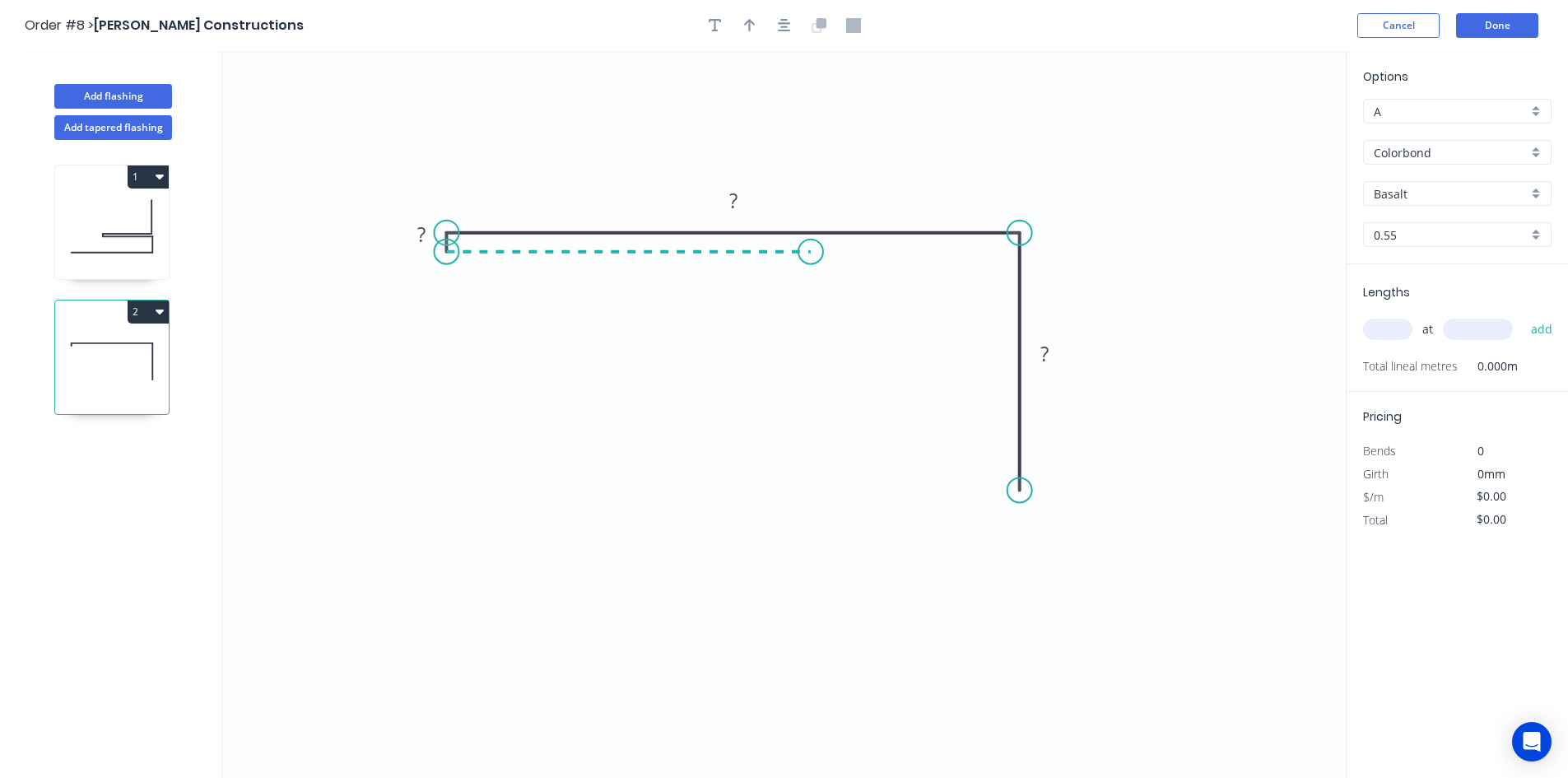
click at [812, 277] on icon "0 ? ? ?" at bounding box center [784, 414] width 1123 height 727
click at [811, 393] on icon "0 ? ? ? ?" at bounding box center [784, 414] width 1123 height 727
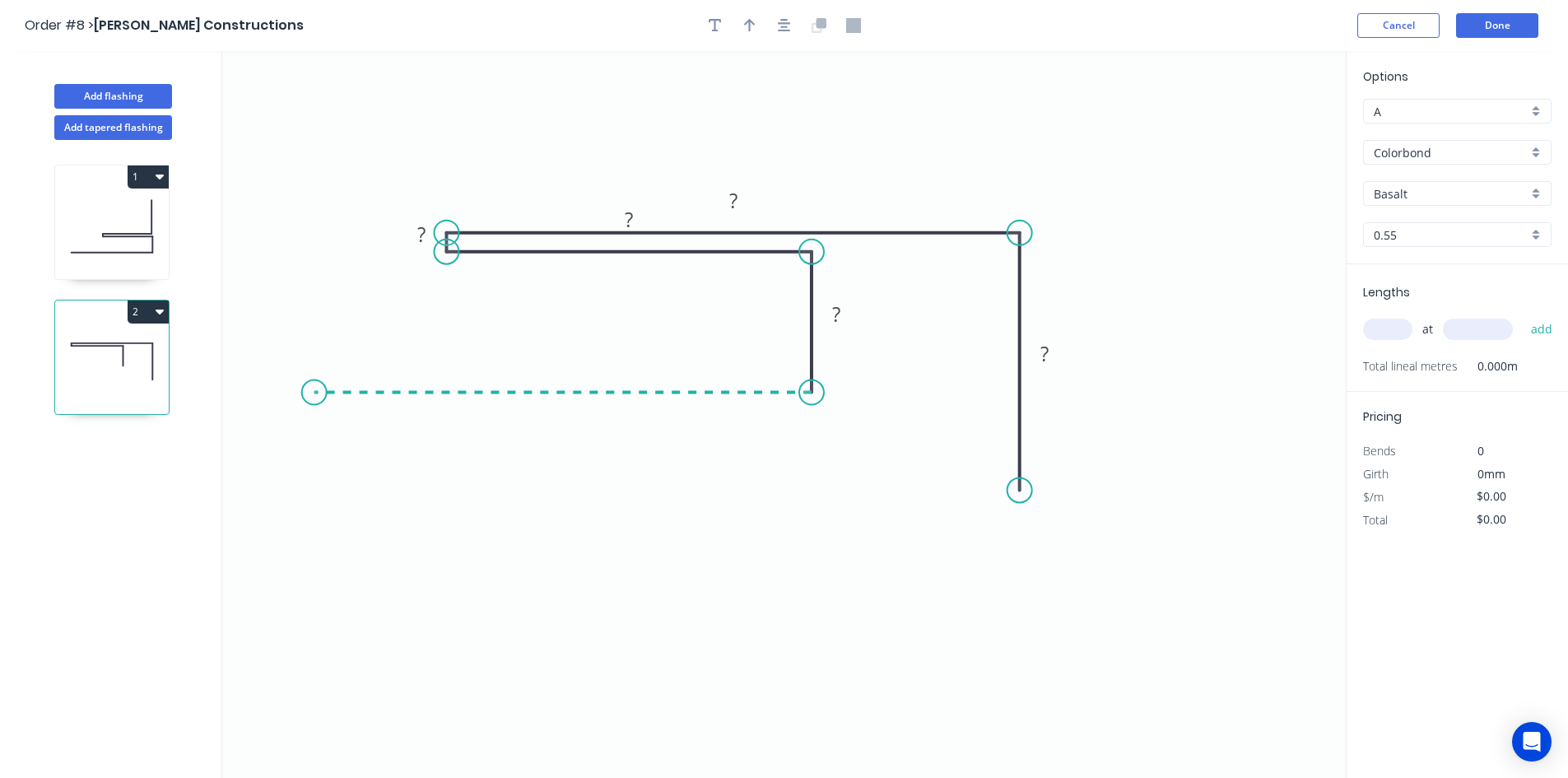
click at [313, 360] on icon "0 ? ? ? ? ?" at bounding box center [784, 414] width 1123 height 727
click at [313, 360] on icon "0 ? ? ? ? ? ?" at bounding box center [784, 414] width 1123 height 727
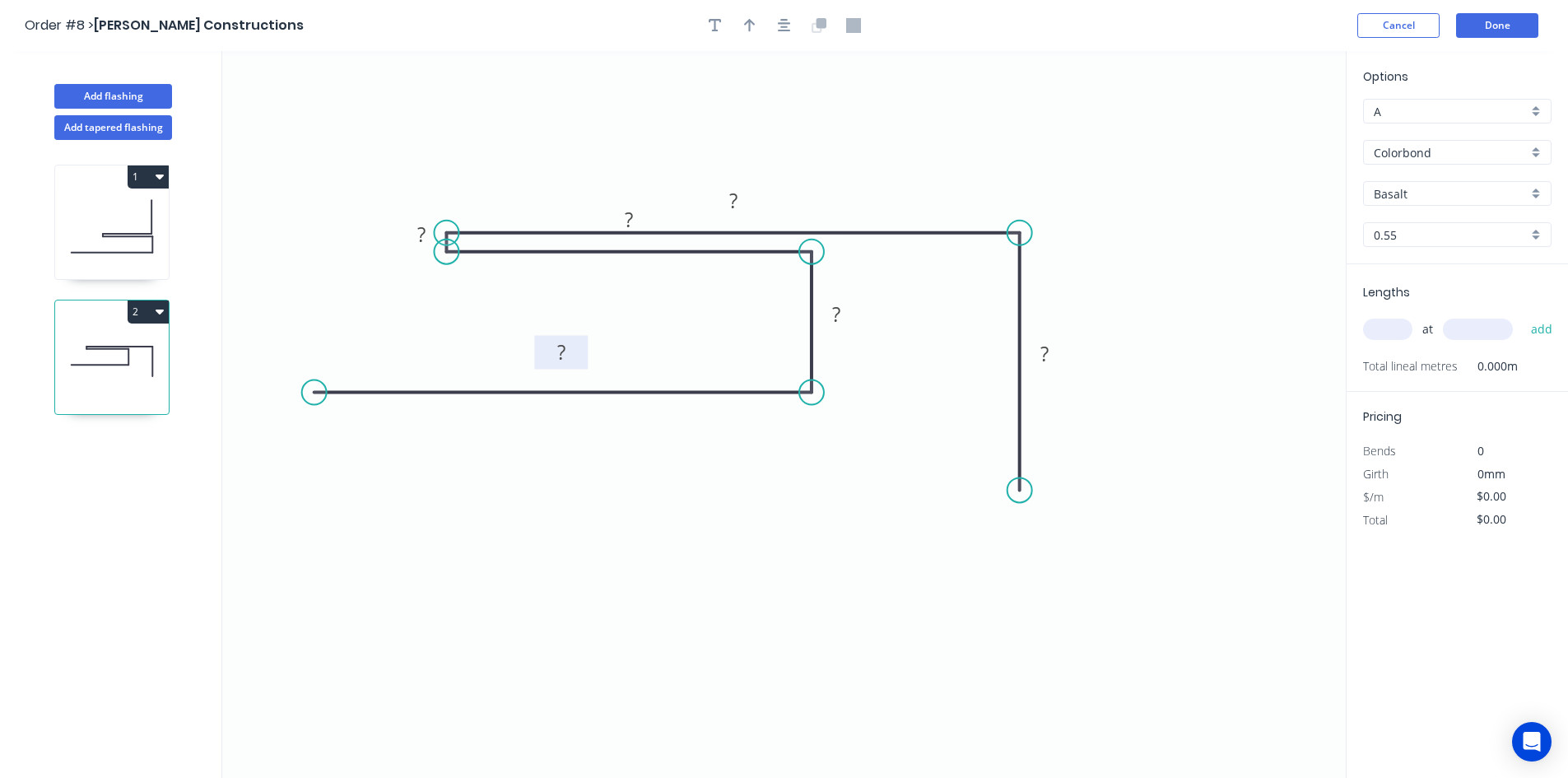
drag, startPoint x: 589, startPoint y: 412, endPoint x: 587, endPoint y: 356, distance: 56.0
click at [587, 356] on rect at bounding box center [560, 353] width 54 height 34
drag, startPoint x: 859, startPoint y: 308, endPoint x: 779, endPoint y: 307, distance: 80.0
click at [779, 307] on rect at bounding box center [756, 313] width 54 height 34
click at [1035, 540] on div "Crush & Fold" at bounding box center [1103, 549] width 165 height 34
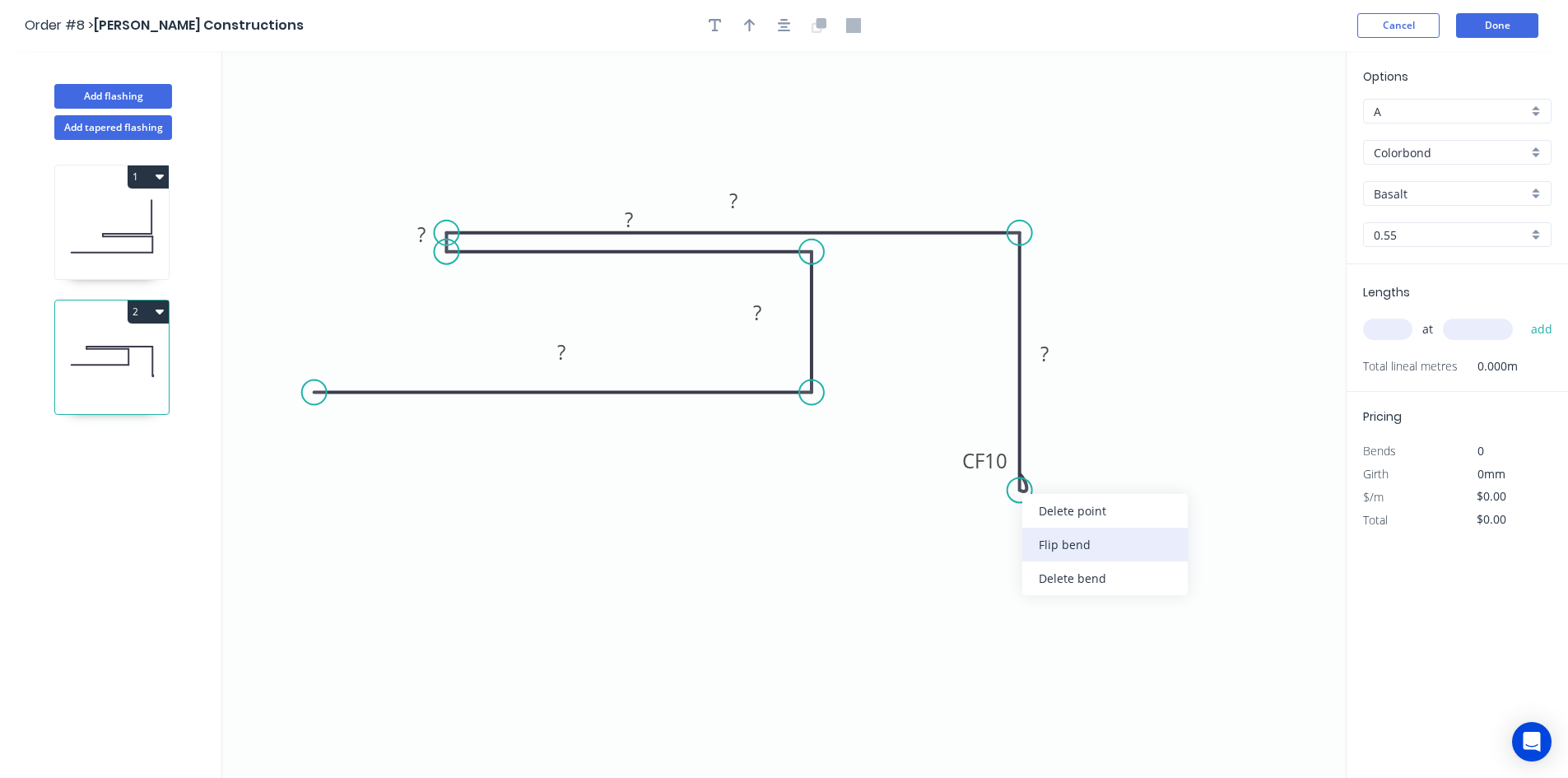
click at [1051, 545] on div "Flip bend" at bounding box center [1105, 545] width 165 height 34
drag, startPoint x: 1085, startPoint y: 450, endPoint x: 947, endPoint y: 477, distance: 140.6
click at [982, 473] on rect at bounding box center [955, 482] width 66 height 34
click at [439, 258] on div "Hide measurement" at bounding box center [495, 258] width 165 height 34
drag, startPoint x: 651, startPoint y: 205, endPoint x: 649, endPoint y: 285, distance: 80.0
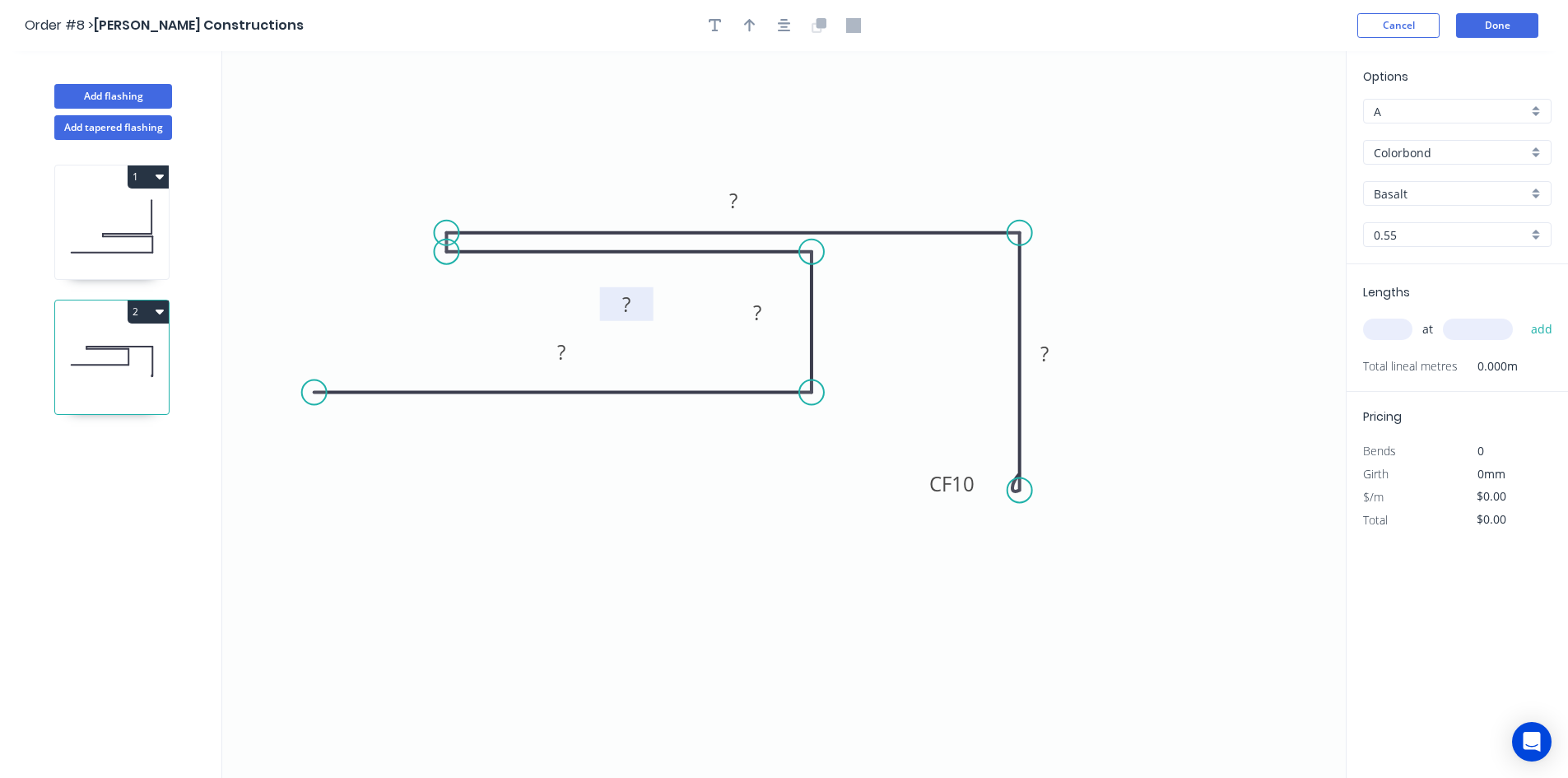
click at [649, 287] on rect at bounding box center [627, 304] width 54 height 34
click at [581, 345] on rect at bounding box center [560, 353] width 54 height 34
click at [572, 349] on rect at bounding box center [561, 354] width 33 height 23
type input "$14.48"
click at [744, 34] on button "button" at bounding box center [750, 25] width 25 height 25
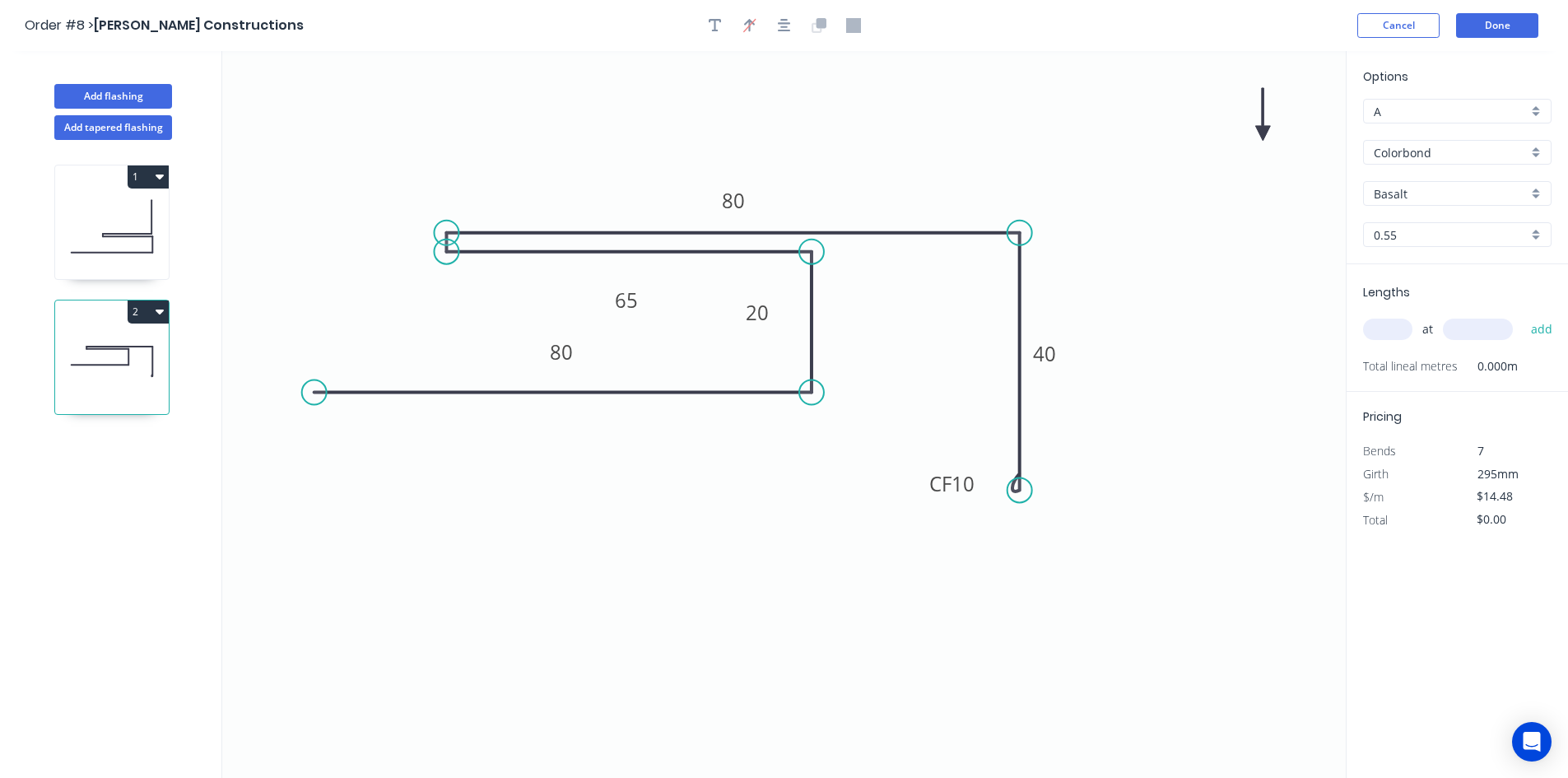
click at [1261, 134] on icon at bounding box center [1262, 114] width 14 height 53
drag, startPoint x: 1263, startPoint y: 132, endPoint x: 1241, endPoint y: 161, distance: 36.4
click at [1100, 172] on icon at bounding box center [1115, 159] width 48 height 48
click at [1476, 194] on input "Basalt" at bounding box center [1450, 193] width 154 height 17
click at [1454, 233] on div "Monument" at bounding box center [1456, 225] width 187 height 29
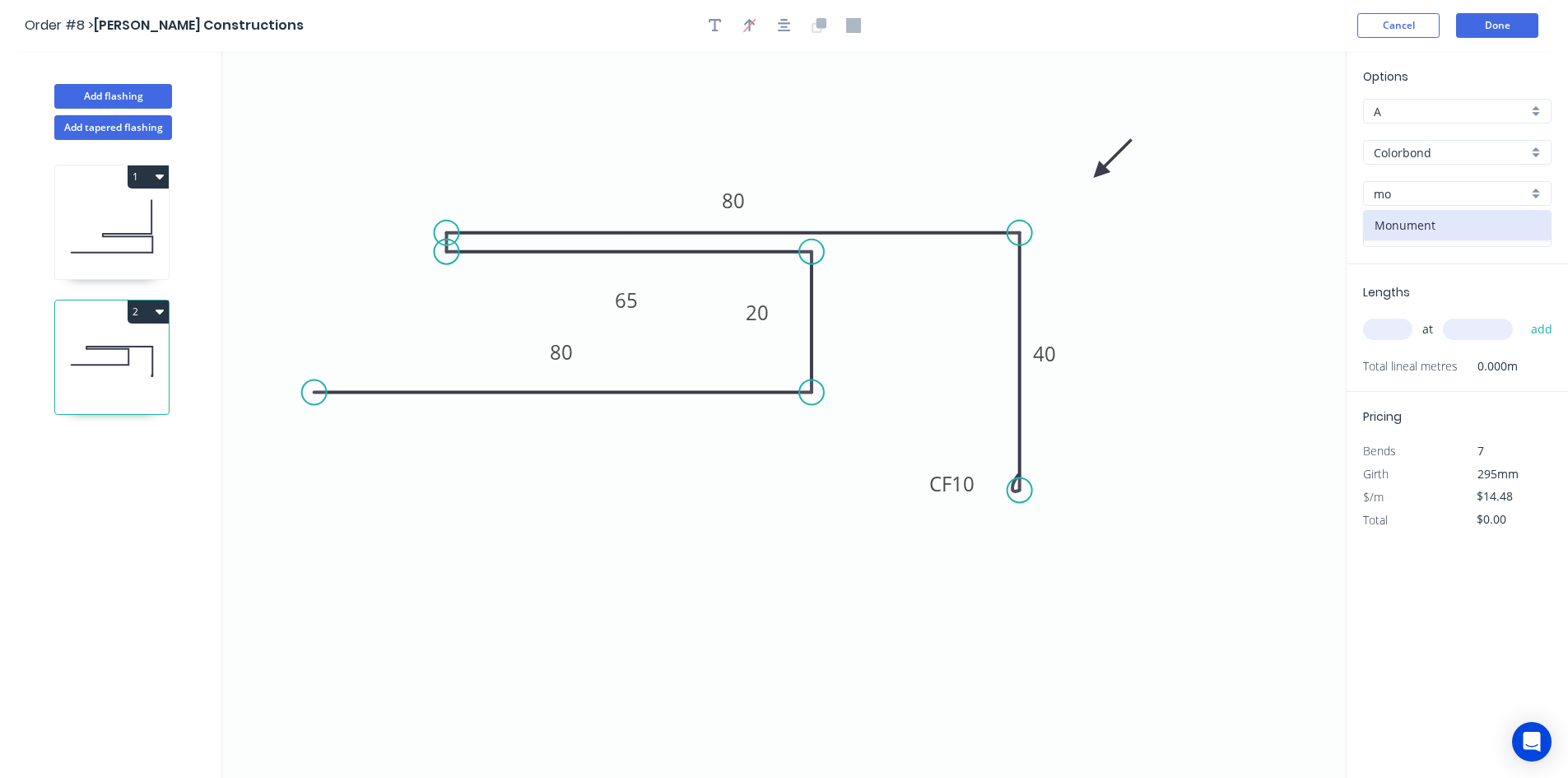
type input "Monument"
click at [1404, 328] on input "text" at bounding box center [1388, 329] width 49 height 21
type input "3"
type input "3300"
click at [1523, 315] on button "add" at bounding box center [1542, 329] width 38 height 28
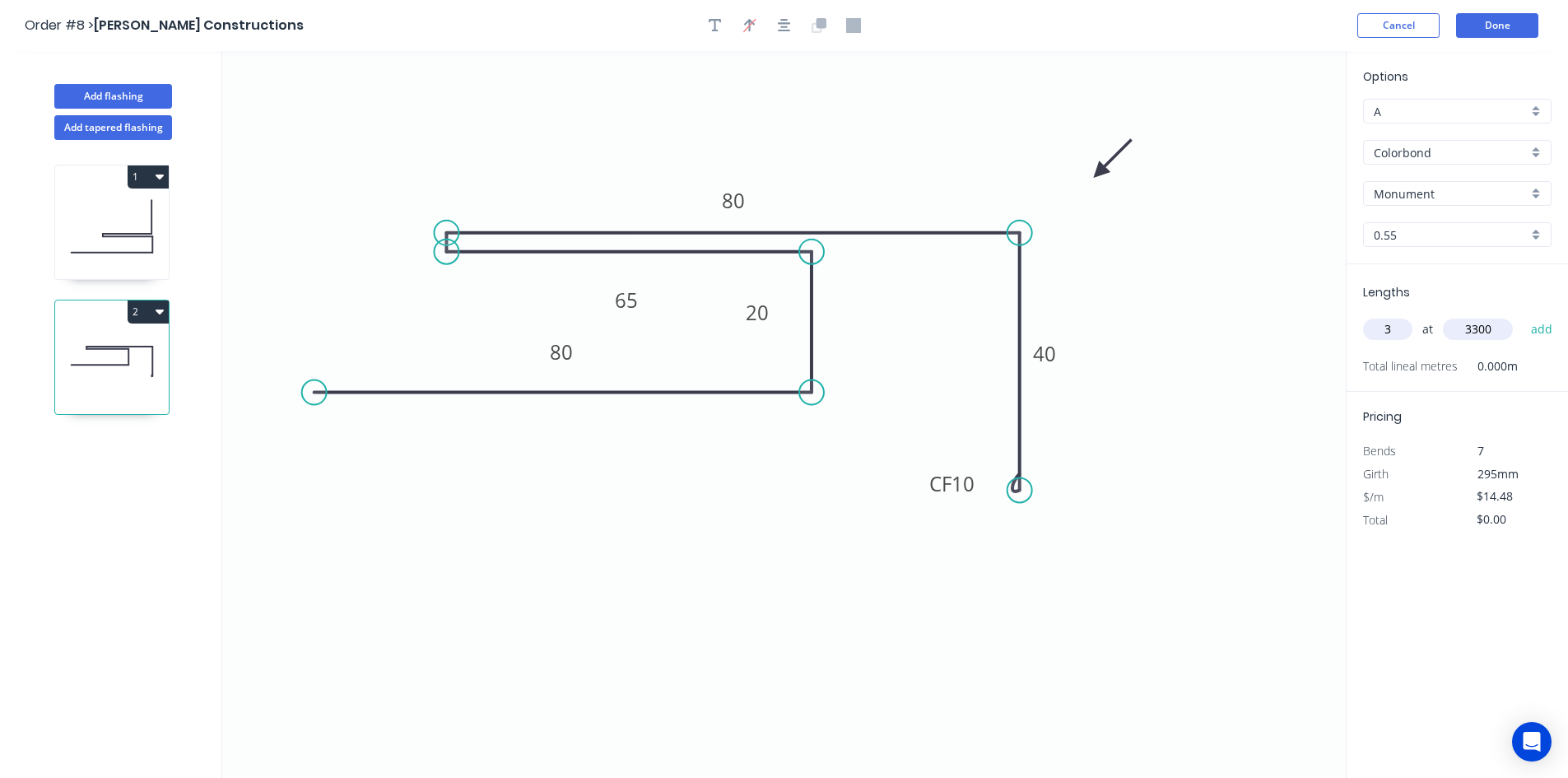
type input "$143.35"
click at [1504, 33] on button "Done" at bounding box center [1497, 25] width 83 height 25
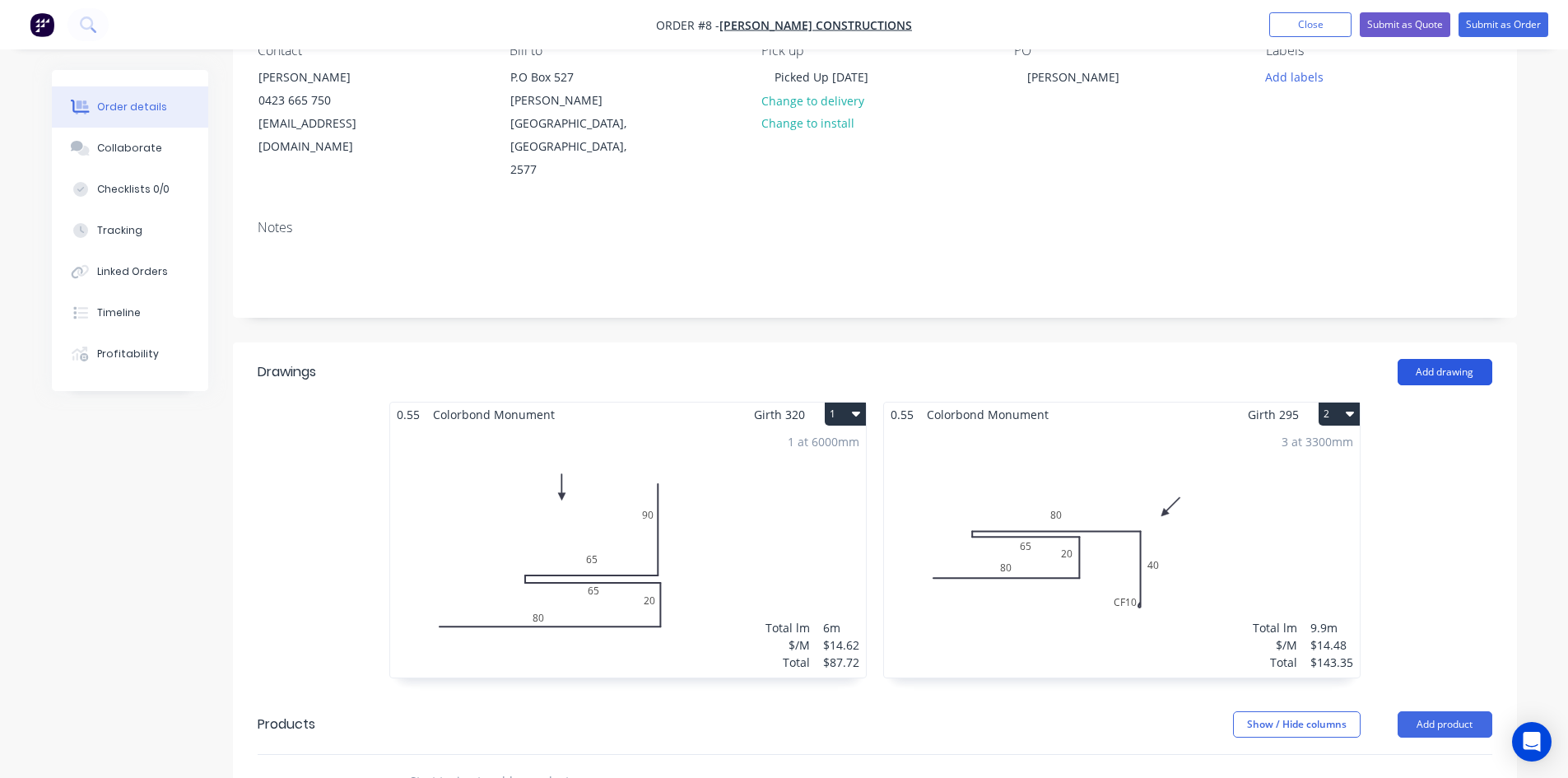
click at [1447, 359] on button "Add drawing" at bounding box center [1445, 372] width 95 height 26
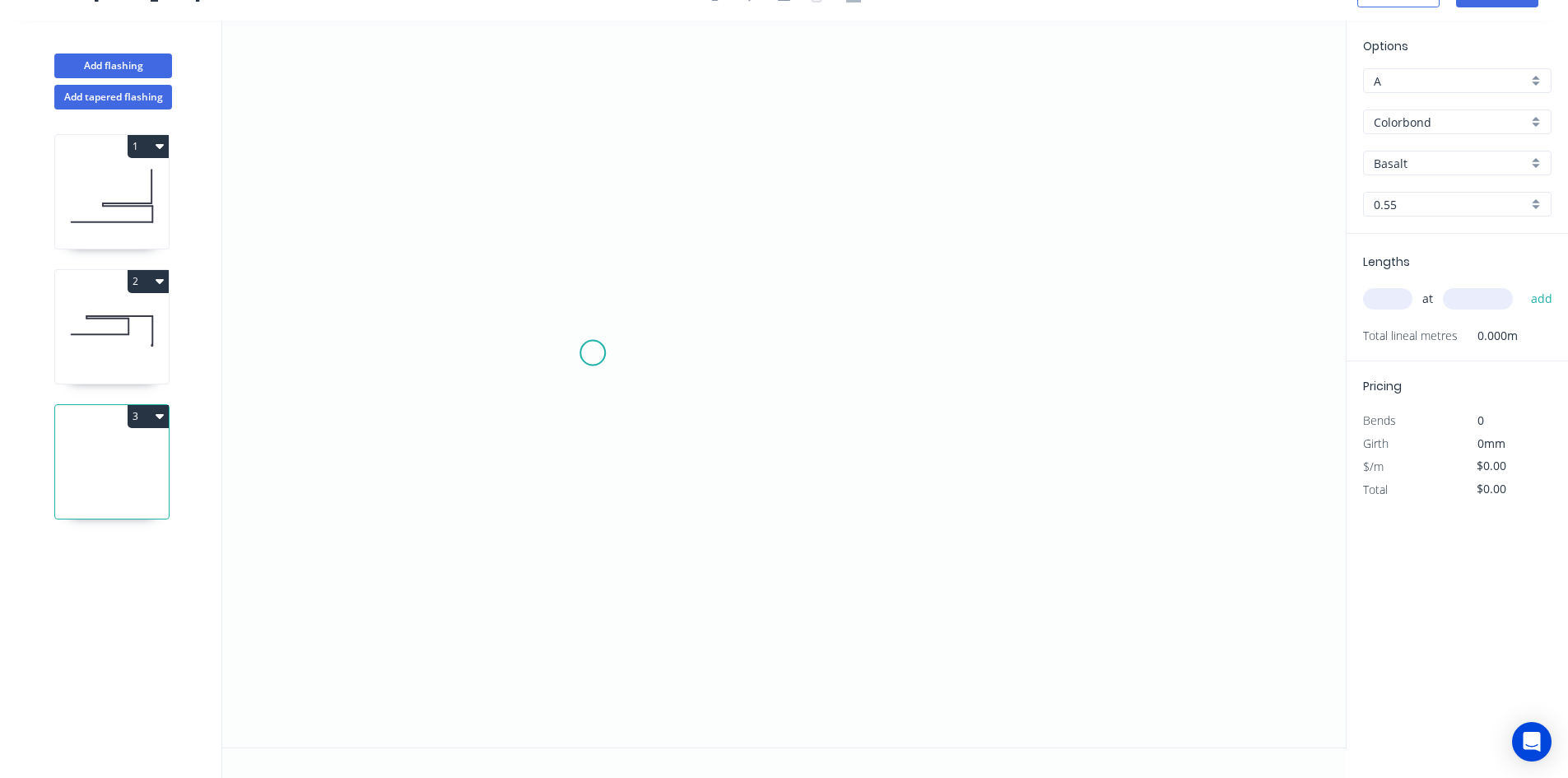
click at [593, 354] on icon "0" at bounding box center [784, 383] width 1123 height 727
click at [601, 170] on icon "0" at bounding box center [784, 383] width 1123 height 727
click at [856, 177] on icon "0 ?" at bounding box center [784, 383] width 1123 height 727
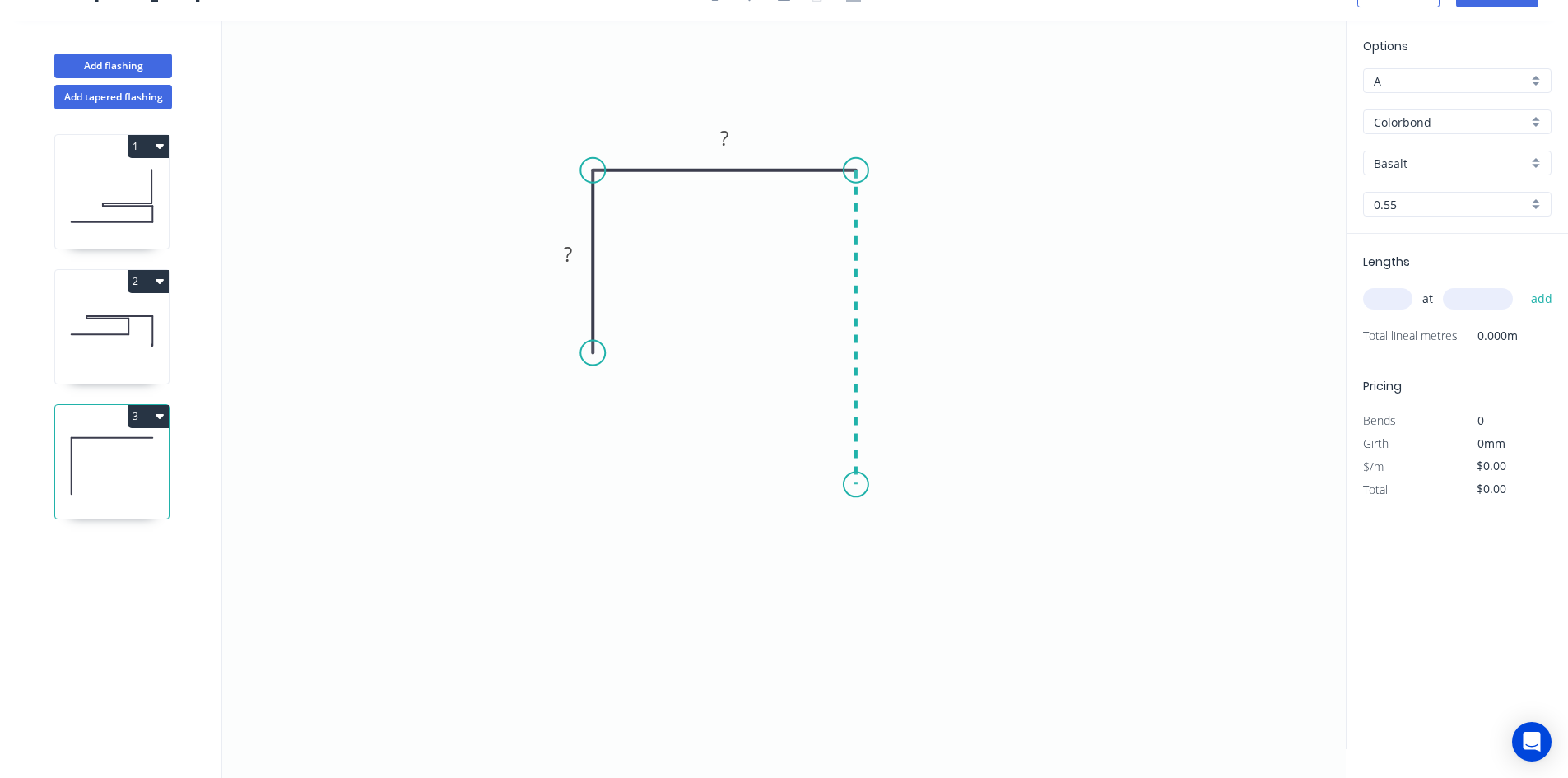
click at [845, 485] on icon "0 ? ?" at bounding box center [784, 383] width 1123 height 727
click at [845, 485] on circle at bounding box center [856, 484] width 25 height 25
click at [865, 528] on div "Crush & Fold" at bounding box center [930, 540] width 165 height 34
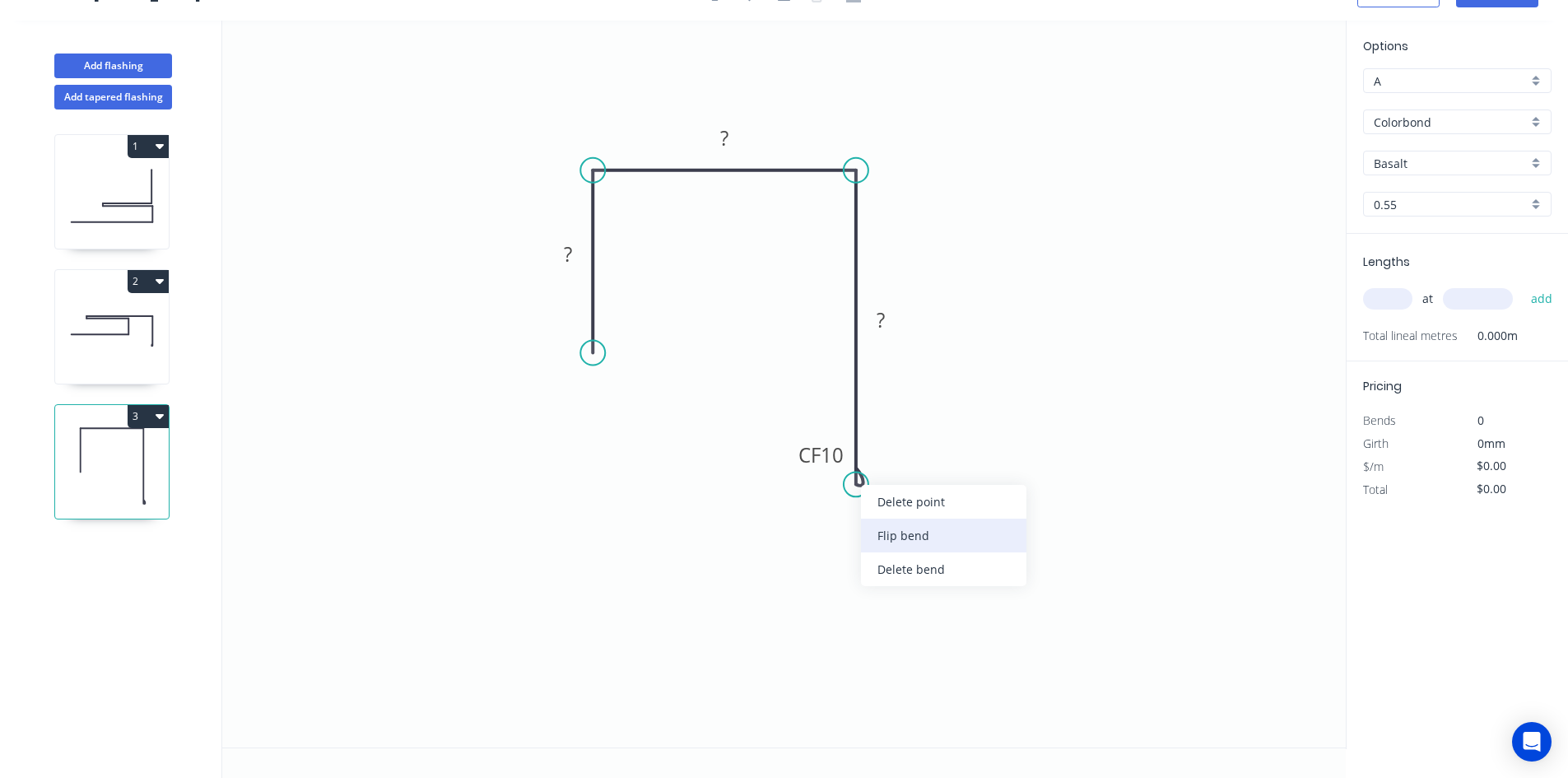
click at [880, 531] on div "Flip bend" at bounding box center [944, 536] width 165 height 34
drag, startPoint x: 921, startPoint y: 445, endPoint x: 804, endPoint y: 468, distance: 119.2
click at [804, 468] on rect at bounding box center [782, 475] width 66 height 34
drag, startPoint x: 593, startPoint y: 352, endPoint x: 595, endPoint y: 406, distance: 54.0
click at [595, 406] on circle at bounding box center [592, 406] width 25 height 25
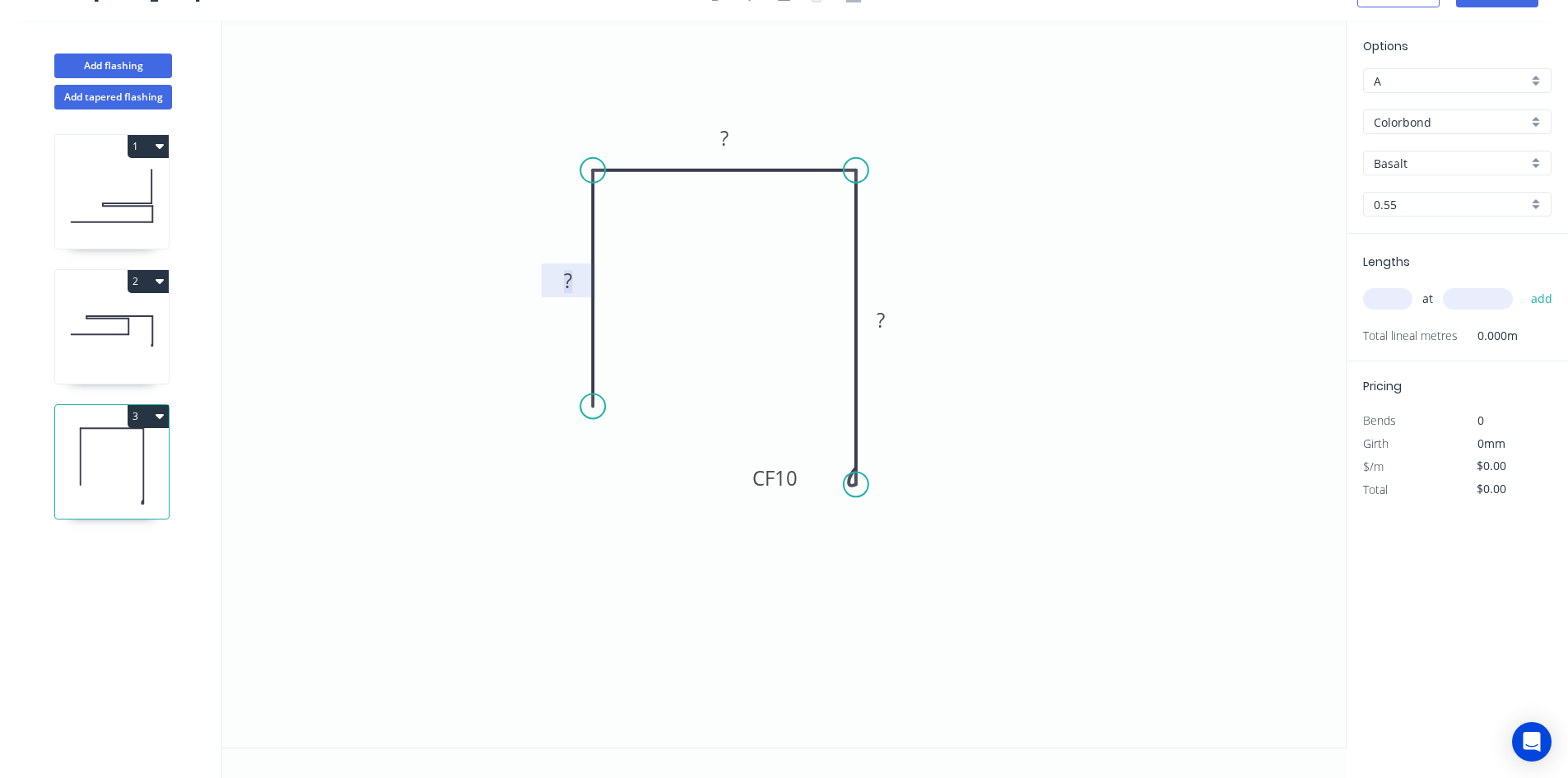
click at [573, 280] on rect at bounding box center [568, 281] width 33 height 23
type input "$7.78"
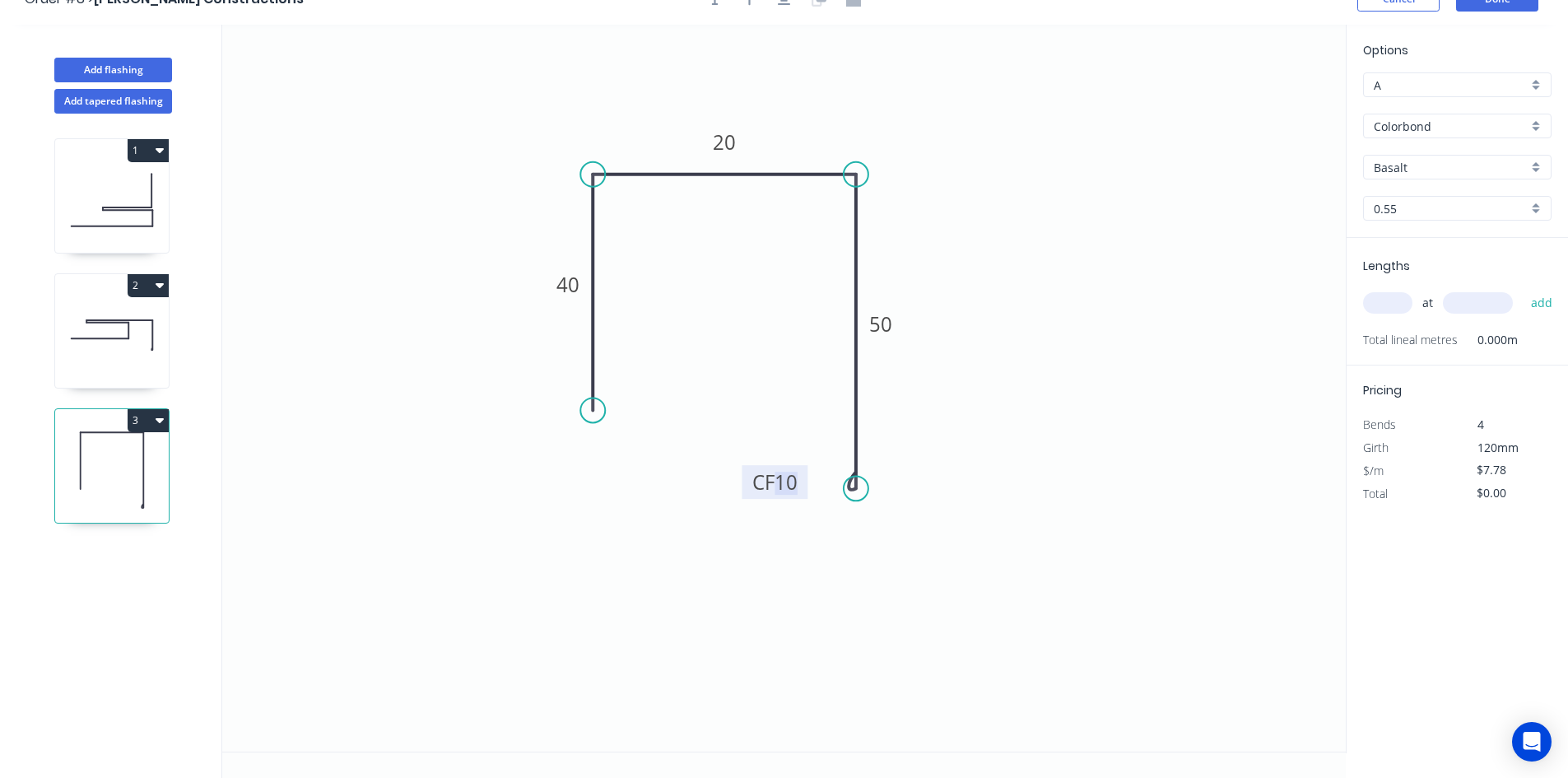
scroll to position [0, 0]
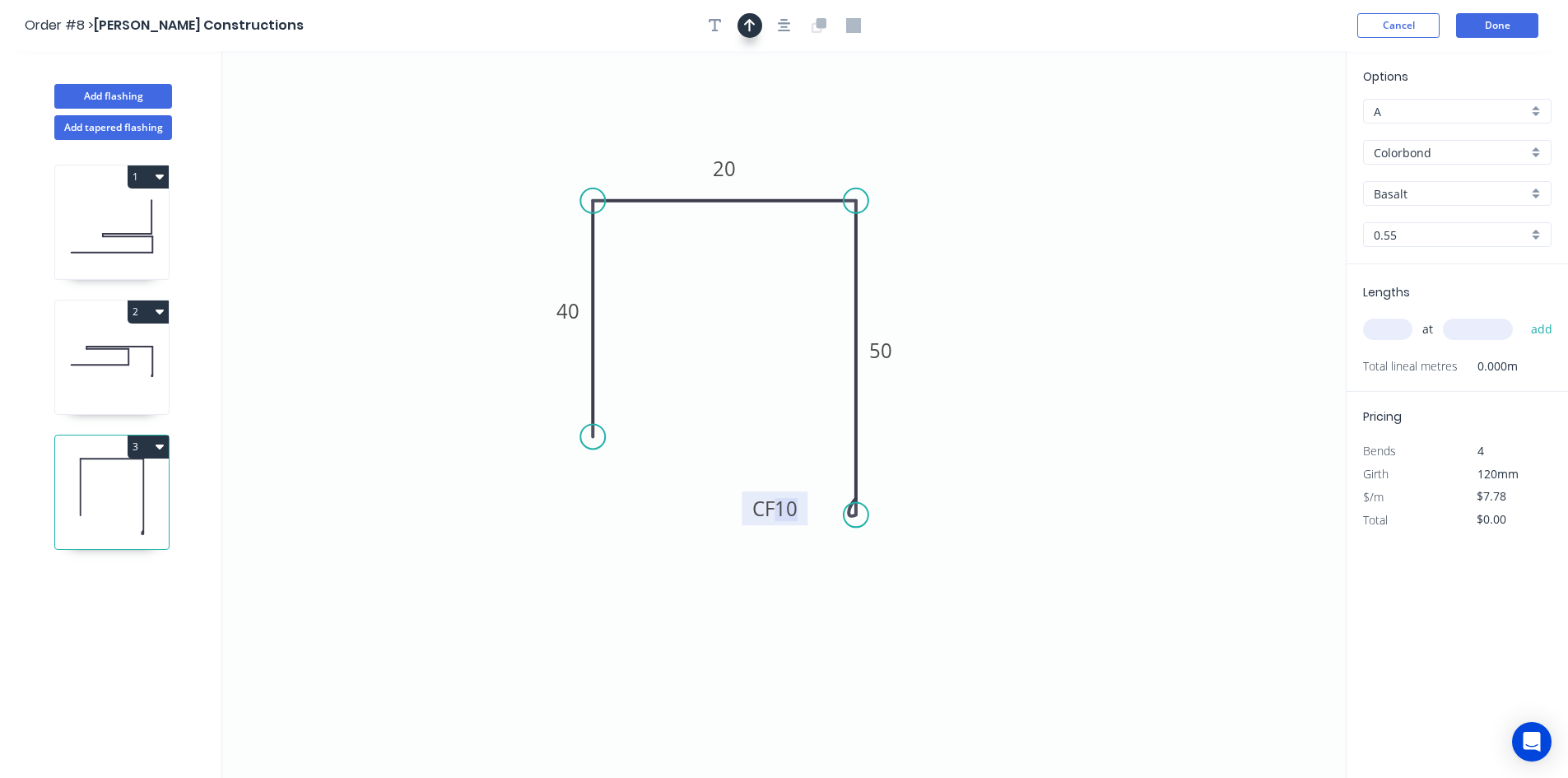
click at [750, 34] on button "button" at bounding box center [750, 25] width 25 height 25
click at [1267, 130] on icon at bounding box center [1262, 114] width 14 height 53
drag, startPoint x: 1266, startPoint y: 130, endPoint x: 994, endPoint y: 173, distance: 275.4
click at [994, 173] on icon at bounding box center [1007, 159] width 48 height 48
click at [1421, 198] on input "Basalt" at bounding box center [1450, 193] width 154 height 17
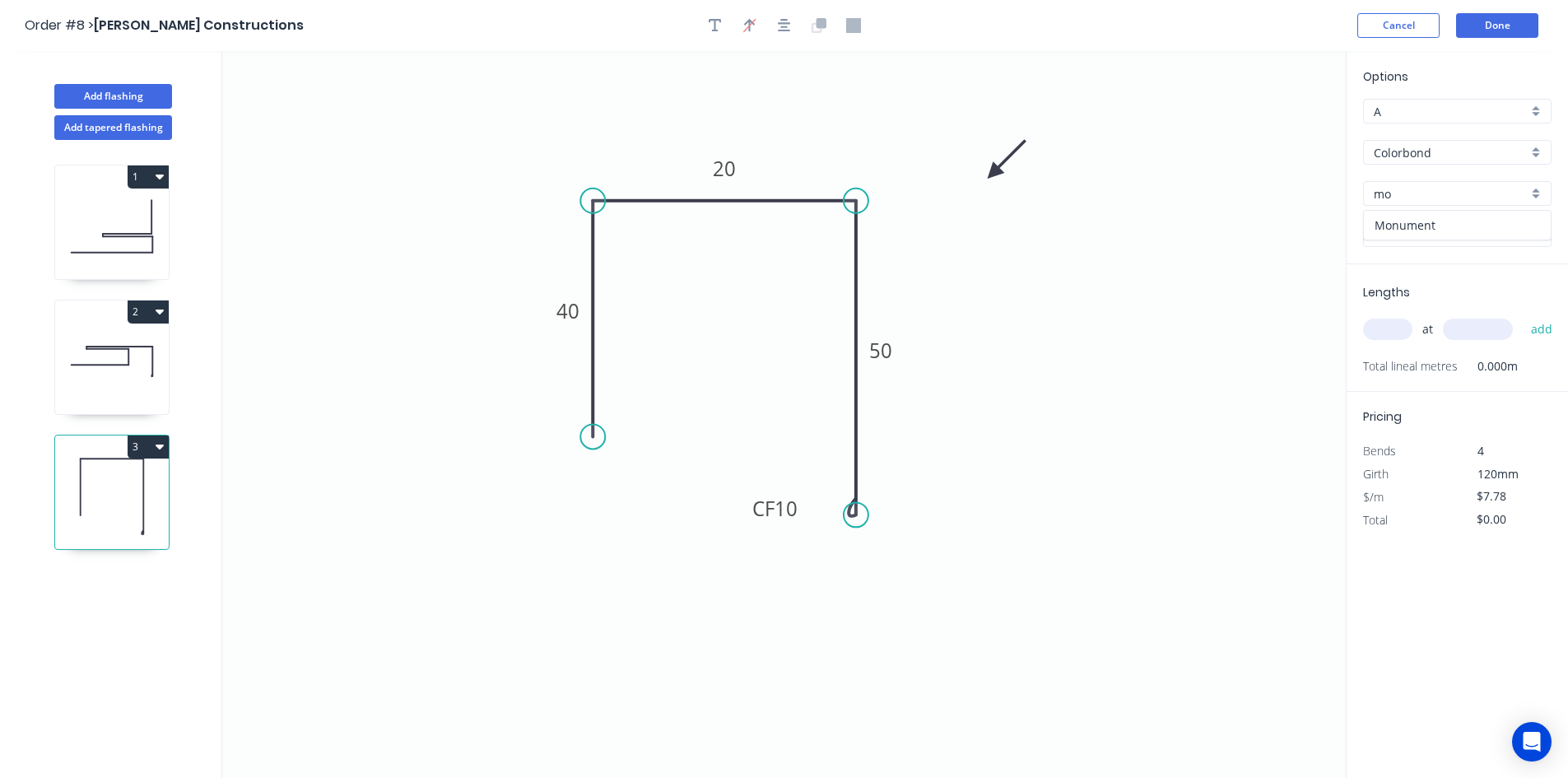
click at [1413, 230] on div "Monument" at bounding box center [1456, 225] width 187 height 29
type input "Monument"
click at [1381, 334] on input "text" at bounding box center [1388, 329] width 49 height 21
type input "2"
type input "3000"
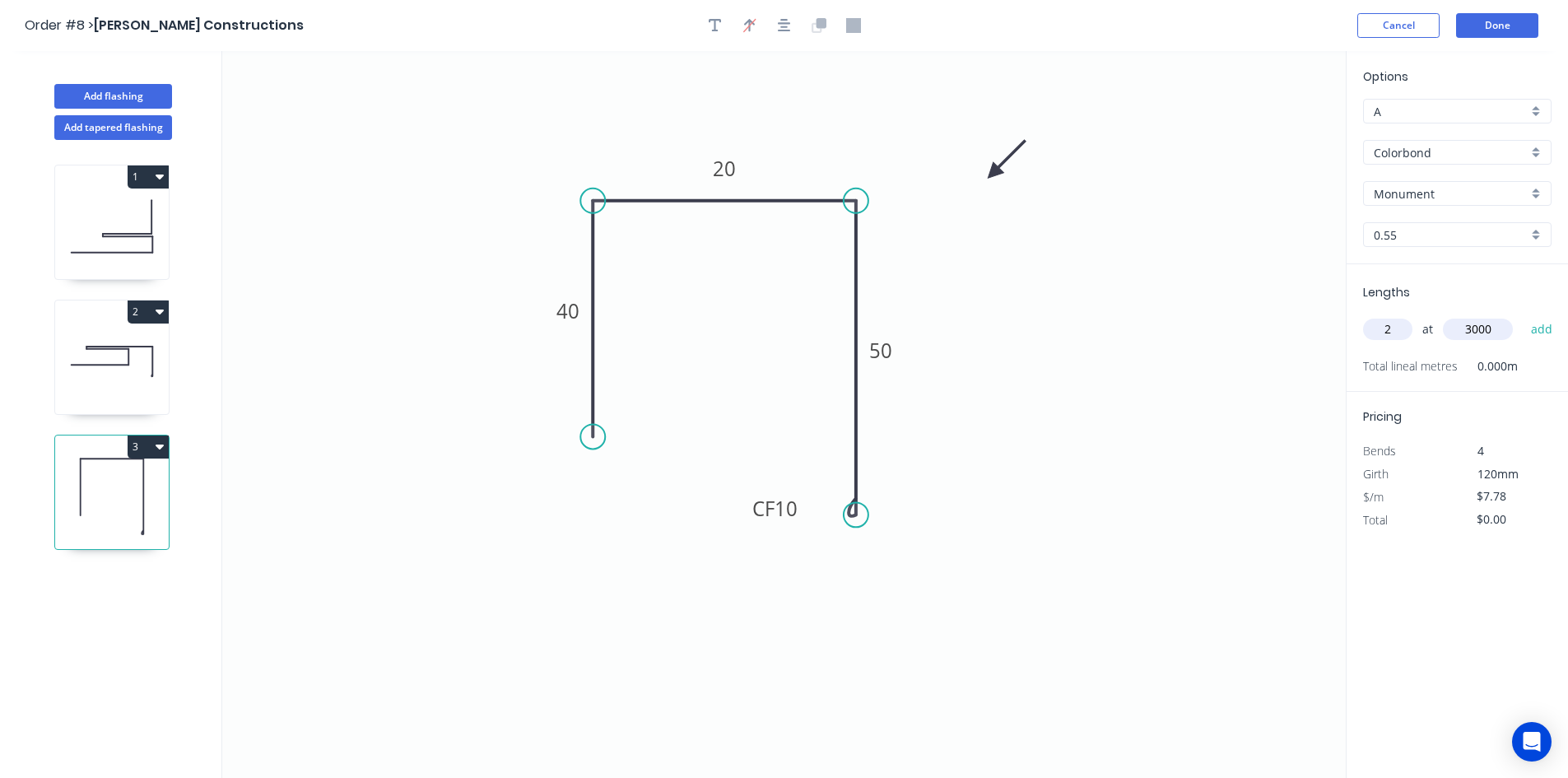
click at [1523, 315] on button "add" at bounding box center [1542, 329] width 38 height 28
type input "$46.68"
click at [1497, 37] on button "Done" at bounding box center [1497, 25] width 83 height 25
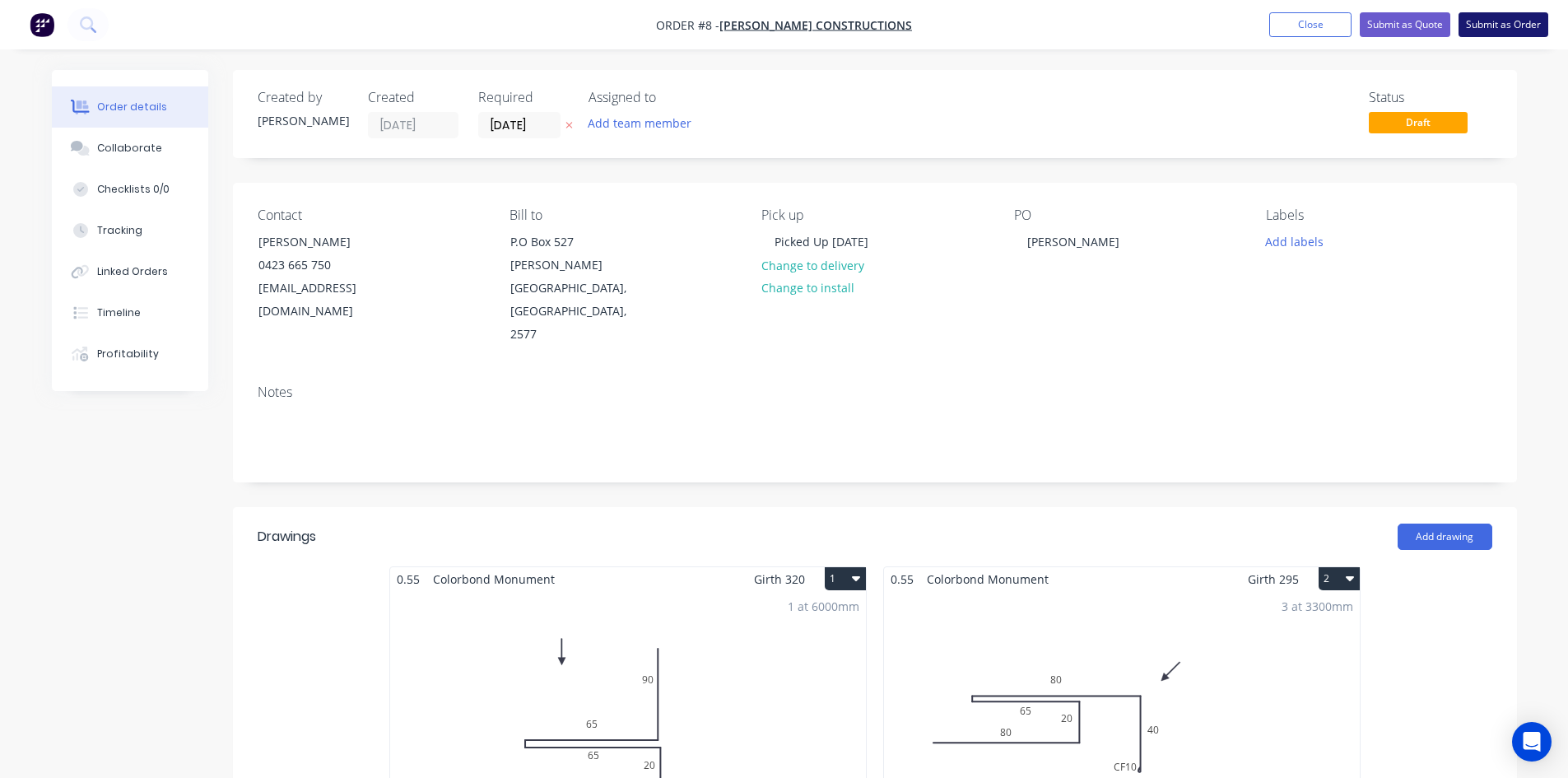
click at [1496, 34] on button "Submit as Order" at bounding box center [1503, 24] width 89 height 25
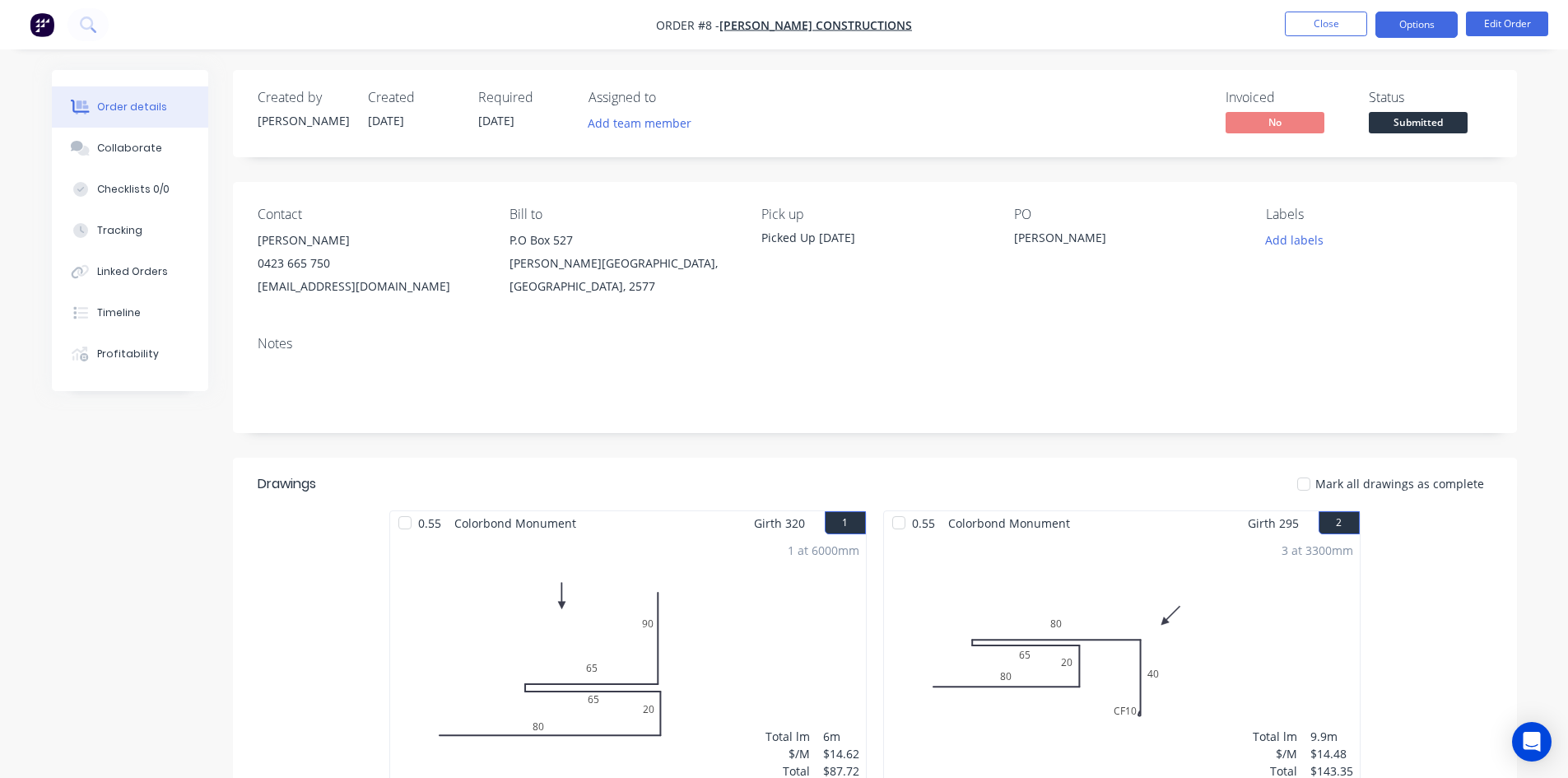
click at [1427, 26] on button "Options" at bounding box center [1416, 25] width 83 height 26
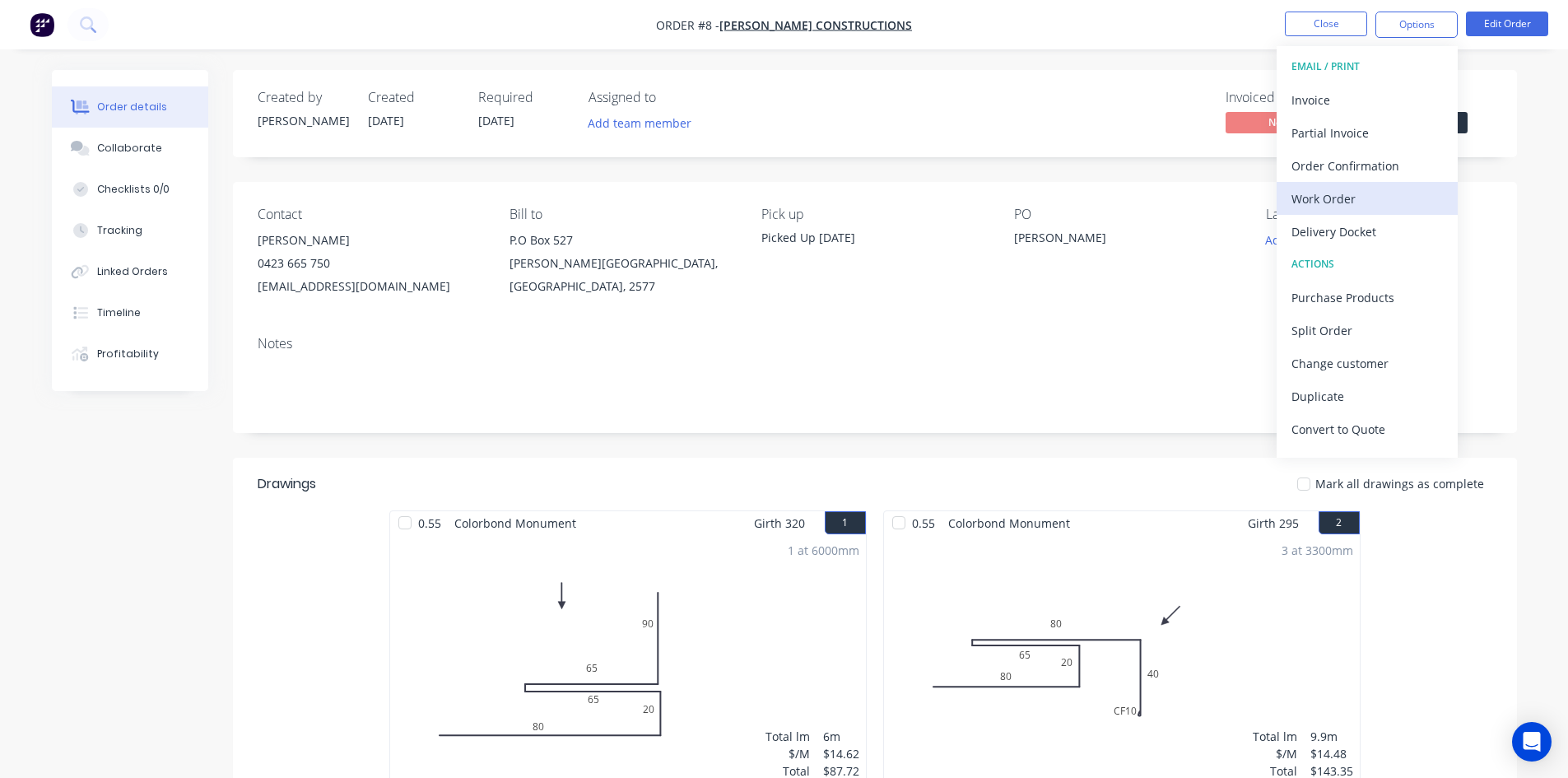
click at [1366, 195] on div "Work Order" at bounding box center [1367, 199] width 152 height 24
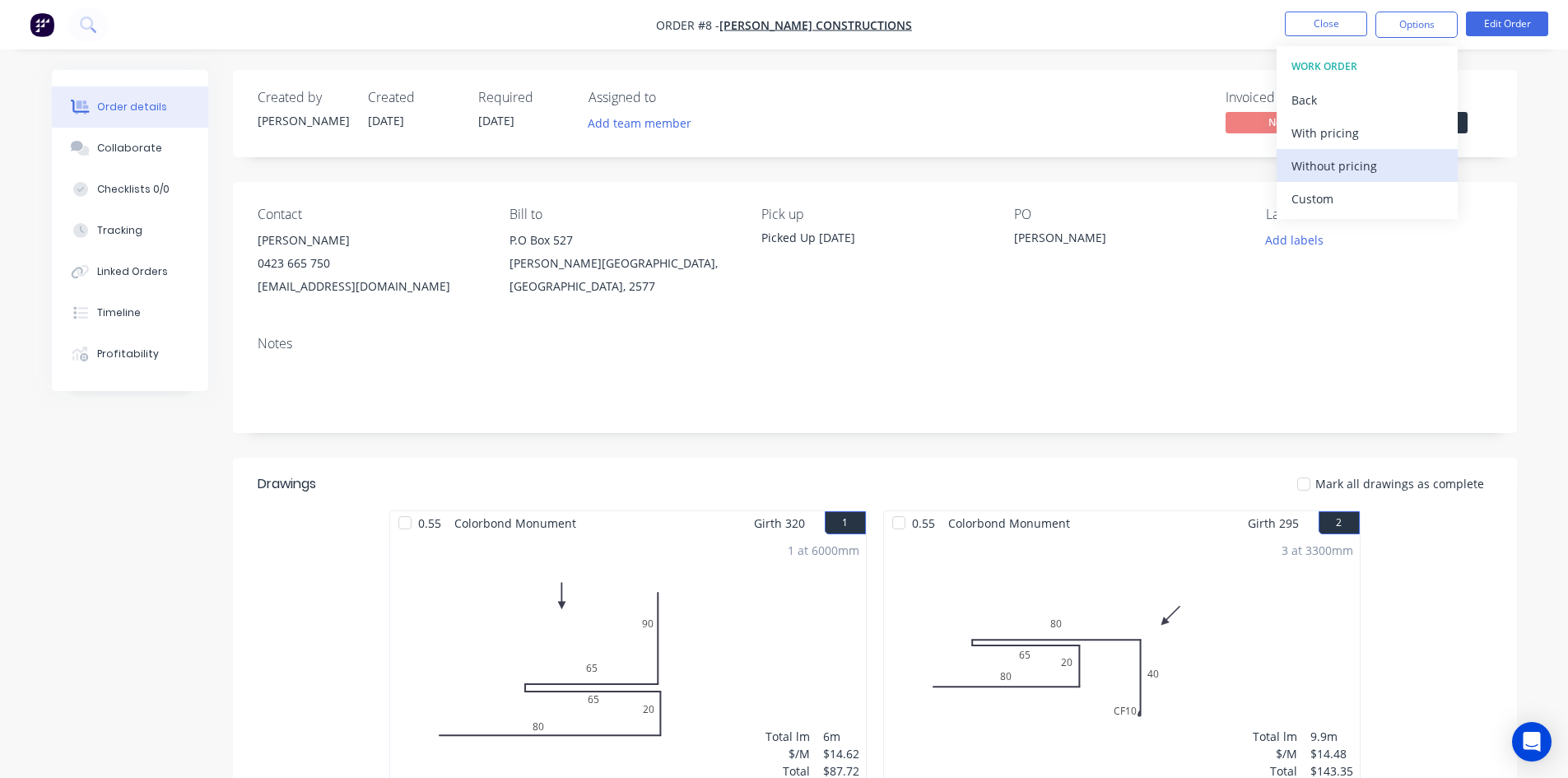
click at [1372, 176] on div "Without pricing" at bounding box center [1367, 166] width 152 height 24
click at [1538, 251] on div "Order details Collaborate Checklists 0/0 Tracking Linked Orders Timeline Profit…" at bounding box center [784, 694] width 1568 height 1390
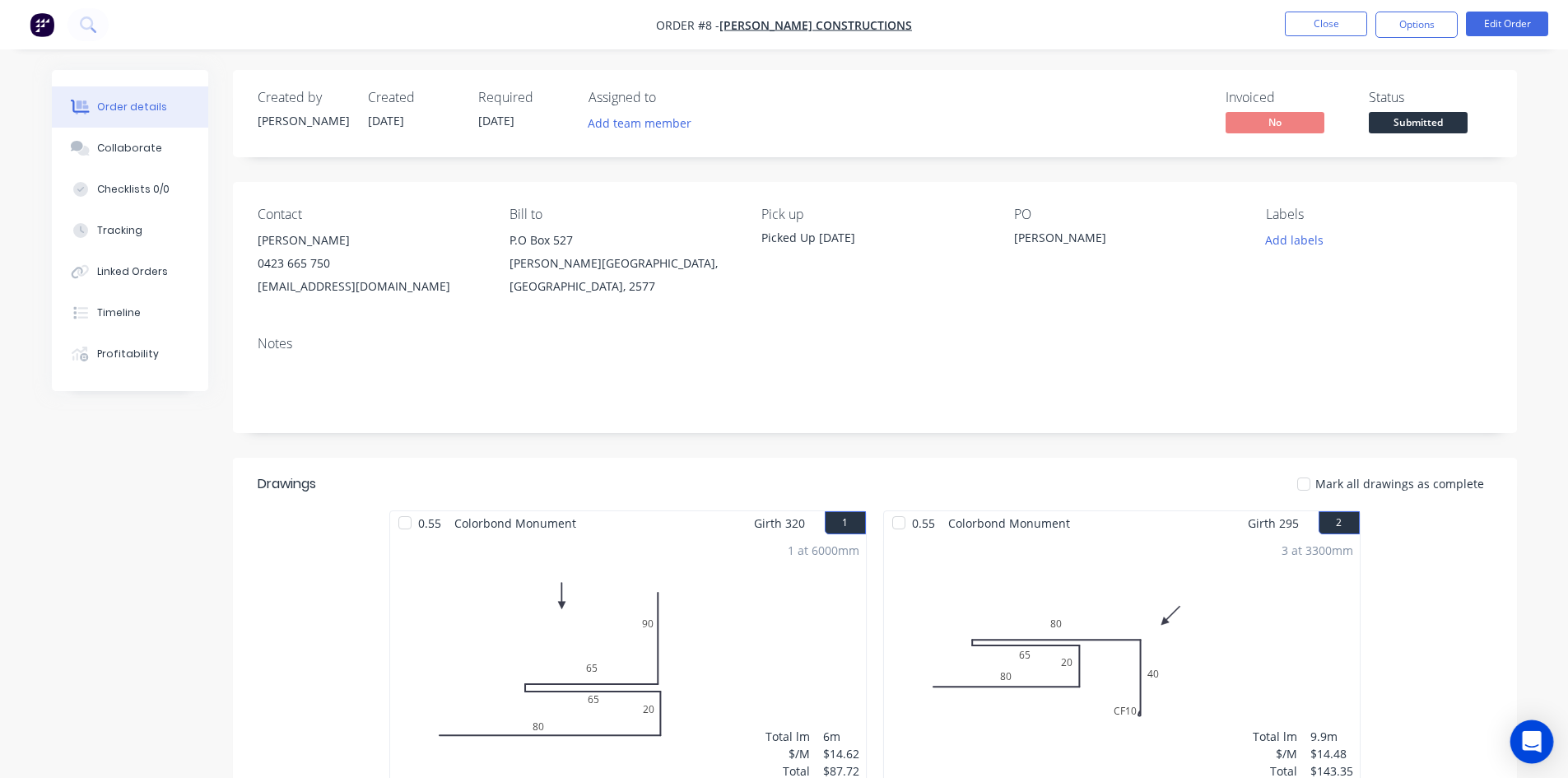
click at [1536, 734] on icon "Open Intercom Messenger" at bounding box center [1531, 741] width 19 height 21
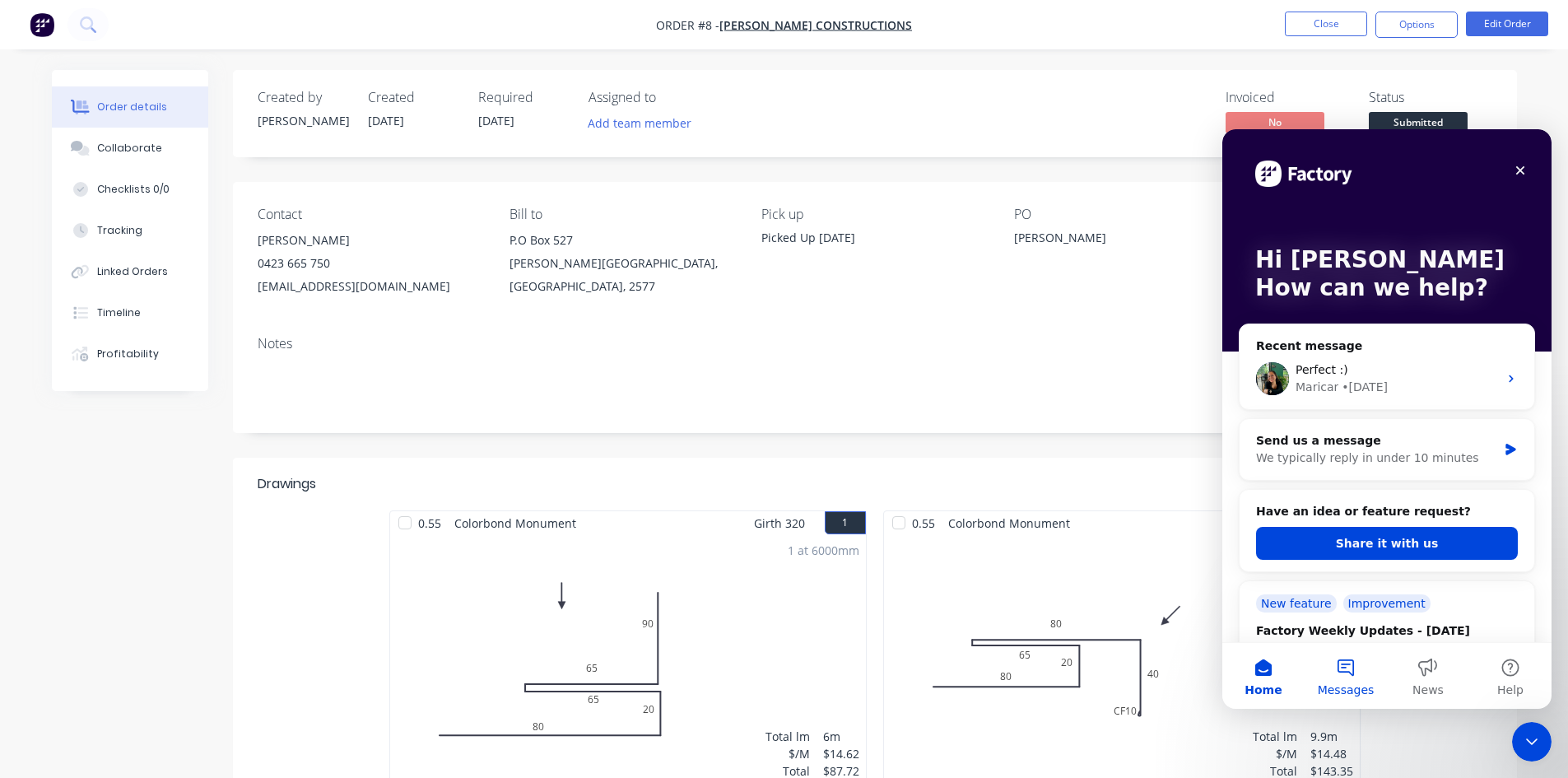
click at [1342, 669] on button "Messages" at bounding box center [1346, 676] width 83 height 66
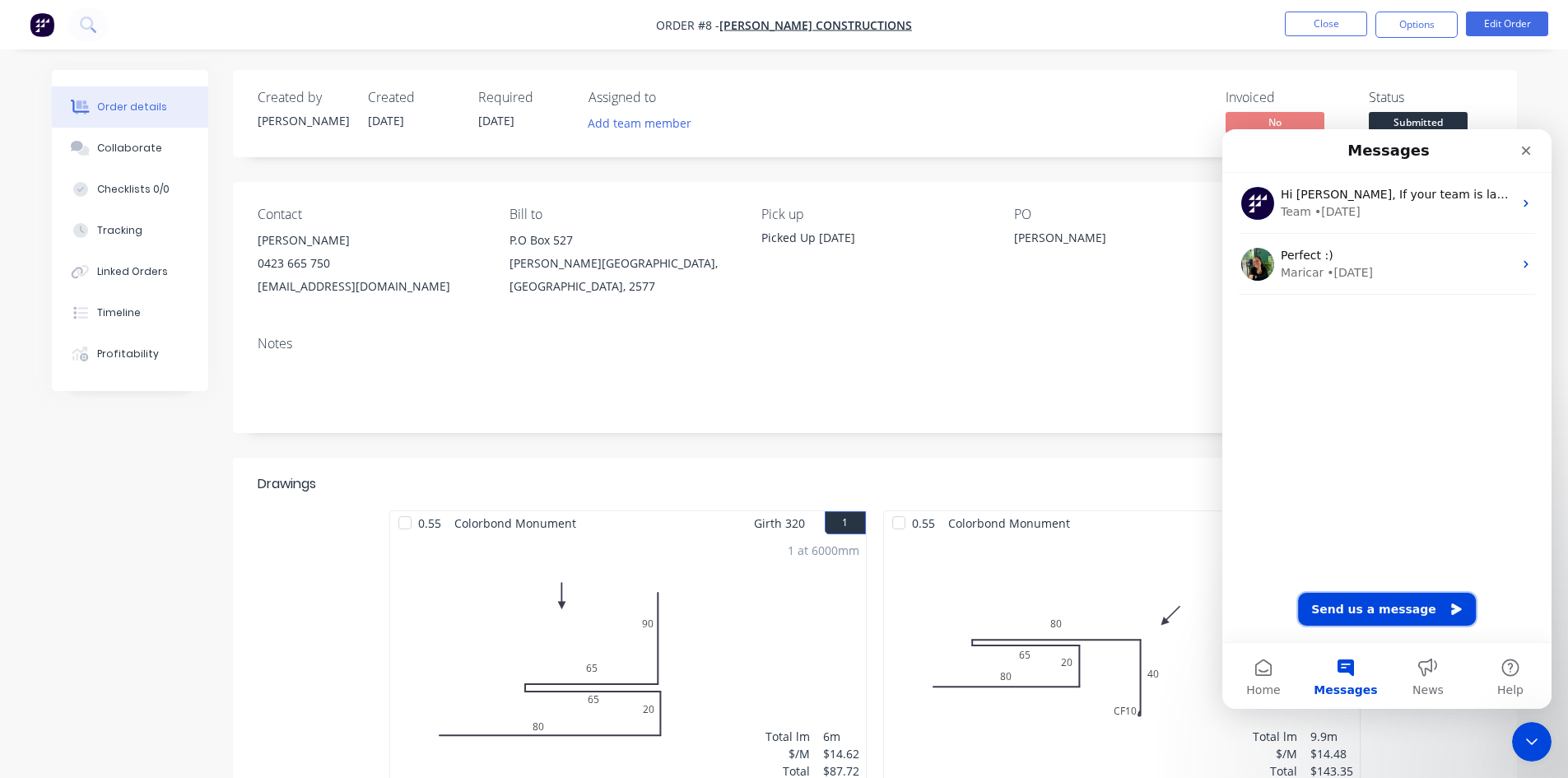
click at [1349, 606] on button "Send us a message" at bounding box center [1387, 609] width 178 height 33
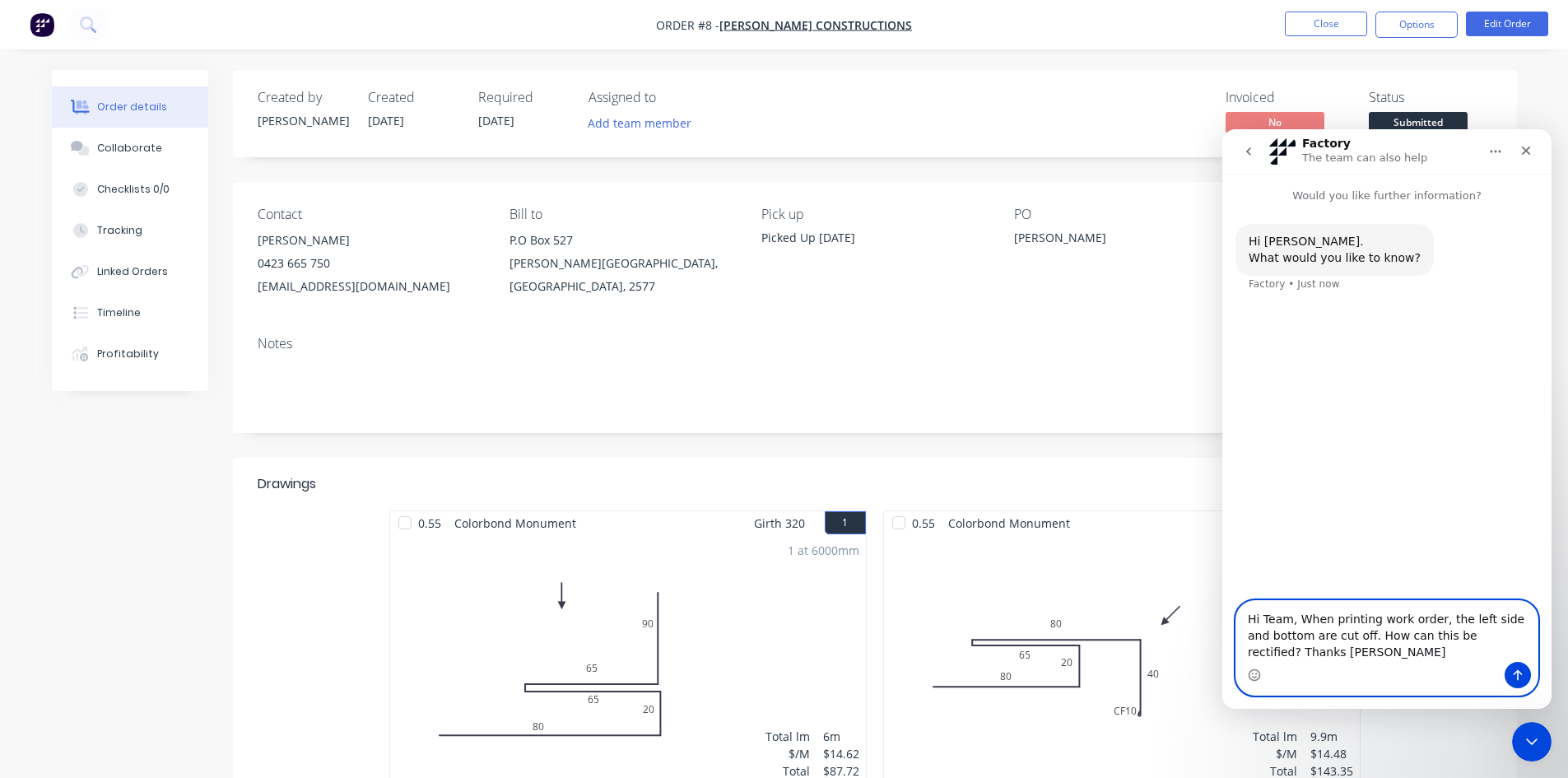
click at [1339, 632] on textarea "Hi Team, When printing work order, the left side and bottom are cut off. How ca…" at bounding box center [1387, 632] width 302 height 61
type textarea "Hi Team, When printing work order, the left side and bottom are cut off on the …"
click at [1518, 676] on icon "Send a message…" at bounding box center [1517, 675] width 13 height 13
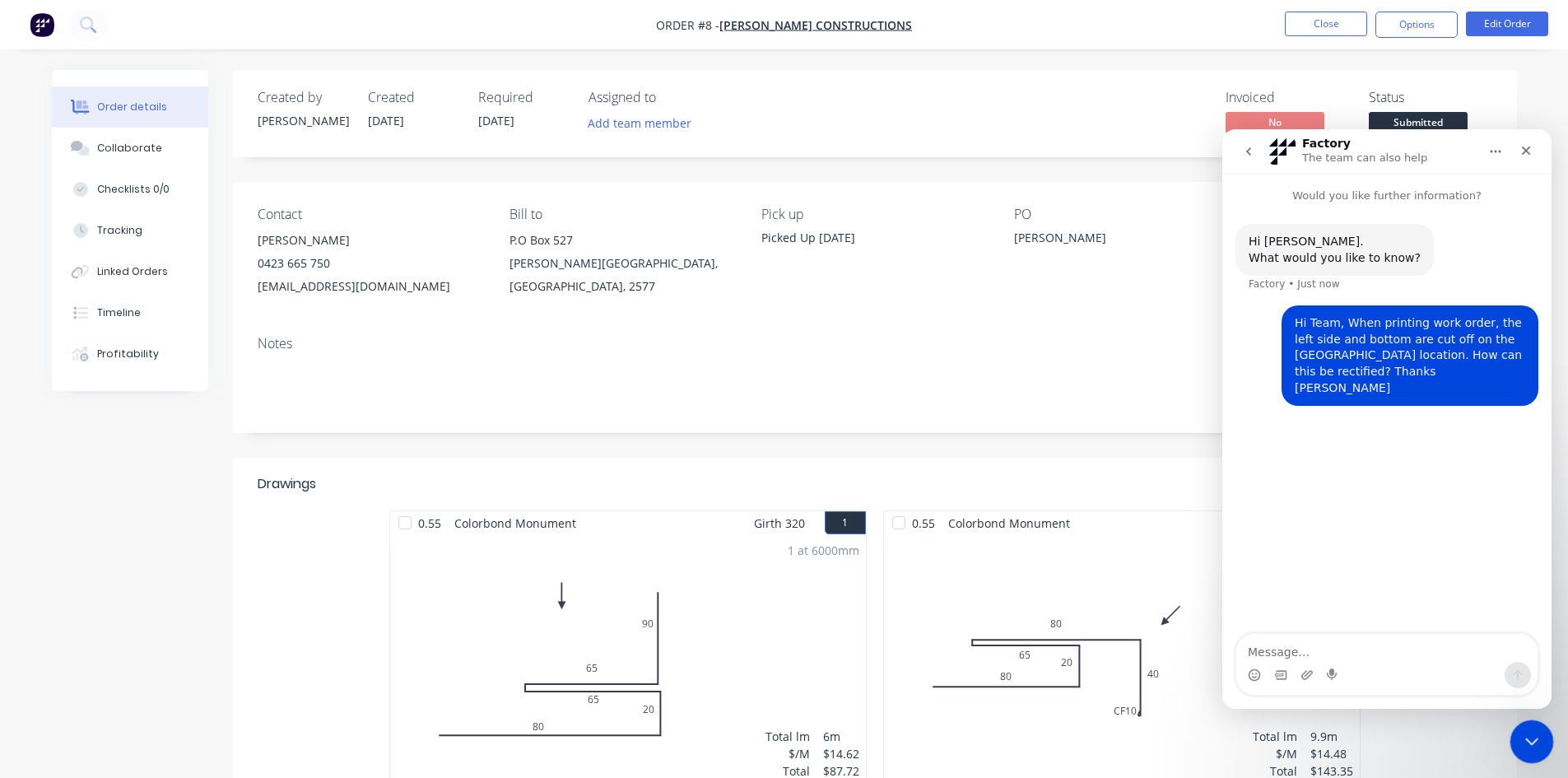
click at [1522, 735] on icon "Close Intercom Messenger" at bounding box center [1529, 739] width 20 height 20
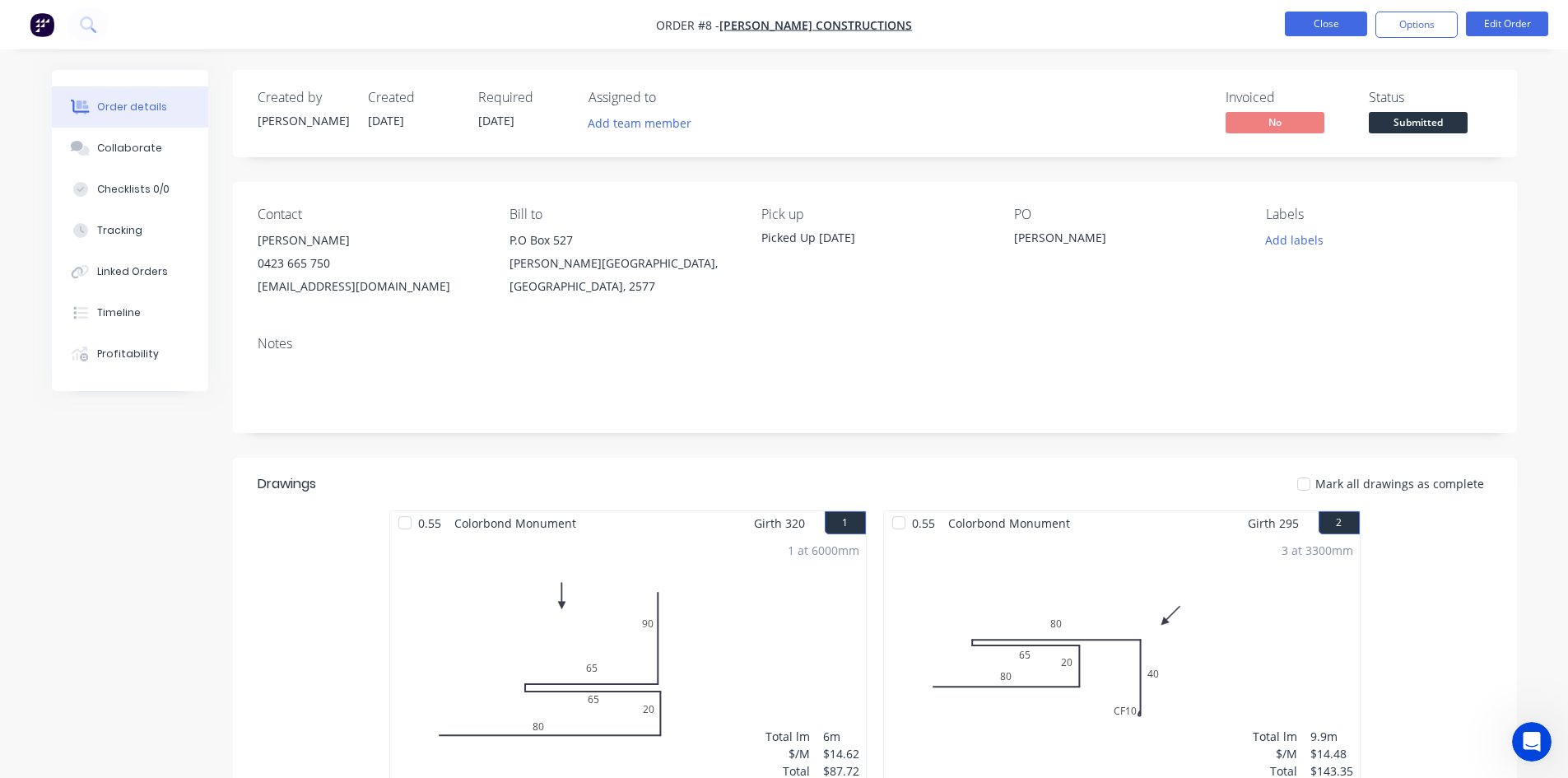
click at [1352, 24] on button "Close" at bounding box center [1326, 24] width 83 height 25
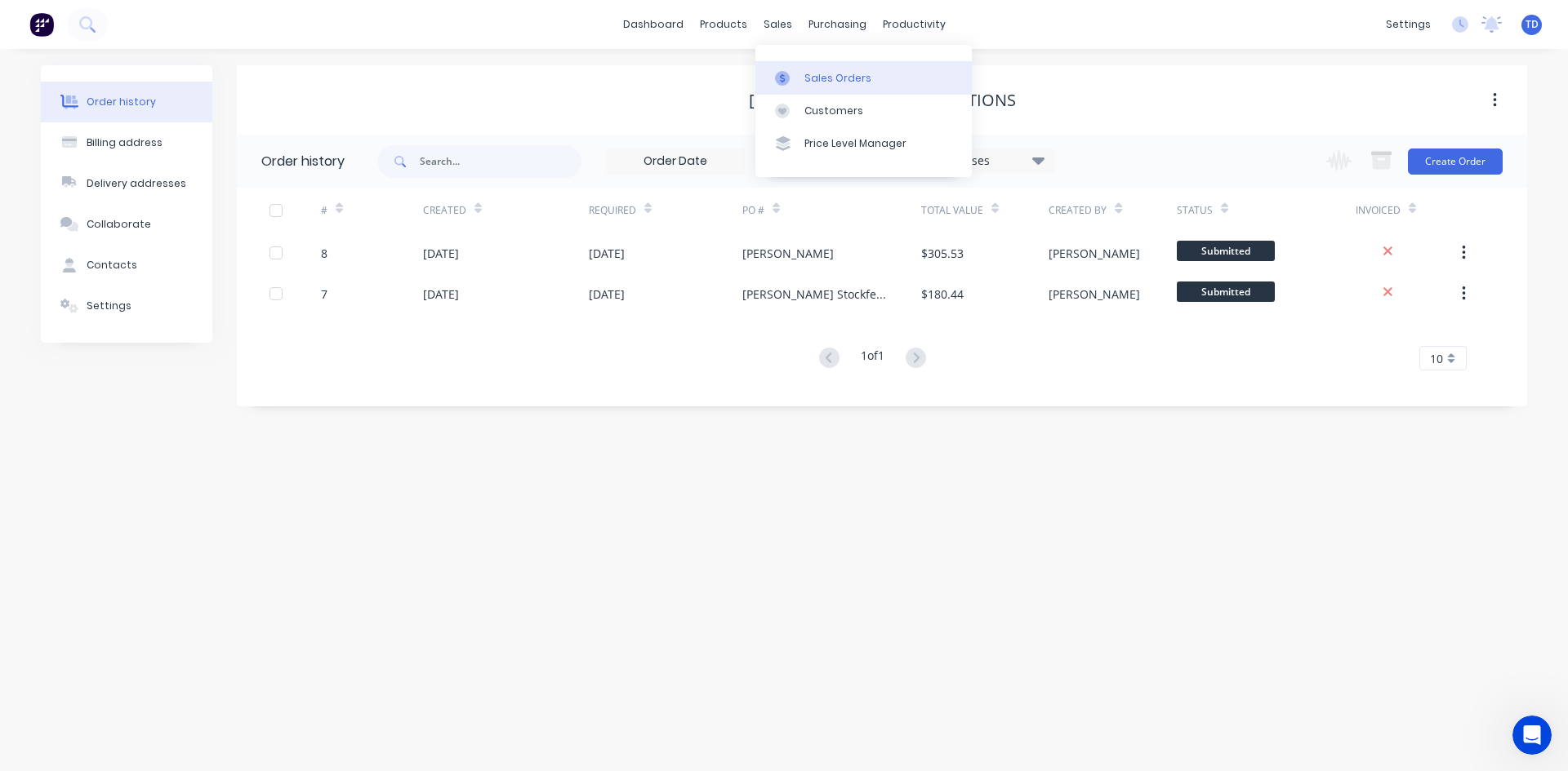
click at [798, 73] on div at bounding box center [787, 78] width 24 height 14
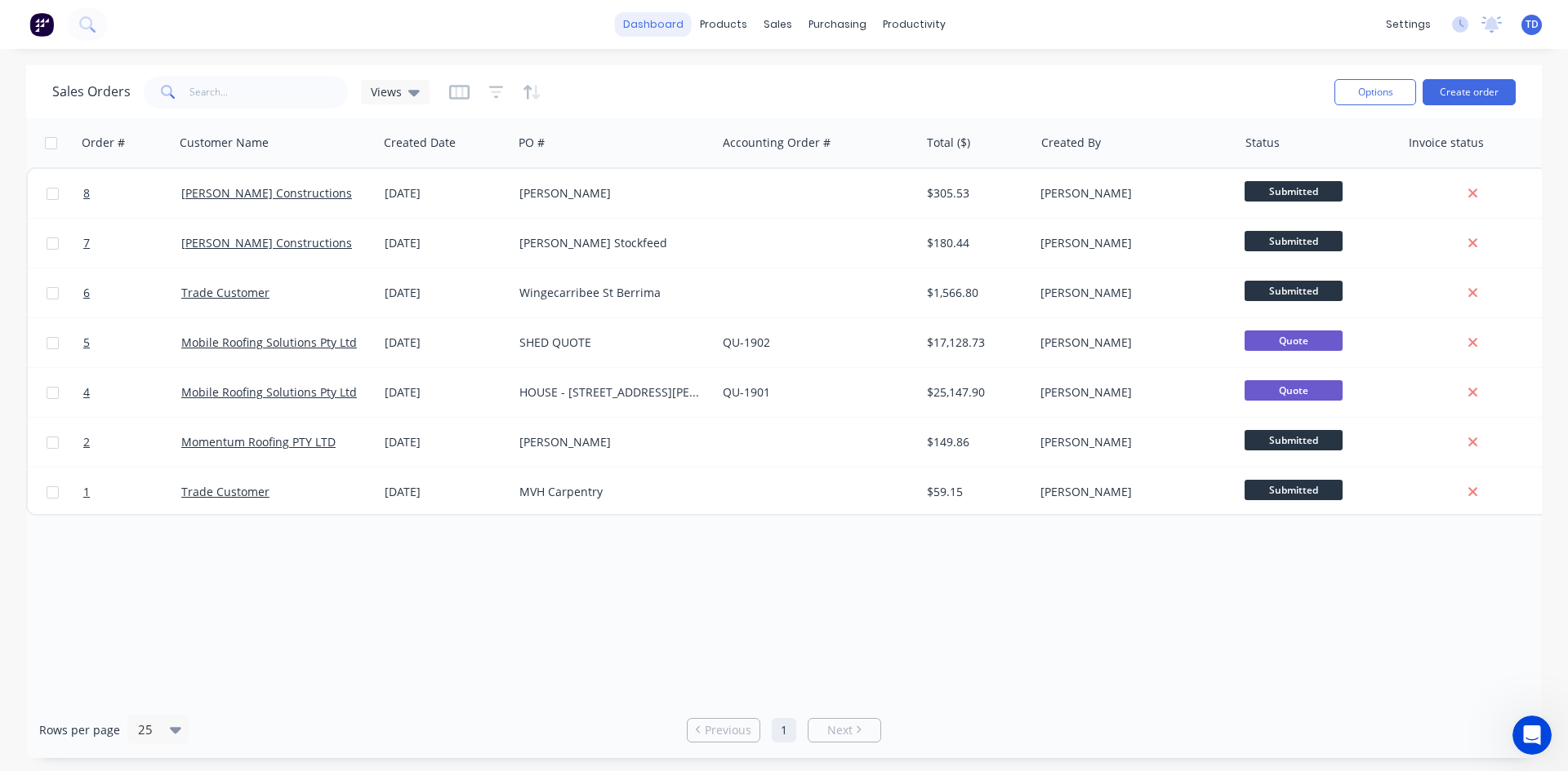
click at [656, 33] on link "dashboard" at bounding box center [653, 24] width 77 height 24
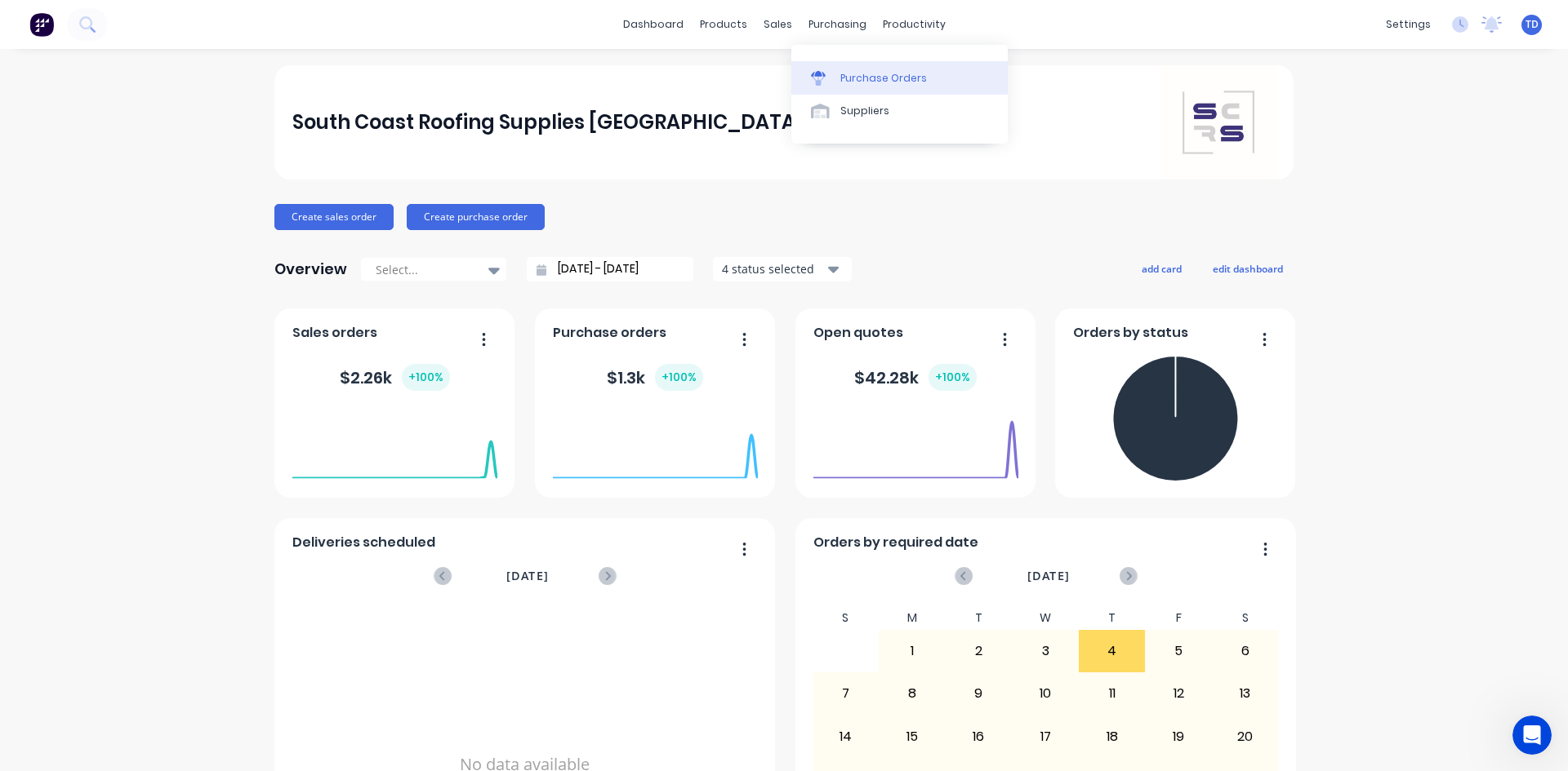
click at [856, 79] on div "Purchase Orders" at bounding box center [884, 78] width 86 height 14
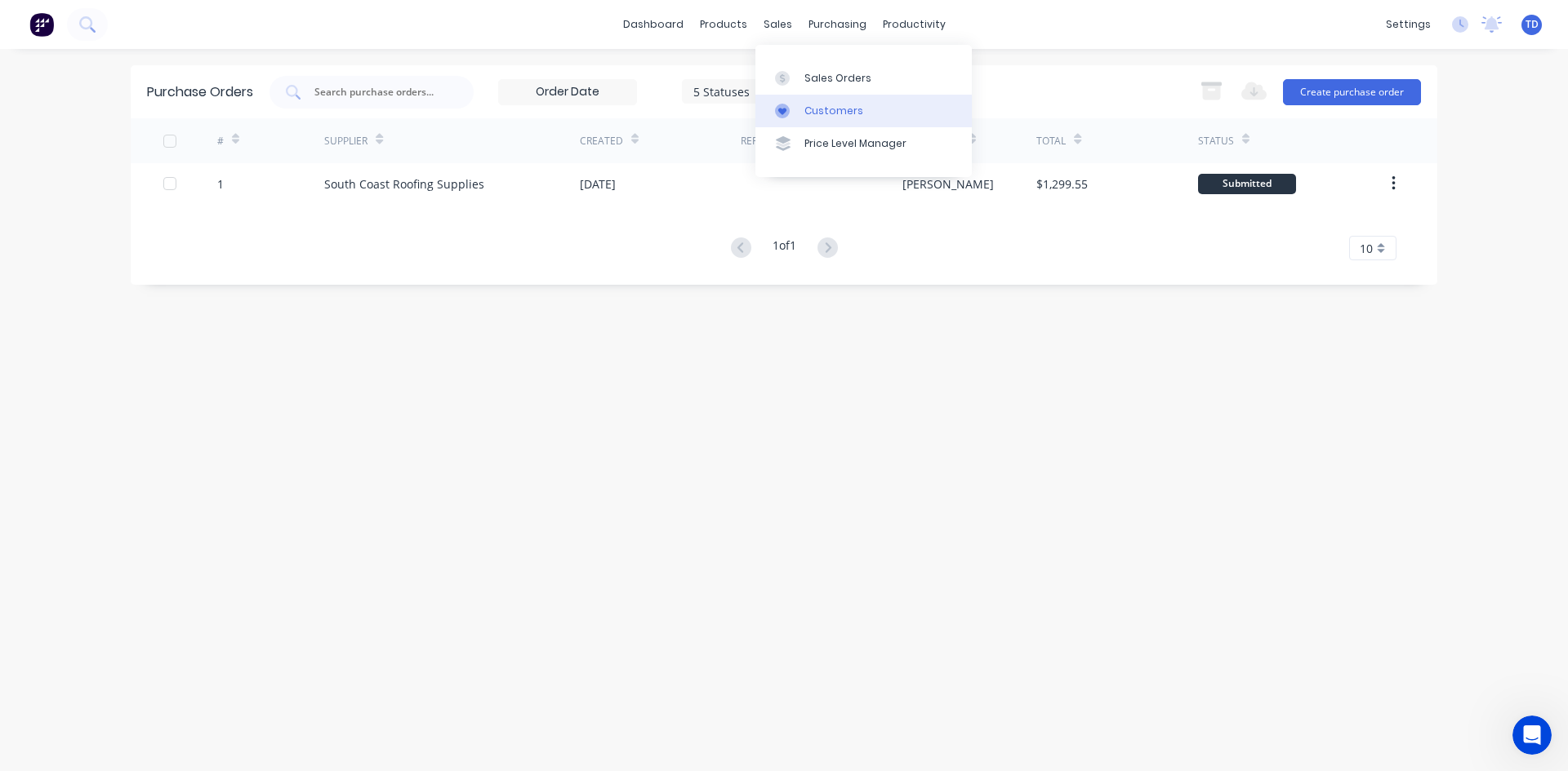
click at [801, 104] on link "Customers" at bounding box center [863, 111] width 216 height 33
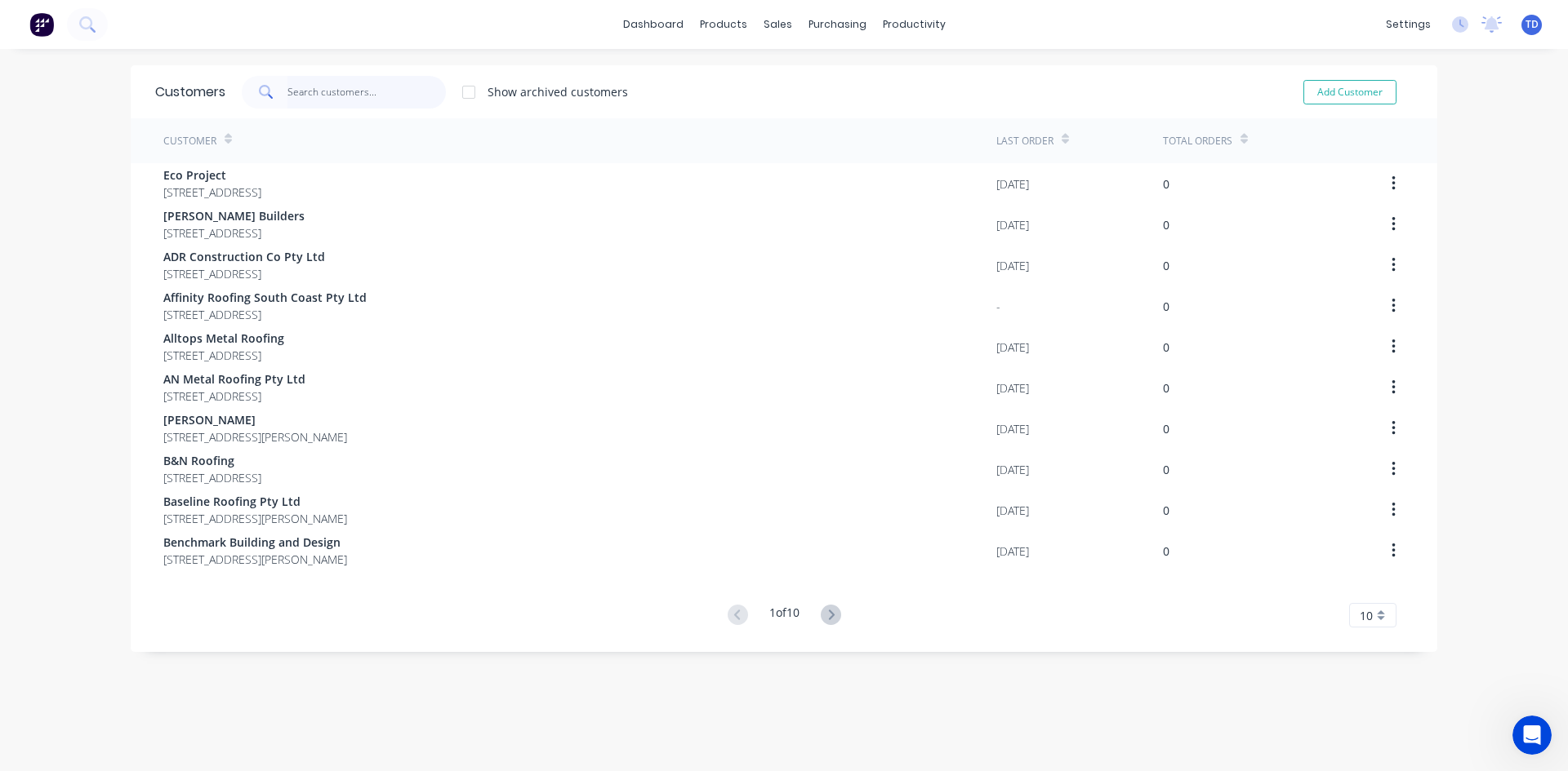
click at [353, 102] on input "text" at bounding box center [367, 92] width 159 height 33
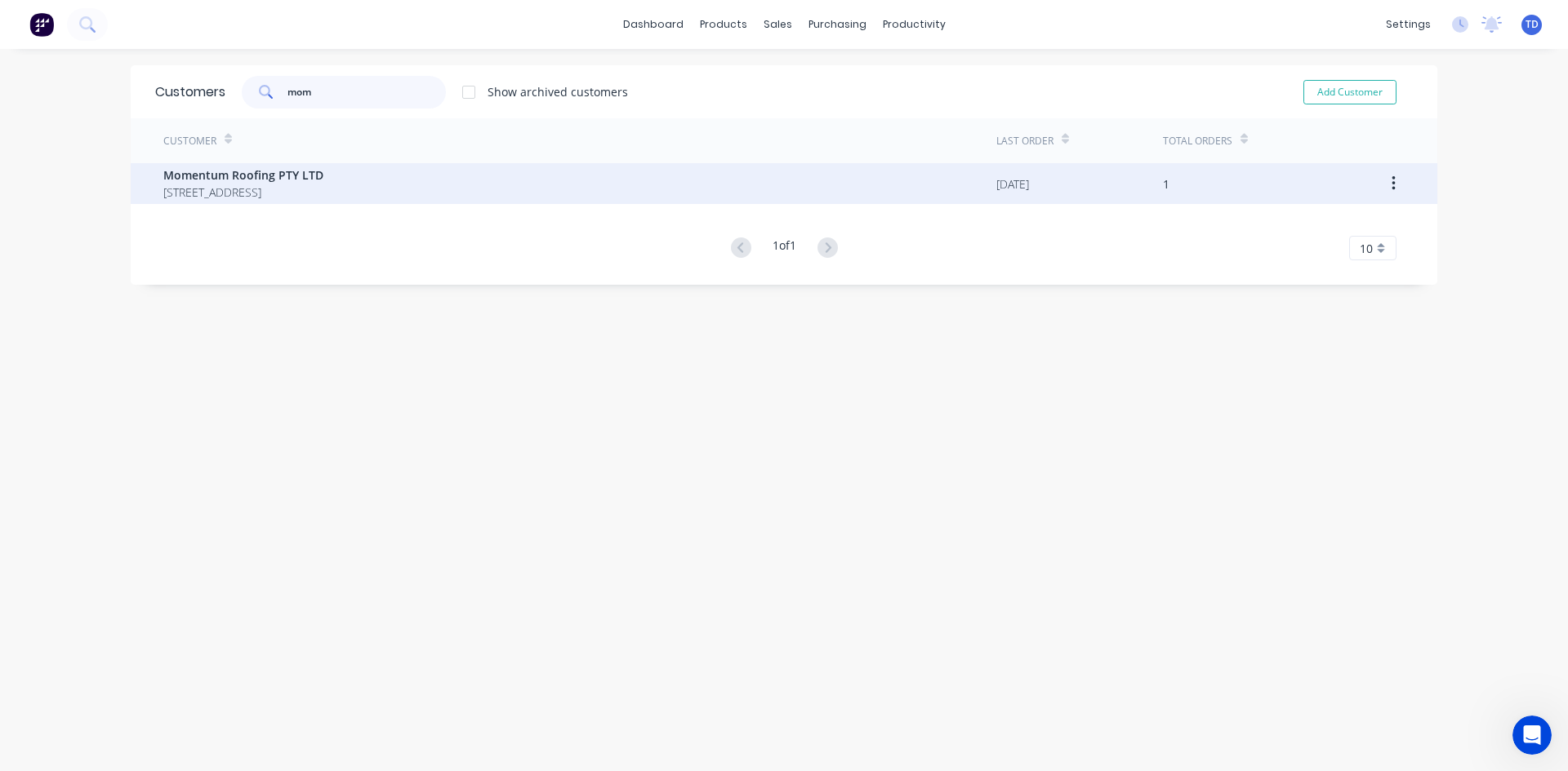
type input "mom"
click at [291, 190] on span "[STREET_ADDRESS]" at bounding box center [242, 192] width 160 height 17
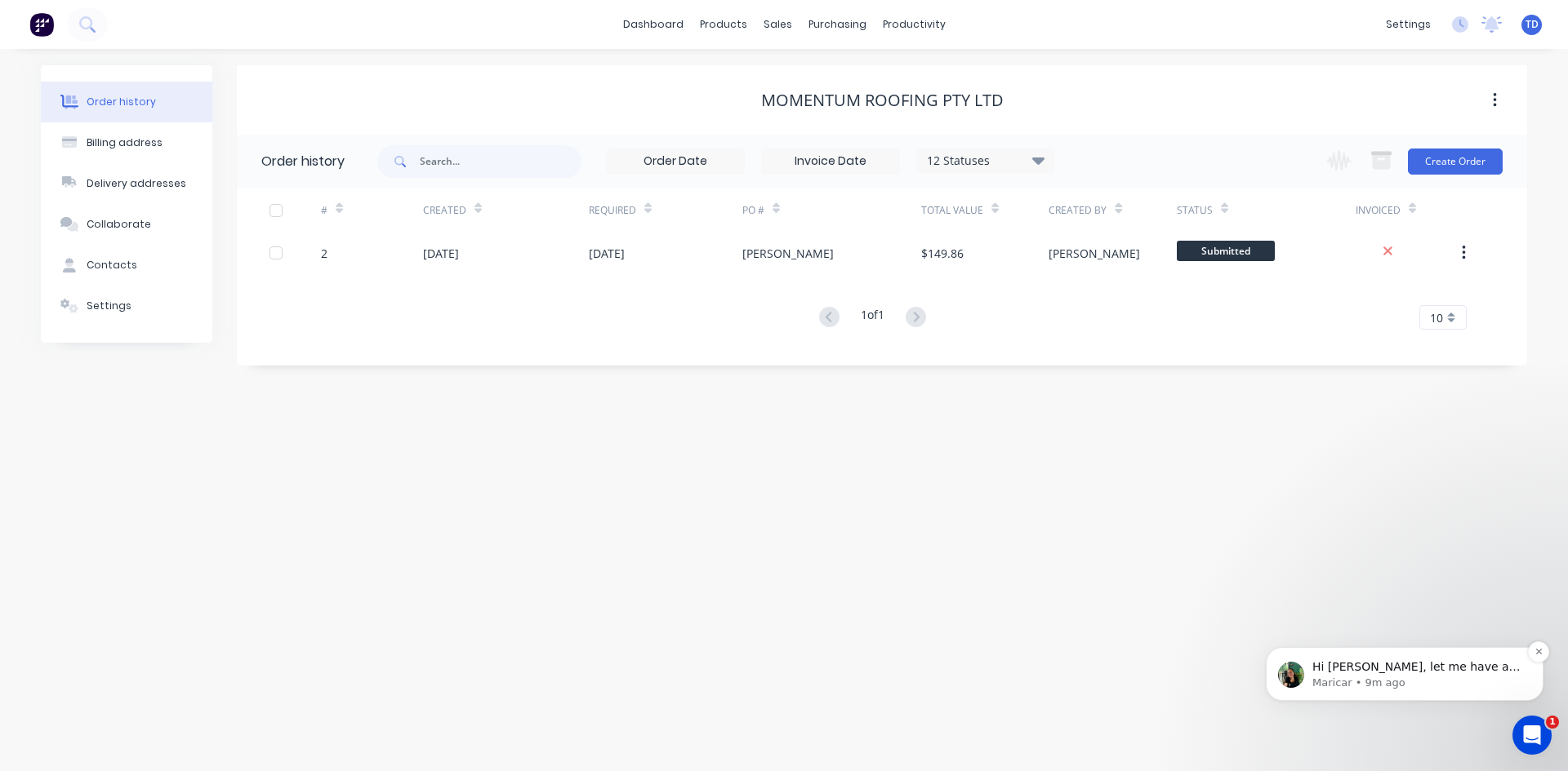
click at [1357, 668] on p "Hi [PERSON_NAME], let me have a look. Also are you able to send the Work Order …" at bounding box center [1417, 667] width 210 height 16
